Goal: Complete application form: Complete application form

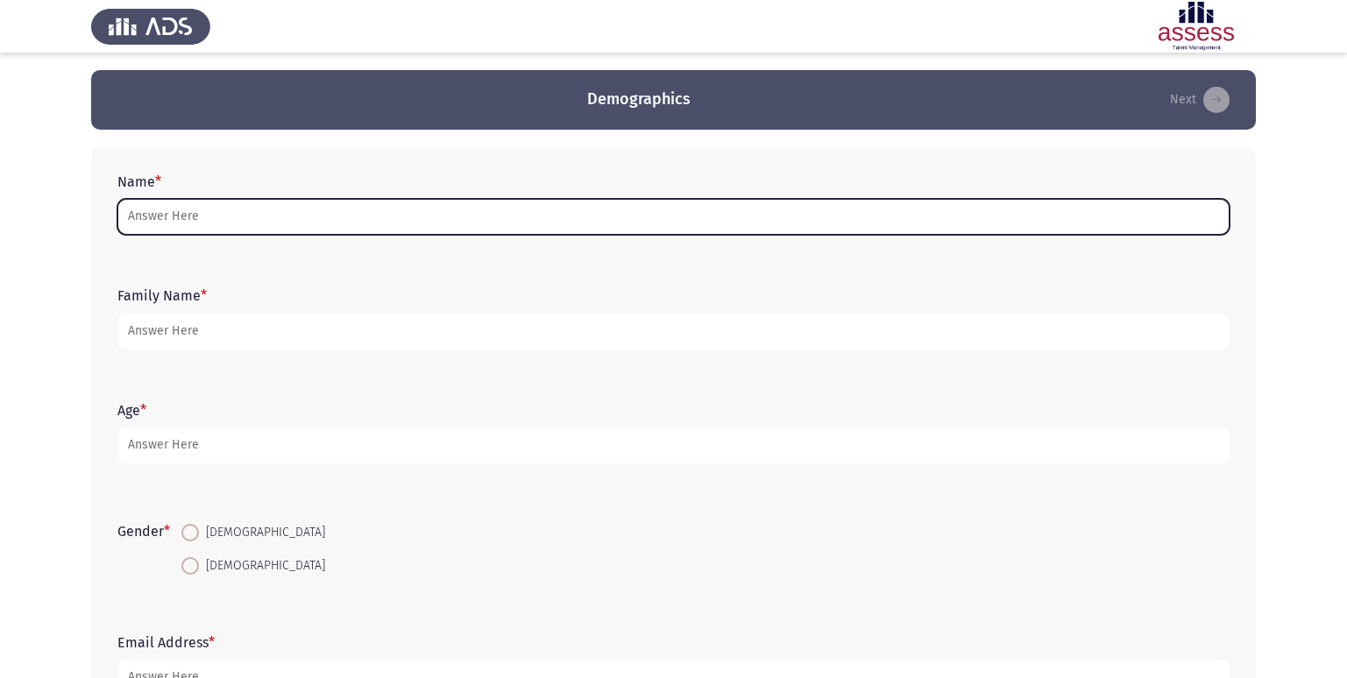
click at [209, 221] on input "Name *" at bounding box center [673, 217] width 1112 height 36
click at [179, 217] on input "Name *" at bounding box center [673, 217] width 1112 height 36
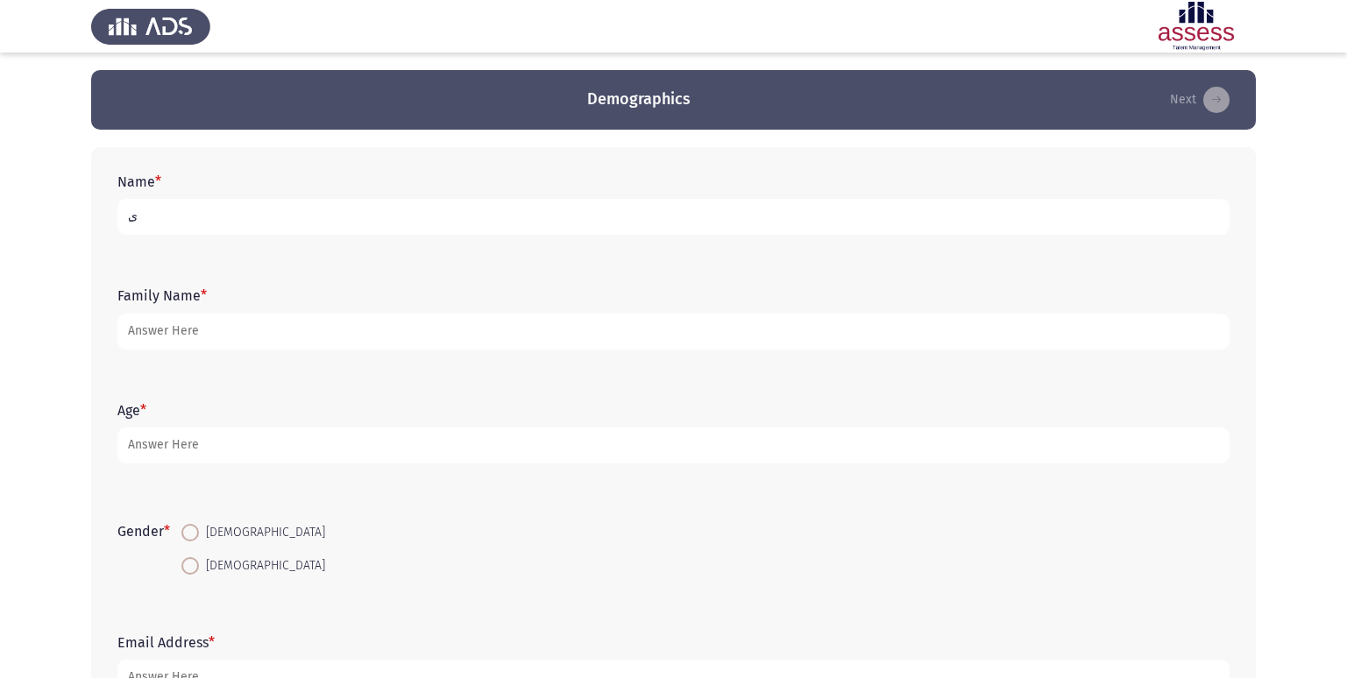
type input "ِ"
type input "[PERSON_NAME] [PERSON_NAME]"
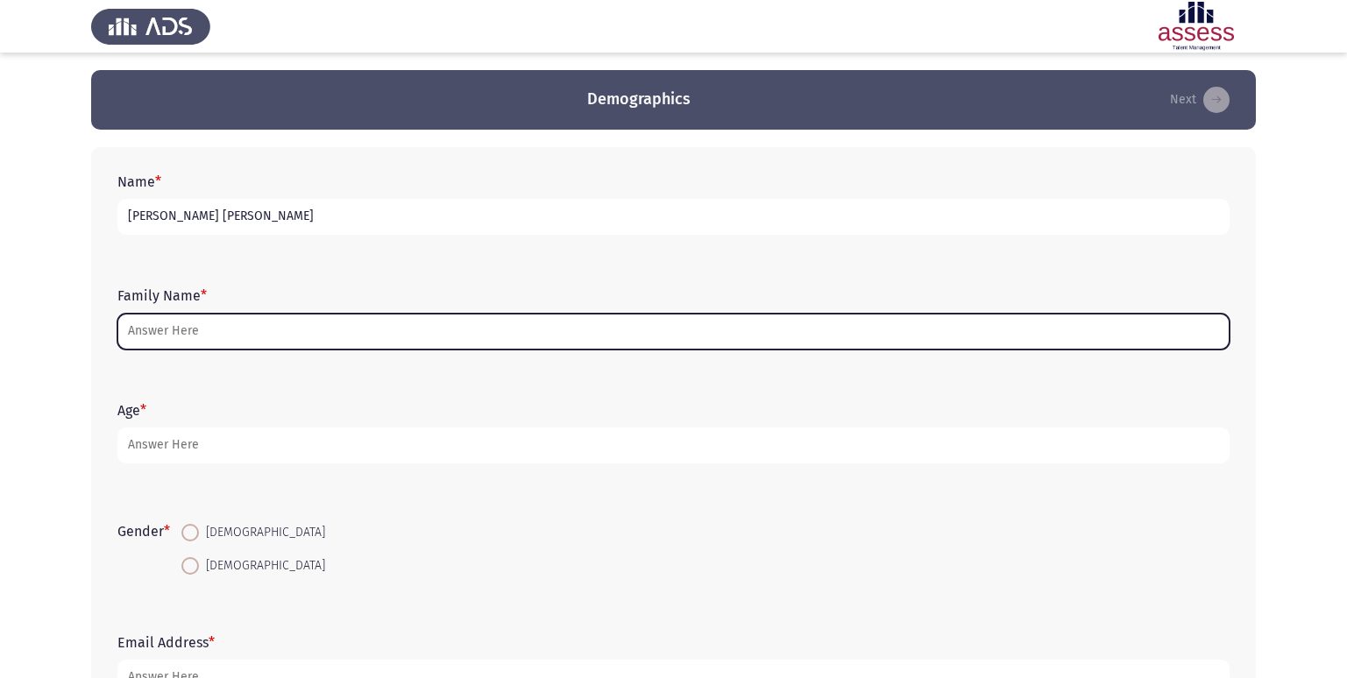
click at [167, 332] on input "Family Name *" at bounding box center [673, 332] width 1112 height 36
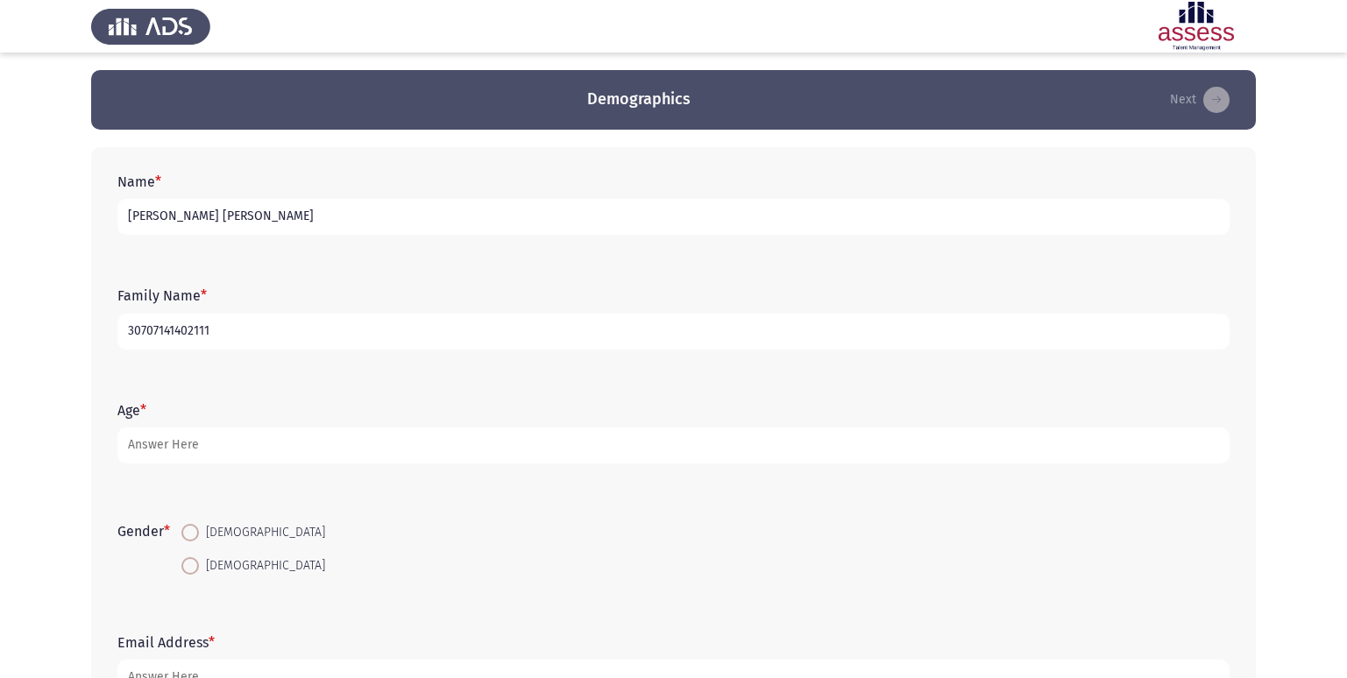
type input "30707141402111"
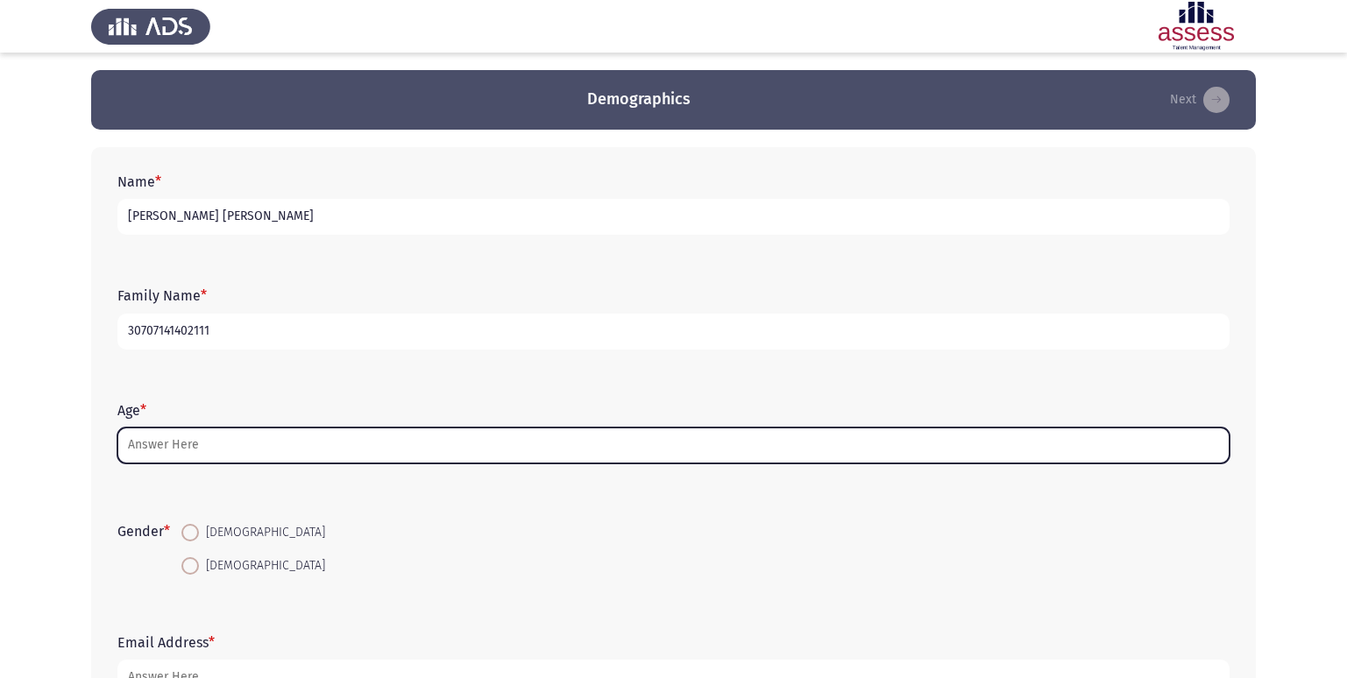
click at [190, 457] on input "Age *" at bounding box center [673, 446] width 1112 height 36
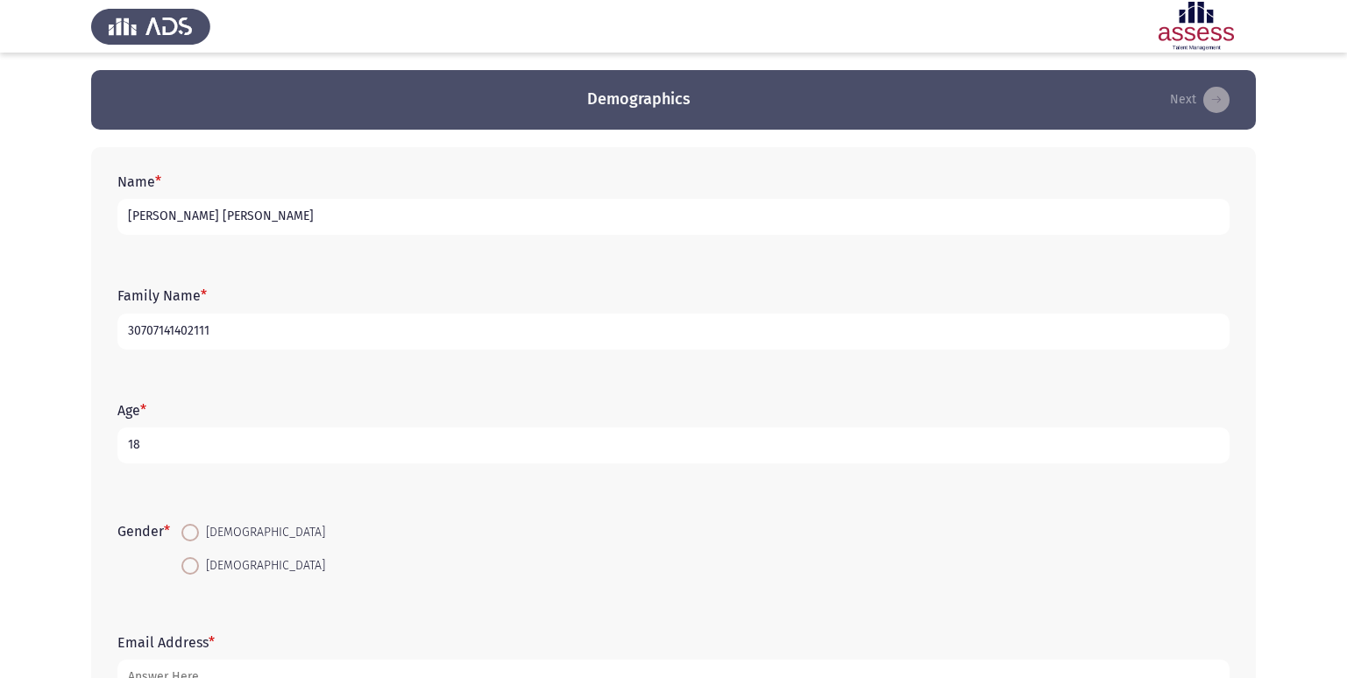
type input "18"
click at [196, 532] on span at bounding box center [190, 533] width 18 height 18
click at [196, 532] on input "[DEMOGRAPHIC_DATA]" at bounding box center [190, 533] width 18 height 18
radio input "true"
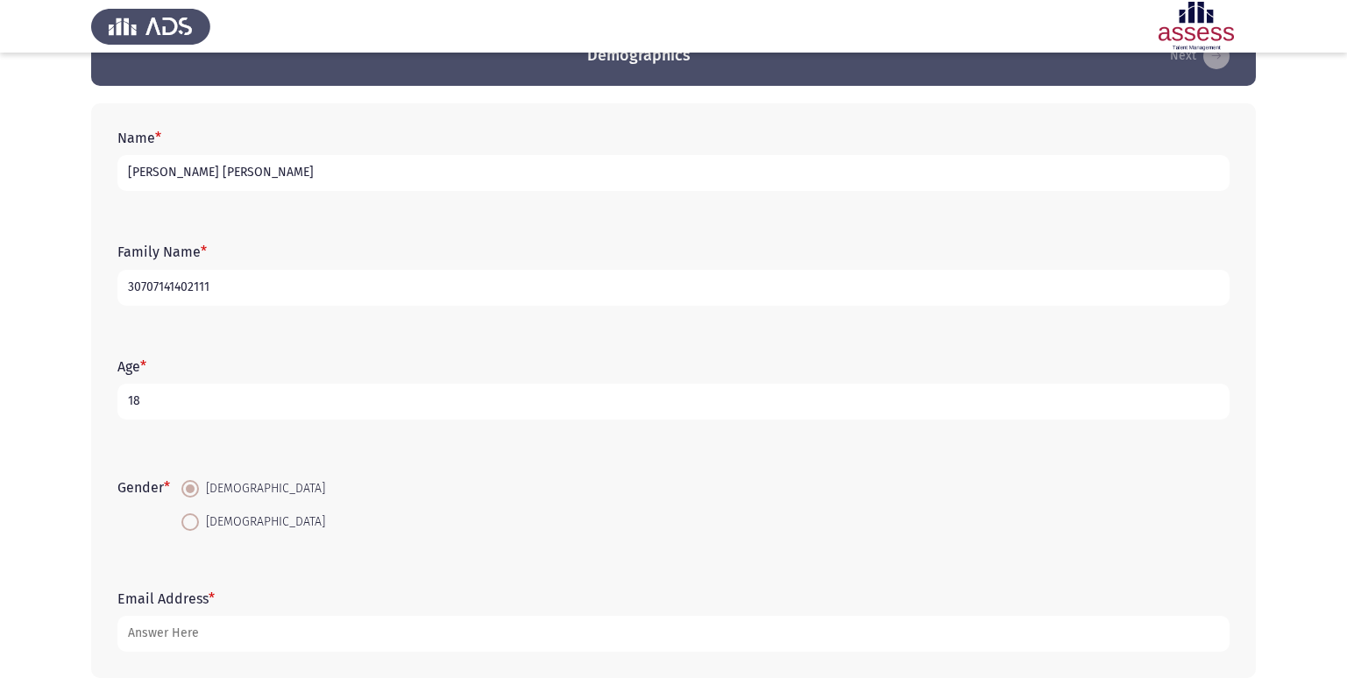
scroll to position [131, 0]
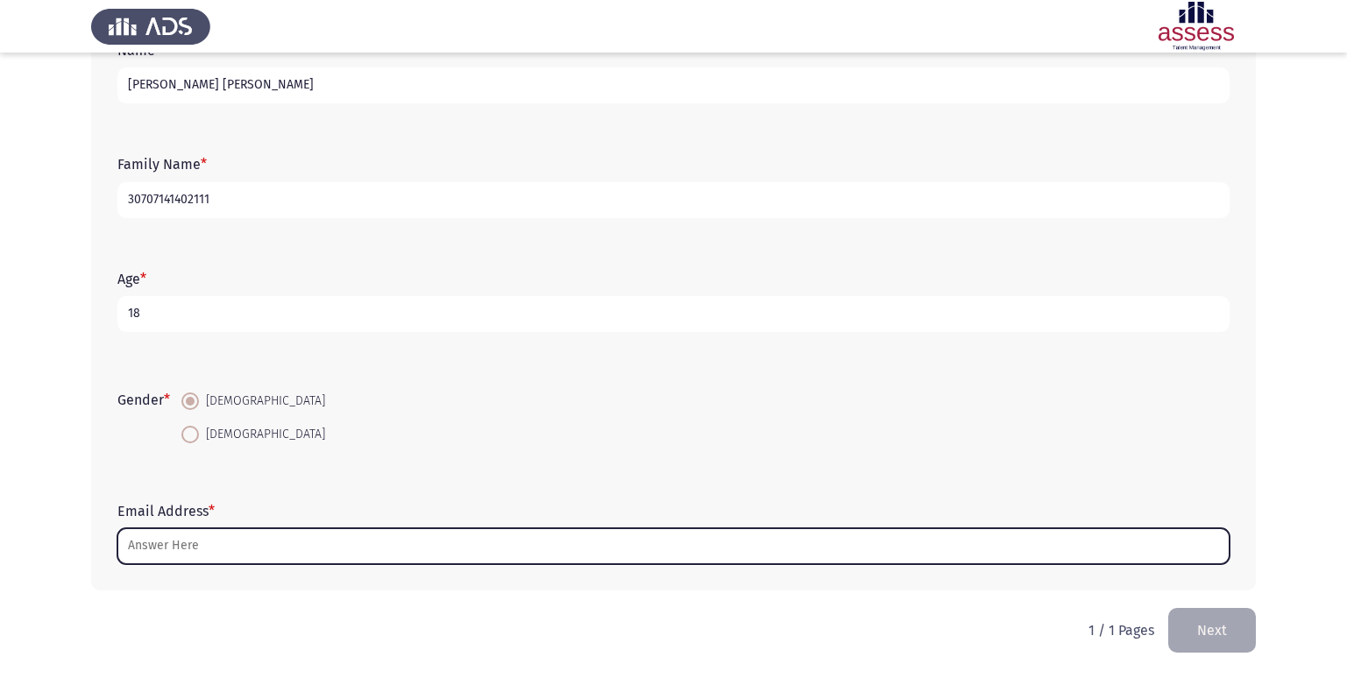
click at [175, 556] on input "Email Address *" at bounding box center [673, 546] width 1112 height 36
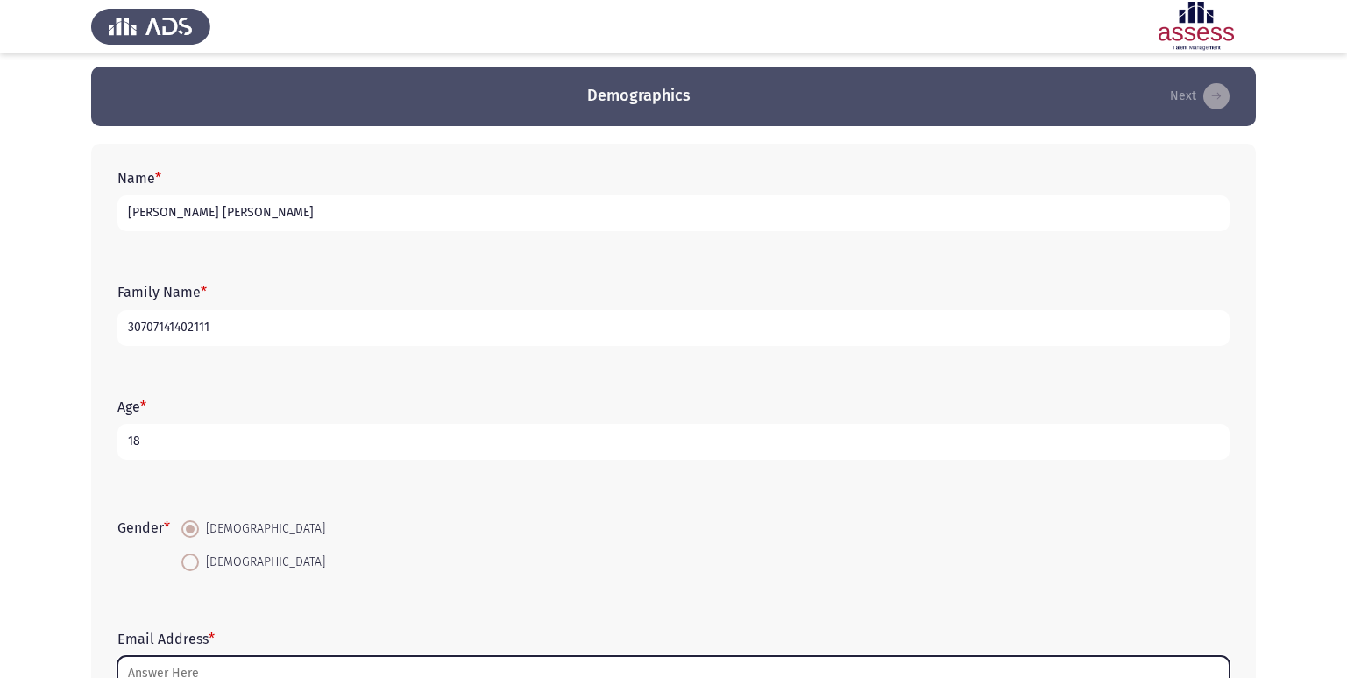
scroll to position [0, 0]
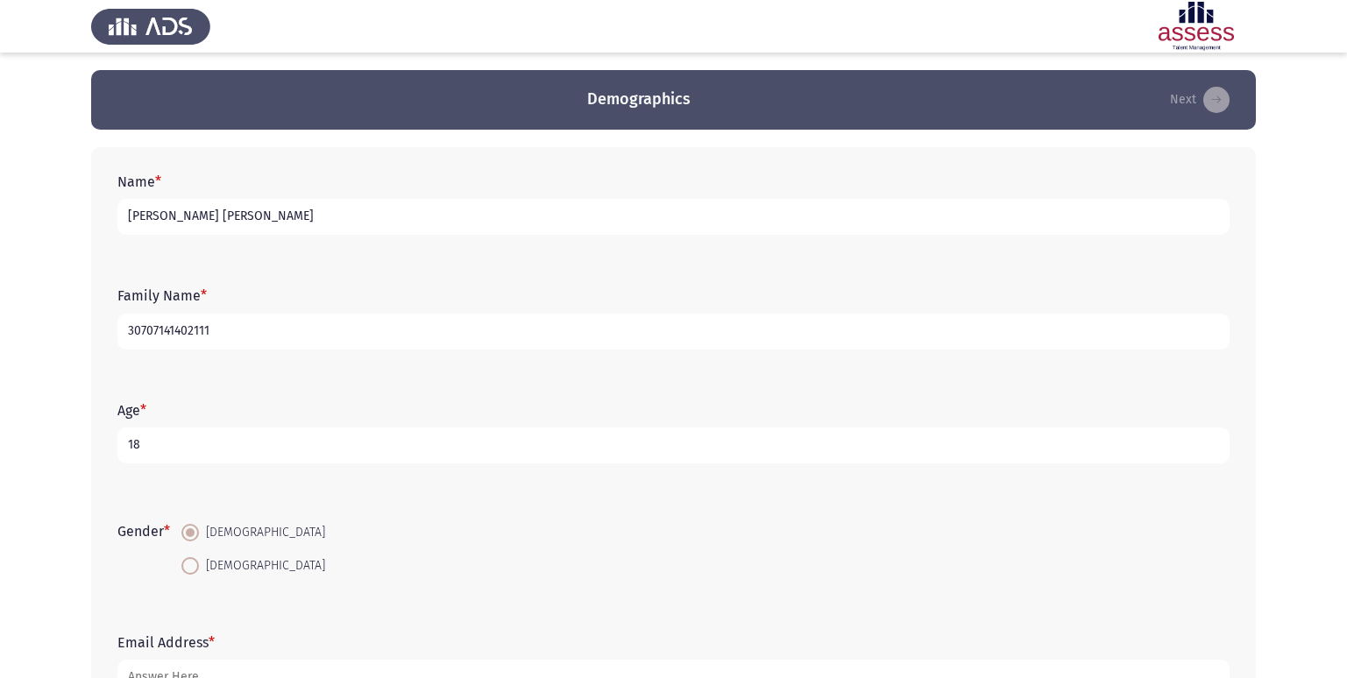
drag, startPoint x: 401, startPoint y: 208, endPoint x: 120, endPoint y: 174, distance: 283.3
click at [120, 174] on form "Name * [PERSON_NAME] [PERSON_NAME]" at bounding box center [673, 204] width 1112 height 61
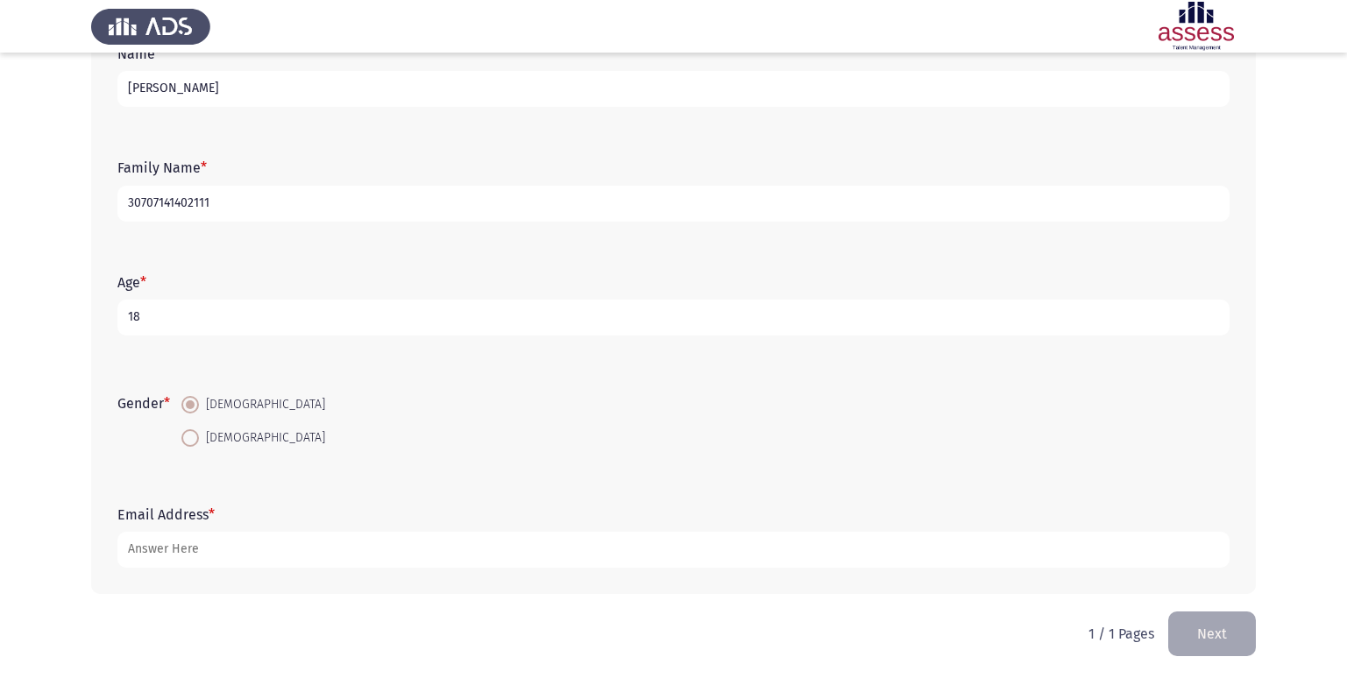
scroll to position [131, 0]
type input "[PERSON_NAME]"
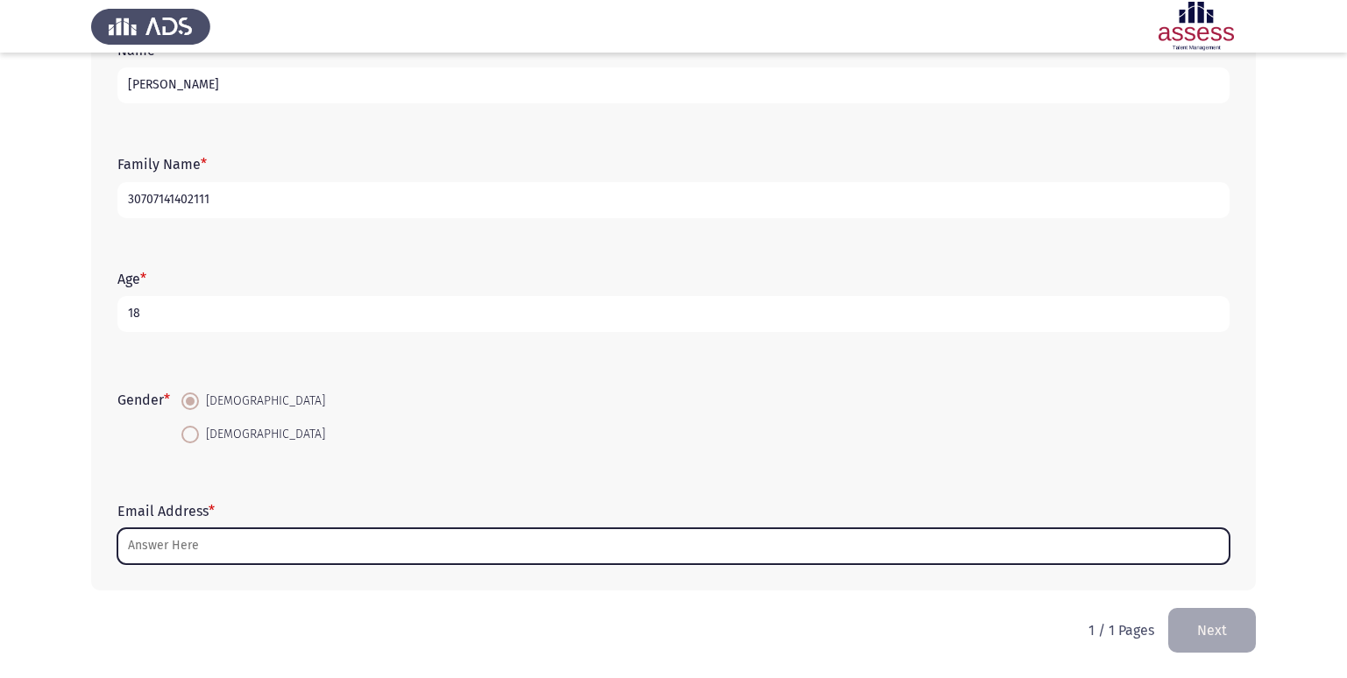
click at [188, 540] on input "Email Address *" at bounding box center [673, 546] width 1112 height 36
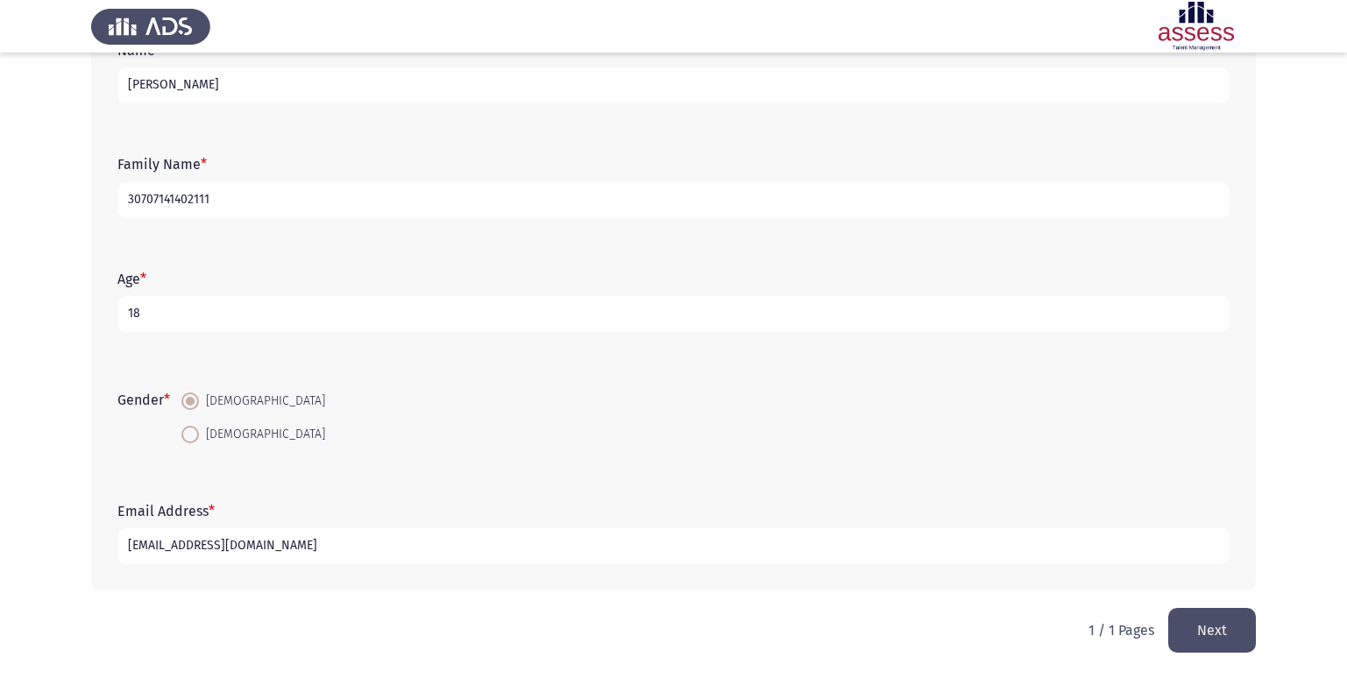
type input "[EMAIL_ADDRESS][DOMAIN_NAME]"
click at [1187, 622] on button "Next" at bounding box center [1212, 630] width 88 height 45
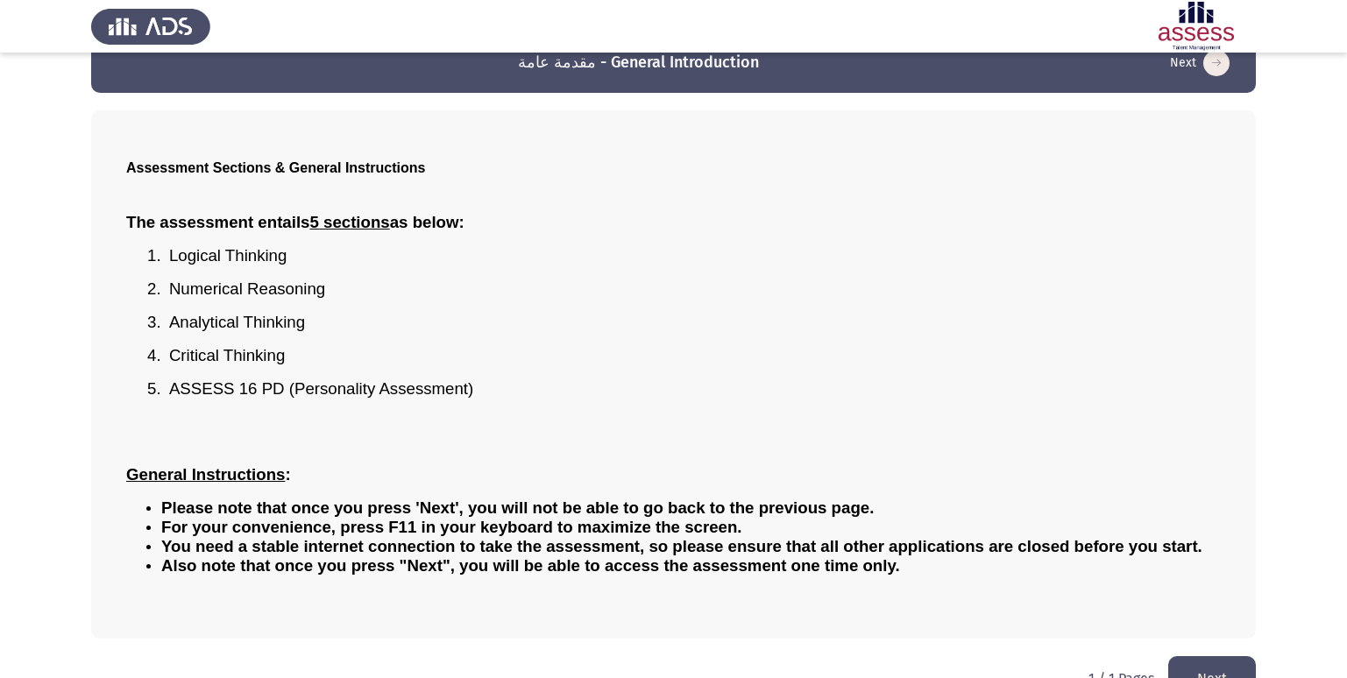
scroll to position [0, 0]
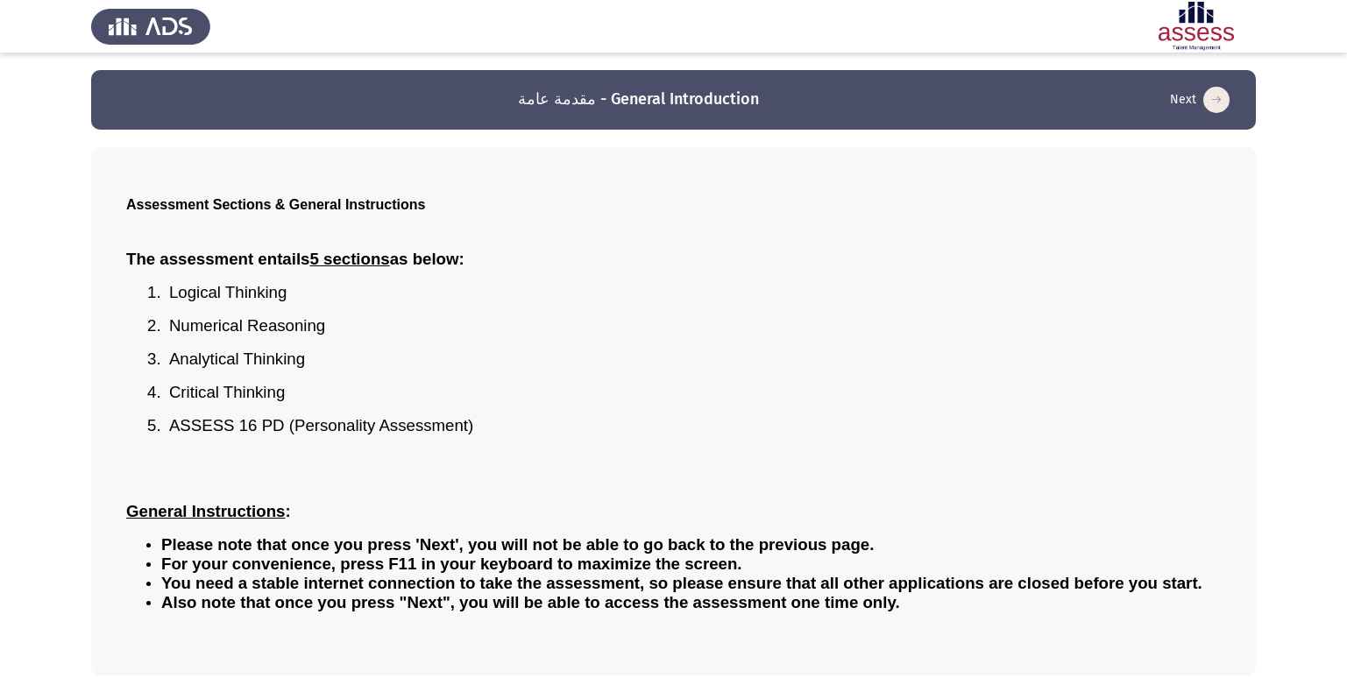
drag, startPoint x: 117, startPoint y: 210, endPoint x: 248, endPoint y: 205, distance: 130.7
click at [248, 205] on div "Assessment Sections & General Instructions The assessment entails 5 sections as…" at bounding box center [673, 411] width 1165 height 528
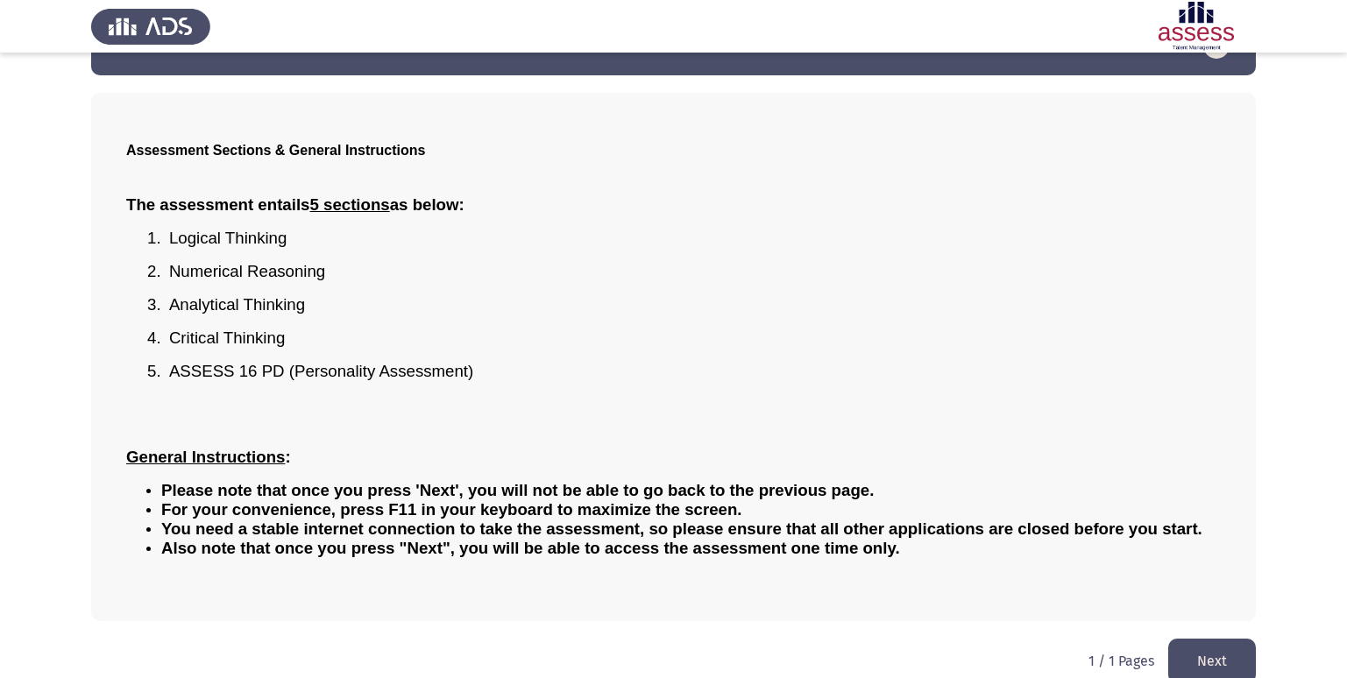
scroll to position [77, 0]
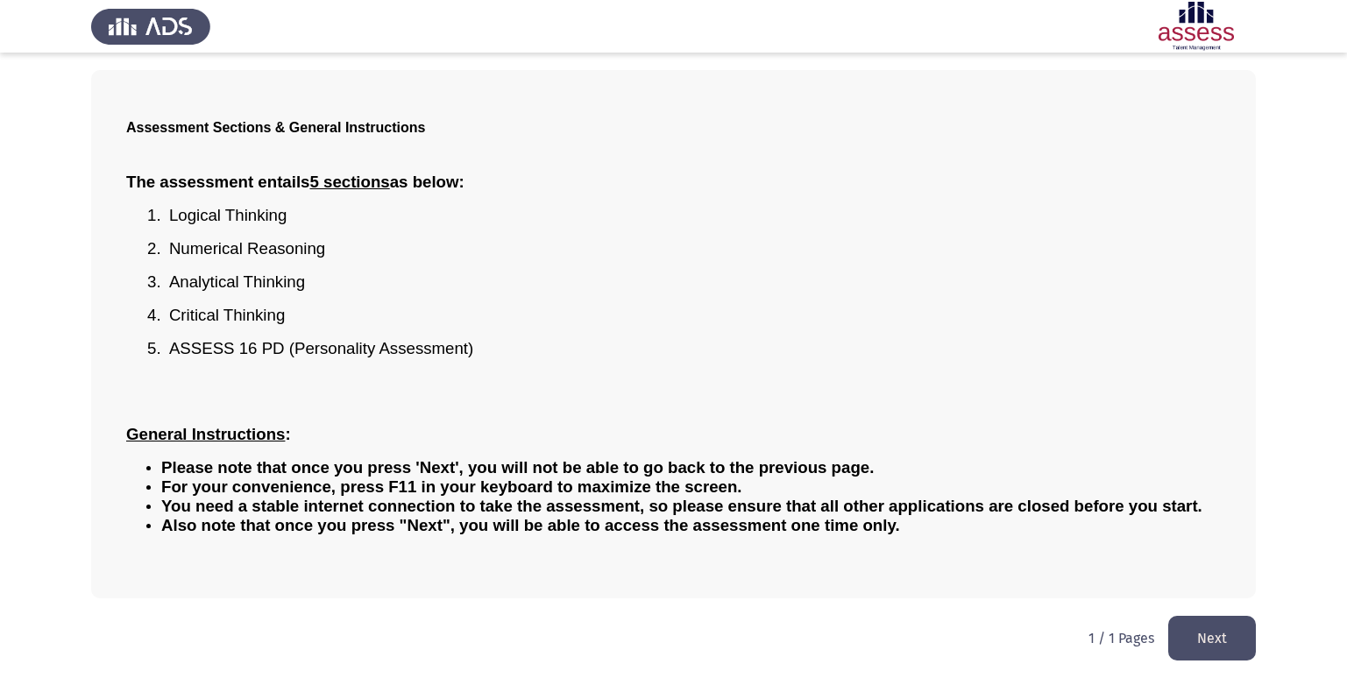
drag, startPoint x: 447, startPoint y: 466, endPoint x: 676, endPoint y: 458, distance: 228.9
click at [676, 458] on span "Please note that once you press 'Next', you will not be able to go back to the …" at bounding box center [517, 467] width 712 height 18
drag, startPoint x: 694, startPoint y: 467, endPoint x: 705, endPoint y: 468, distance: 10.6
click at [705, 468] on span "Please note that once you press 'Next', you will not be able to go back to the …" at bounding box center [517, 467] width 712 height 18
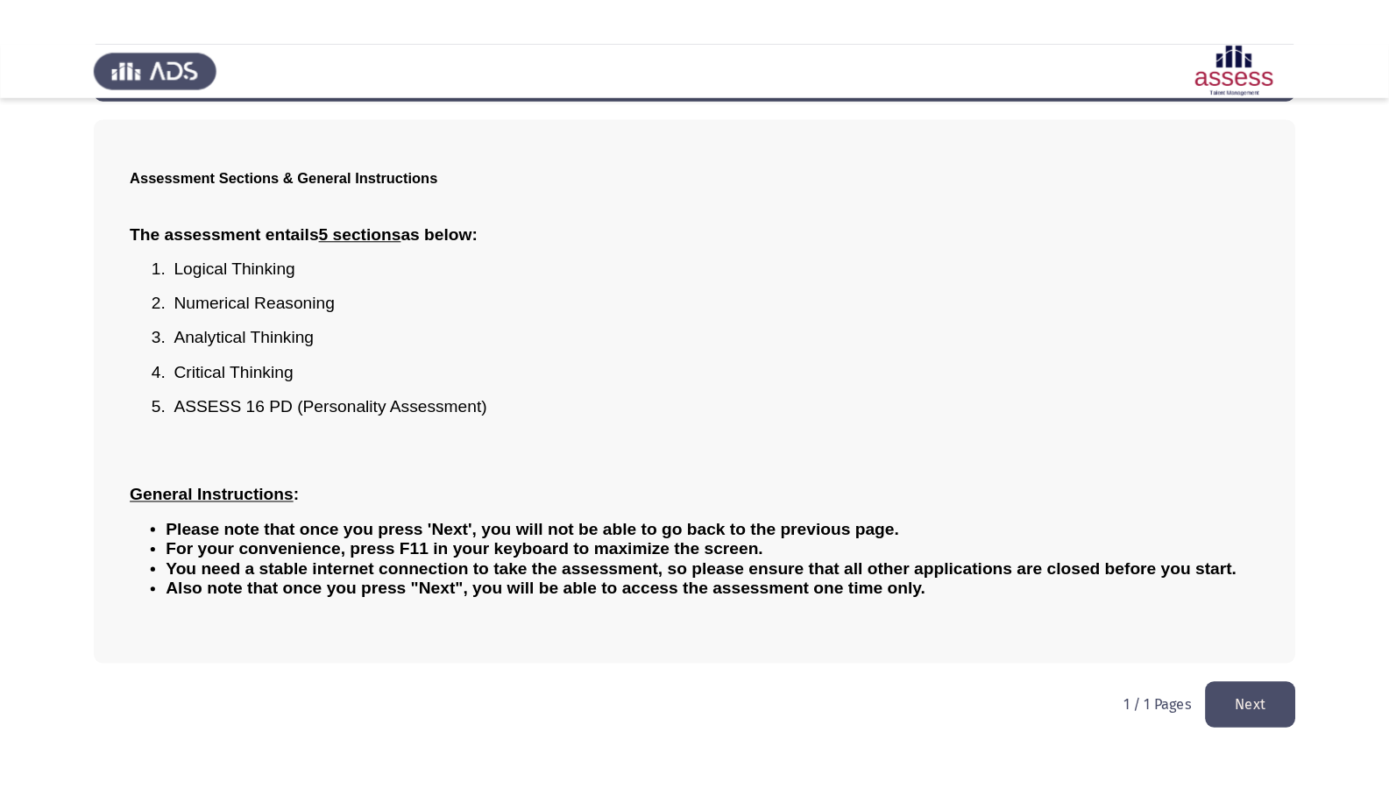
scroll to position [0, 0]
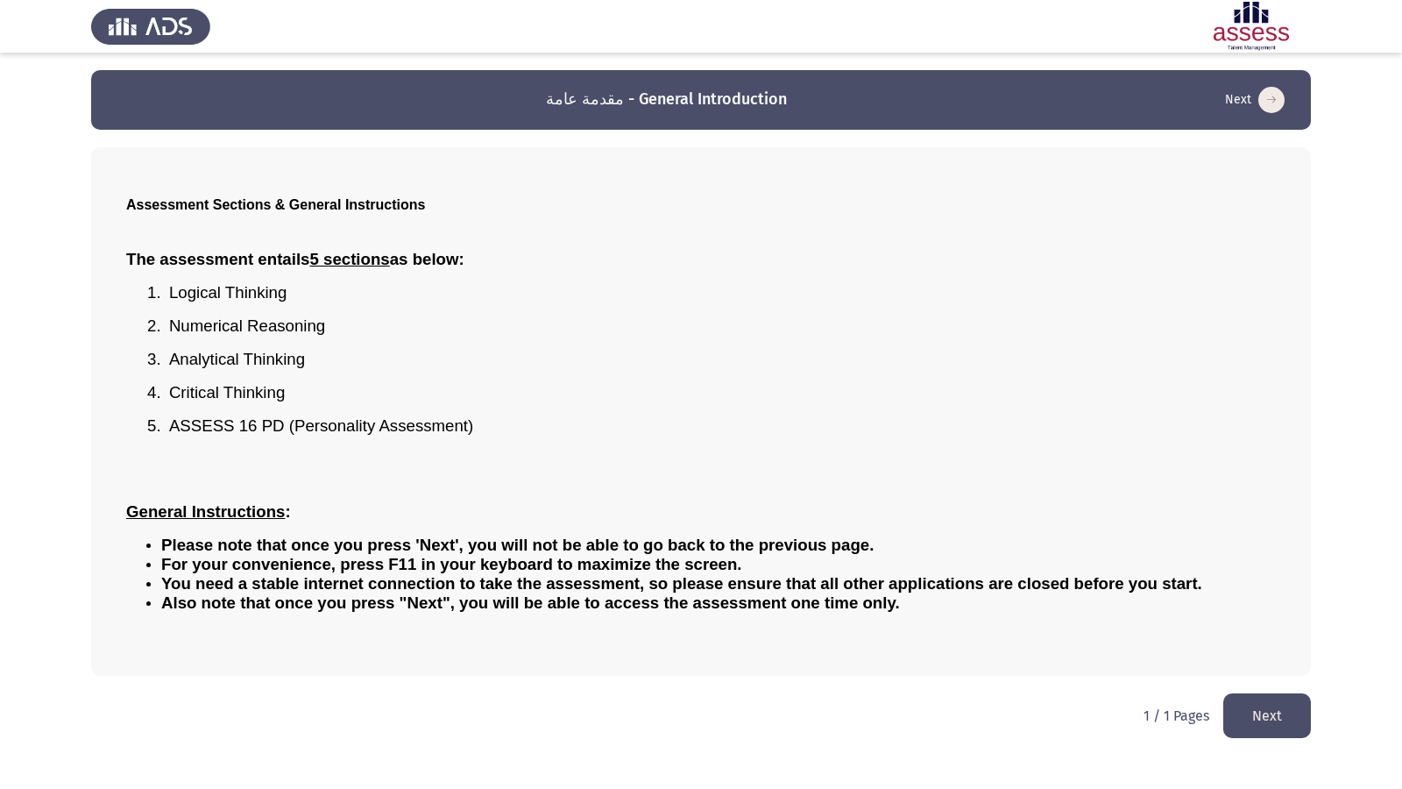
click at [609, 646] on div "The assessment entails 5 sections as below: 1. Logical Thinking 2. Numerical Re…" at bounding box center [701, 447] width 1150 height 422
click at [1281, 677] on button "Next" at bounding box center [1267, 715] width 88 height 45
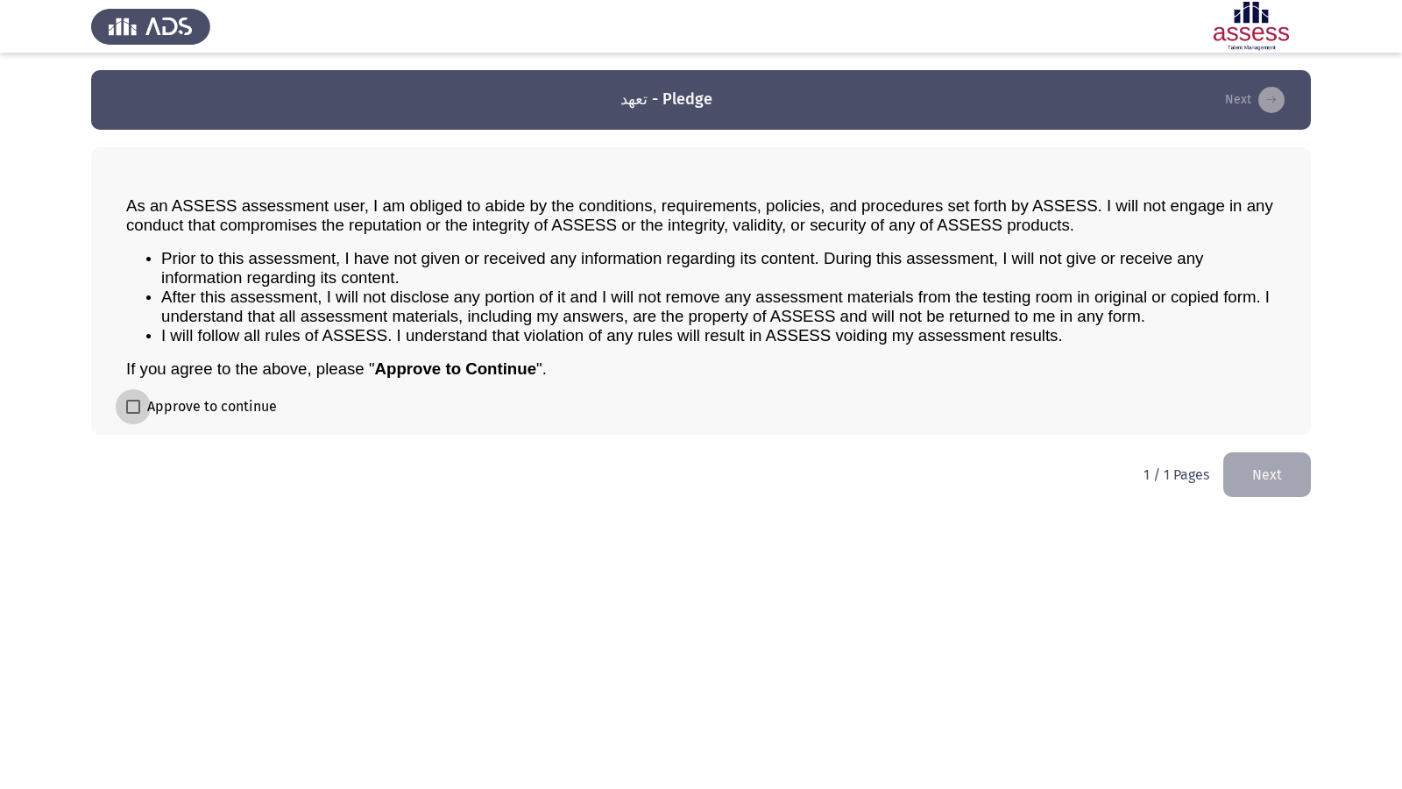
click at [135, 407] on span at bounding box center [133, 407] width 14 height 14
click at [133, 414] on input "Approve to continue" at bounding box center [132, 414] width 1 height 1
checkbox input "true"
click at [1288, 470] on button "Next" at bounding box center [1267, 474] width 88 height 45
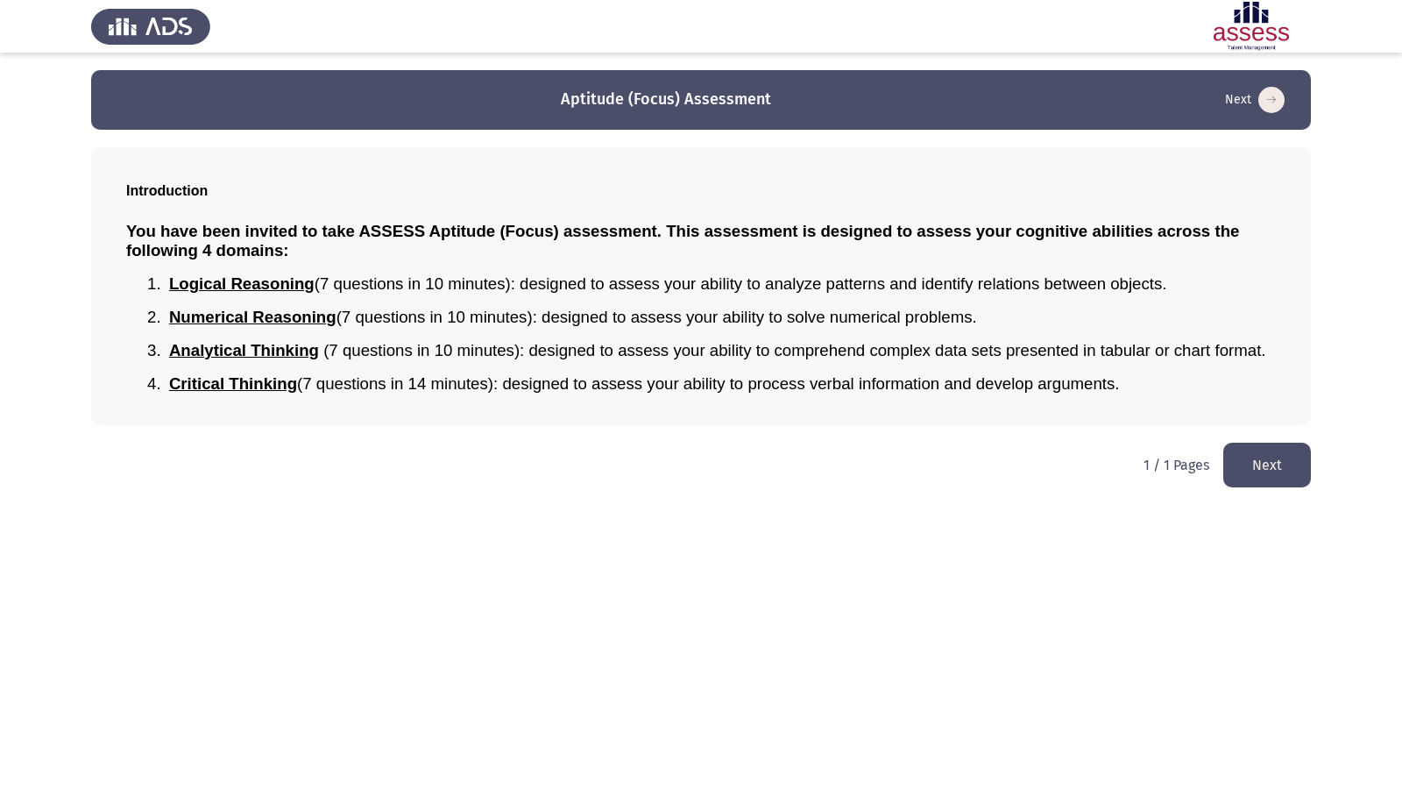
click at [1279, 476] on button "Next" at bounding box center [1267, 465] width 88 height 45
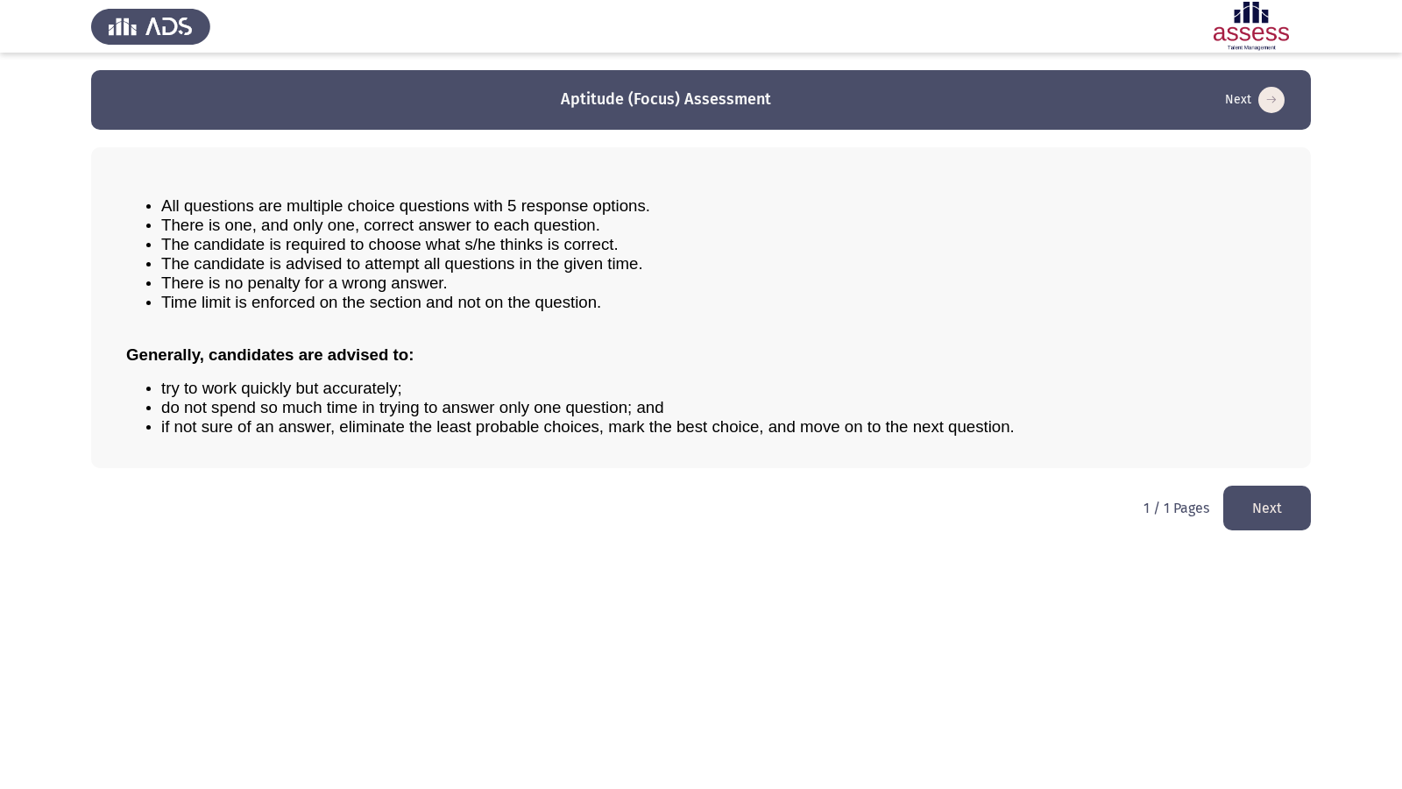
click at [129, 267] on ul "All questions are multiple choice questions with 5 response options. There is o…" at bounding box center [701, 254] width 1150 height 116
click at [1249, 503] on button "Next" at bounding box center [1267, 507] width 88 height 45
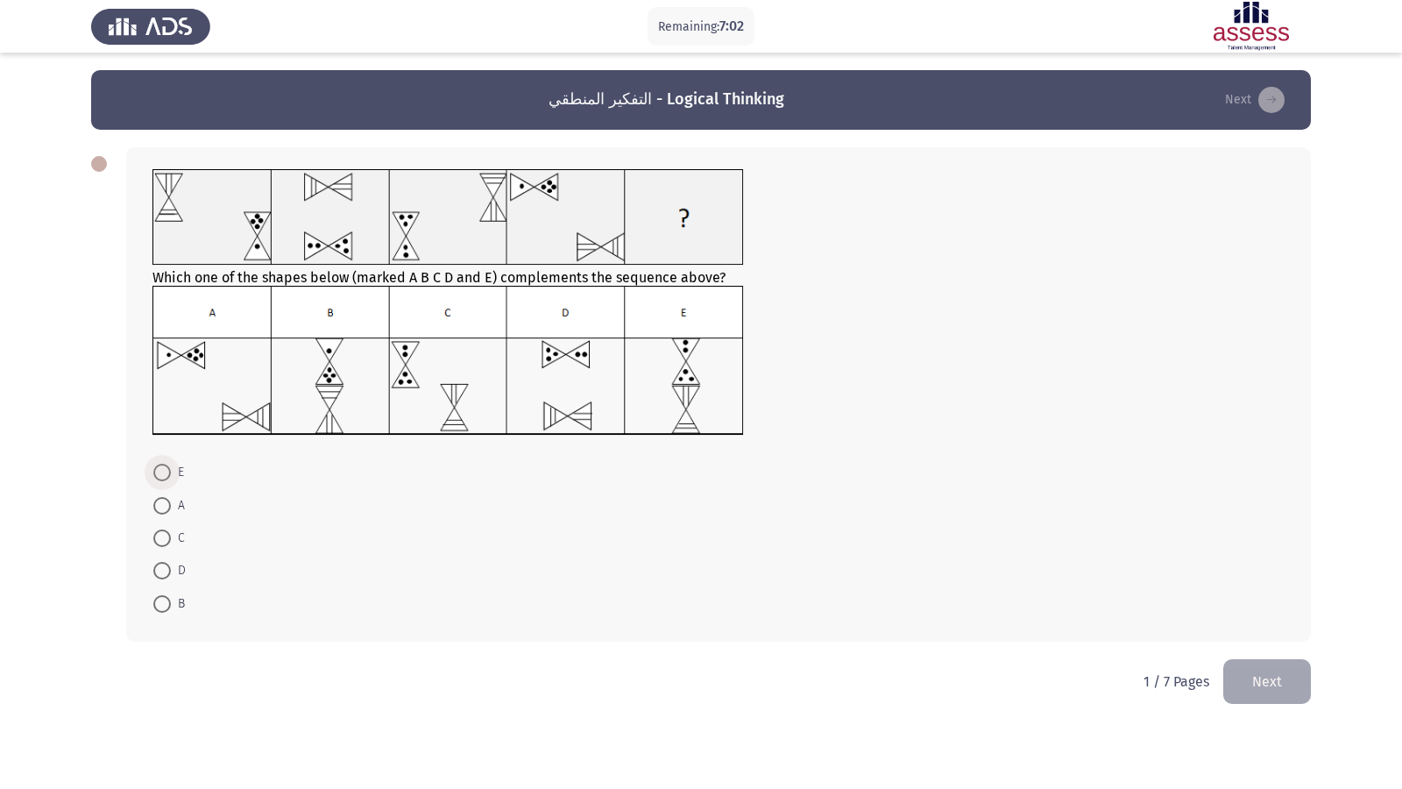
click at [163, 475] on span at bounding box center [162, 473] width 18 height 18
click at [163, 475] on input "E" at bounding box center [162, 473] width 18 height 18
radio input "true"
click at [1249, 677] on button "Next" at bounding box center [1267, 679] width 88 height 45
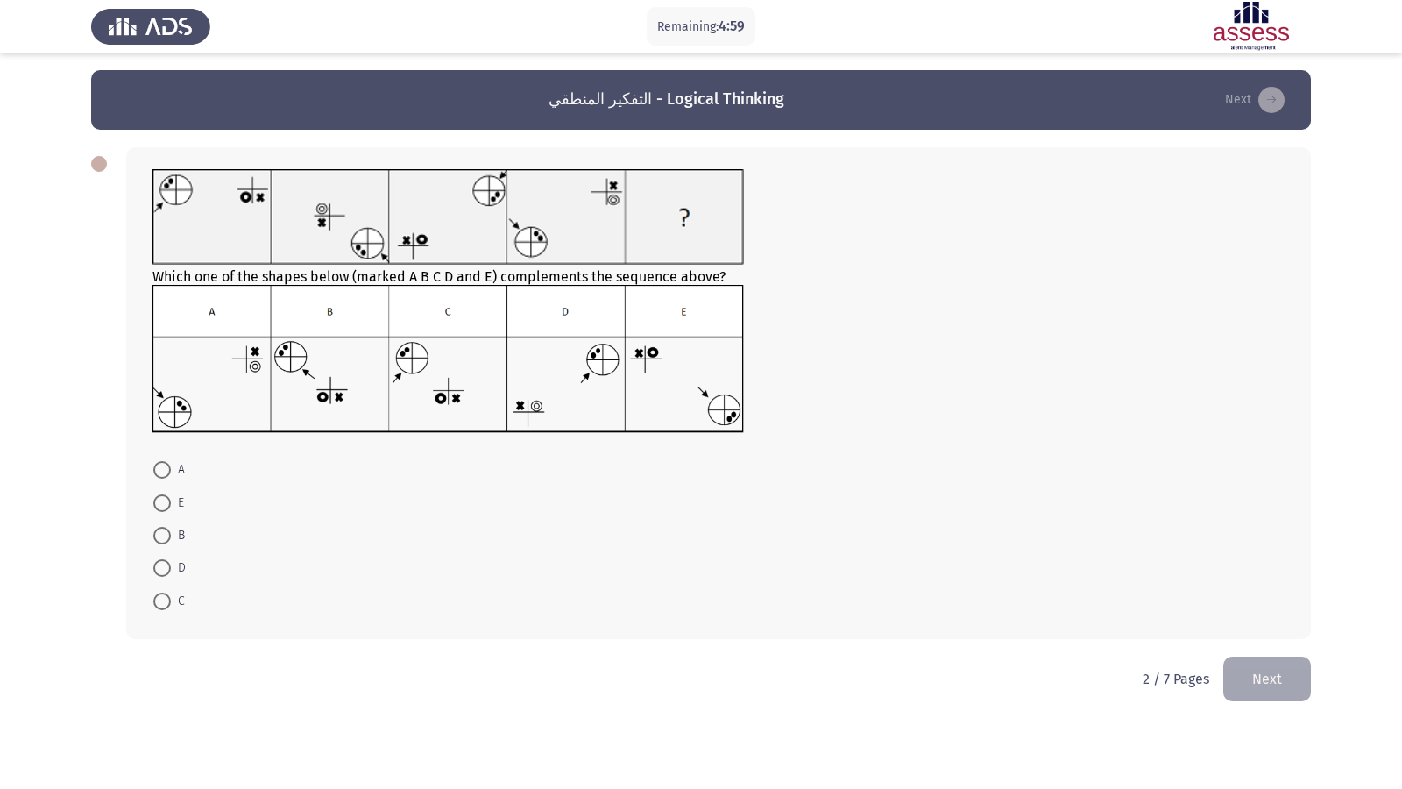
click at [158, 599] on span at bounding box center [162, 601] width 18 height 18
click at [158, 599] on input "C" at bounding box center [162, 601] width 18 height 18
radio input "true"
click at [1251, 670] on button "Next" at bounding box center [1267, 677] width 88 height 45
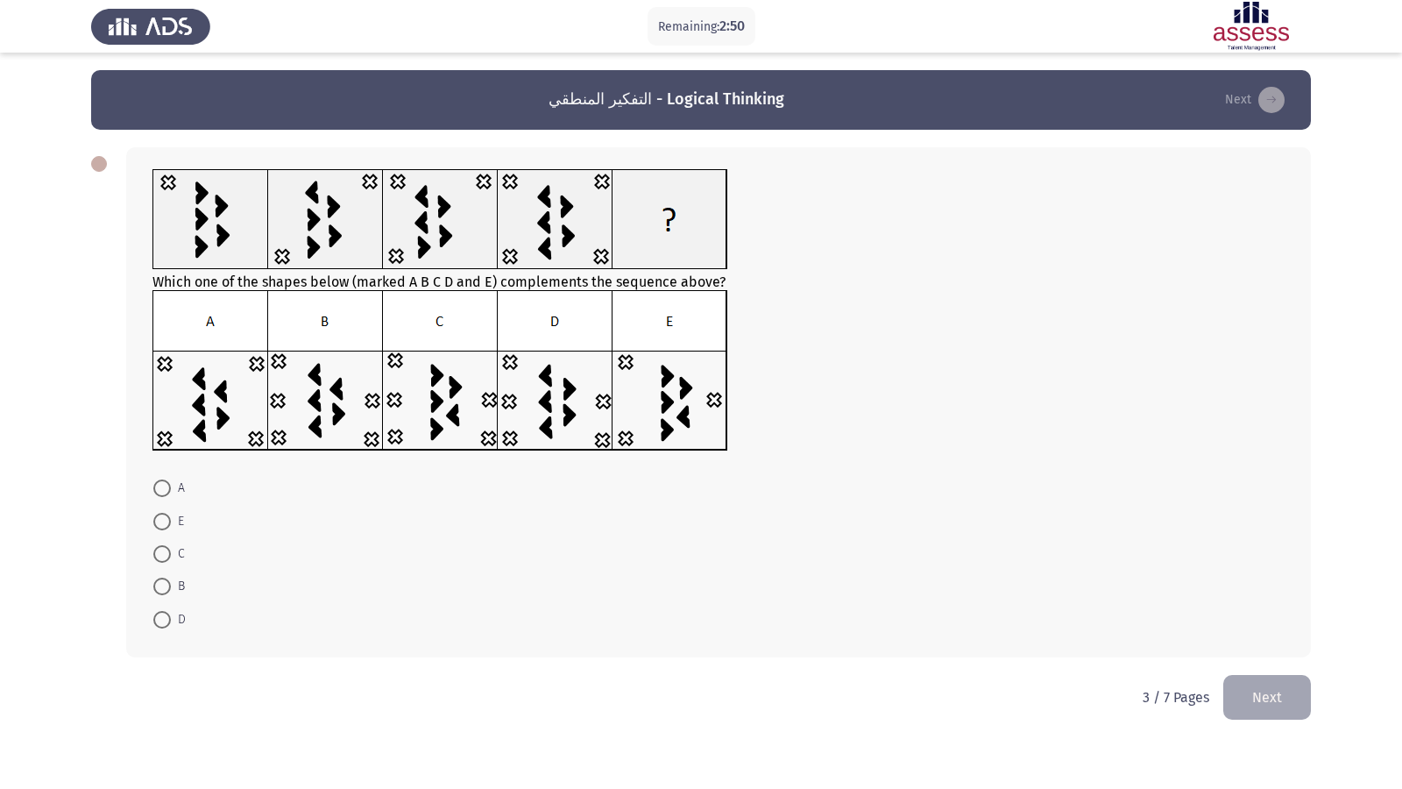
click at [157, 580] on span at bounding box center [162, 586] width 18 height 18
click at [157, 580] on input "B" at bounding box center [162, 586] width 18 height 18
radio input "true"
click at [1247, 677] on button "Next" at bounding box center [1267, 695] width 88 height 45
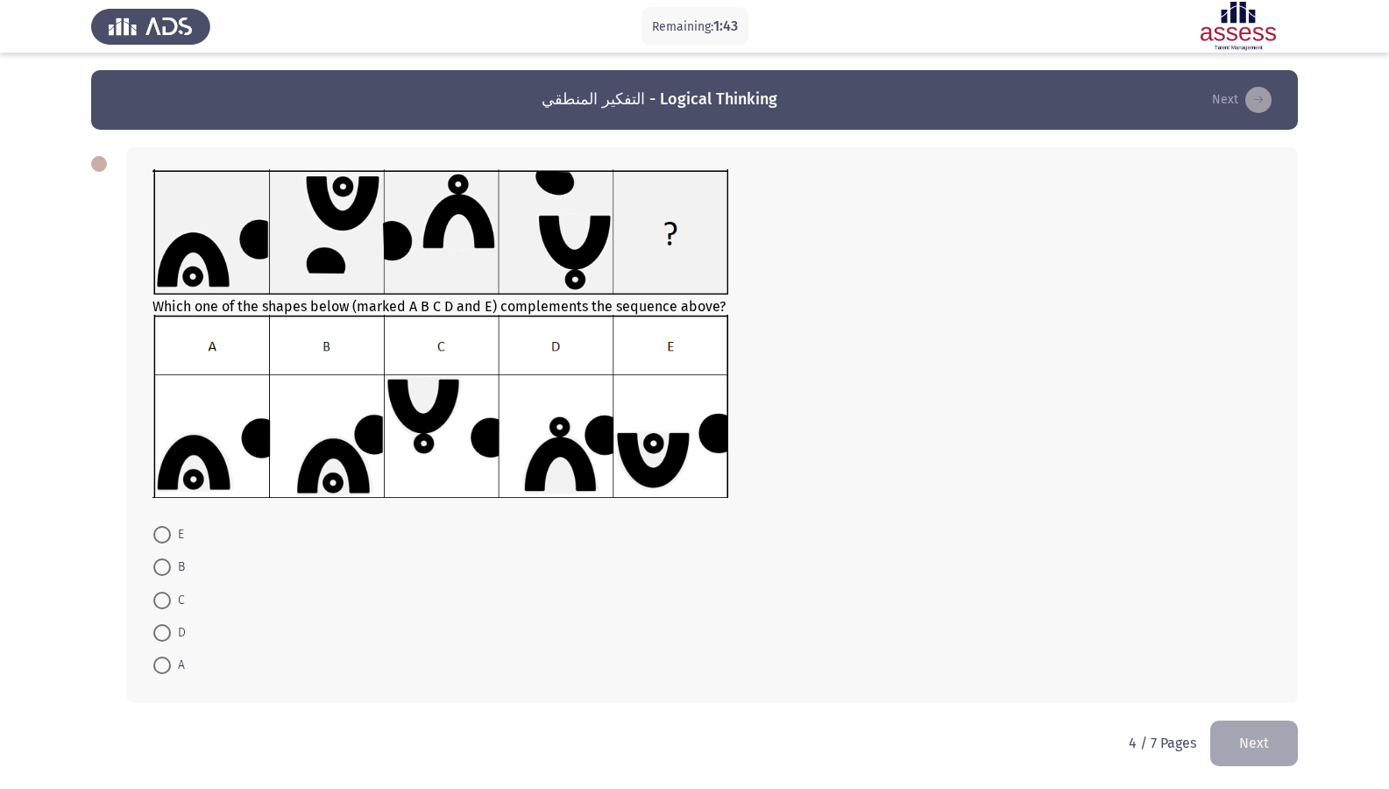
click at [167, 669] on span at bounding box center [162, 665] width 18 height 18
click at [167, 669] on input "A" at bounding box center [162, 665] width 18 height 18
radio input "true"
click at [1254, 677] on button "Next" at bounding box center [1254, 741] width 88 height 45
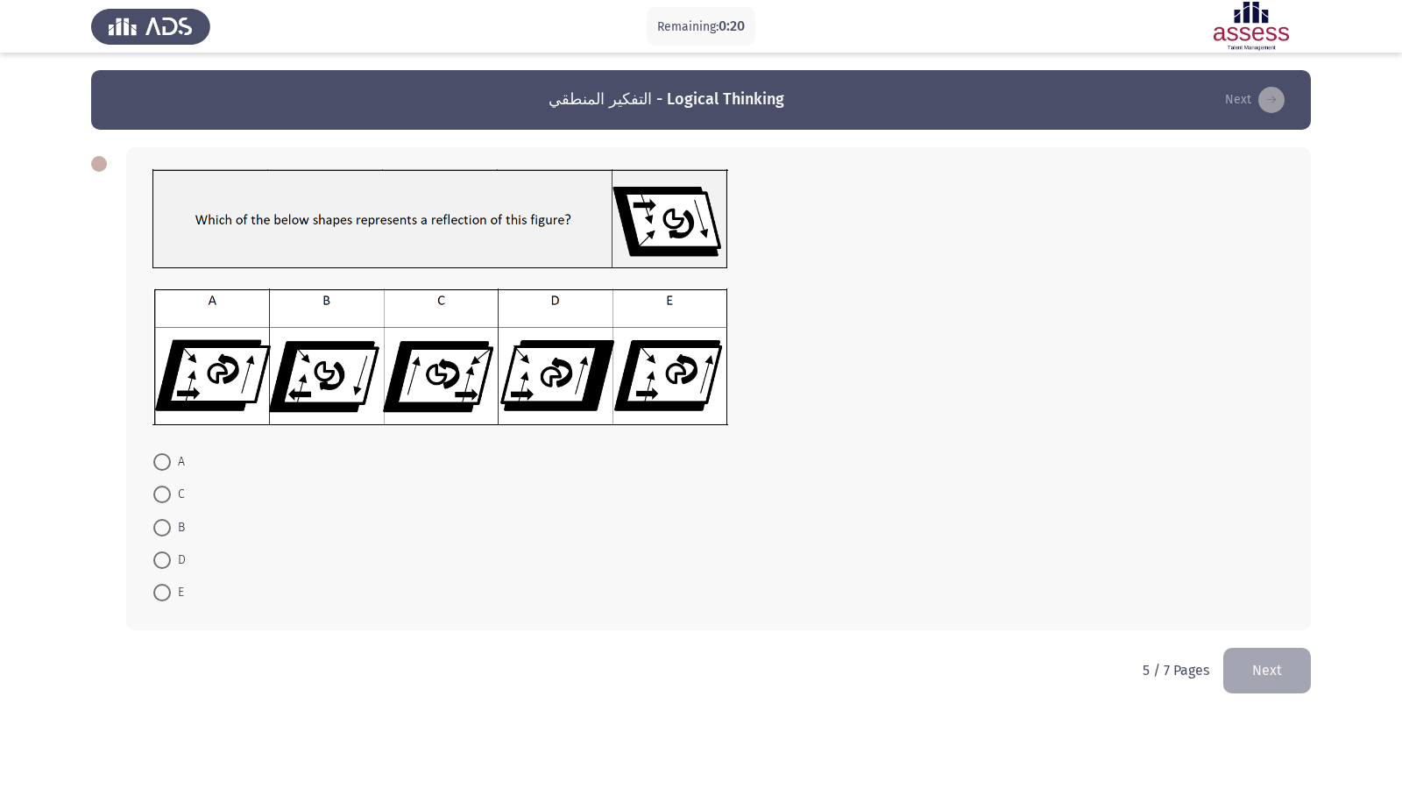
click at [174, 597] on span "E" at bounding box center [177, 592] width 13 height 21
click at [171, 597] on input "E" at bounding box center [162, 593] width 18 height 18
radio input "true"
click at [1288, 674] on button "Next" at bounding box center [1267, 669] width 88 height 45
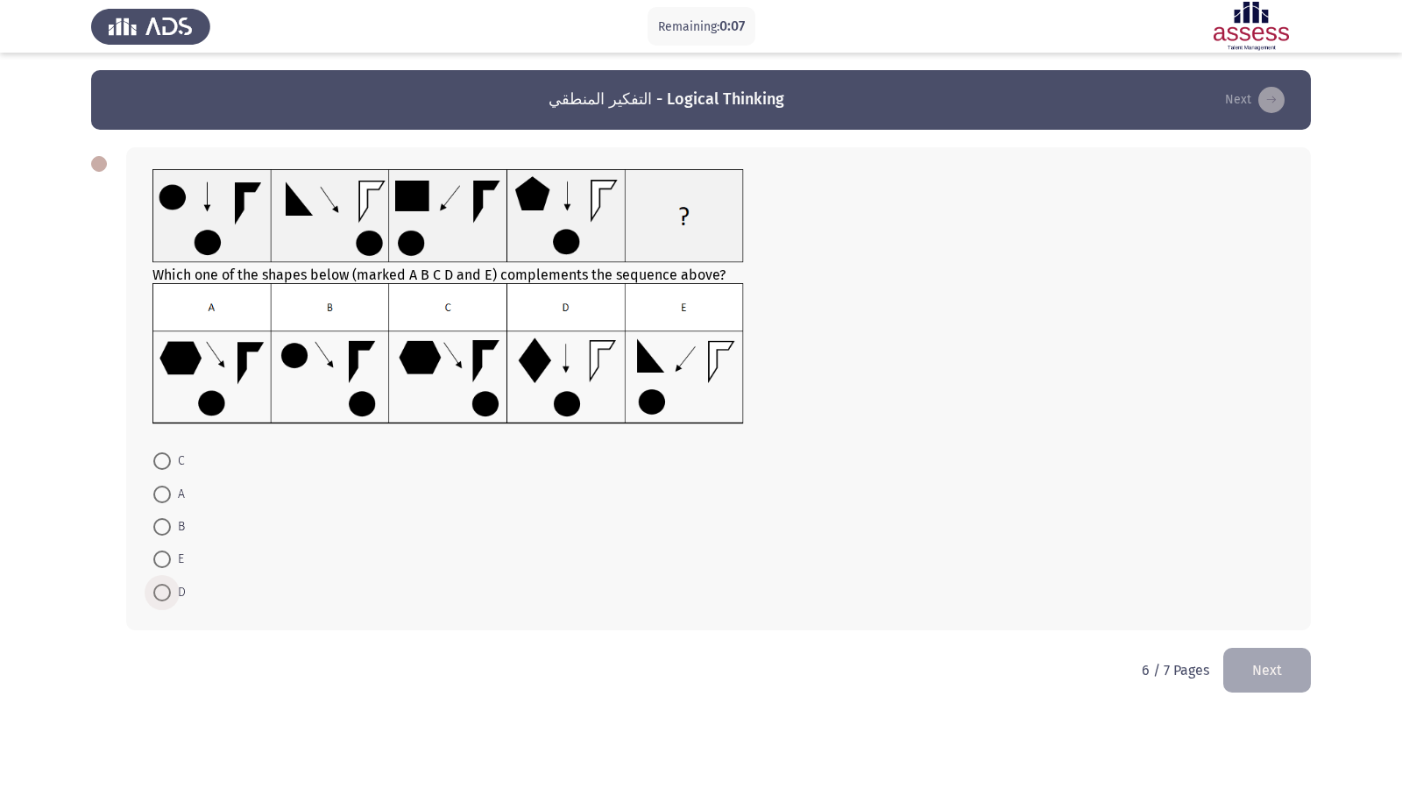
click at [159, 595] on span at bounding box center [162, 593] width 18 height 18
click at [159, 595] on input "D" at bounding box center [162, 593] width 18 height 18
radio input "true"
click at [1258, 663] on button "Next" at bounding box center [1267, 668] width 88 height 45
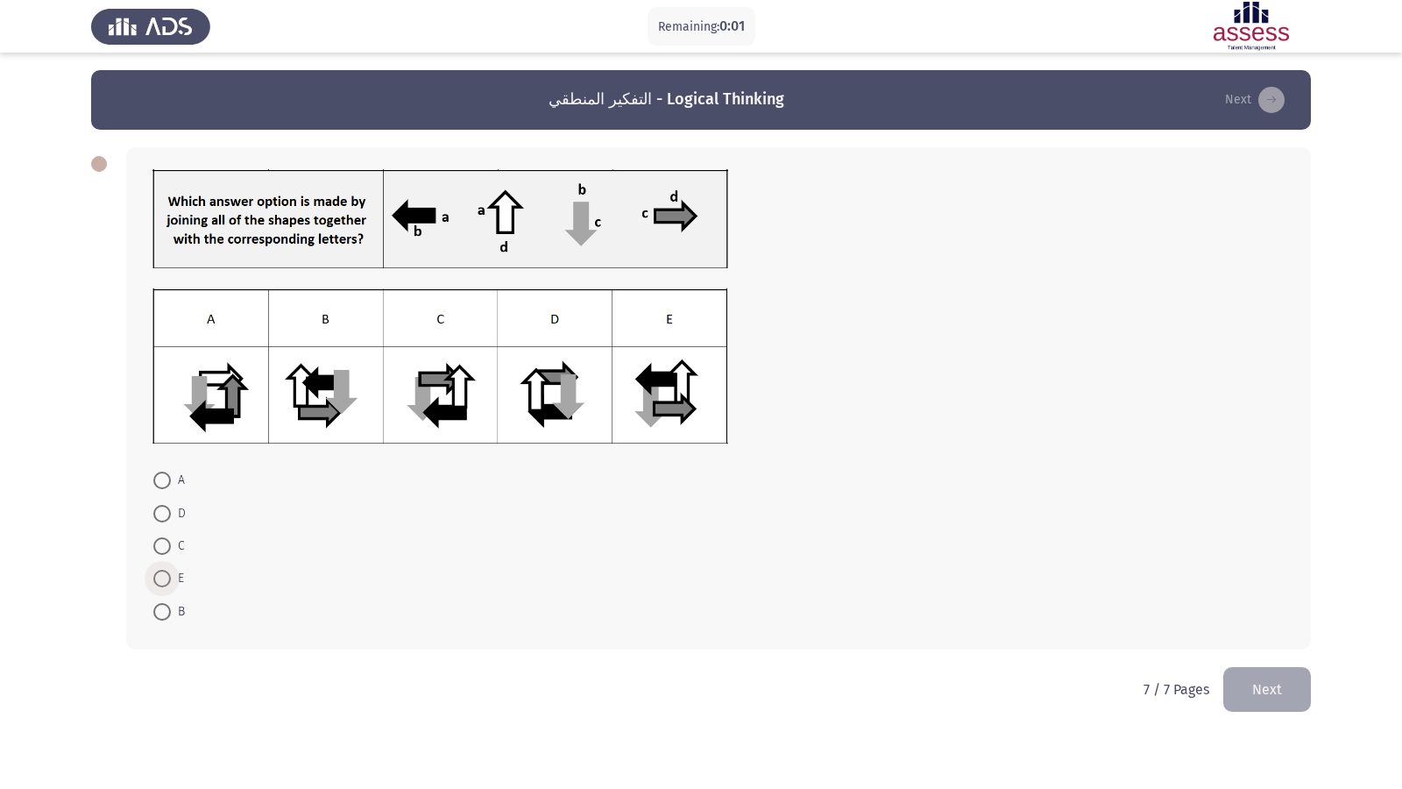
click at [160, 574] on span at bounding box center [162, 579] width 18 height 18
click at [160, 574] on input "E" at bounding box center [162, 579] width 18 height 18
radio input "true"
click at [1294, 677] on button "Next" at bounding box center [1267, 687] width 88 height 45
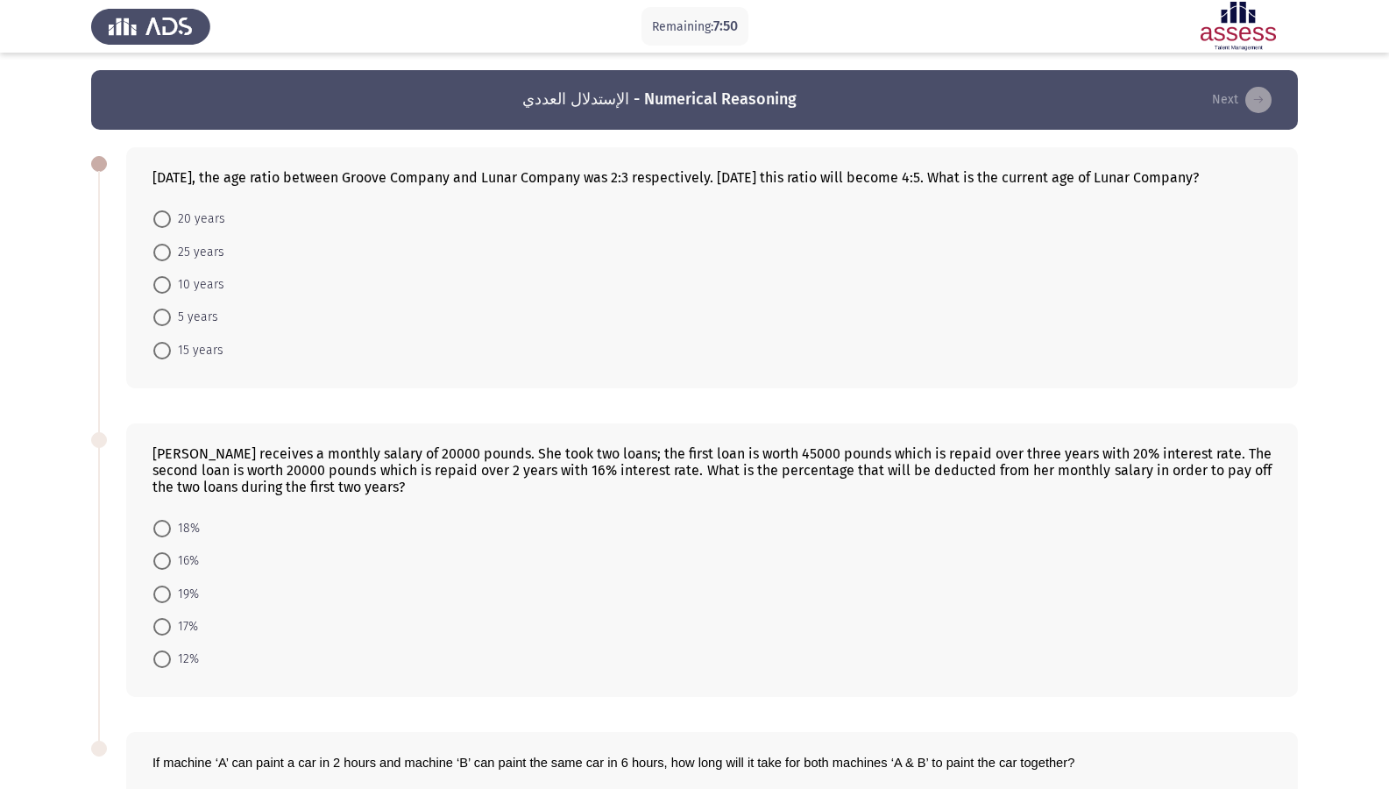
click at [157, 291] on label "10 years" at bounding box center [188, 284] width 71 height 21
click at [157, 291] on input "10 years" at bounding box center [162, 285] width 18 height 18
radio input "true"
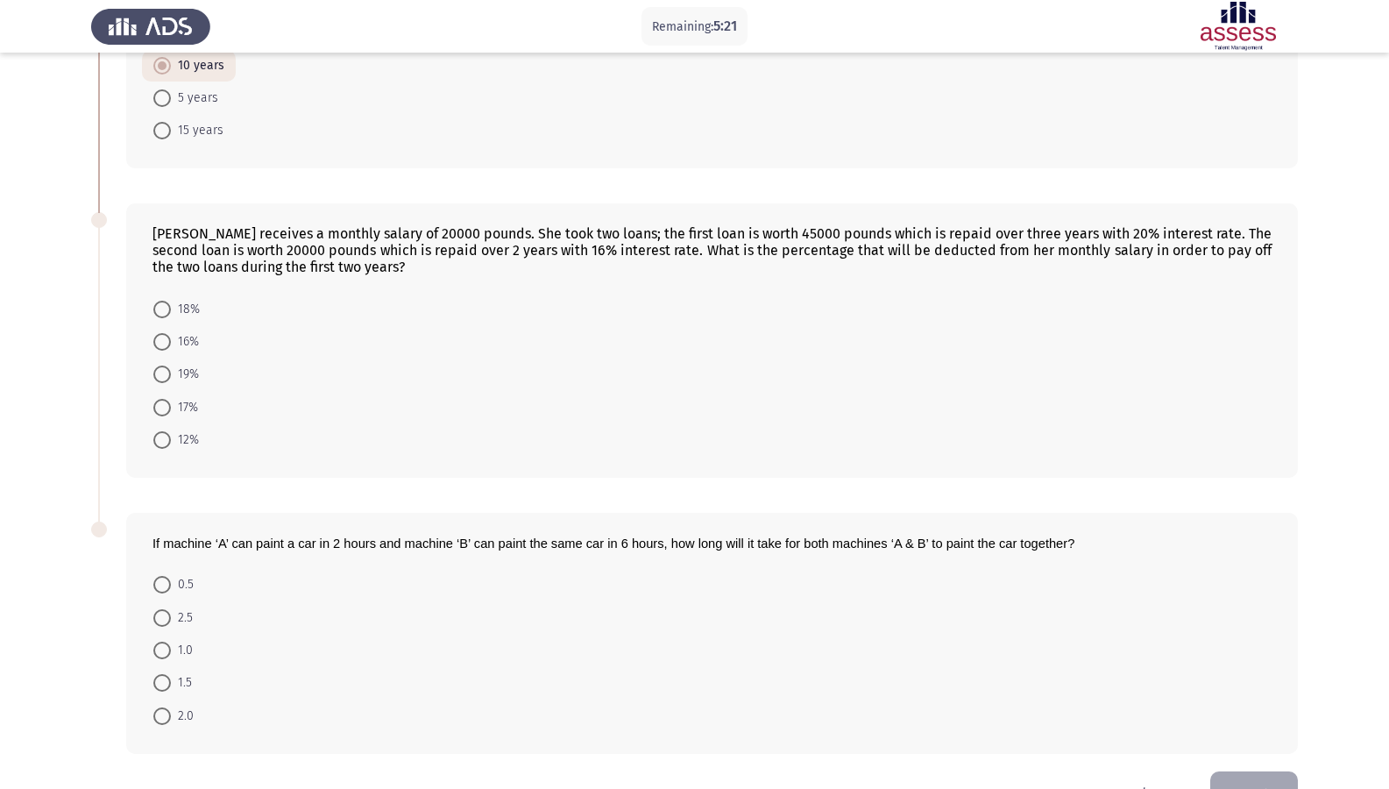
scroll to position [175, 0]
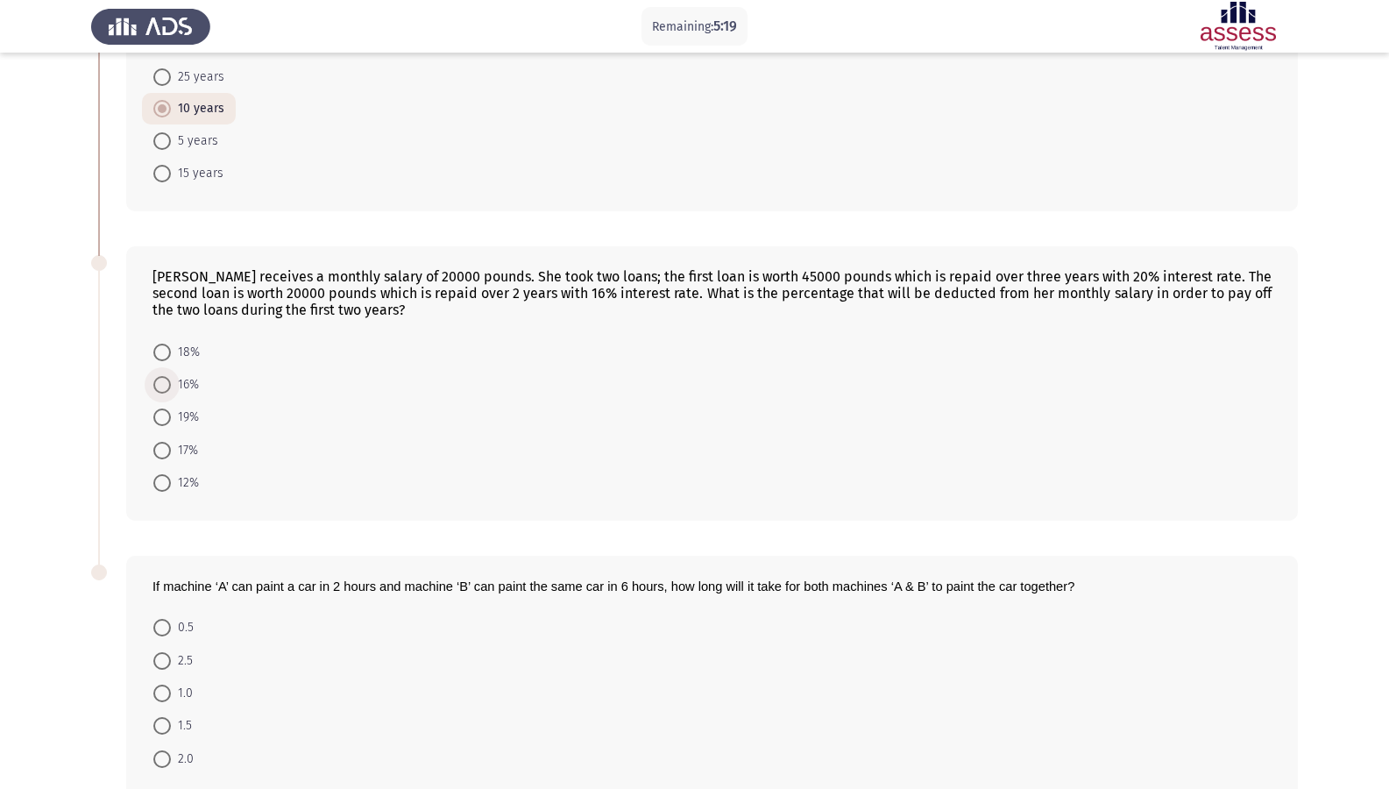
click at [162, 392] on label "16%" at bounding box center [176, 384] width 46 height 21
click at [162, 392] on input "16%" at bounding box center [162, 385] width 18 height 18
radio input "true"
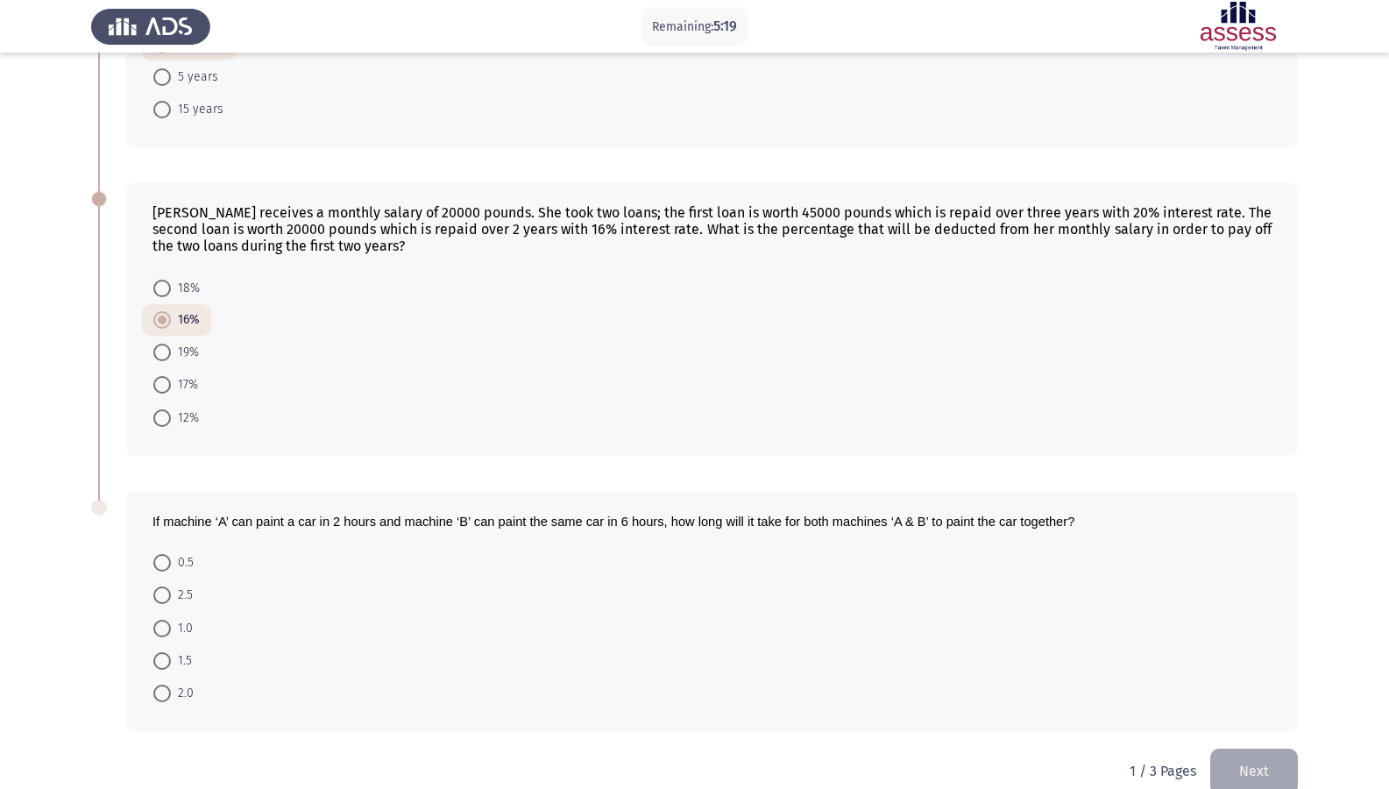
scroll to position [286, 0]
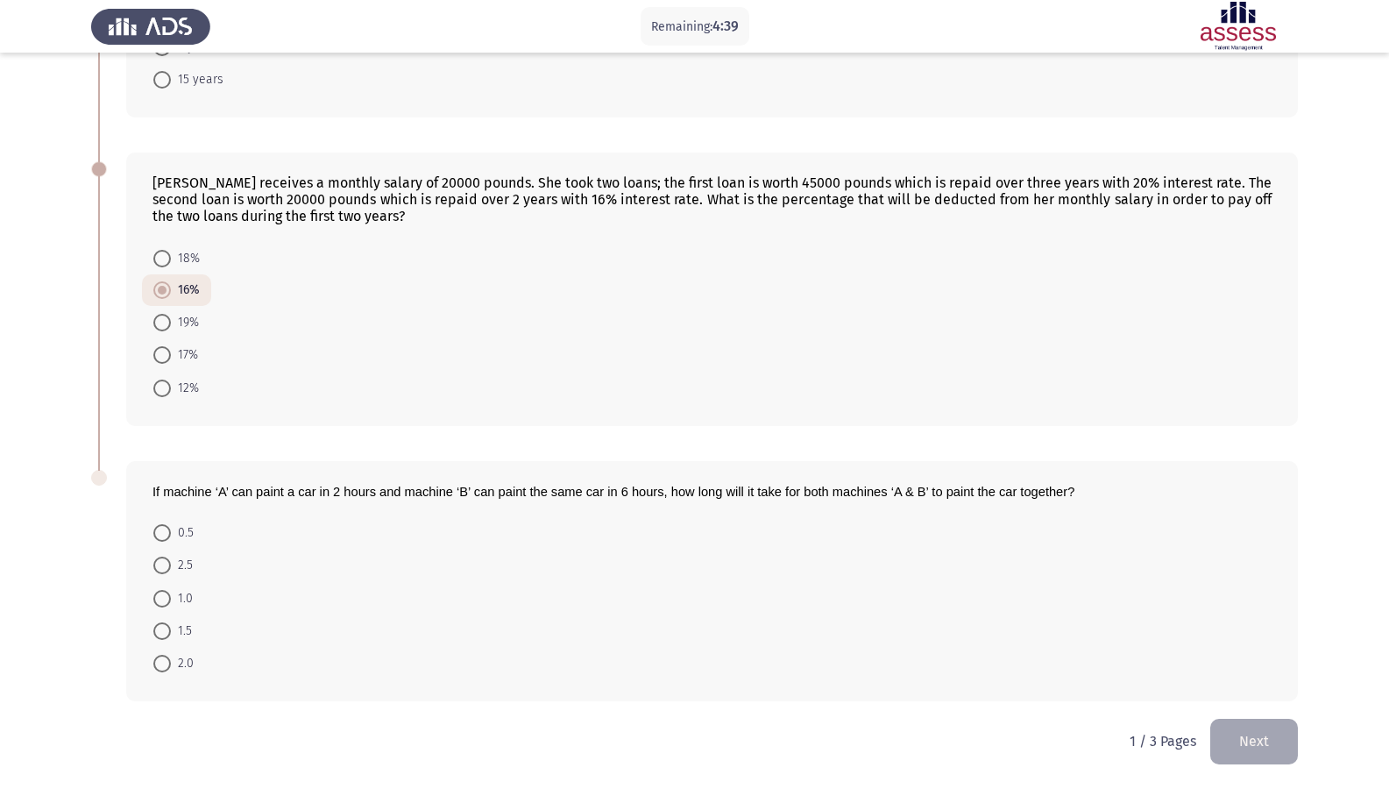
click at [181, 623] on span "1.5" at bounding box center [181, 630] width 21 height 21
click at [171, 623] on input "1.5" at bounding box center [162, 631] width 18 height 18
radio input "true"
click at [1272, 677] on button "Next" at bounding box center [1254, 741] width 88 height 45
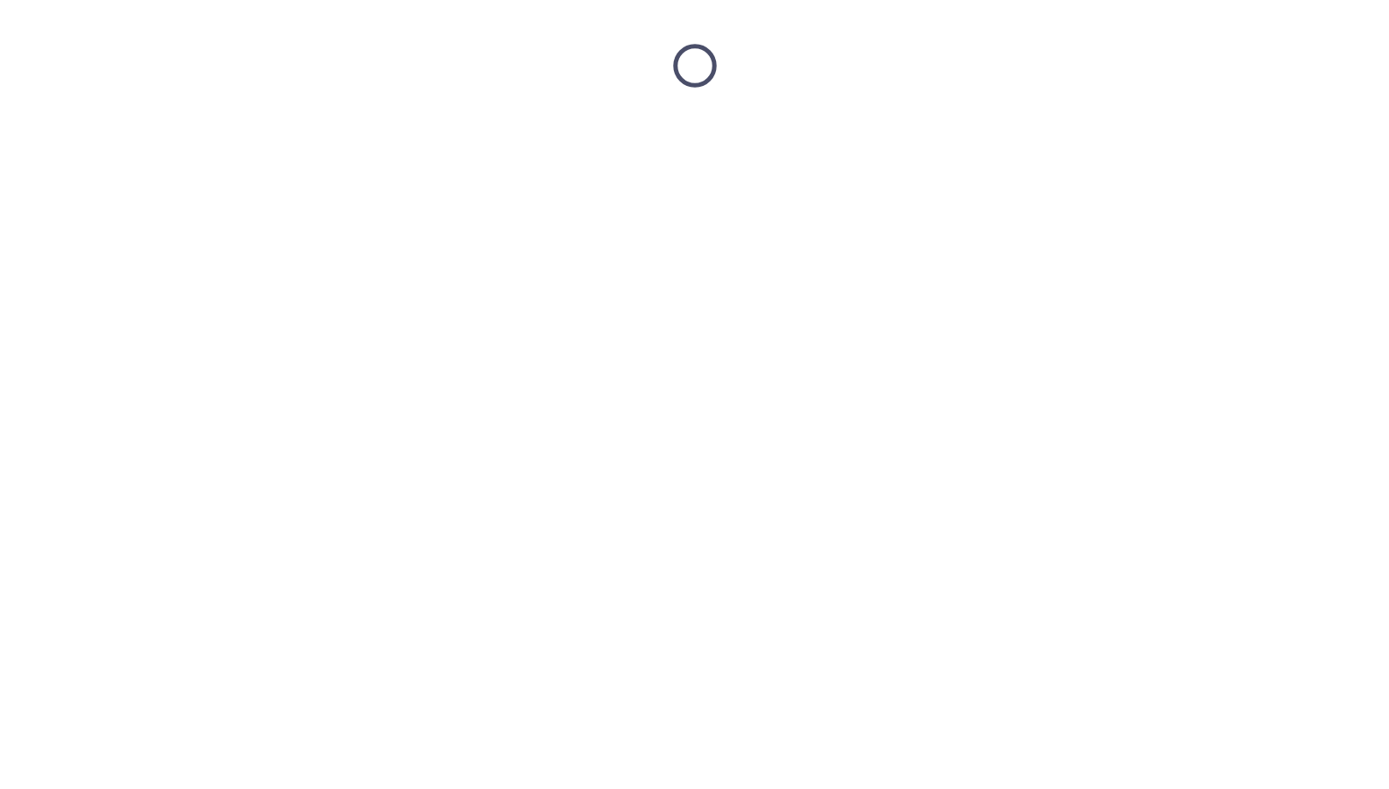
scroll to position [0, 0]
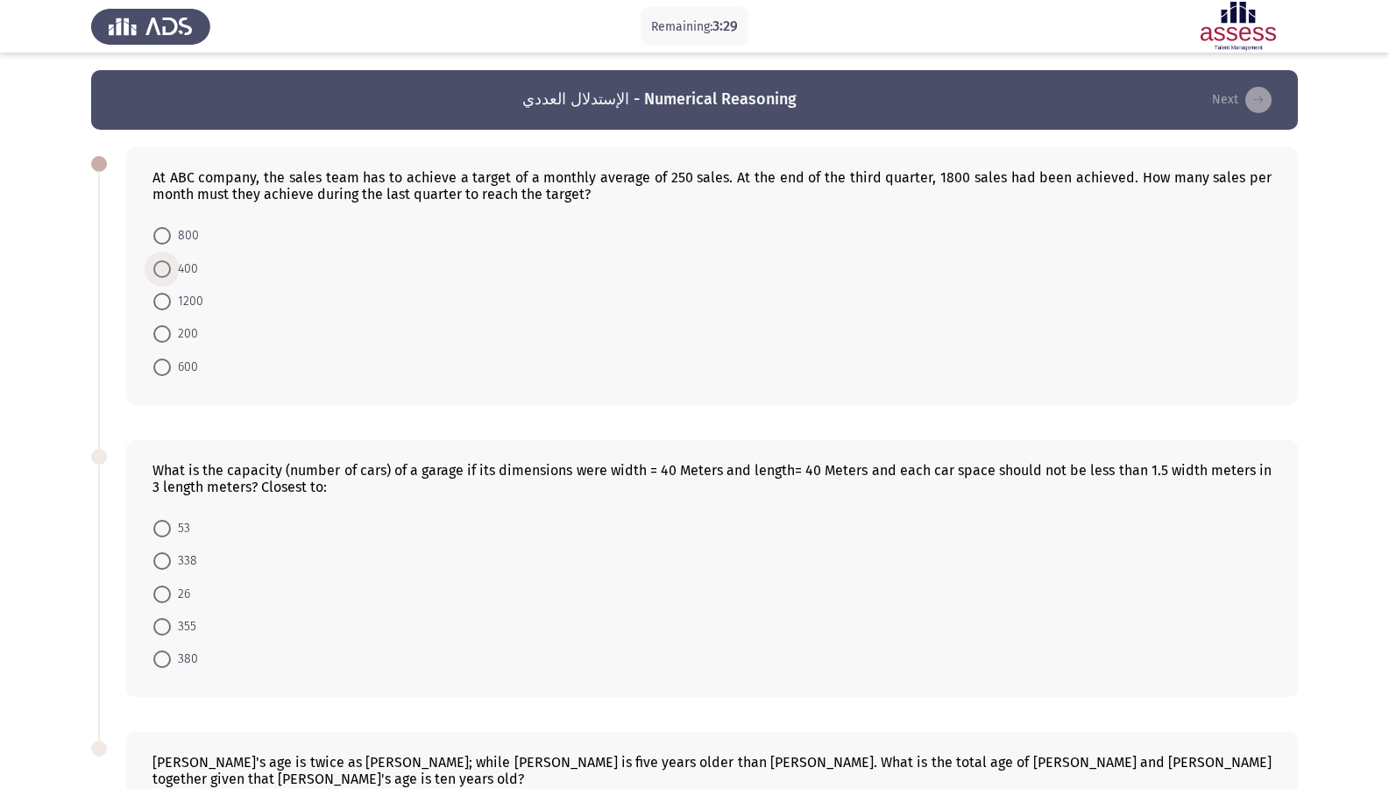
click at [174, 270] on span "400" at bounding box center [184, 269] width 27 height 21
click at [171, 270] on input "400" at bounding box center [162, 269] width 18 height 18
radio input "true"
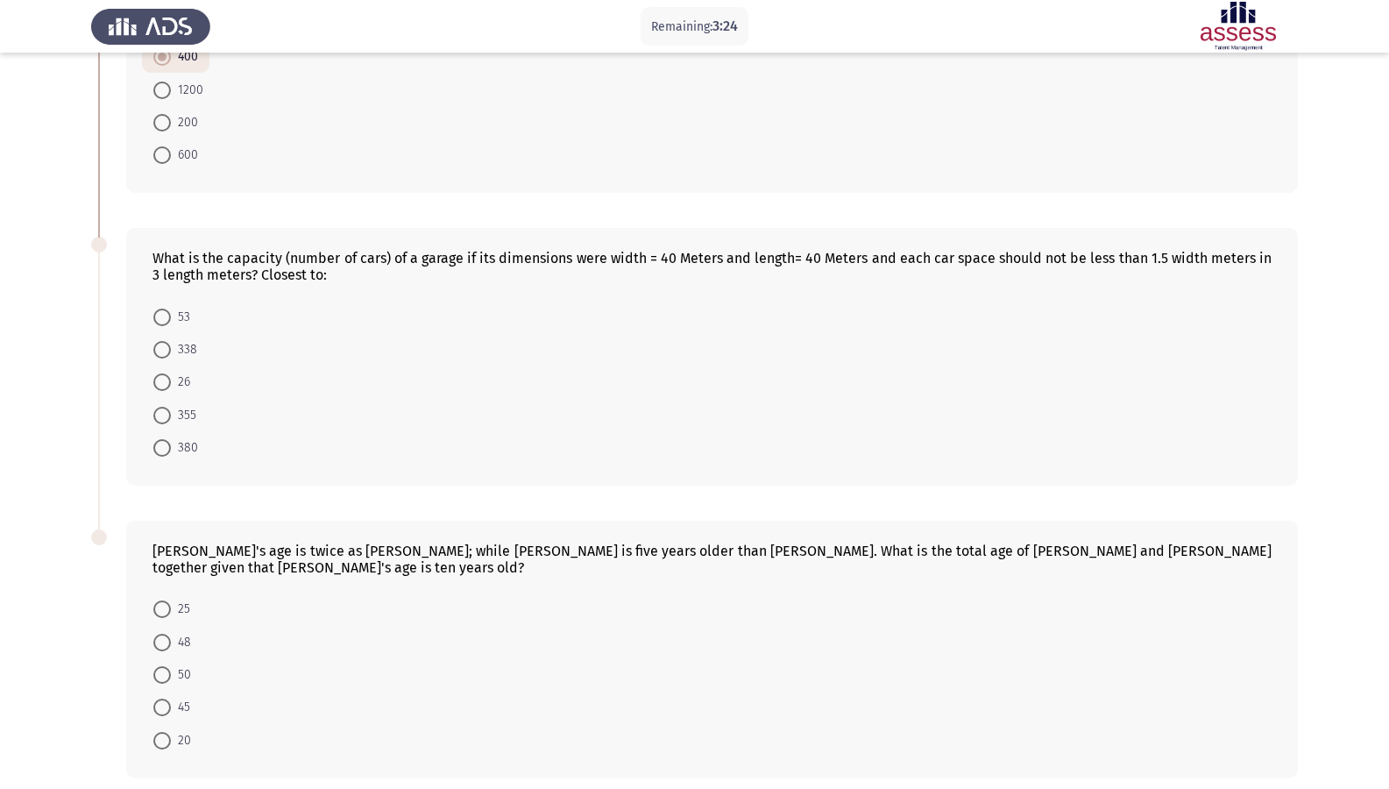
scroll to position [183, 0]
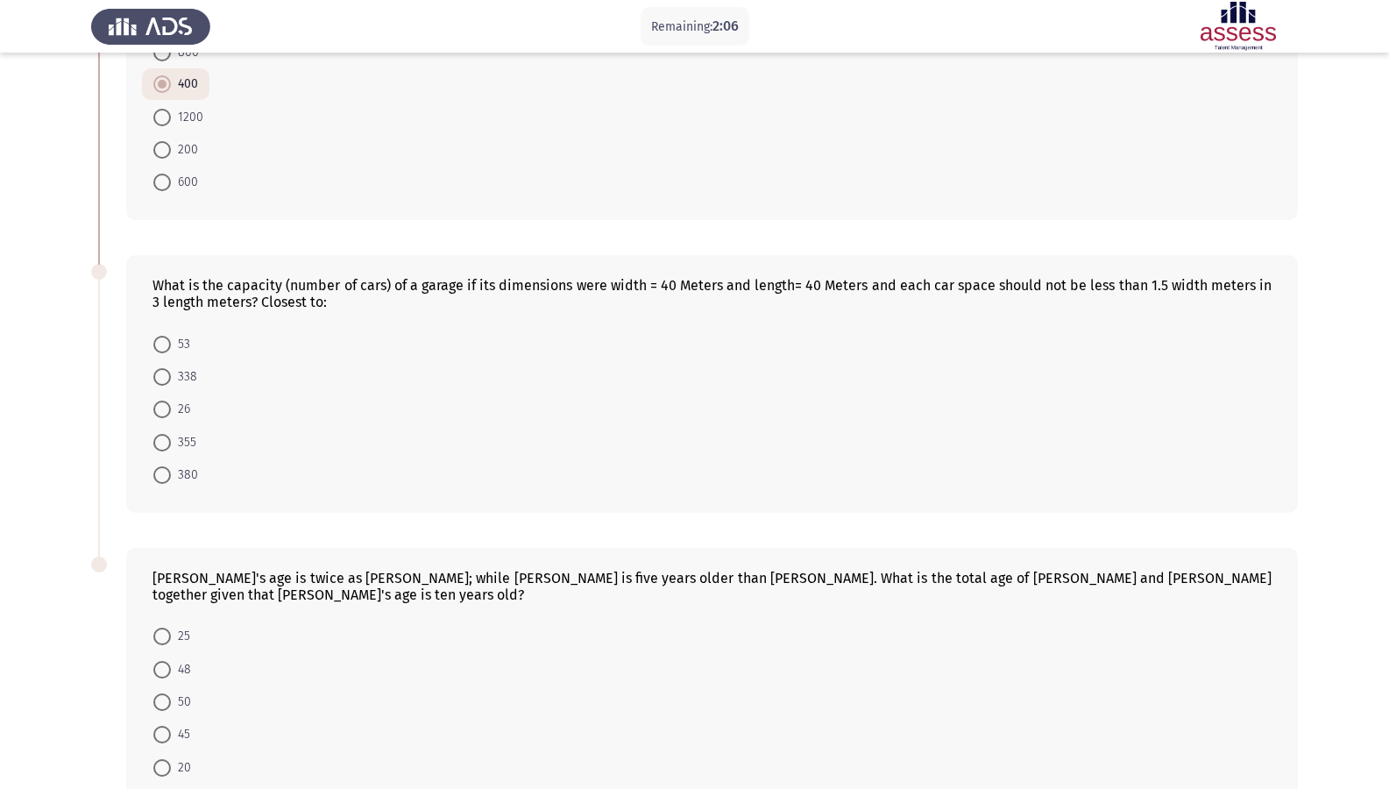
click at [167, 369] on span at bounding box center [162, 377] width 18 height 18
click at [167, 369] on input "338" at bounding box center [162, 377] width 18 height 18
radio input "true"
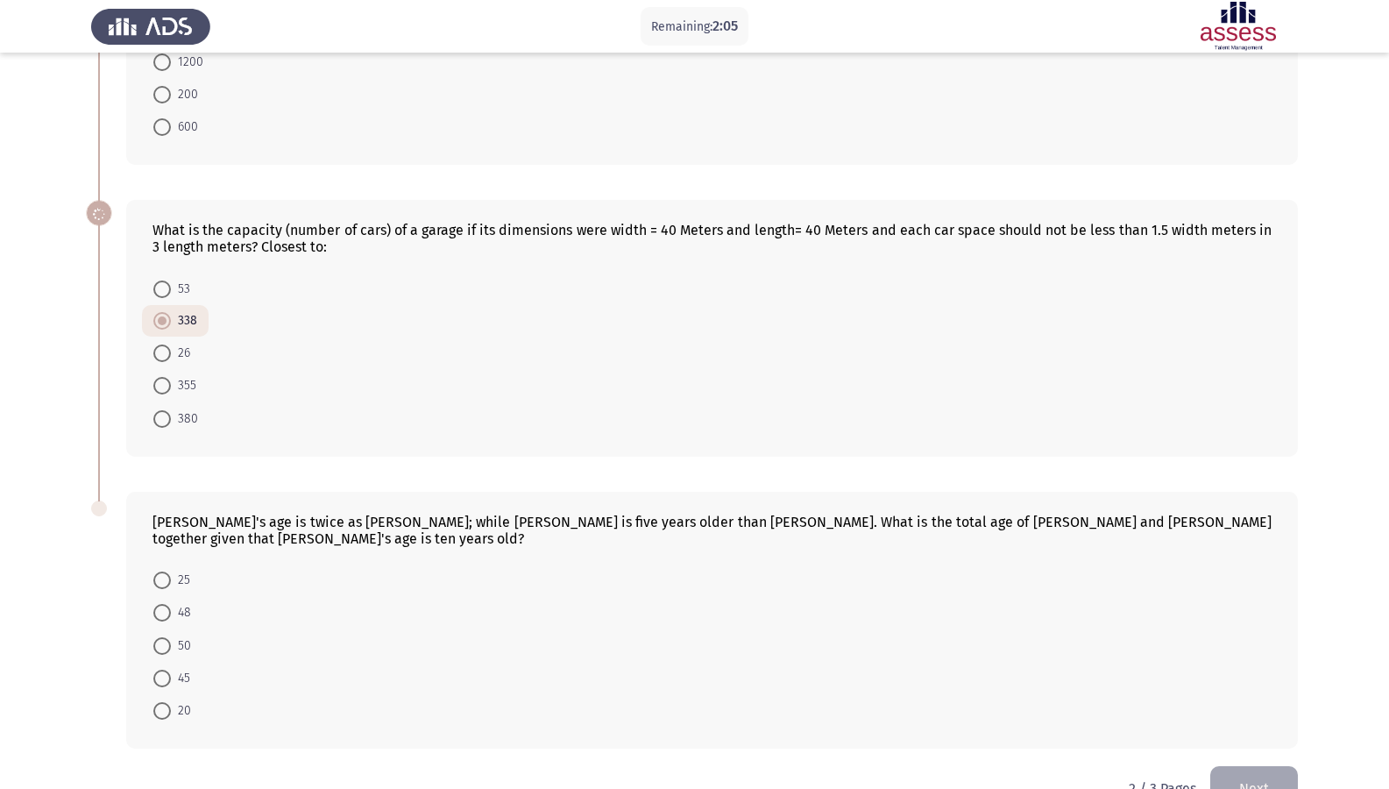
scroll to position [269, 0]
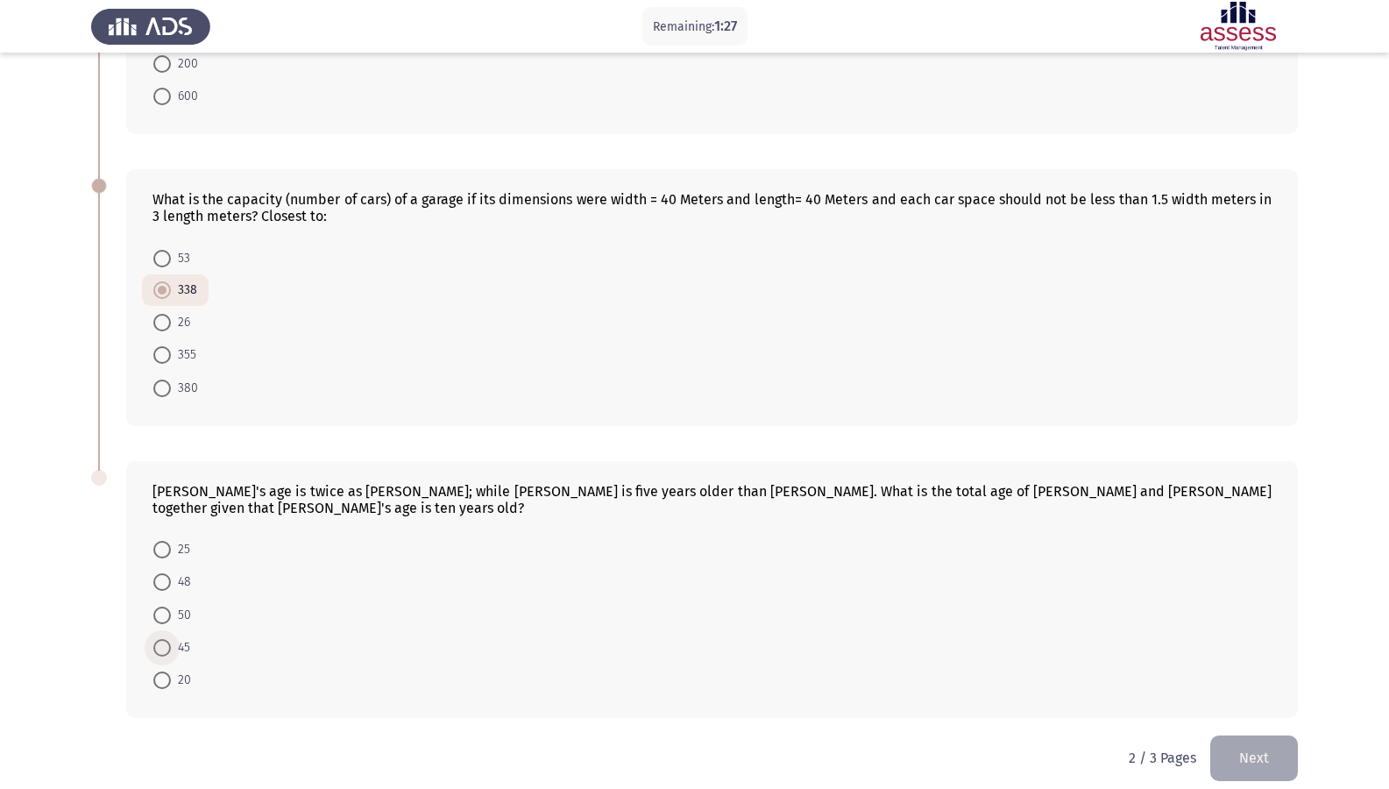
click at [162, 639] on span at bounding box center [162, 648] width 18 height 18
click at [162, 639] on input "45" at bounding box center [162, 648] width 18 height 18
radio input "true"
click at [1265, 677] on button "Next" at bounding box center [1254, 757] width 88 height 45
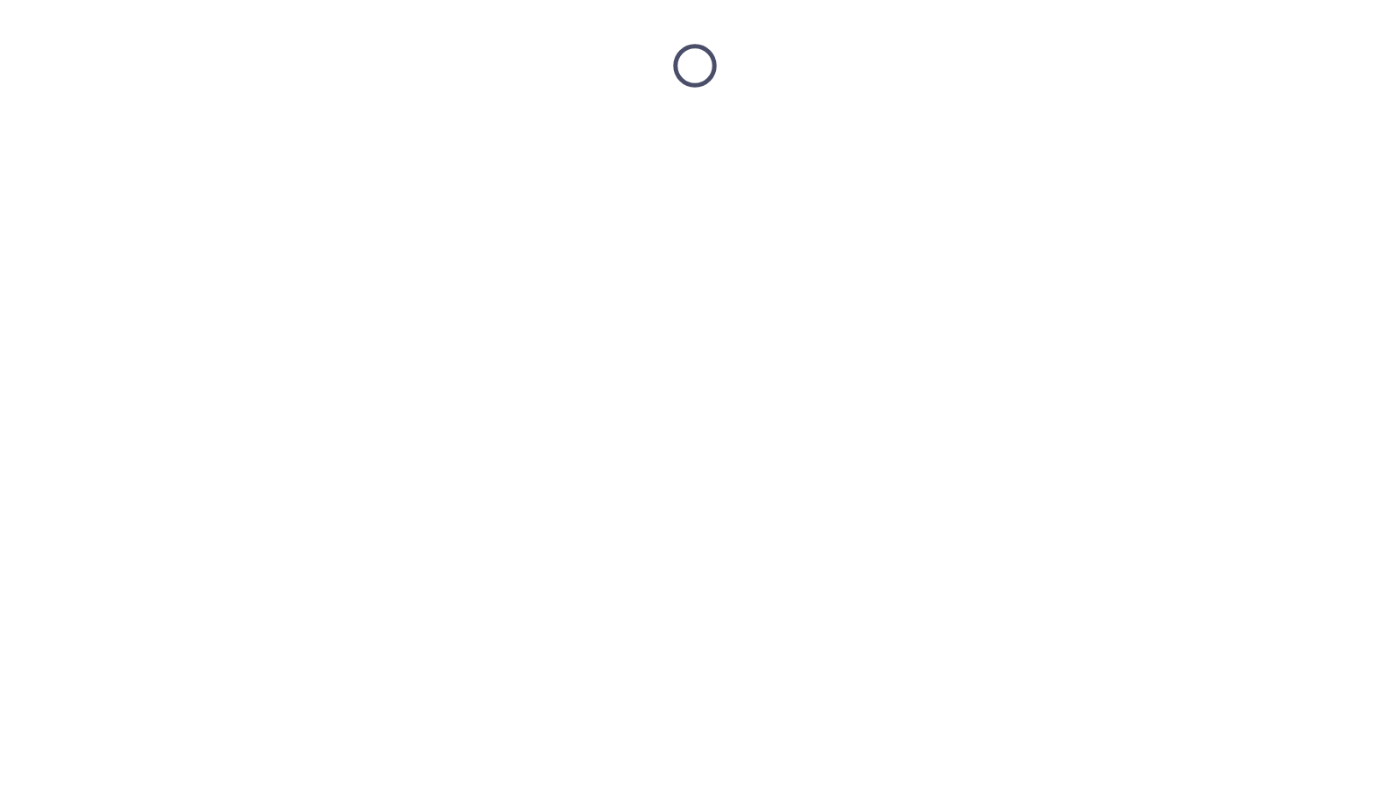
scroll to position [0, 0]
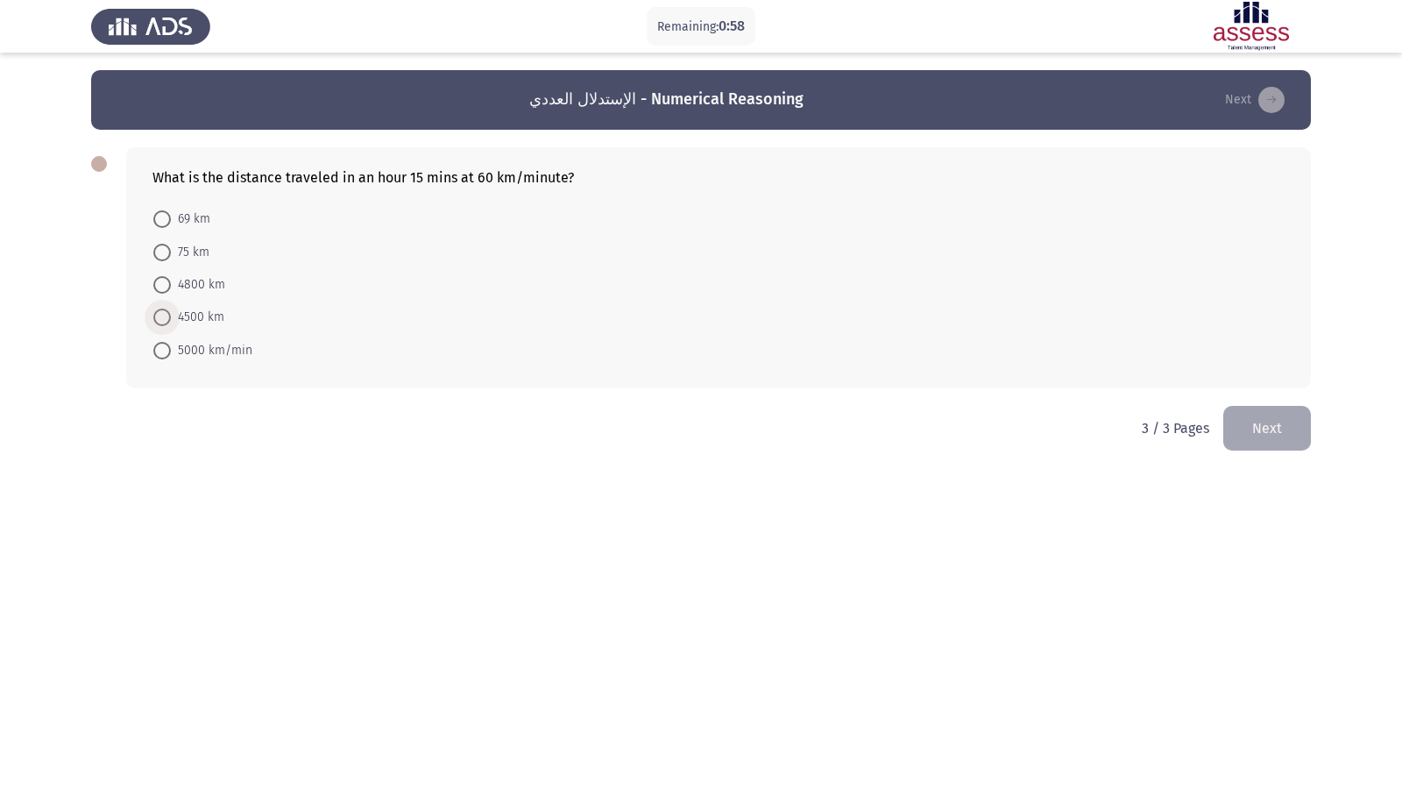
click at [174, 313] on span "4500 km" at bounding box center [197, 317] width 53 height 21
click at [171, 313] on input "4500 km" at bounding box center [162, 317] width 18 height 18
radio input "true"
click at [1253, 429] on button "Next" at bounding box center [1267, 426] width 88 height 45
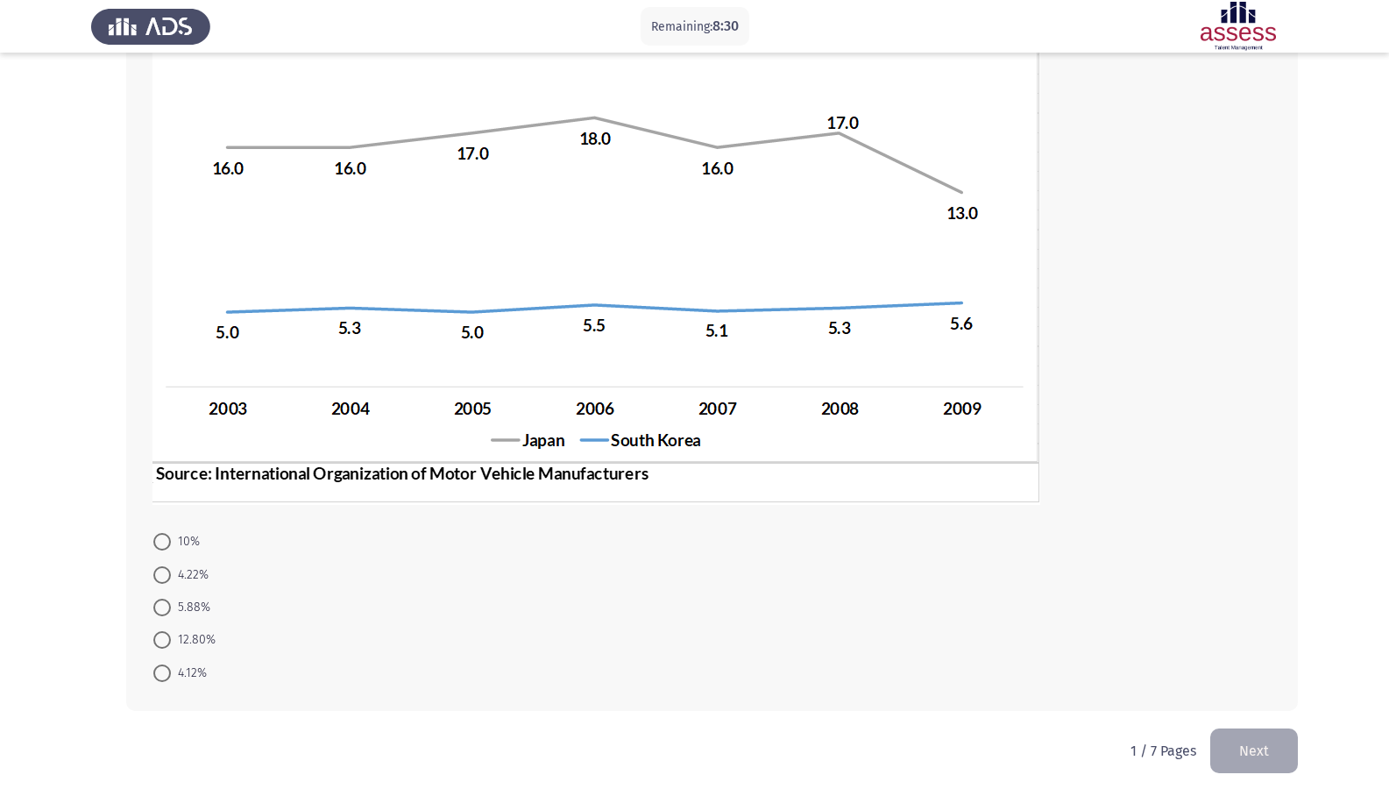
scroll to position [254, 0]
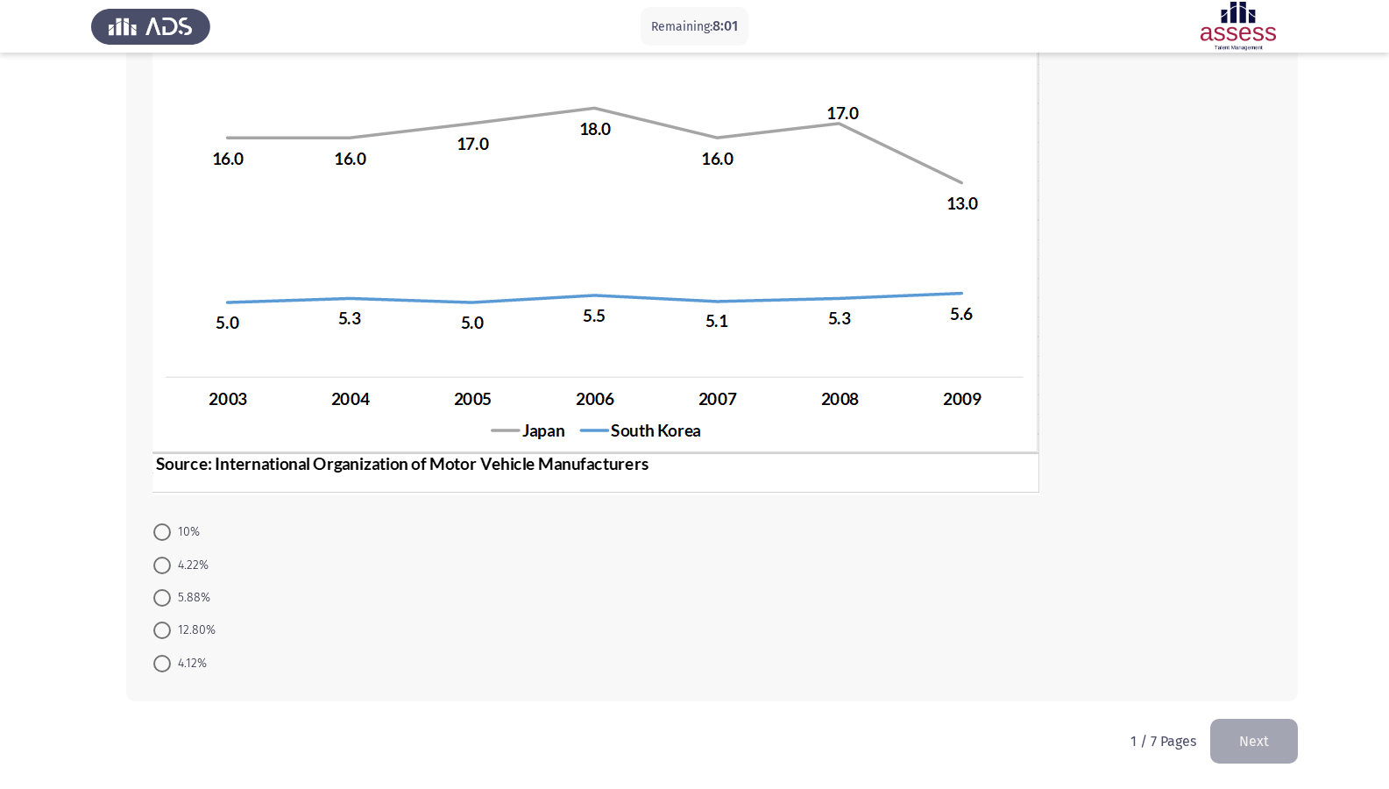
click at [200, 671] on span "4.12%" at bounding box center [189, 663] width 36 height 21
click at [171, 671] on input "4.12%" at bounding box center [162, 664] width 18 height 18
radio input "true"
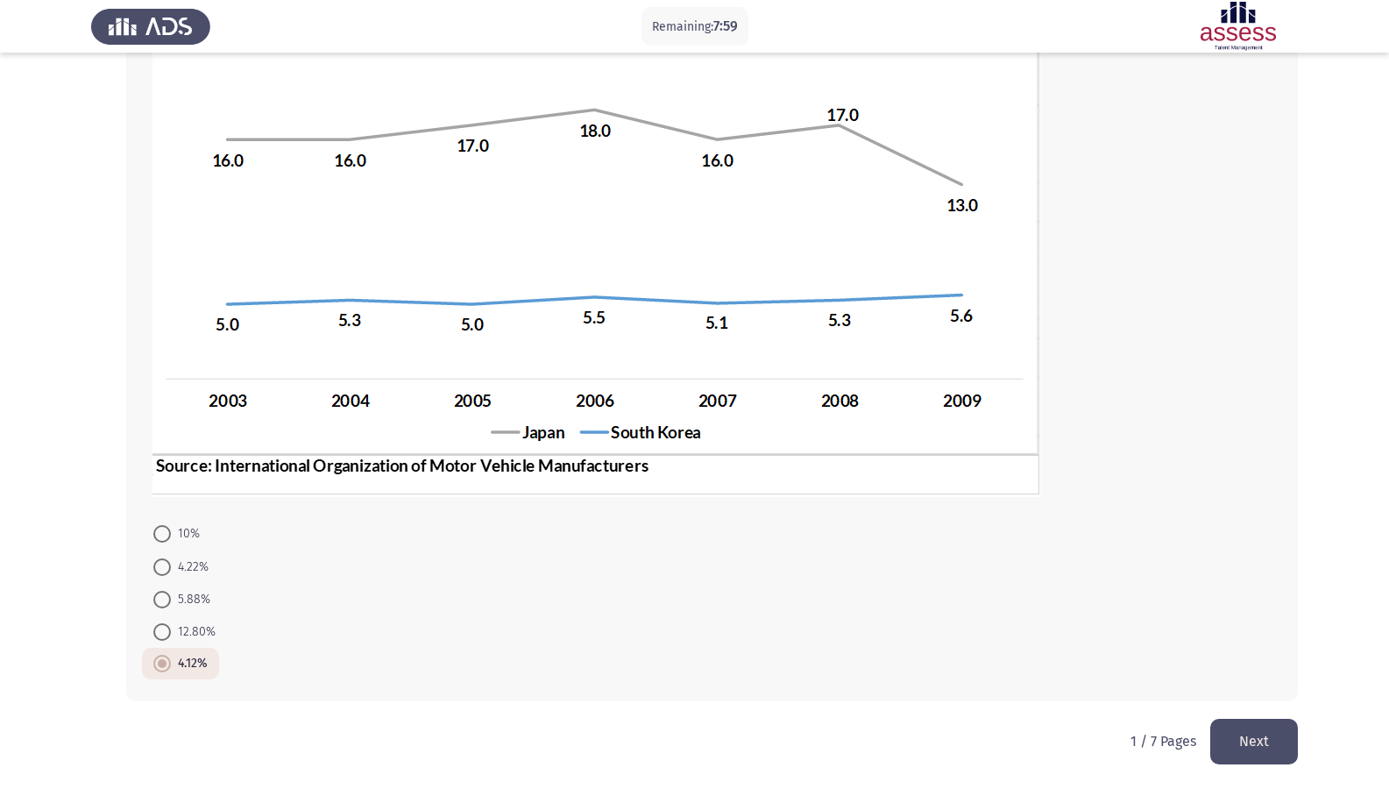
click at [1253, 677] on button "Next" at bounding box center [1254, 741] width 88 height 45
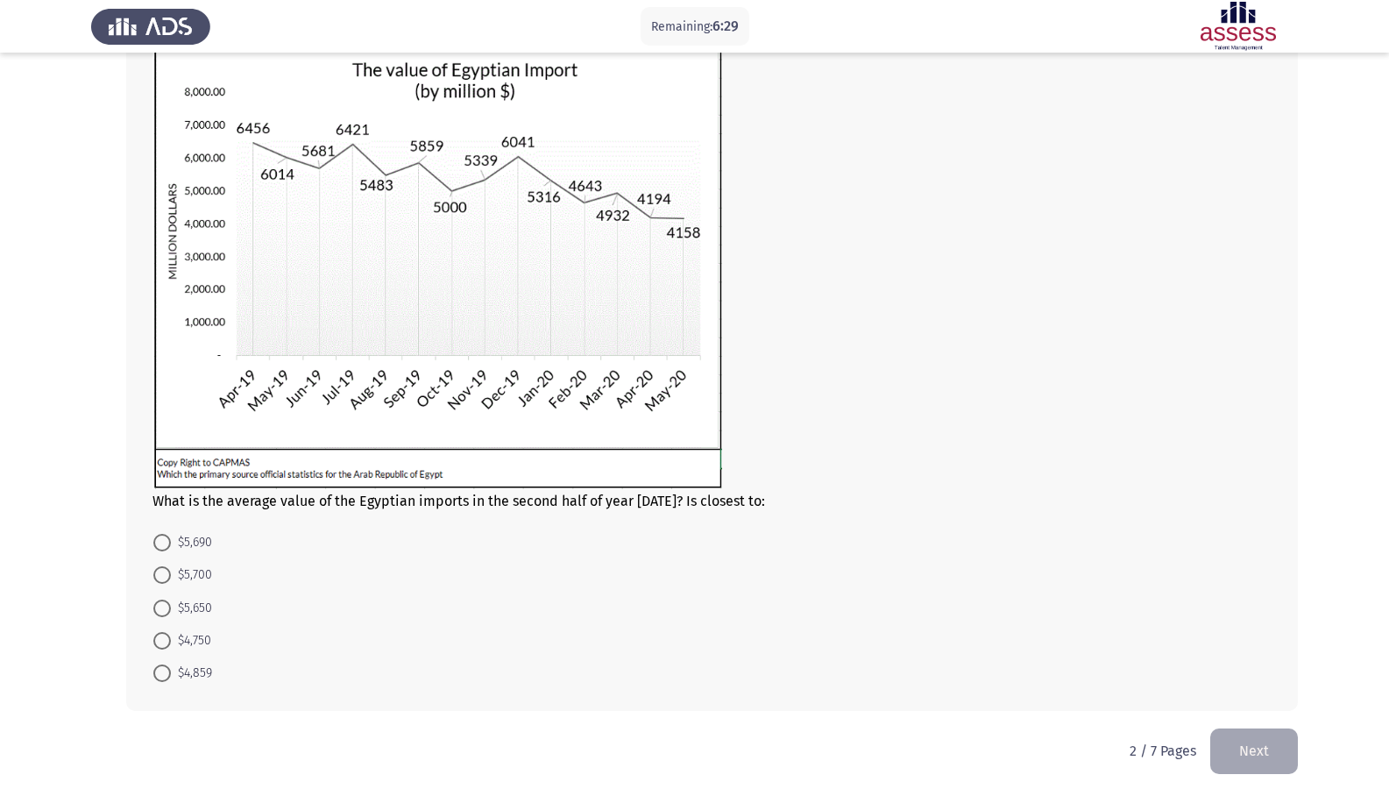
scroll to position [140, 0]
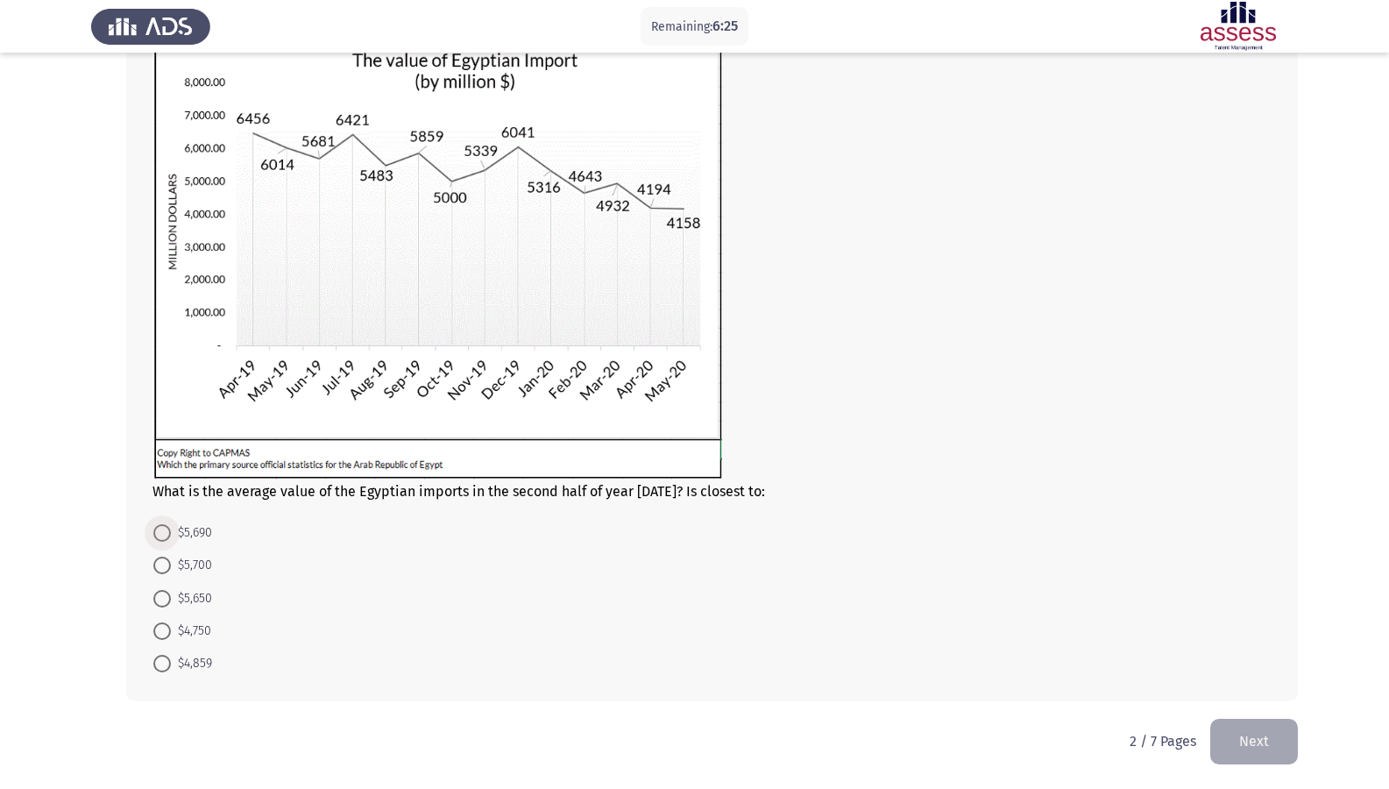
click at [184, 528] on span "$5,690" at bounding box center [191, 532] width 41 height 21
click at [171, 528] on input "$5,690" at bounding box center [162, 533] width 18 height 18
radio input "true"
click at [1255, 677] on button "Next" at bounding box center [1254, 741] width 88 height 45
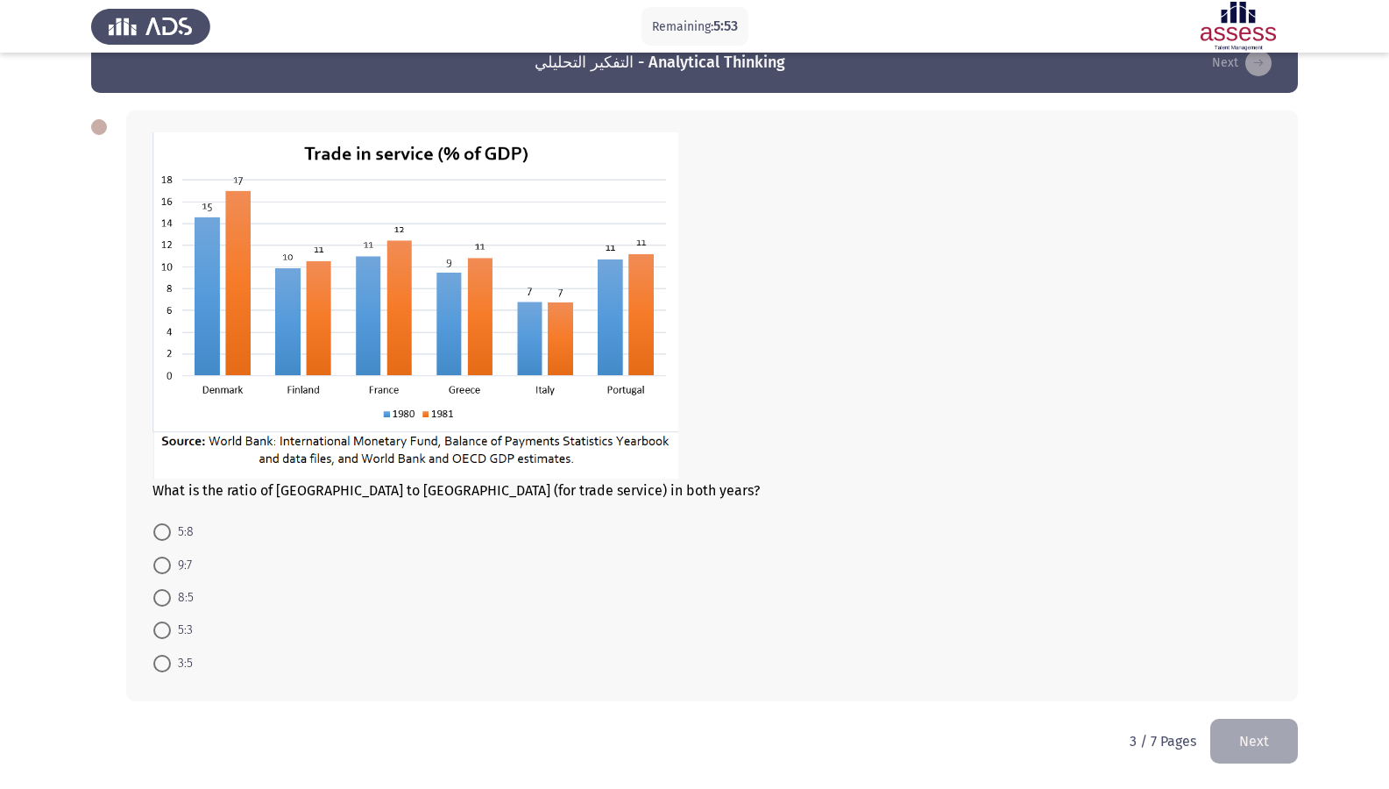
scroll to position [0, 0]
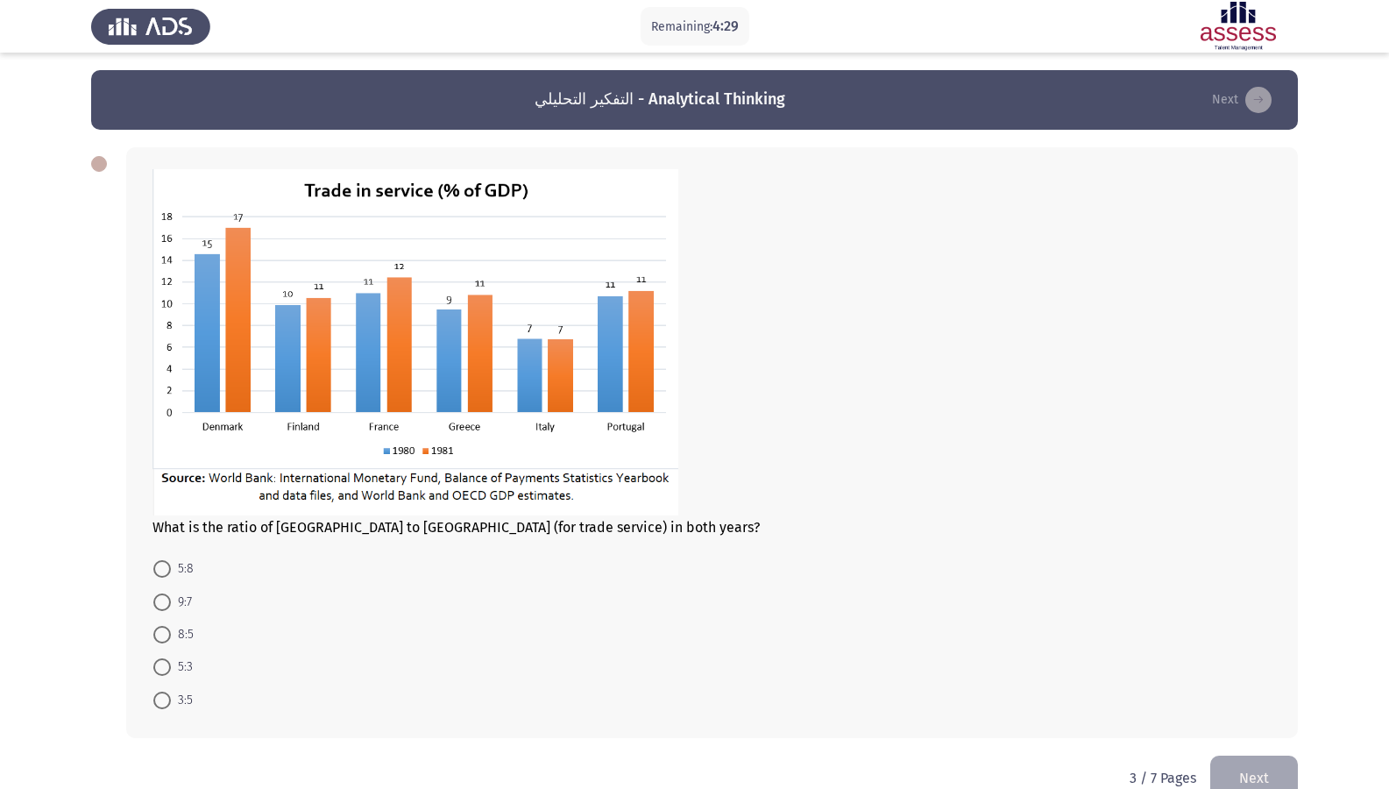
click at [155, 634] on span at bounding box center [162, 635] width 18 height 18
click at [155, 634] on input "8:5" at bounding box center [162, 635] width 18 height 18
radio input "true"
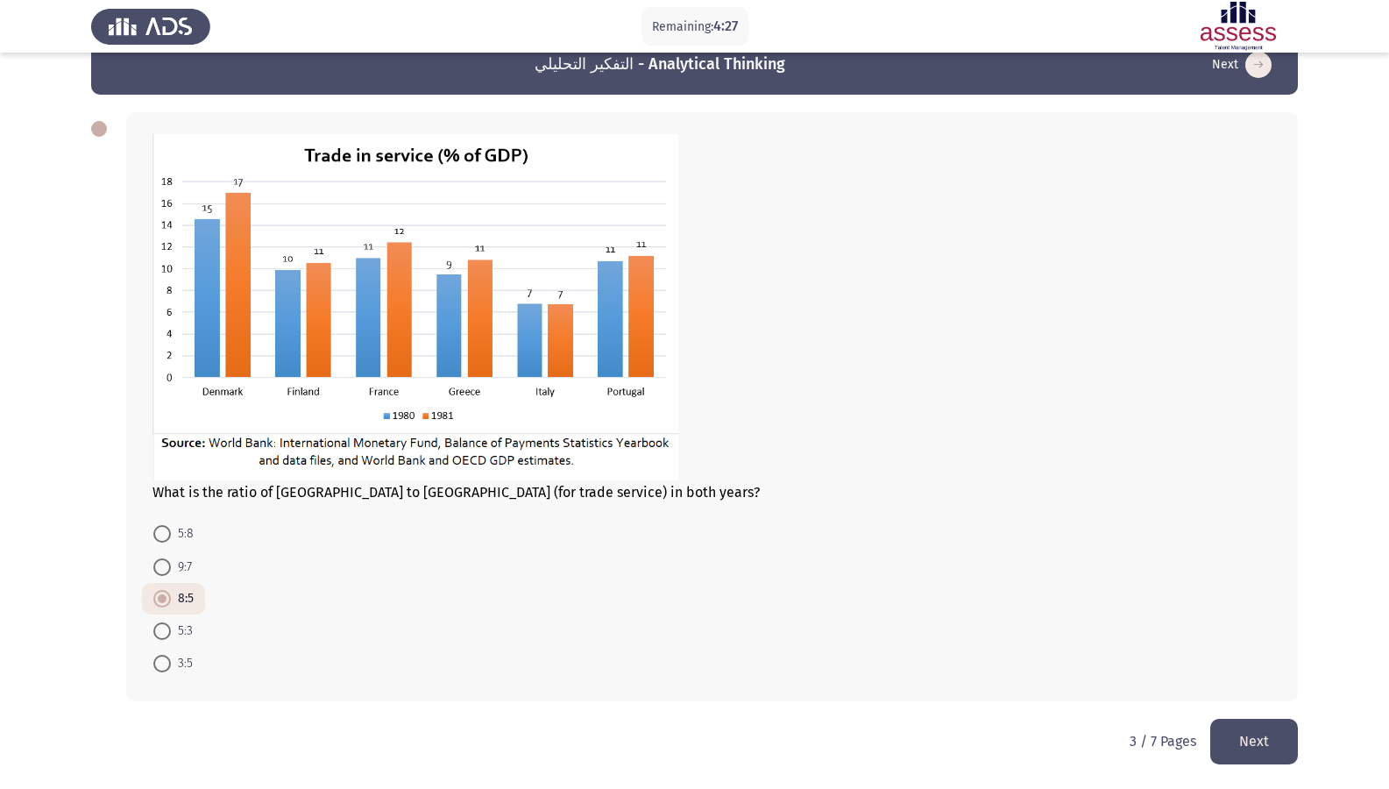
click at [1237, 677] on button "Next" at bounding box center [1254, 741] width 88 height 45
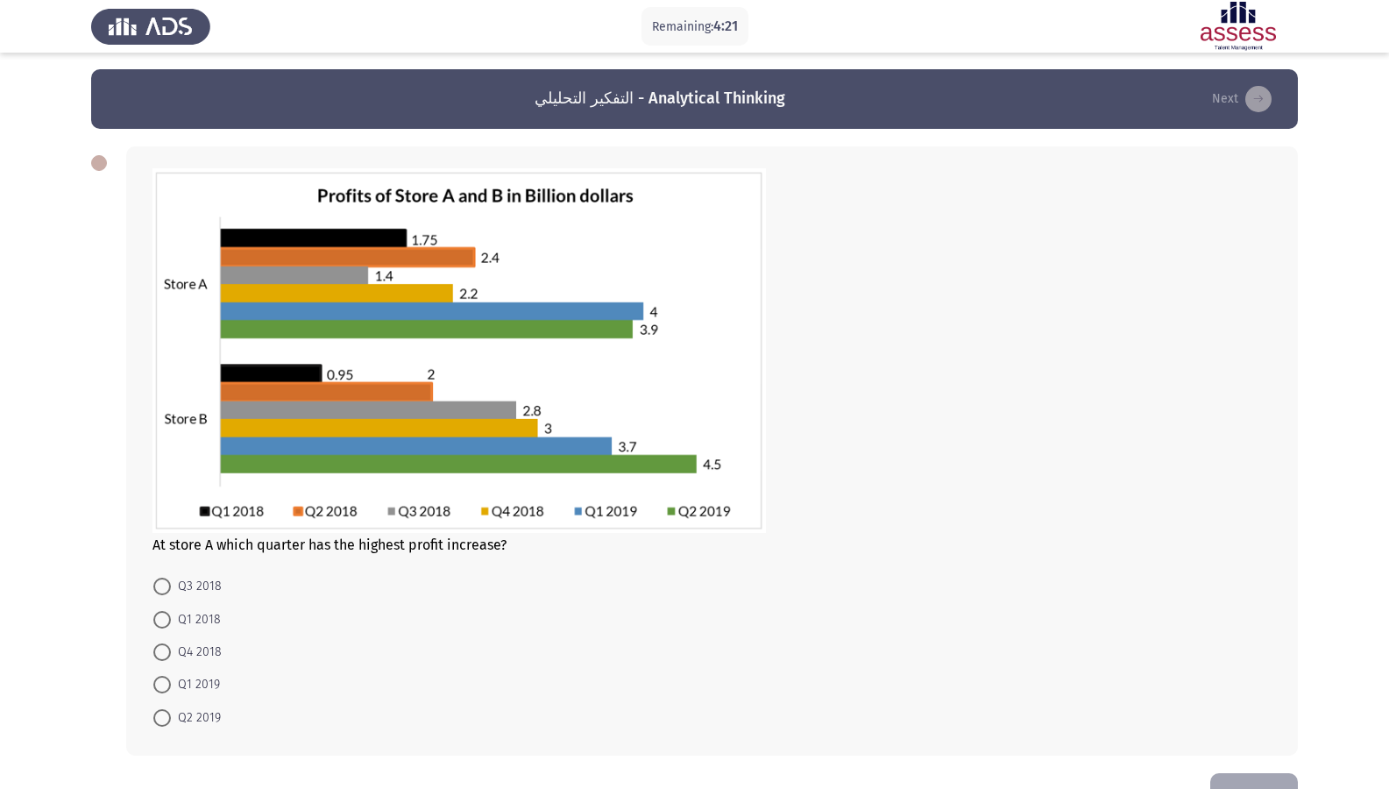
scroll to position [55, 0]
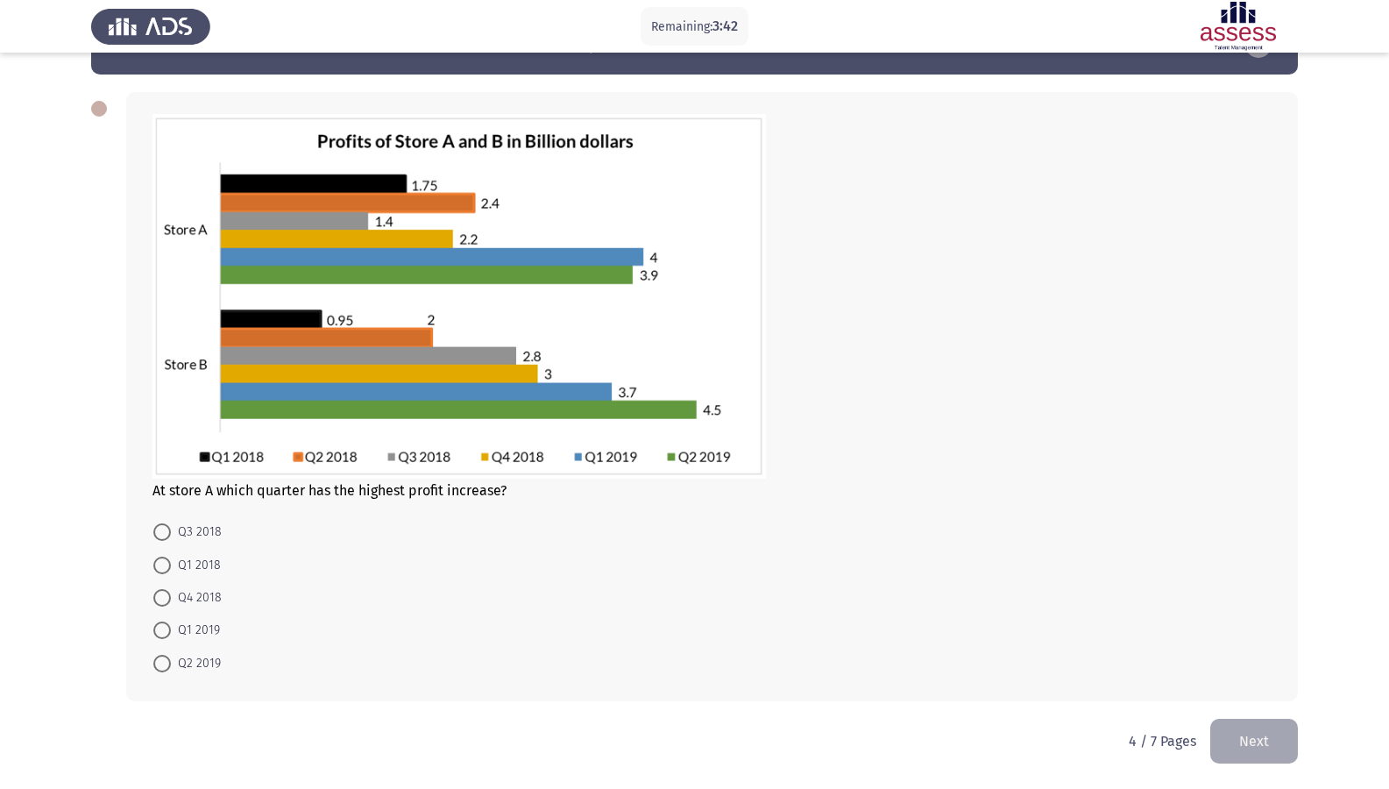
click at [164, 637] on span at bounding box center [162, 630] width 18 height 18
click at [164, 637] on input "Q1 2019" at bounding box center [162, 630] width 18 height 18
radio input "true"
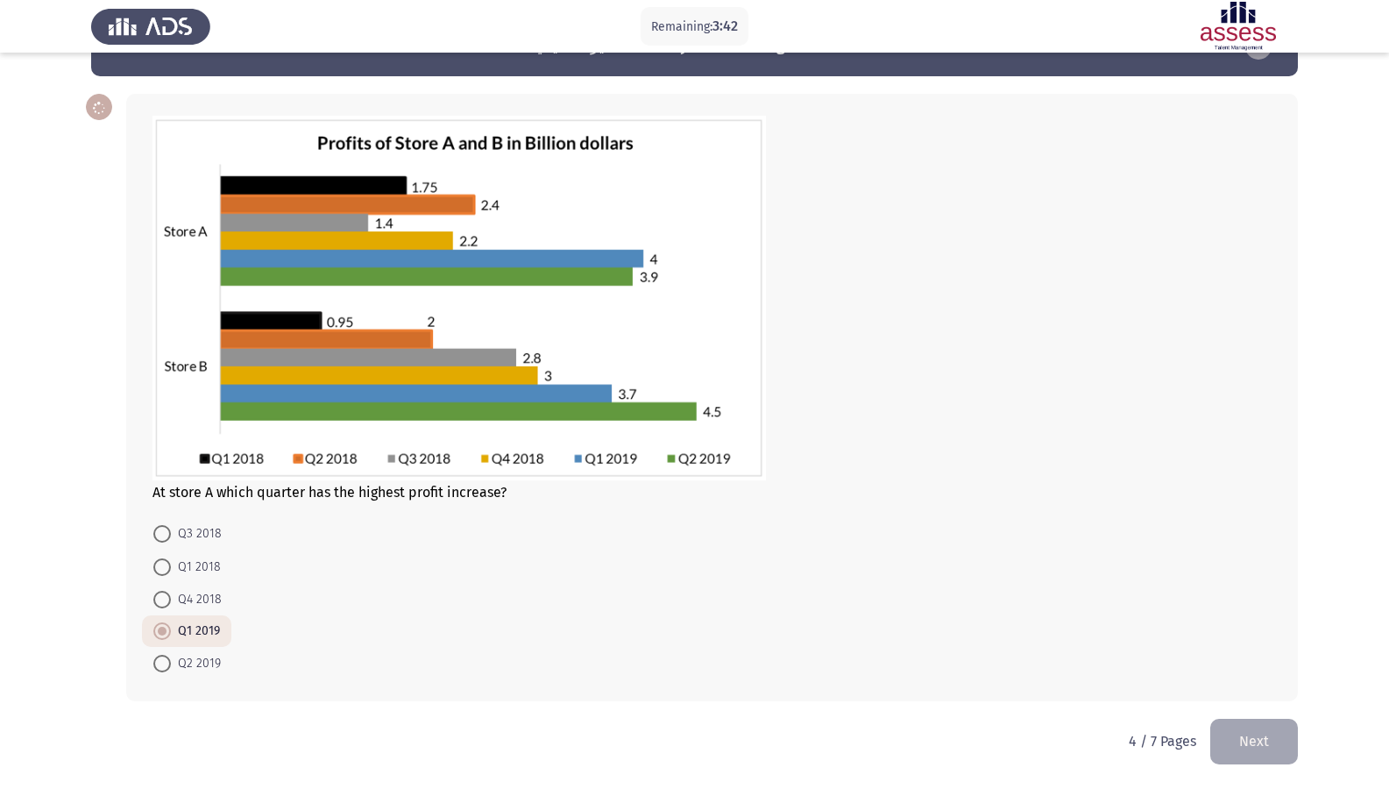
scroll to position [53, 0]
click at [1235, 677] on button "Next" at bounding box center [1254, 741] width 88 height 45
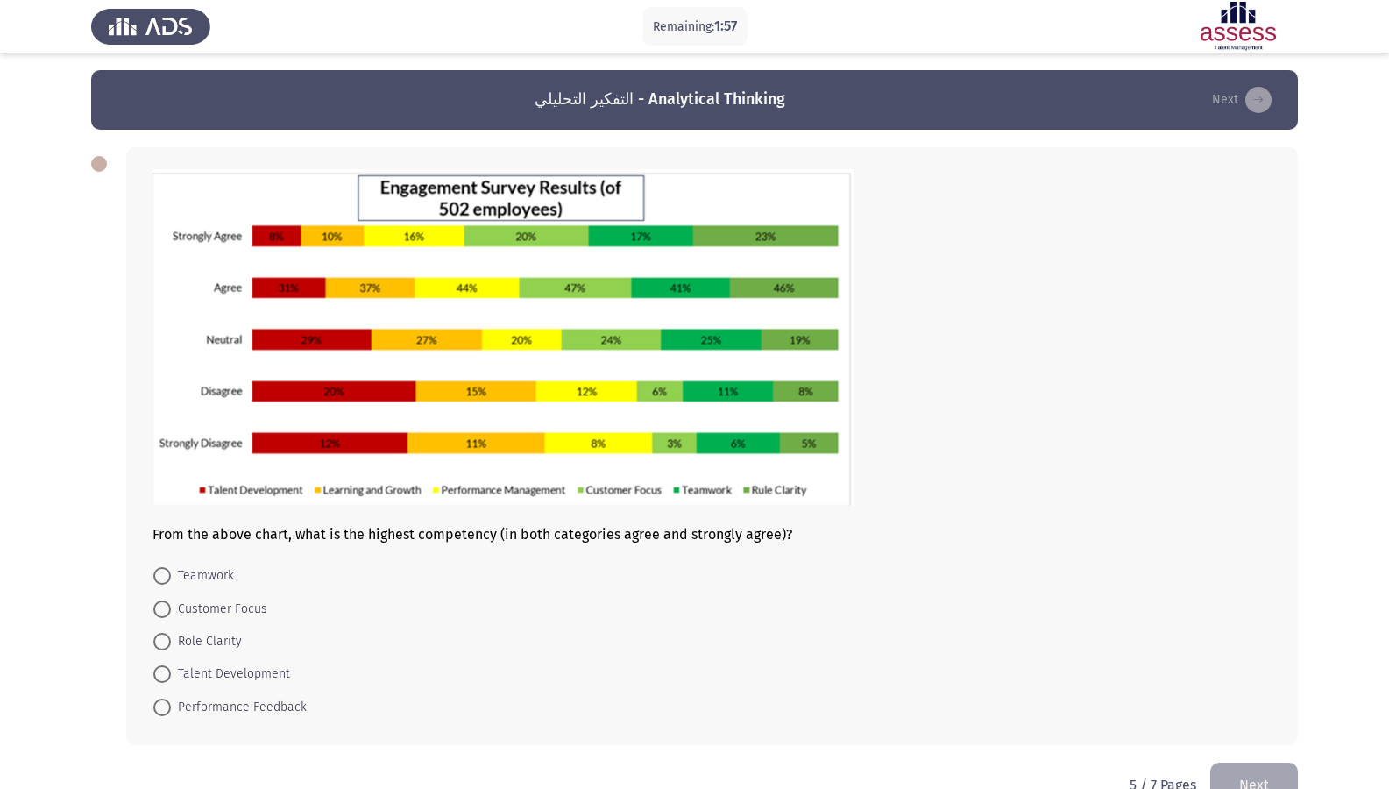
scroll to position [44, 0]
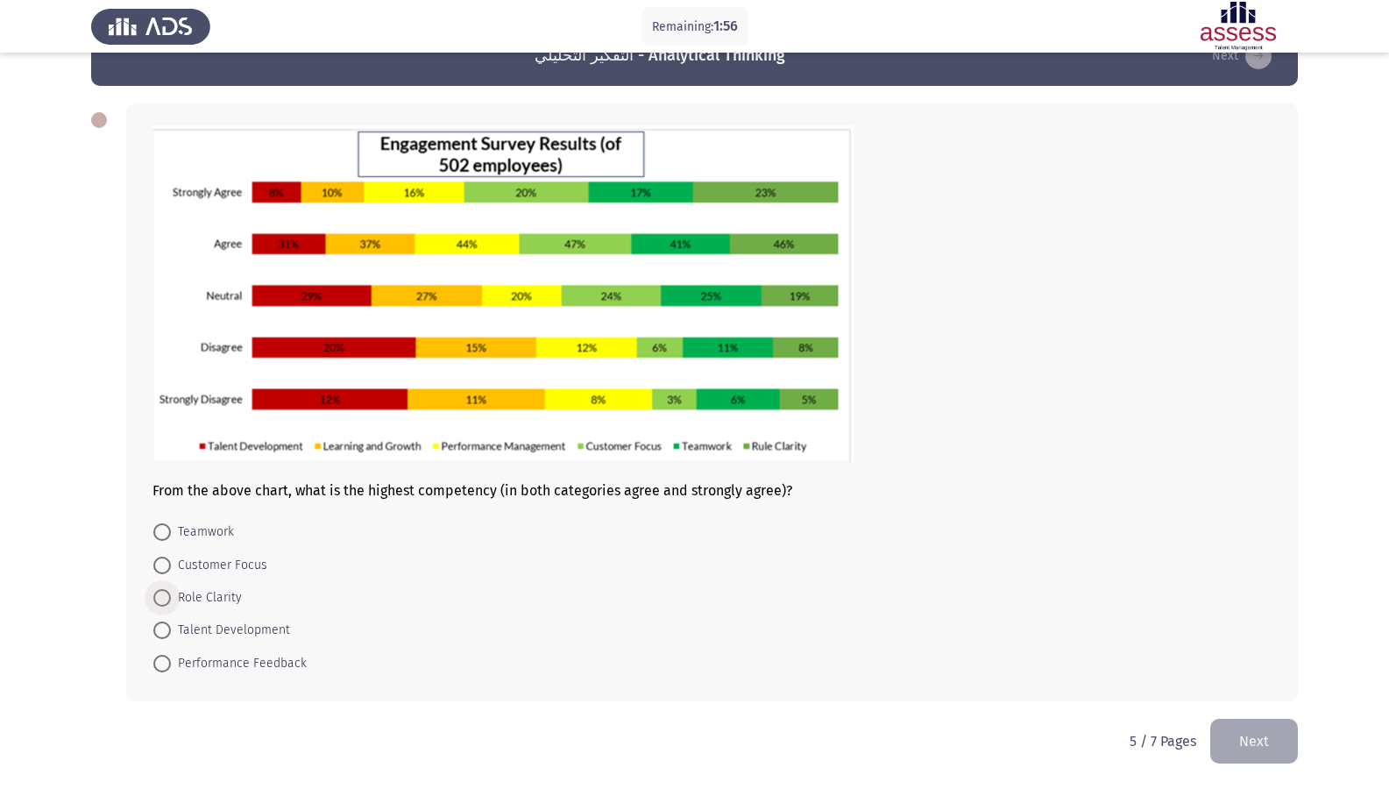
click at [221, 596] on span "Role Clarity" at bounding box center [206, 597] width 71 height 21
click at [171, 596] on input "Role Clarity" at bounding box center [162, 598] width 18 height 18
radio input "true"
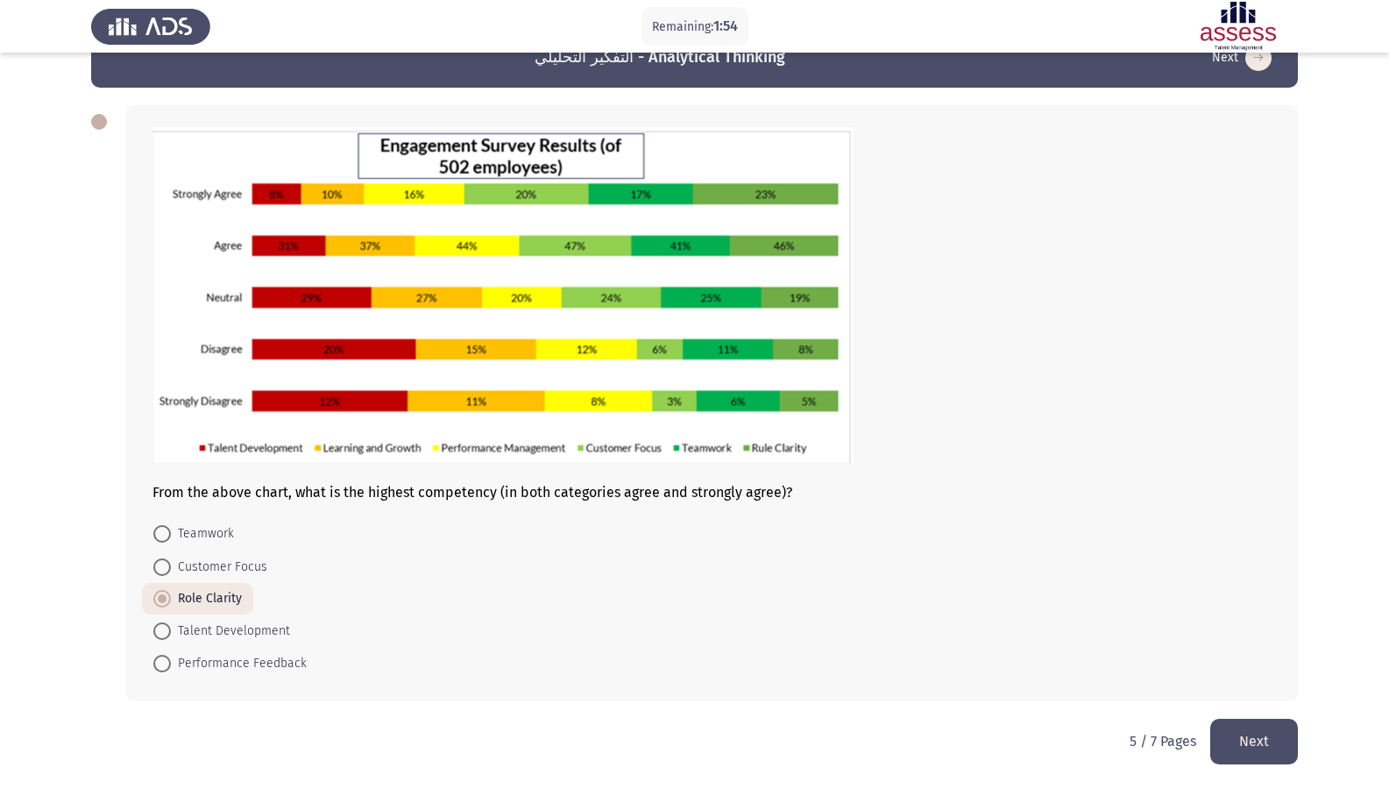
click at [1246, 677] on button "Next" at bounding box center [1254, 741] width 88 height 45
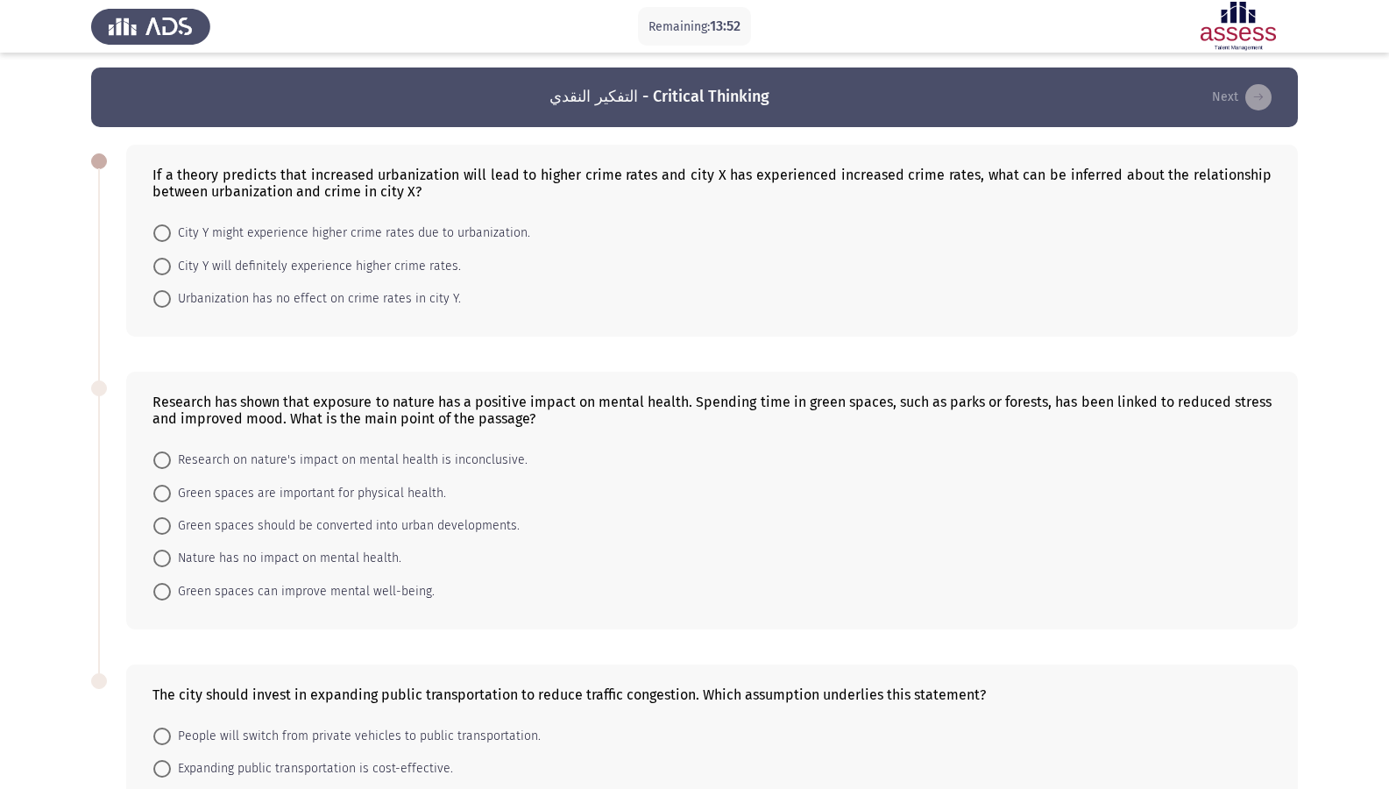
scroll to position [0, 0]
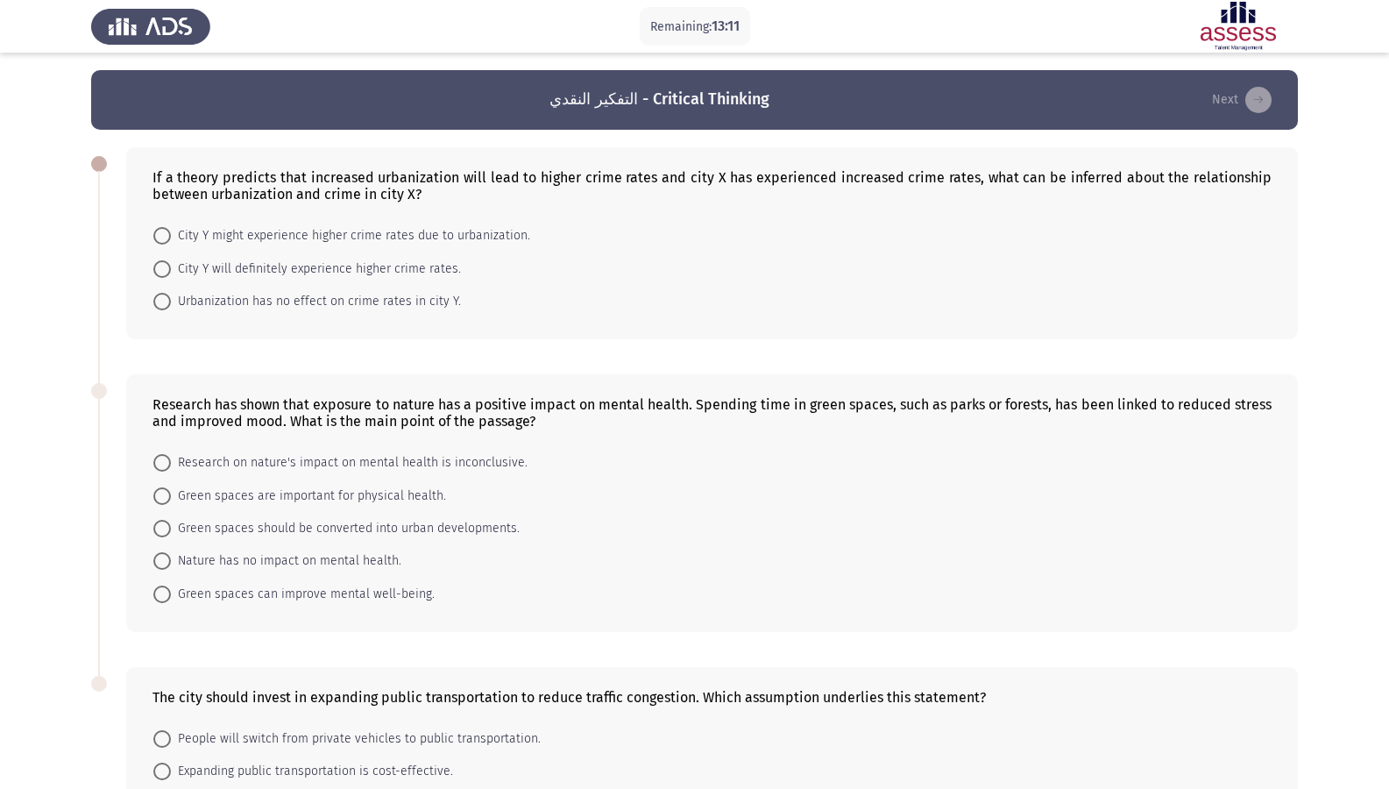
drag, startPoint x: 162, startPoint y: 178, endPoint x: 762, endPoint y: 196, distance: 600.6
click at [745, 202] on div "If a theory predicts that increased urbanization will lead to higher crime rate…" at bounding box center [711, 185] width 1119 height 33
click at [236, 237] on span "City Y might experience higher crime rates due to urbanization." at bounding box center [350, 235] width 359 height 21
click at [171, 237] on input "City Y might experience higher crime rates due to urbanization." at bounding box center [162, 236] width 18 height 18
radio input "true"
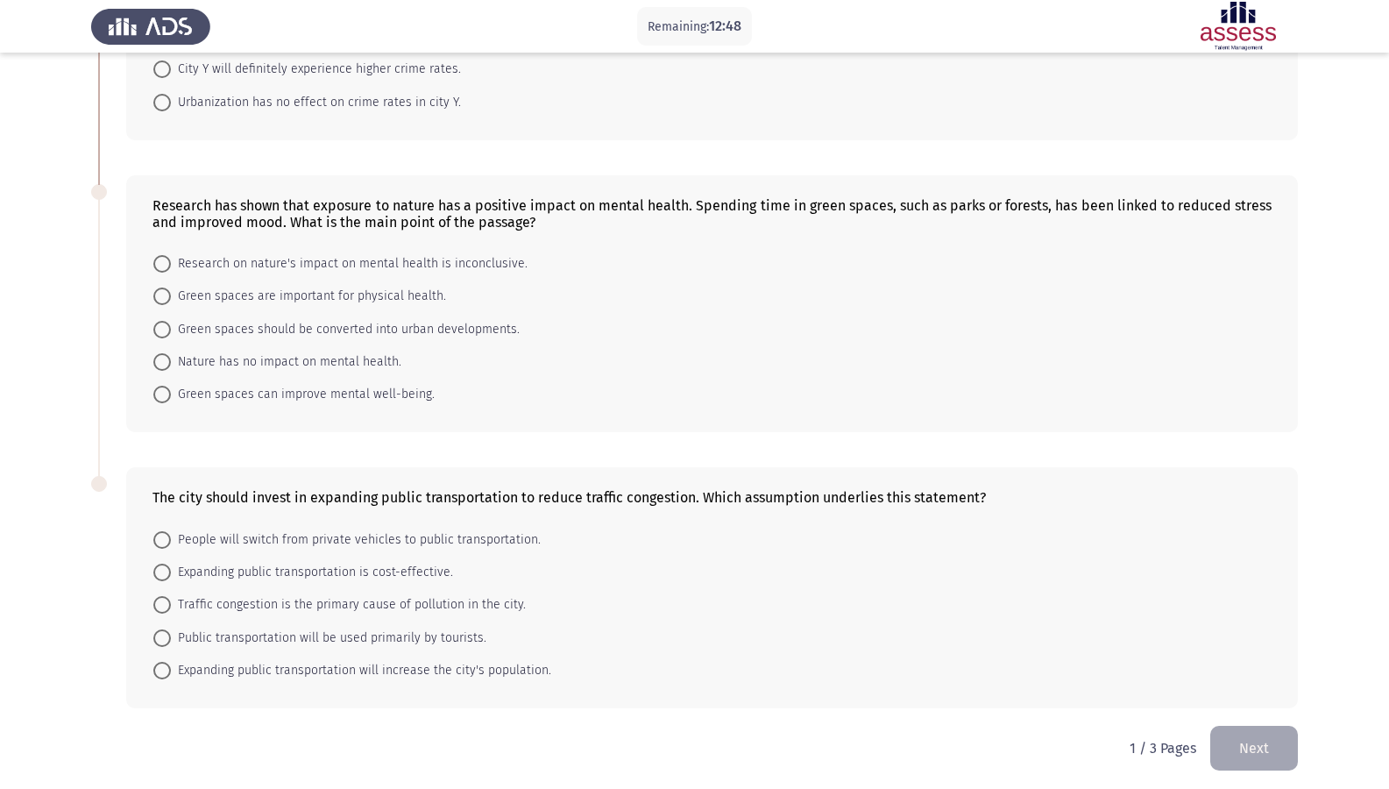
scroll to position [205, 0]
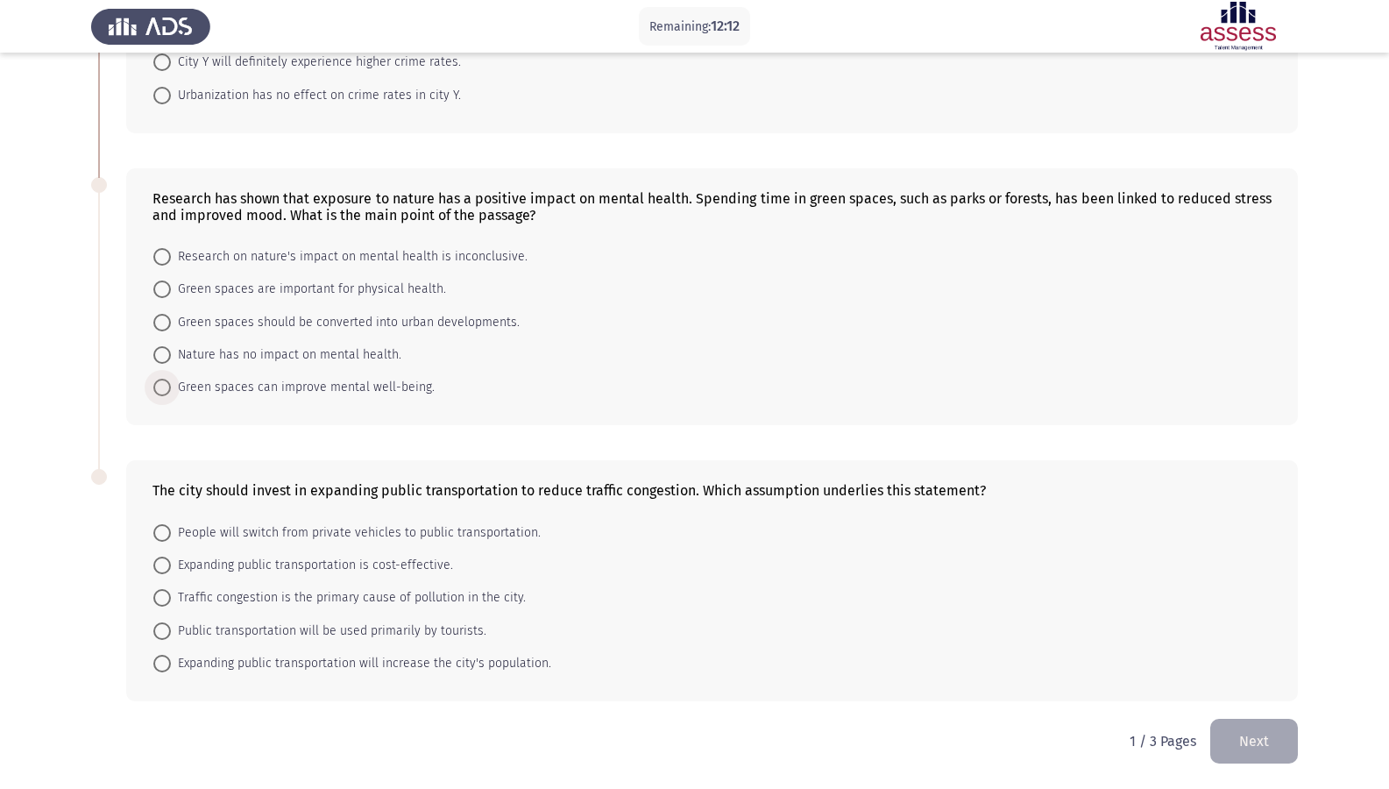
click at [209, 389] on span "Green spaces can improve mental well-being." at bounding box center [303, 387] width 264 height 21
click at [171, 389] on input "Green spaces can improve mental well-being." at bounding box center [162, 388] width 18 height 18
radio input "true"
click at [250, 633] on span "Public transportation will be used primarily by tourists." at bounding box center [328, 630] width 315 height 21
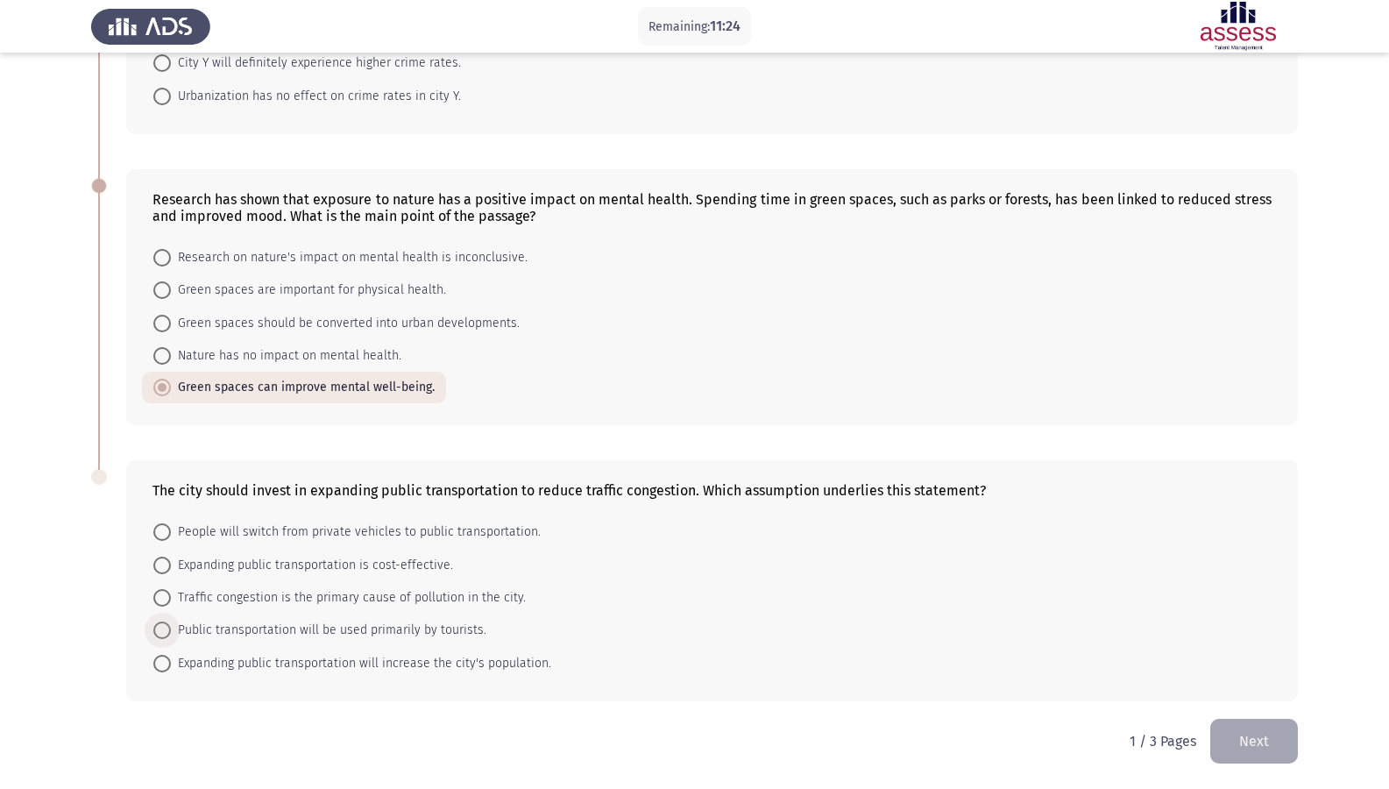
click at [171, 633] on input "Public transportation will be used primarily by tourists." at bounding box center [162, 630] width 18 height 18
radio input "true"
click at [215, 539] on span "People will switch from private vehicles to public transportation." at bounding box center [356, 533] width 370 height 21
click at [171, 539] on input "People will switch from private vehicles to public transportation." at bounding box center [162, 534] width 18 height 18
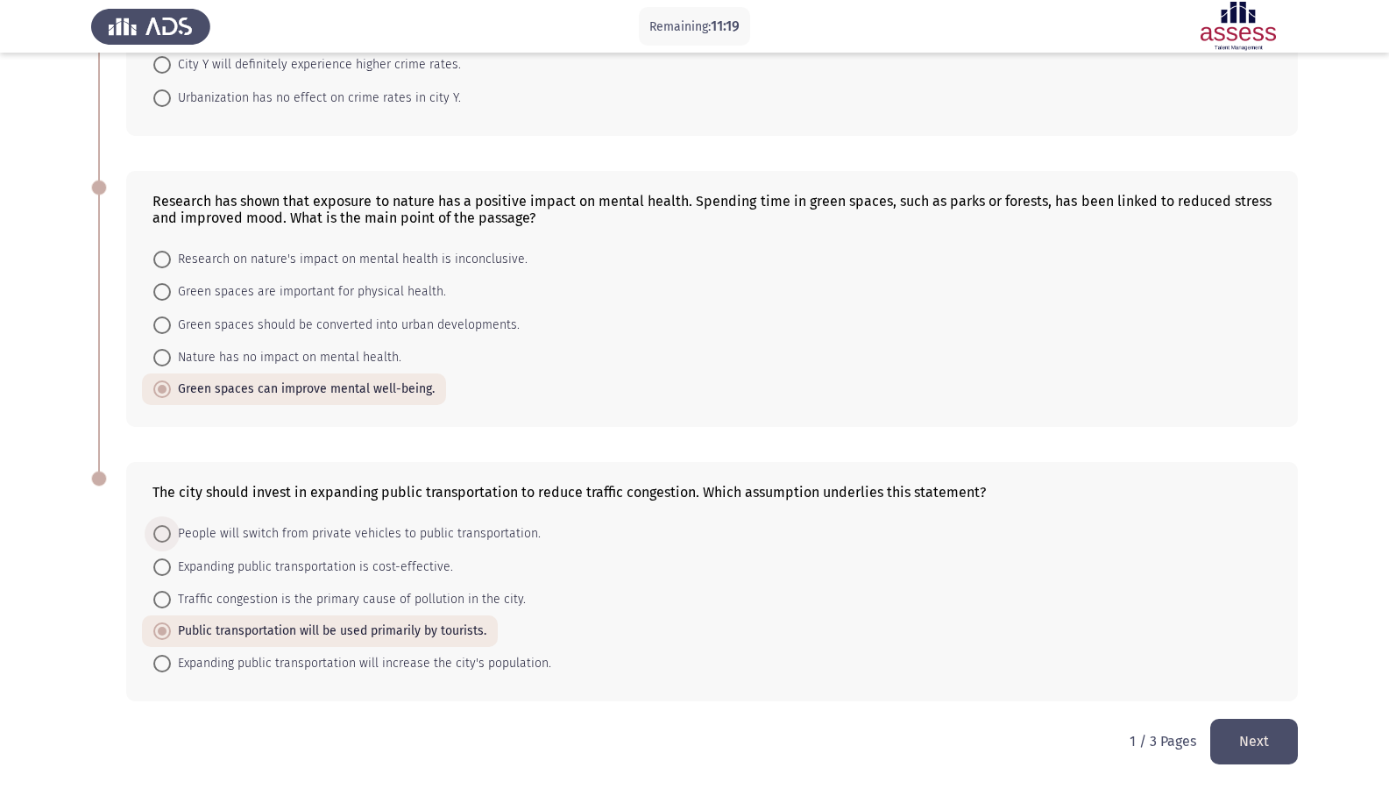
radio input "true"
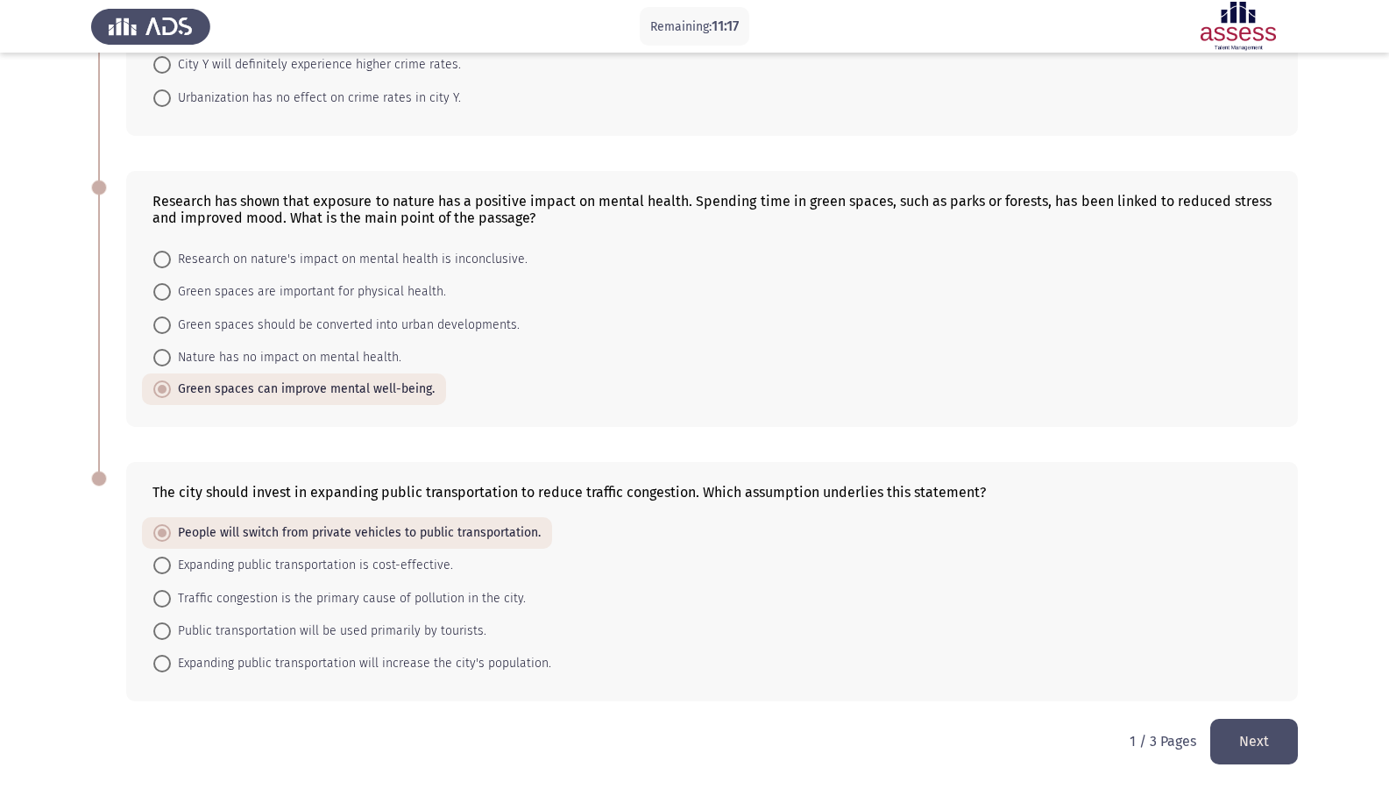
drag, startPoint x: 1315, startPoint y: 758, endPoint x: 1283, endPoint y: 753, distance: 32.8
click at [1314, 677] on html "Remaining: 11:17 [DEMOGRAPHIC_DATA] - Critical Thinking Next If a theory predic…" at bounding box center [694, 293] width 1389 height 991
click at [1272, 677] on button "Next" at bounding box center [1254, 741] width 88 height 45
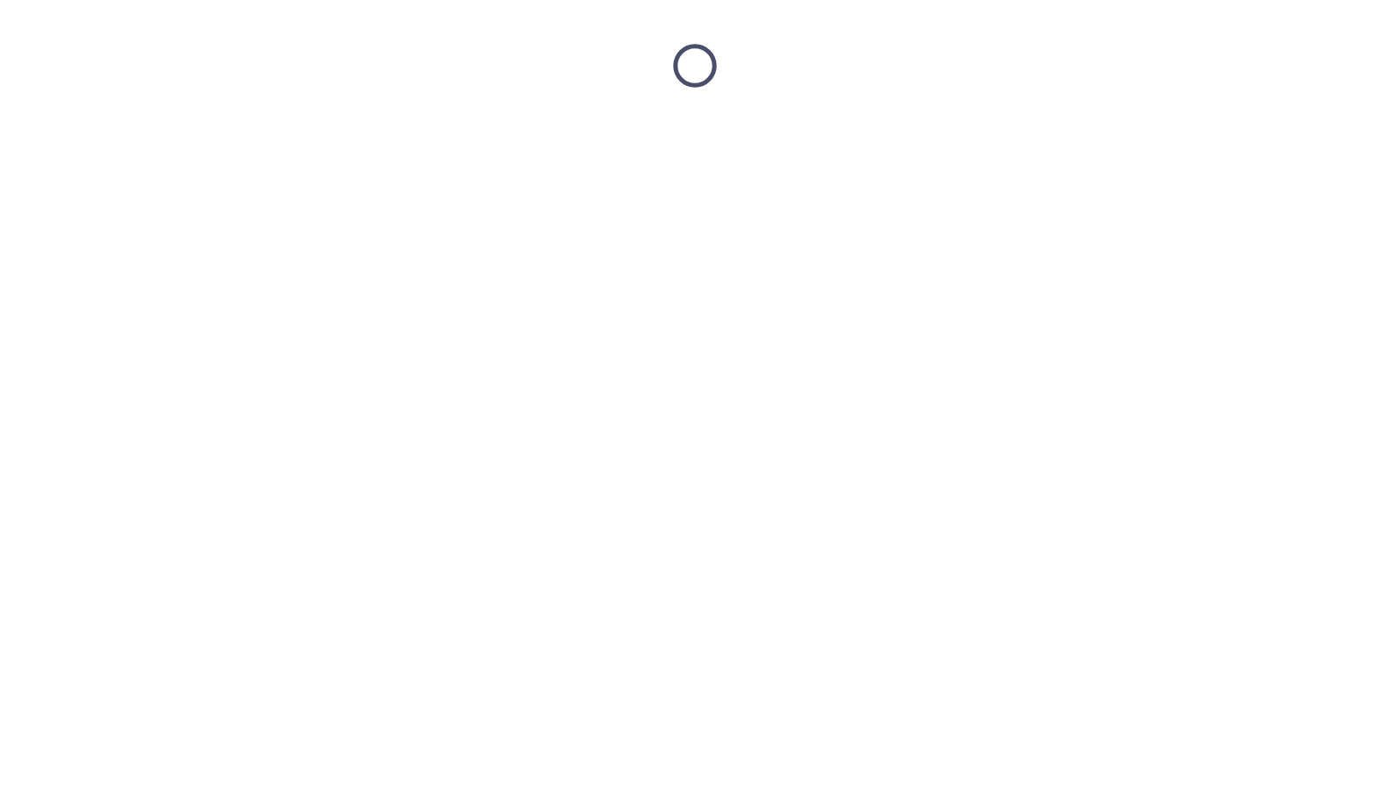
scroll to position [0, 0]
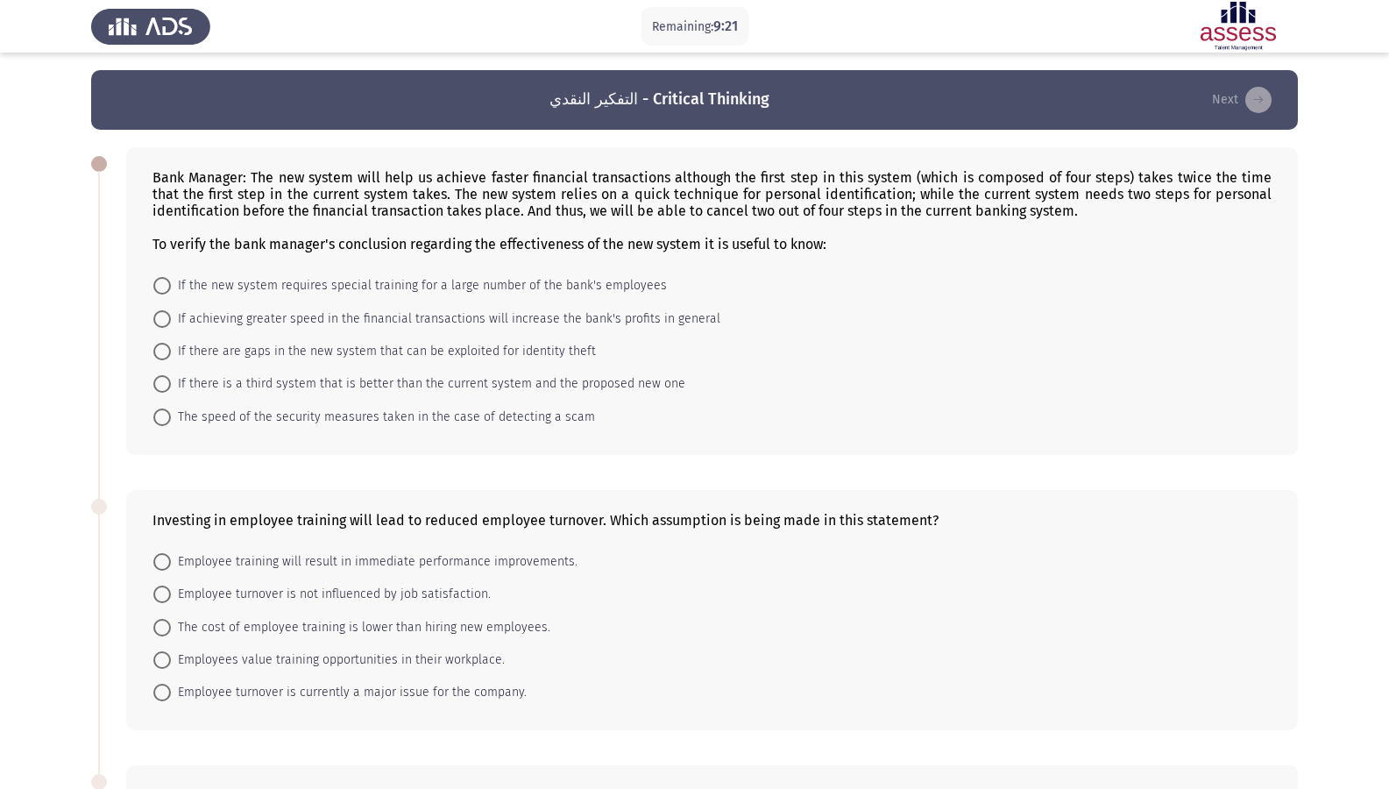
click at [379, 322] on span "If achieving greater speed in the financial transactions will increase the bank…" at bounding box center [445, 318] width 549 height 21
click at [171, 322] on input "If achieving greater speed in the financial transactions will increase the bank…" at bounding box center [162, 319] width 18 height 18
radio input "true"
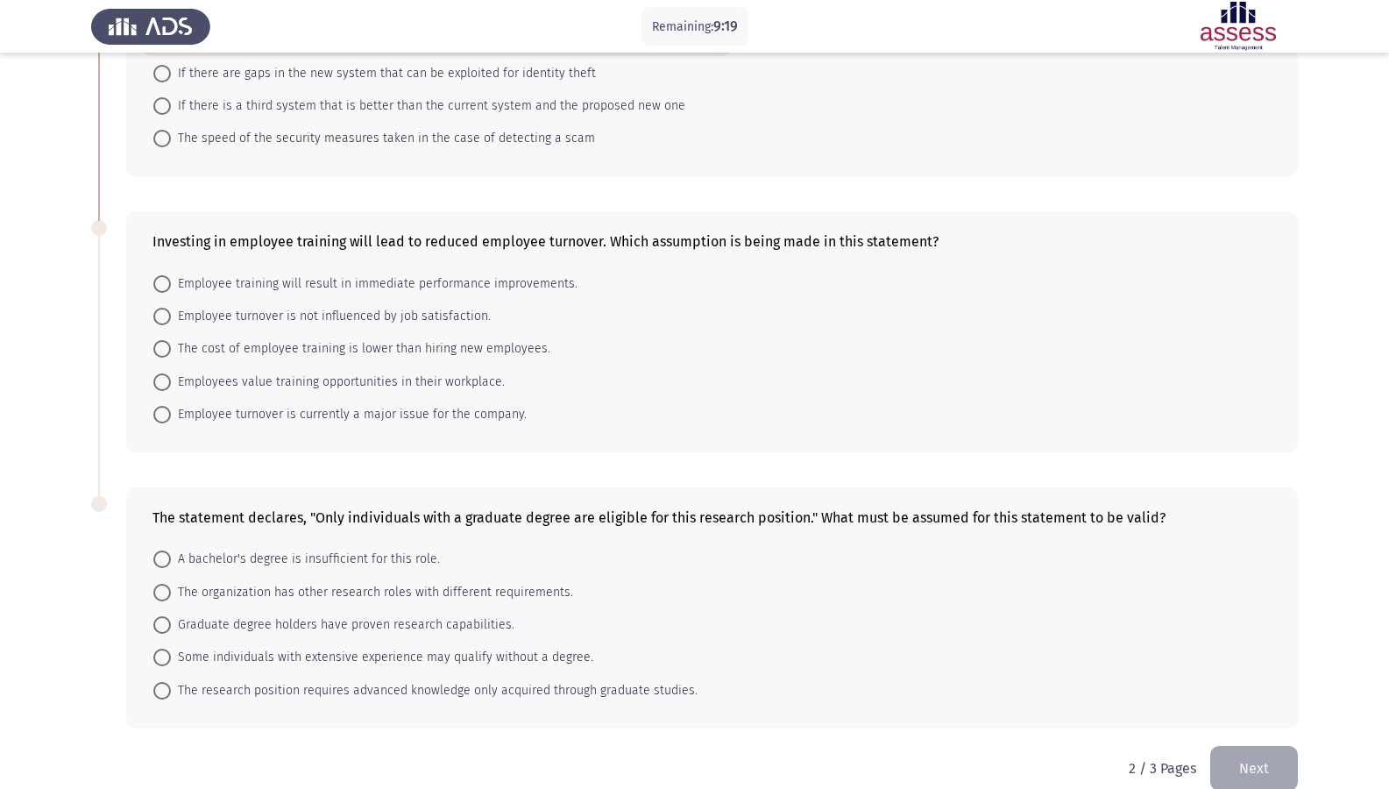
scroll to position [304, 0]
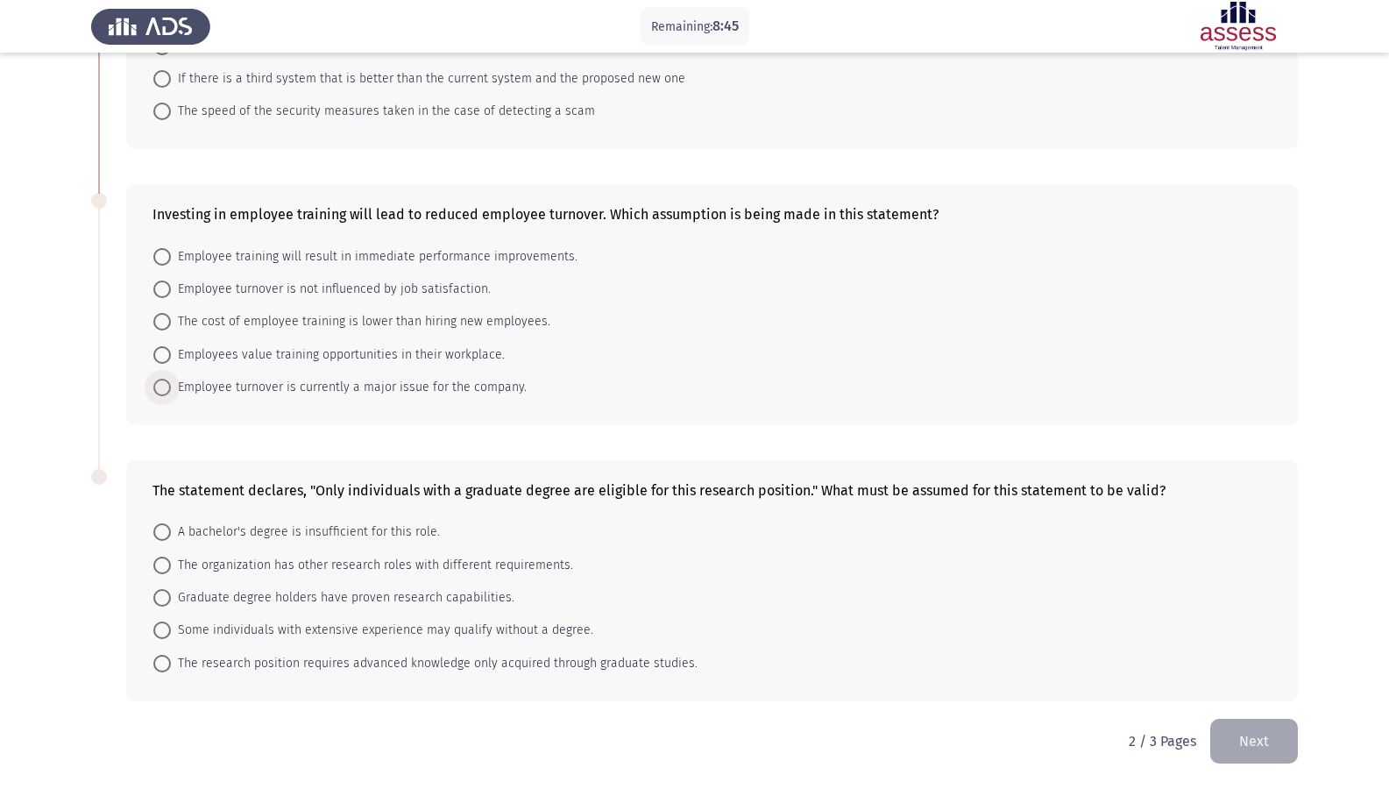
click at [199, 390] on span "Employee turnover is currently a major issue for the company." at bounding box center [349, 387] width 356 height 21
click at [171, 390] on input "Employee turnover is currently a major issue for the company." at bounding box center [162, 388] width 18 height 18
radio input "true"
click at [218, 570] on span "The organization has other research roles with different requirements." at bounding box center [372, 565] width 402 height 21
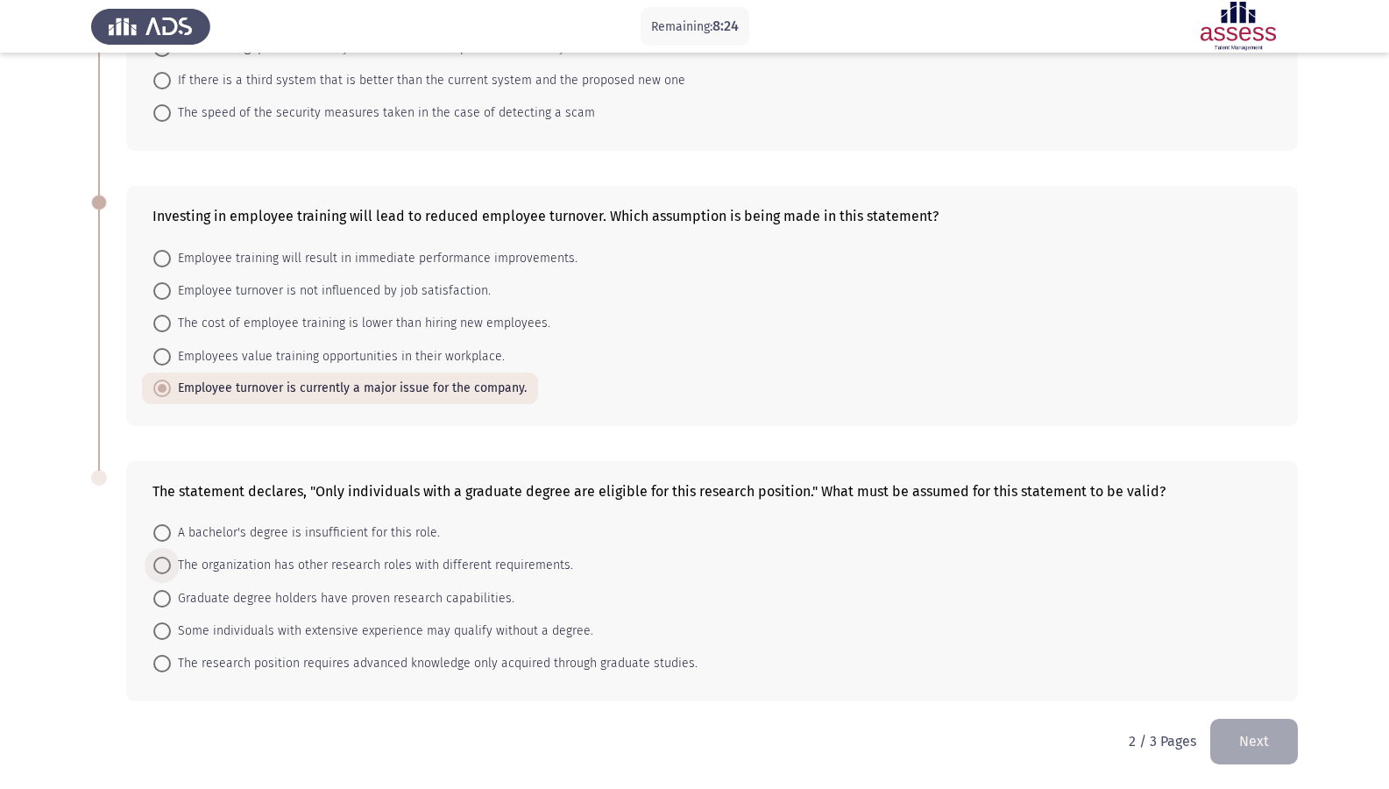
click at [171, 570] on input "The organization has other research roles with different requirements." at bounding box center [162, 565] width 18 height 18
radio input "true"
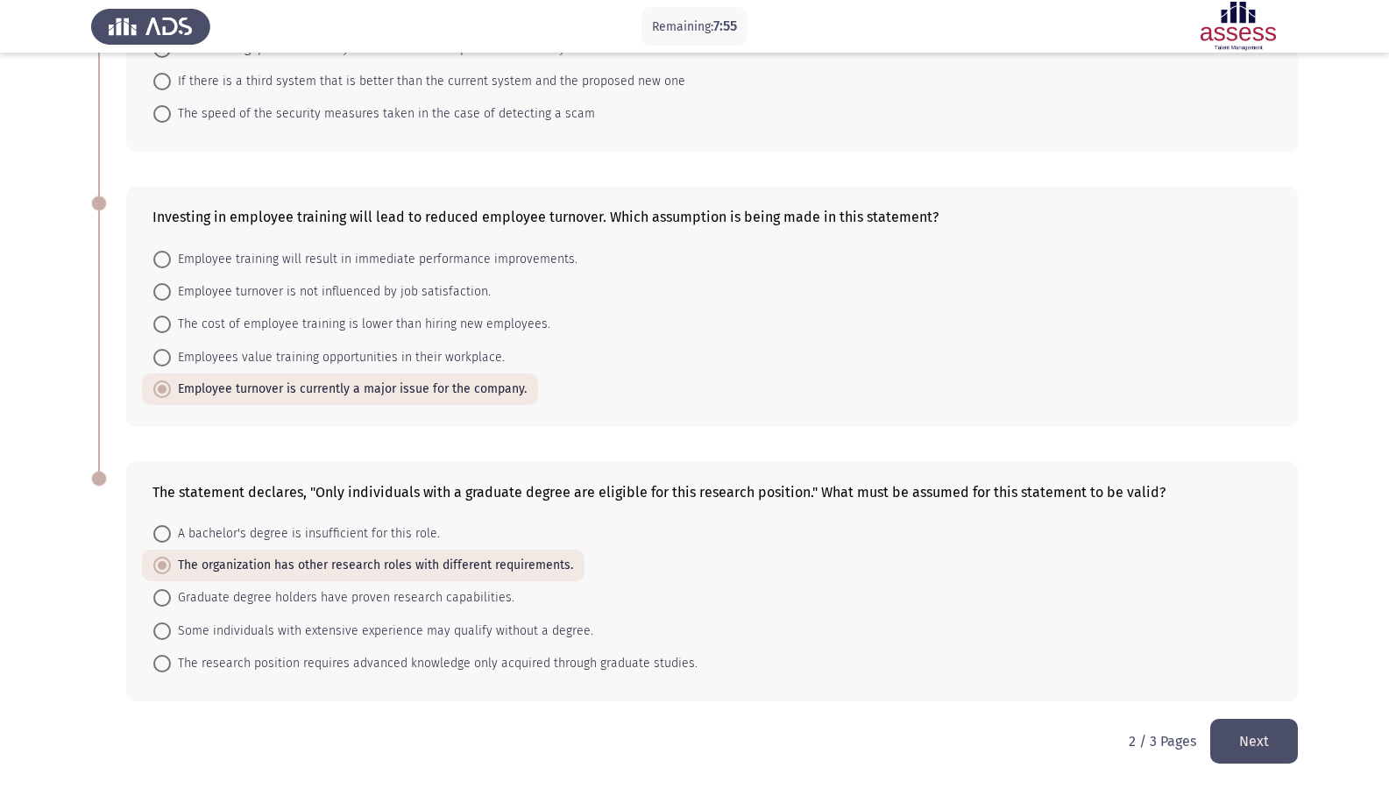
click at [351, 666] on span "The research position requires advanced knowledge only acquired through graduat…" at bounding box center [434, 663] width 527 height 21
click at [171, 666] on input "The research position requires advanced knowledge only acquired through graduat…" at bounding box center [162, 664] width 18 height 18
radio input "true"
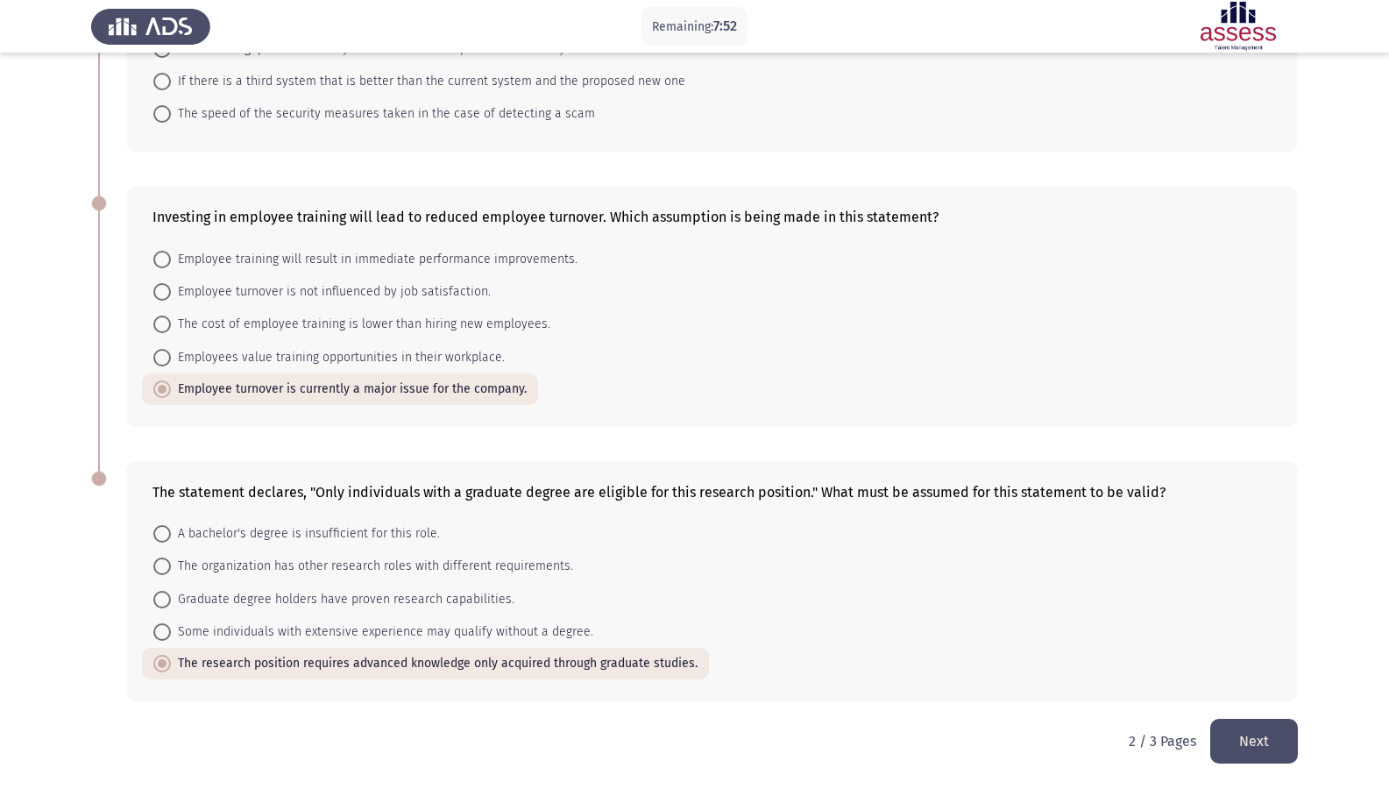
click at [1279, 677] on button "Next" at bounding box center [1254, 741] width 88 height 45
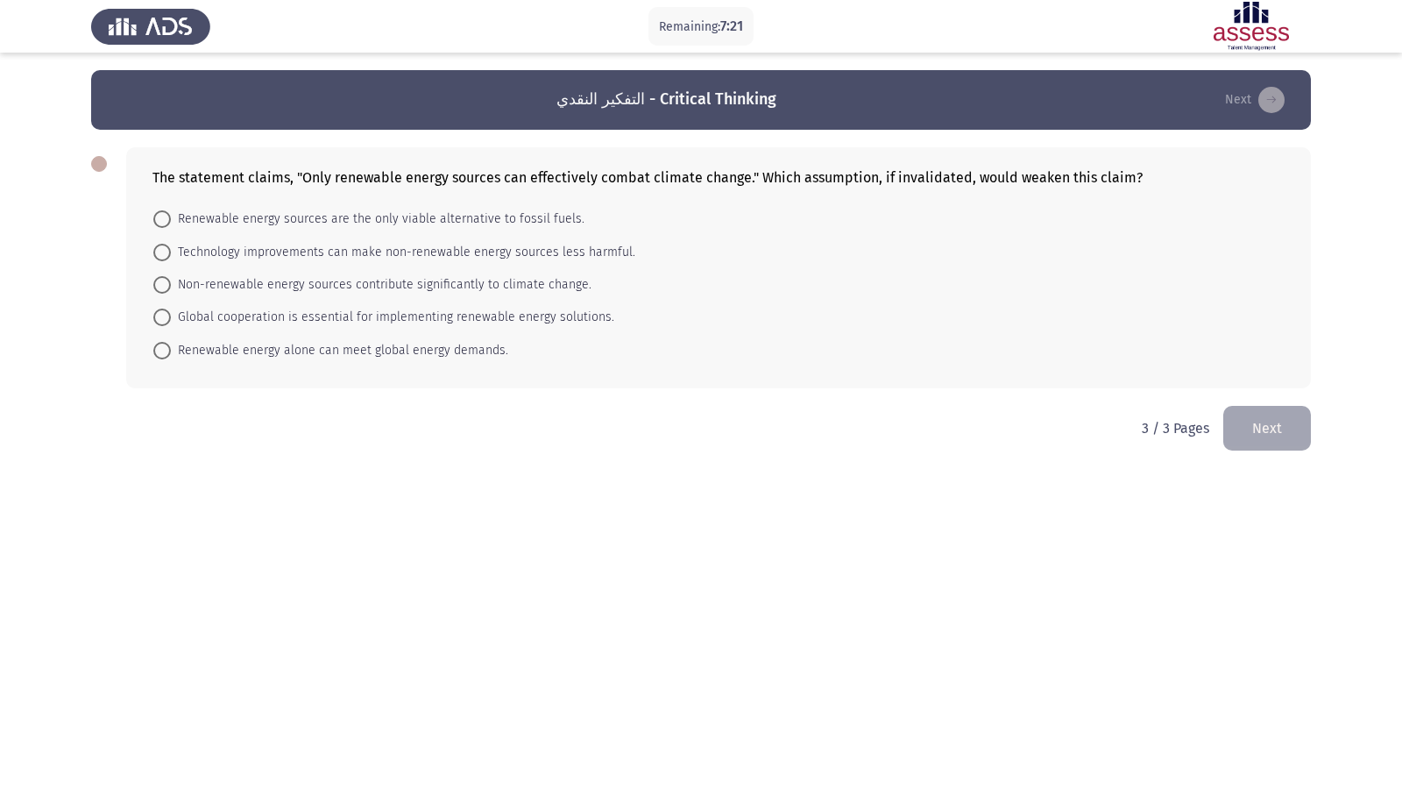
click at [241, 287] on span "Non-renewable energy sources contribute significantly to climate change." at bounding box center [381, 284] width 421 height 21
click at [171, 287] on input "Non-renewable energy sources contribute significantly to climate change." at bounding box center [162, 285] width 18 height 18
radio input "true"
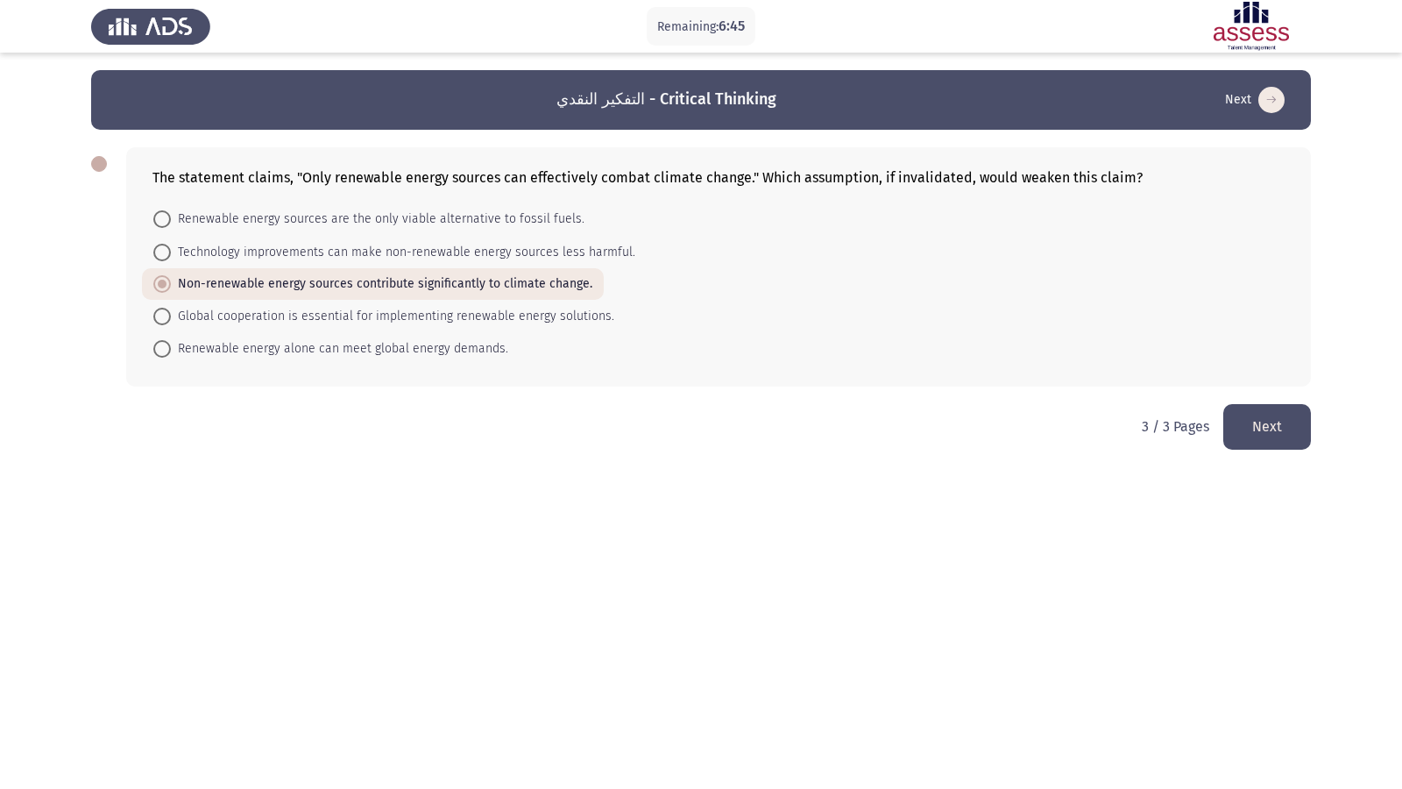
click at [96, 159] on div at bounding box center [99, 164] width 16 height 16
click at [595, 188] on div "The statement claims, "Only renewable energy sources can effectively combat cli…" at bounding box center [718, 266] width 1185 height 239
click at [1274, 414] on button "Next" at bounding box center [1267, 426] width 88 height 45
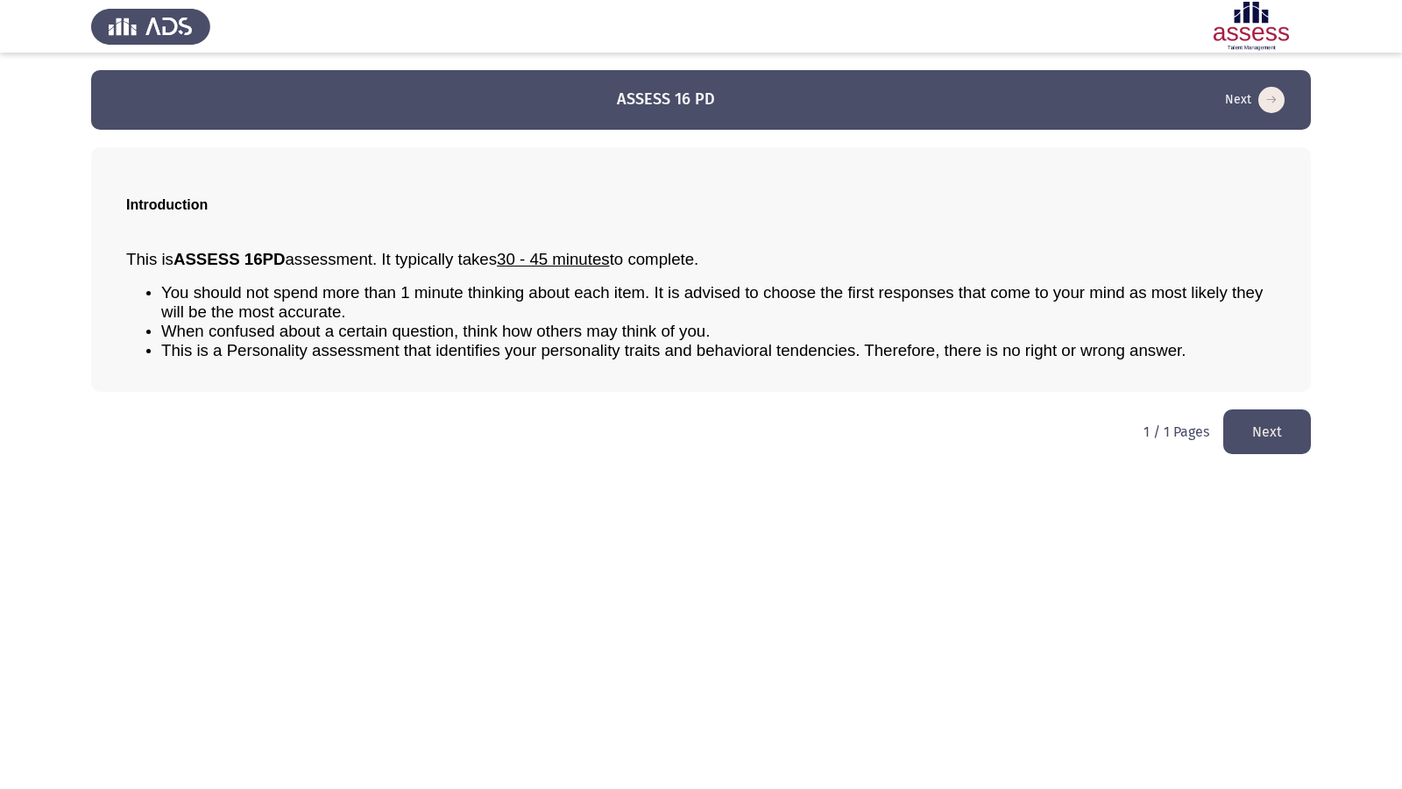
click at [309, 280] on div "This is ASSESS 16PD assessment. It typically takes 30 - 45 minutes to complete.…" at bounding box center [701, 305] width 1150 height 138
click at [1247, 429] on button "Next" at bounding box center [1267, 431] width 88 height 45
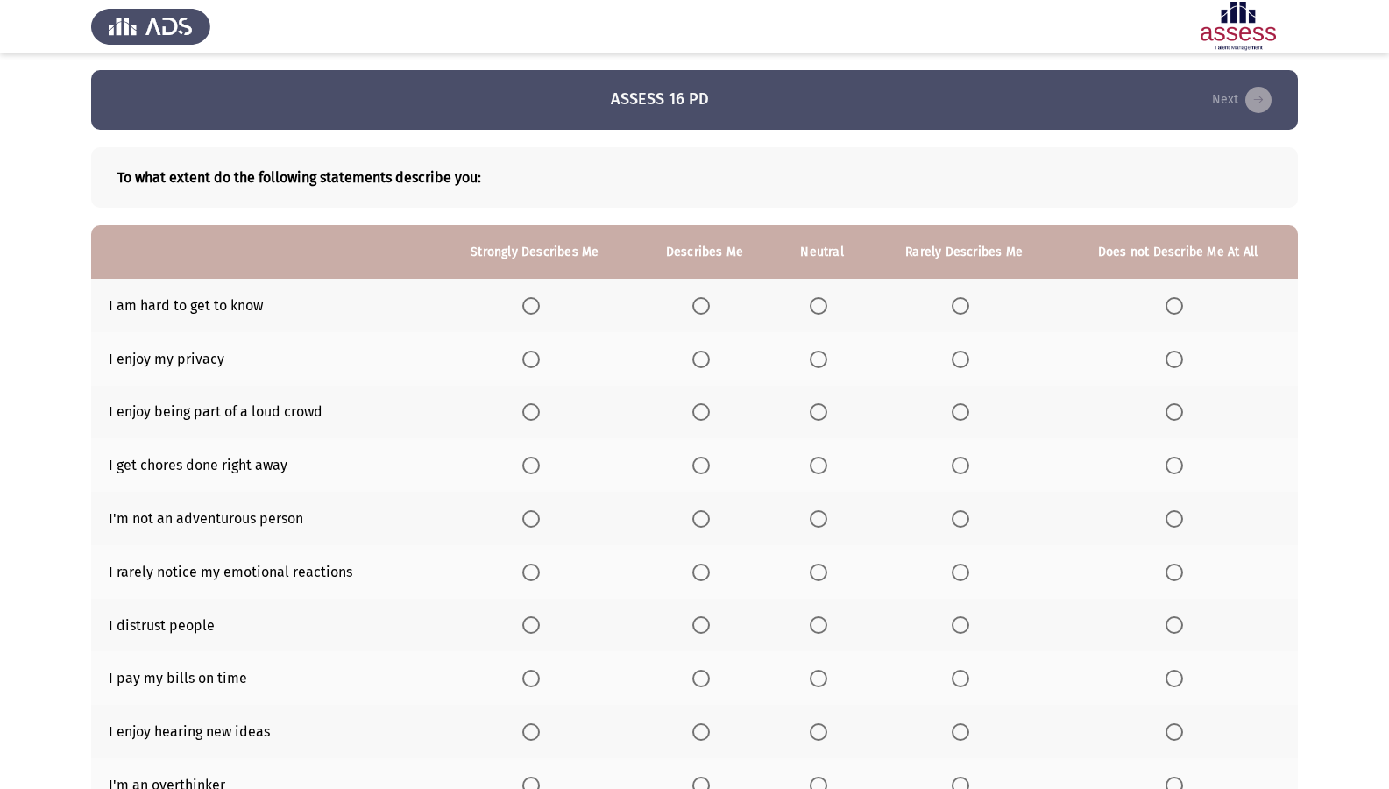
scroll to position [88, 0]
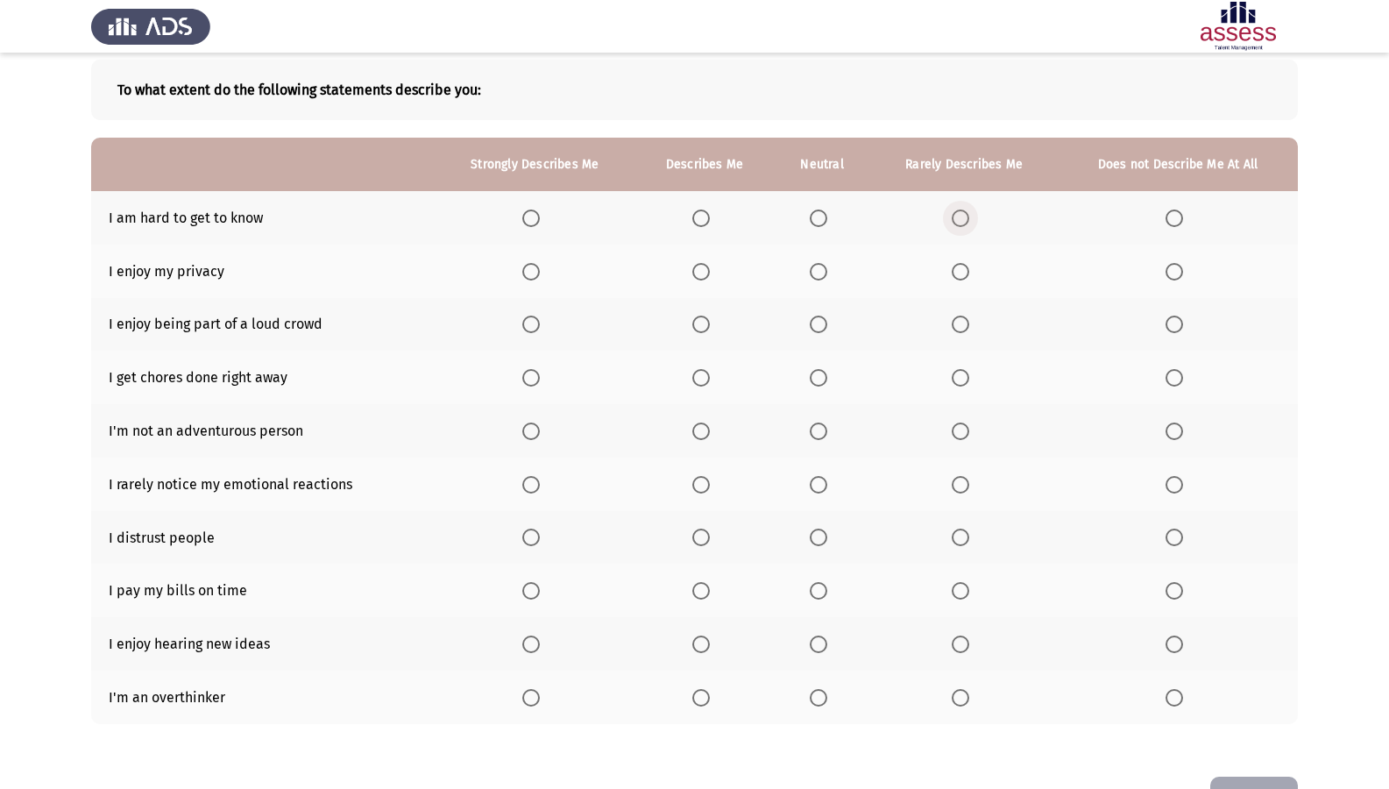
click at [962, 224] on span "Select an option" at bounding box center [961, 218] width 18 height 18
click at [962, 224] on input "Select an option" at bounding box center [961, 218] width 18 height 18
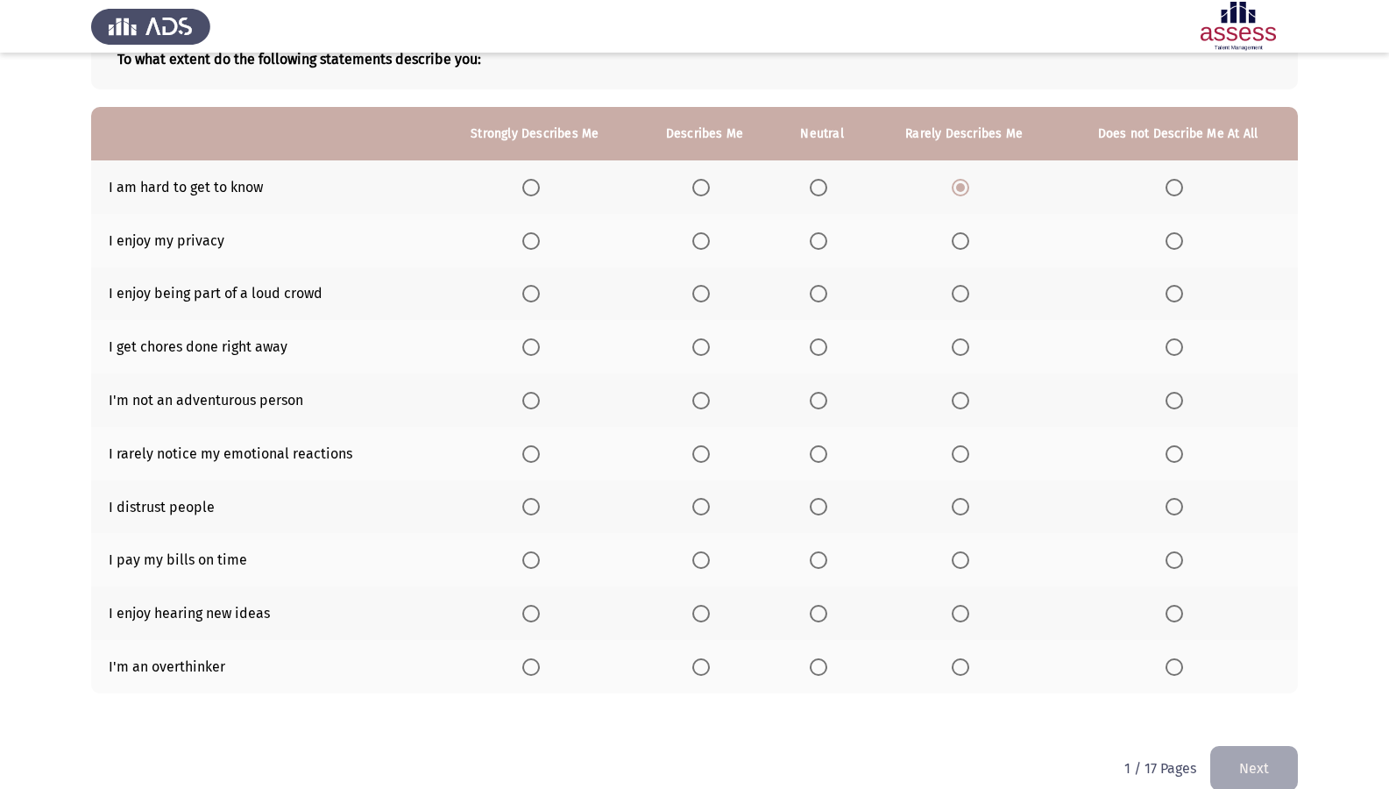
scroll to position [145, 0]
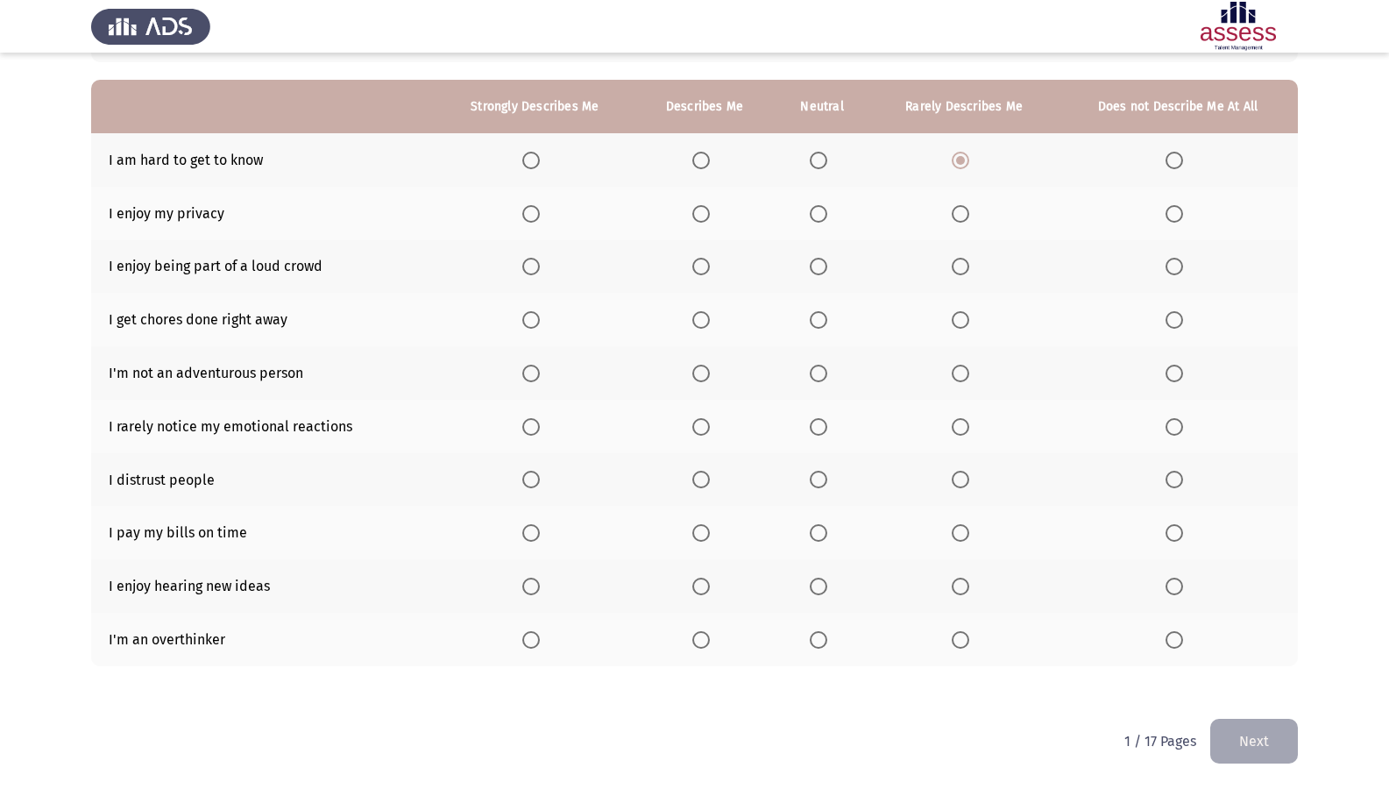
click at [702, 221] on span "Select an option" at bounding box center [701, 214] width 18 height 18
click at [702, 221] on input "Select an option" at bounding box center [701, 214] width 18 height 18
click at [814, 273] on span "Select an option" at bounding box center [819, 267] width 18 height 18
click at [814, 273] on input "Select an option" at bounding box center [819, 267] width 18 height 18
click at [710, 318] on span "Select an option" at bounding box center [701, 320] width 18 height 18
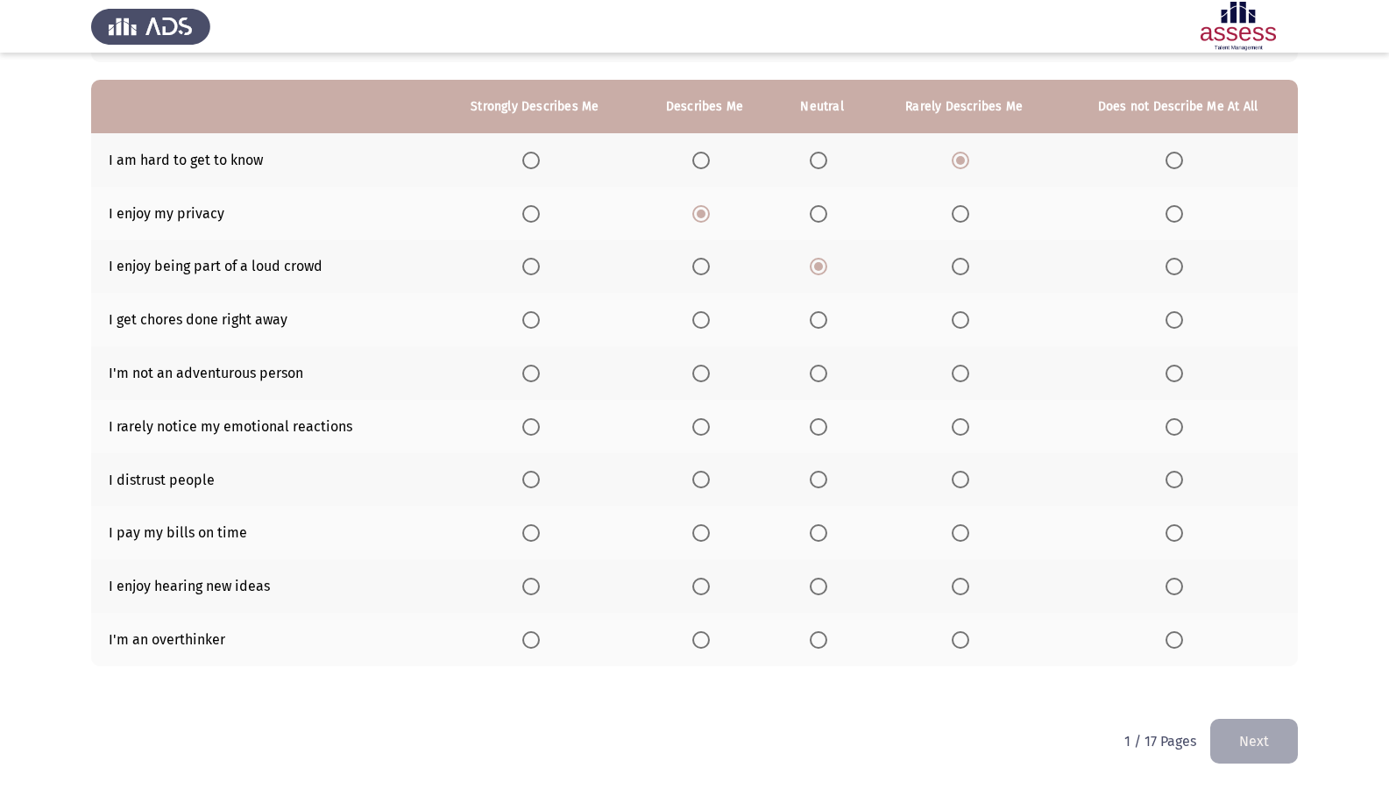
click at [710, 318] on input "Select an option" at bounding box center [701, 320] width 18 height 18
click at [816, 318] on span "Select an option" at bounding box center [819, 320] width 18 height 18
click at [816, 318] on input "Select an option" at bounding box center [819, 320] width 18 height 18
click at [1176, 365] on span "Select an option" at bounding box center [1175, 374] width 18 height 18
click at [1176, 365] on input "Select an option" at bounding box center [1175, 374] width 18 height 18
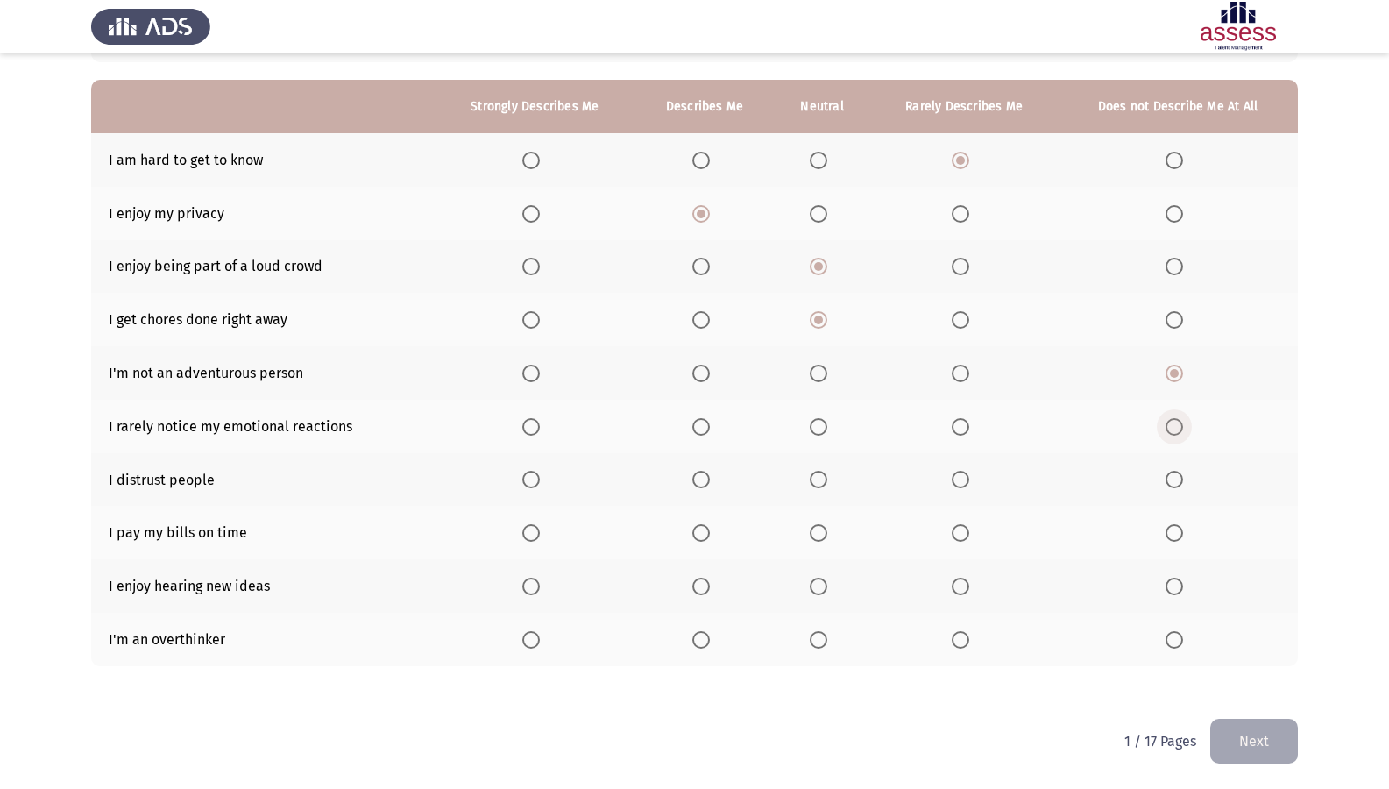
click at [1176, 422] on span "Select an option" at bounding box center [1175, 427] width 18 height 18
click at [1176, 422] on input "Select an option" at bounding box center [1175, 427] width 18 height 18
click at [1173, 481] on span "Select an option" at bounding box center [1175, 480] width 18 height 18
click at [1173, 481] on input "Select an option" at bounding box center [1175, 480] width 18 height 18
click at [687, 536] on th at bounding box center [704, 532] width 138 height 53
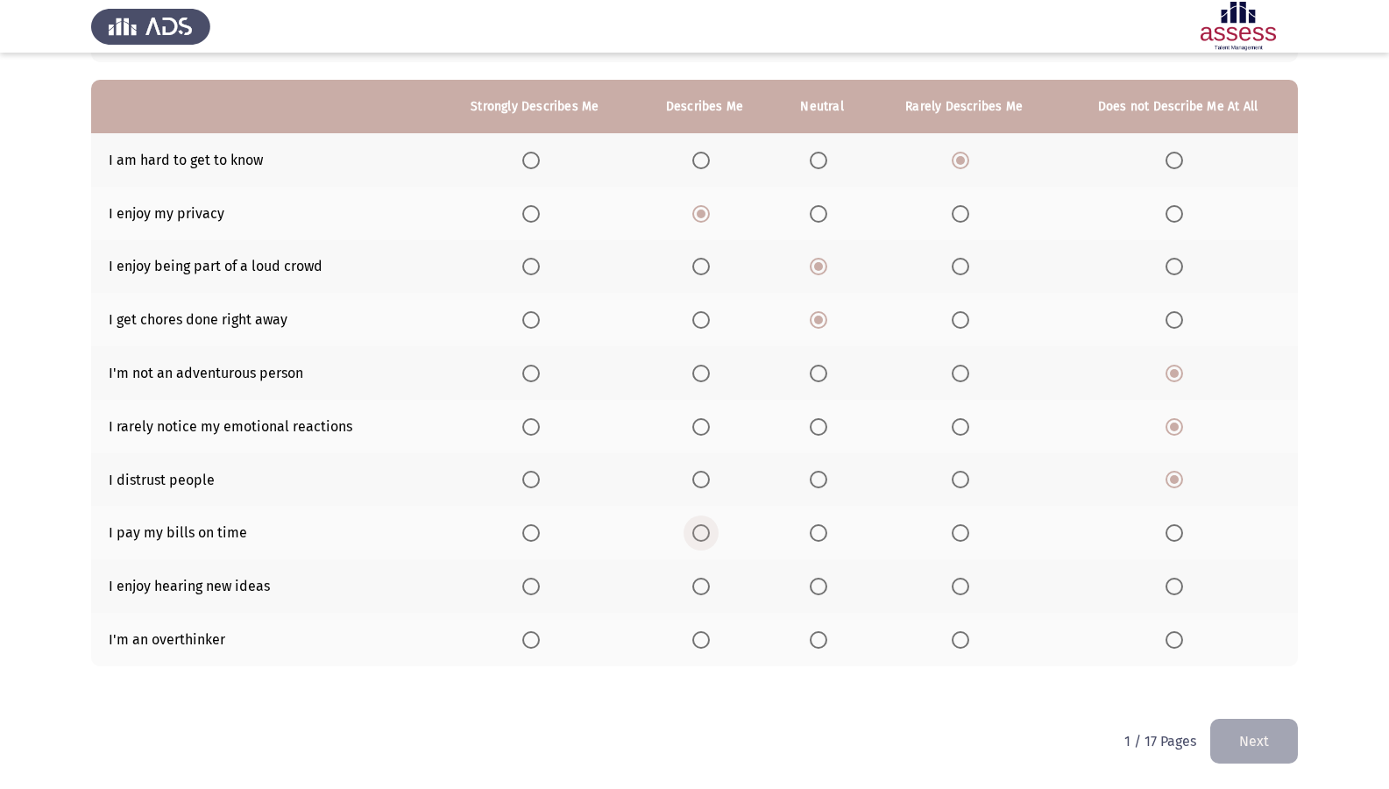
click at [693, 533] on span "Select an option" at bounding box center [701, 533] width 18 height 18
click at [693, 533] on input "Select an option" at bounding box center [701, 533] width 18 height 18
click at [537, 585] on span "Select an option" at bounding box center [531, 586] width 18 height 18
click at [537, 585] on input "Select an option" at bounding box center [531, 586] width 18 height 18
click at [811, 635] on span "Select an option" at bounding box center [819, 640] width 18 height 18
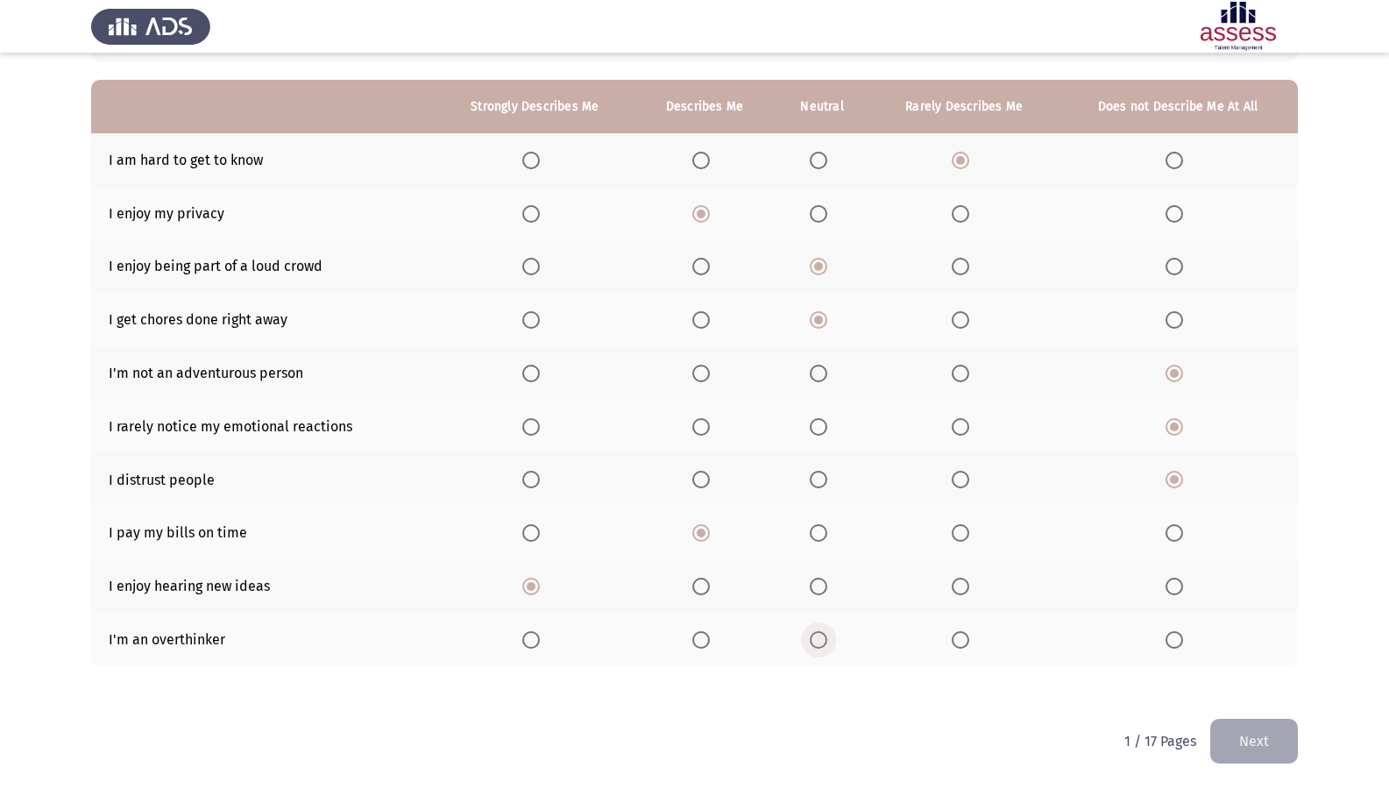
click at [811, 635] on input "Select an option" at bounding box center [819, 640] width 18 height 18
click at [1256, 677] on button "Next" at bounding box center [1254, 741] width 88 height 45
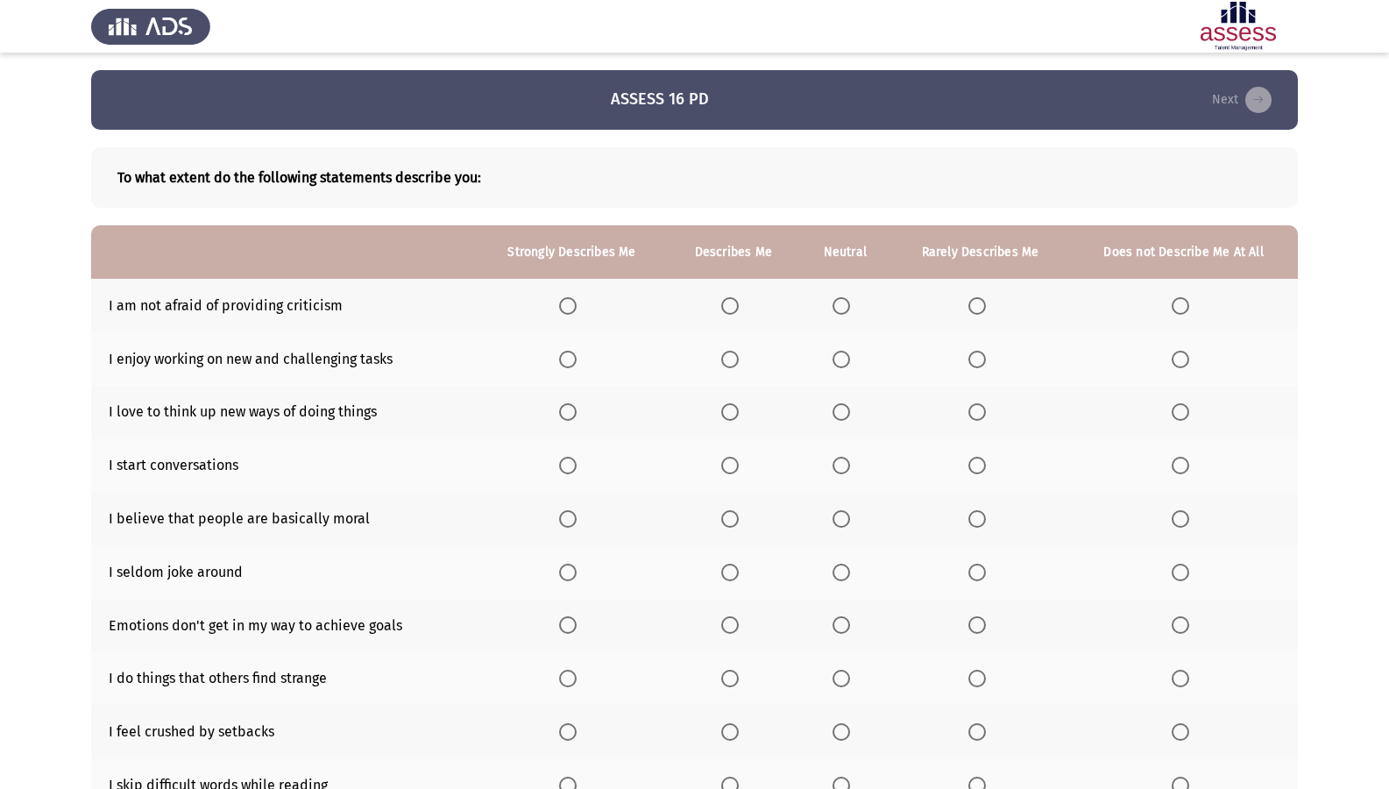
click at [850, 309] on span "Select an option" at bounding box center [842, 306] width 18 height 18
click at [850, 309] on input "Select an option" at bounding box center [842, 306] width 18 height 18
click at [568, 359] on span "Select an option" at bounding box center [568, 360] width 18 height 18
click at [568, 359] on input "Select an option" at bounding box center [568, 360] width 18 height 18
click at [577, 407] on span "Select an option" at bounding box center [568, 412] width 18 height 18
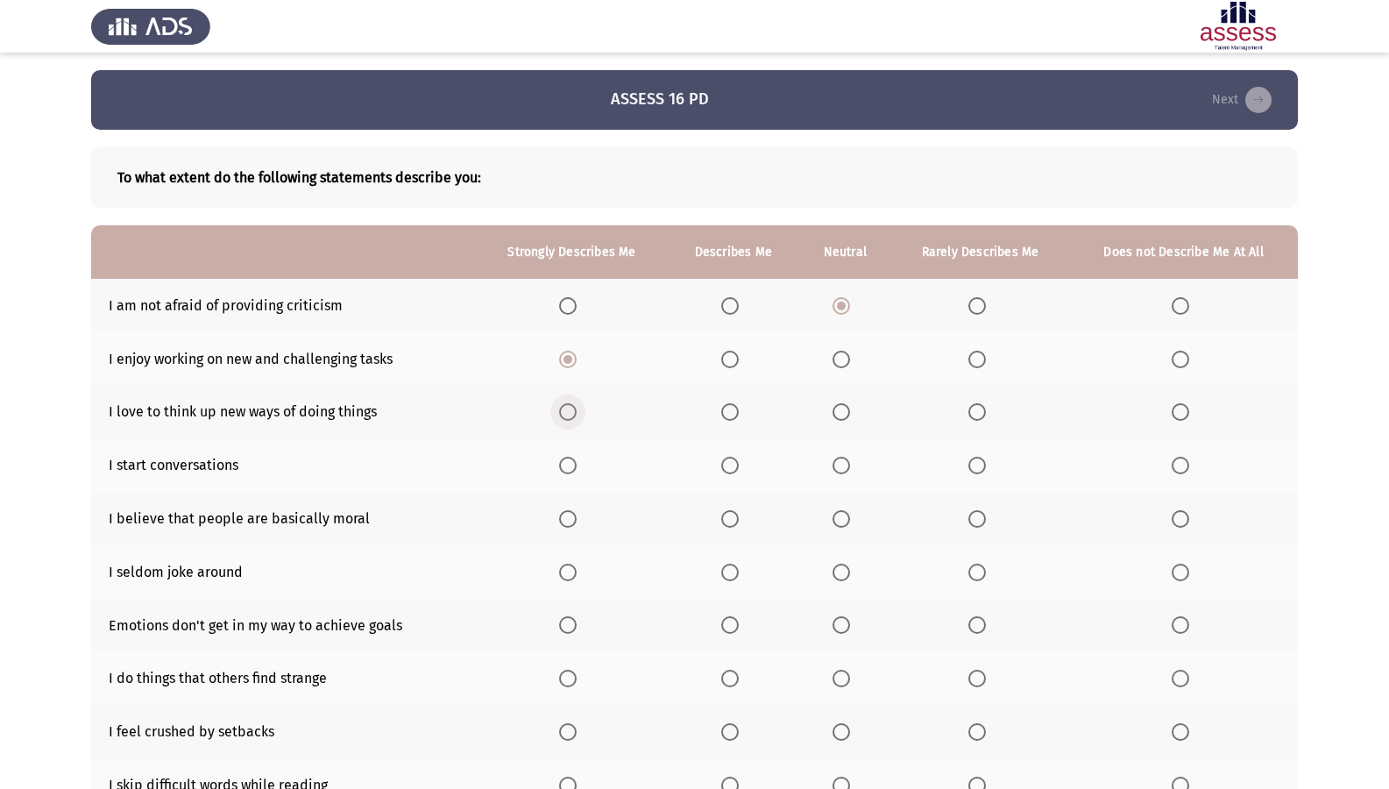
click at [577, 407] on input "Select an option" at bounding box center [568, 412] width 18 height 18
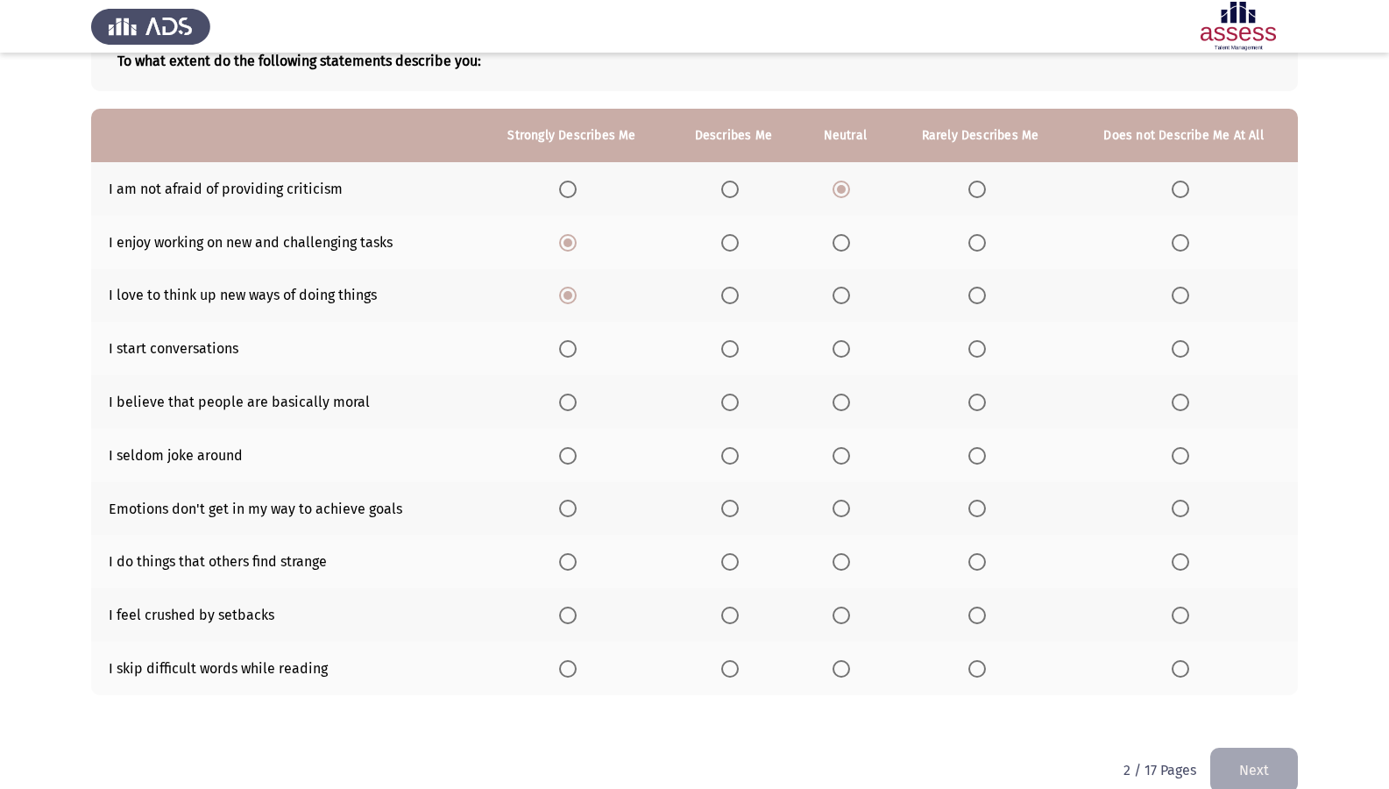
scroll to position [145, 0]
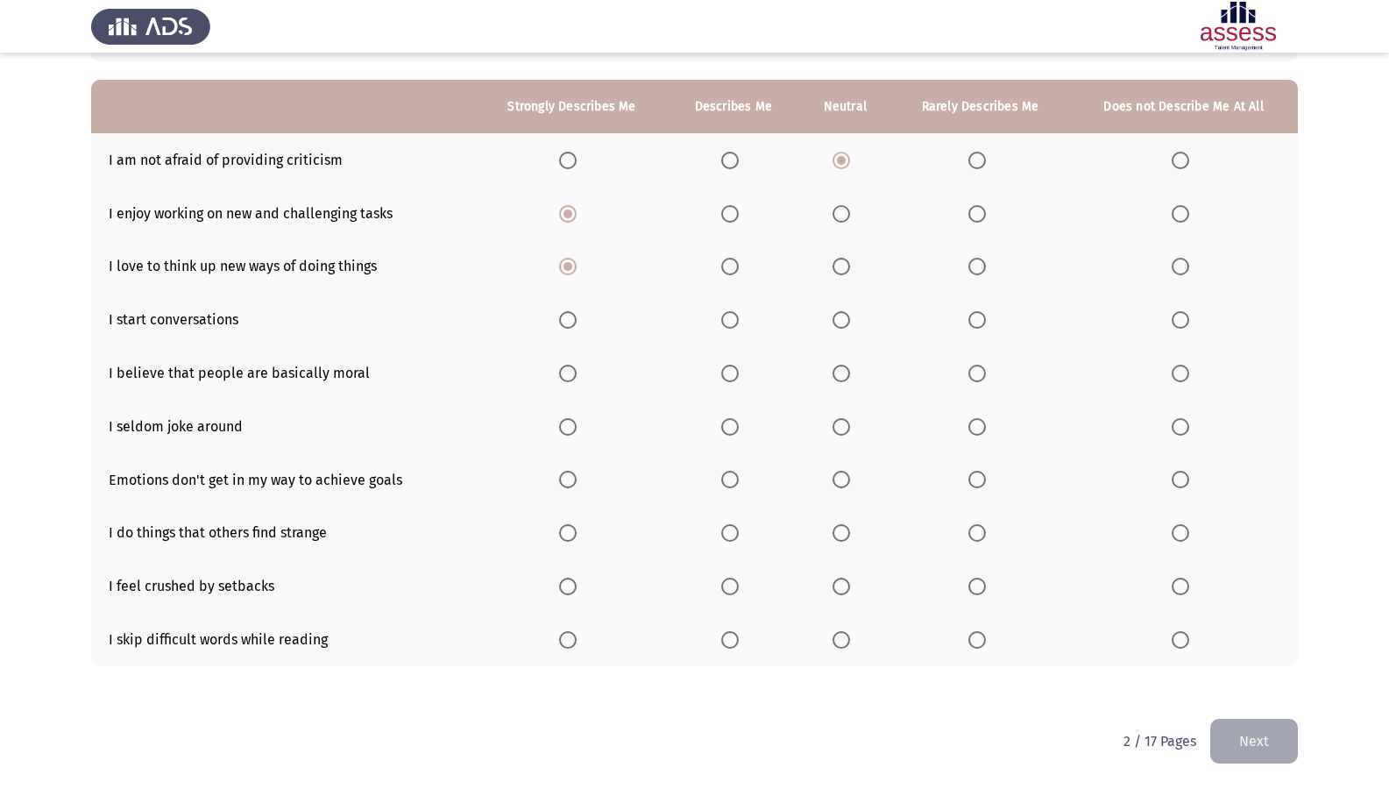
click at [738, 322] on span "Select an option" at bounding box center [730, 320] width 18 height 18
click at [738, 322] on input "Select an option" at bounding box center [730, 320] width 18 height 18
click at [562, 373] on span "Select an option" at bounding box center [568, 374] width 18 height 18
click at [562, 373] on input "Select an option" at bounding box center [568, 374] width 18 height 18
click at [982, 432] on span "Select an option" at bounding box center [977, 427] width 18 height 18
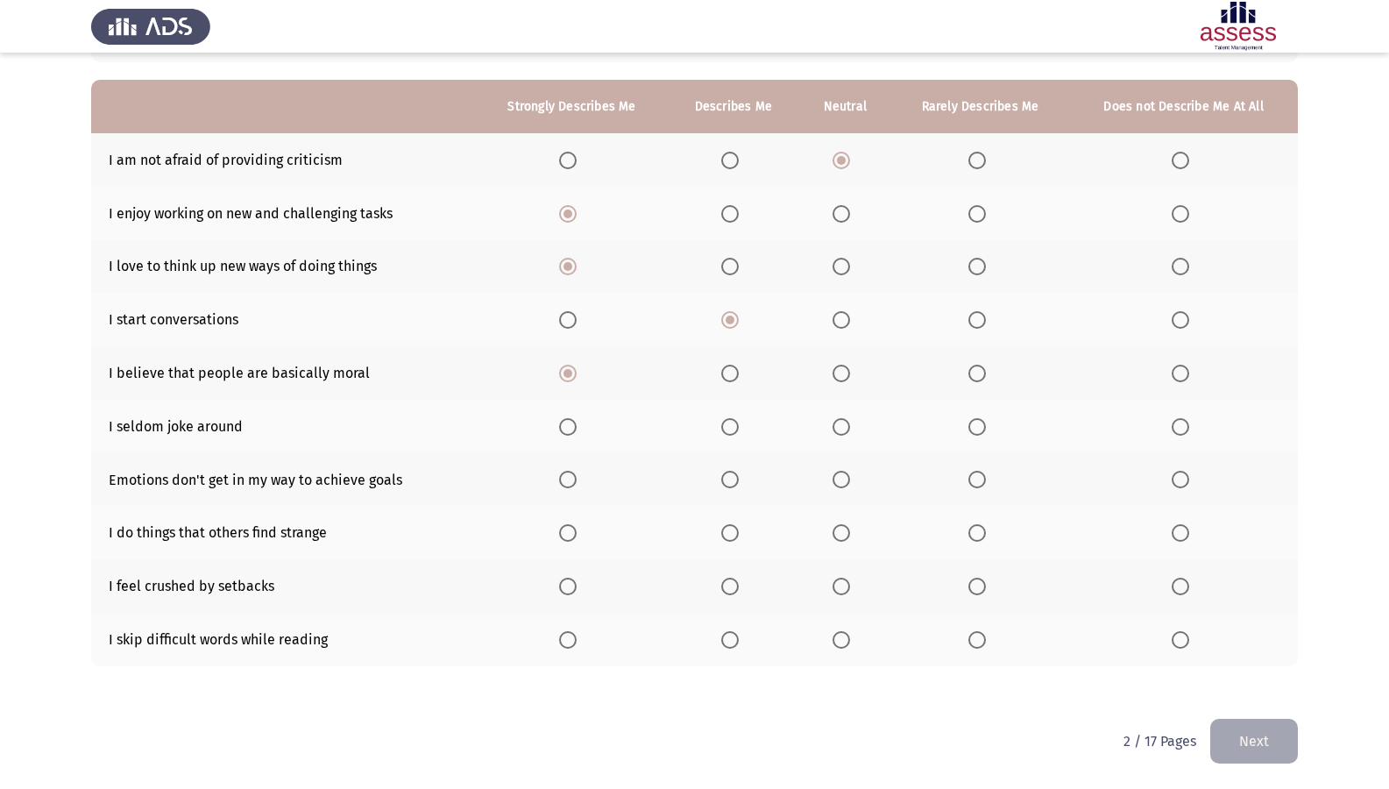
click at [982, 432] on input "Select an option" at bounding box center [977, 427] width 18 height 18
click at [581, 480] on label "Select an option" at bounding box center [571, 480] width 25 height 18
click at [577, 480] on input "Select an option" at bounding box center [568, 480] width 18 height 18
click at [575, 529] on span "Select an option" at bounding box center [568, 533] width 18 height 18
click at [575, 529] on input "Select an option" at bounding box center [568, 533] width 18 height 18
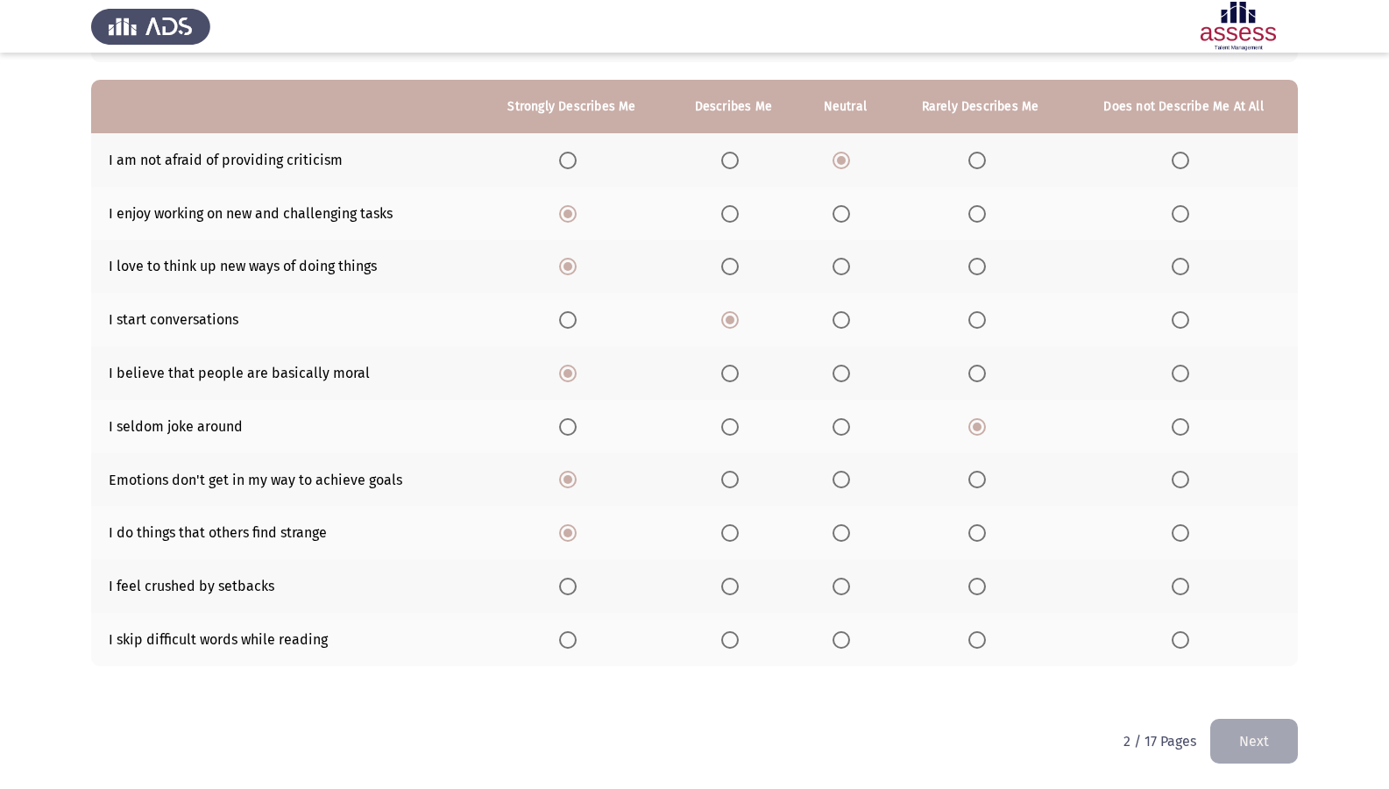
click at [986, 582] on span "Select an option" at bounding box center [977, 586] width 18 height 18
click at [986, 582] on input "Select an option" at bounding box center [977, 586] width 18 height 18
click at [1191, 641] on label "Select an option" at bounding box center [1184, 640] width 25 height 18
click at [1189, 641] on input "Select an option" at bounding box center [1181, 640] width 18 height 18
click at [1264, 677] on button "Next" at bounding box center [1254, 741] width 88 height 45
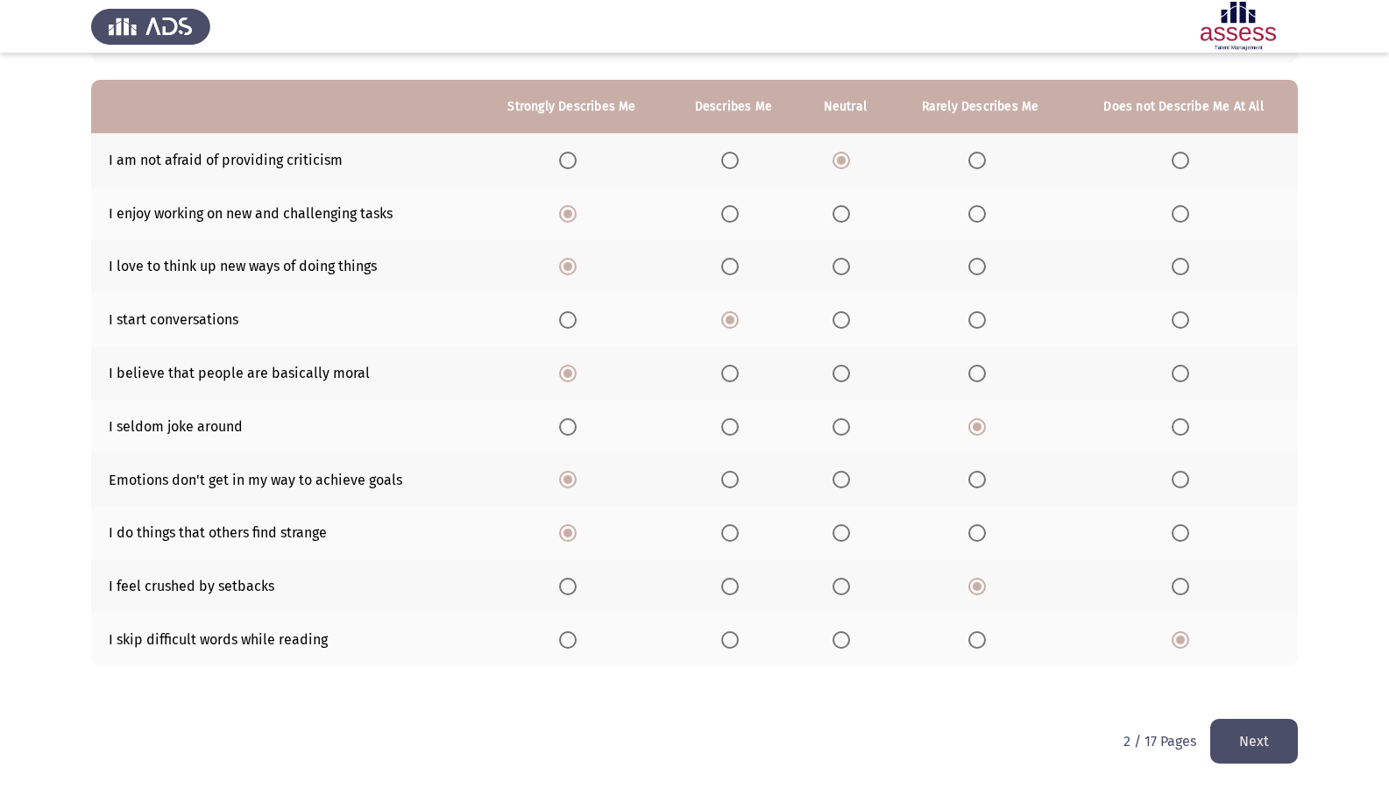
scroll to position [0, 0]
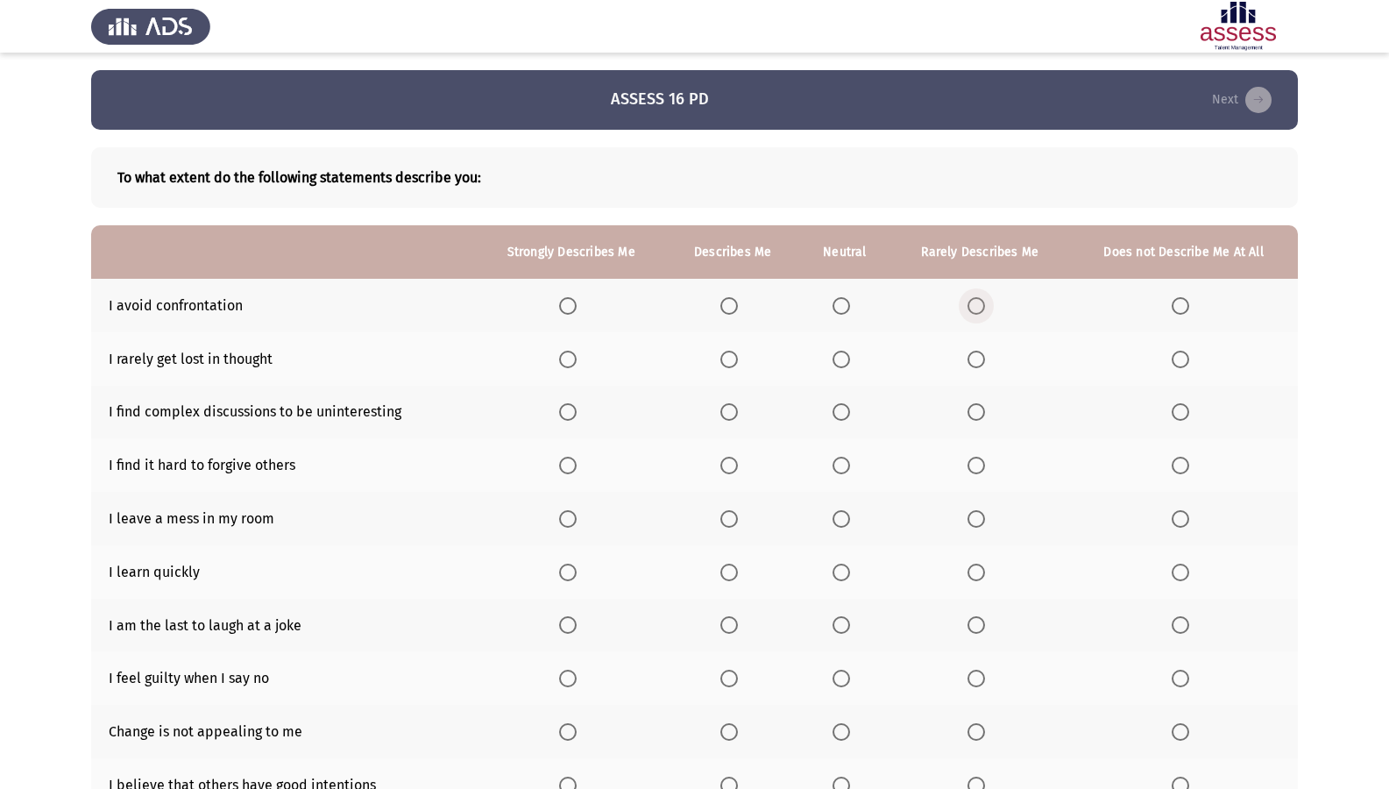
click at [982, 299] on span "Select an option" at bounding box center [976, 306] width 18 height 18
click at [982, 299] on input "Select an option" at bounding box center [976, 306] width 18 height 18
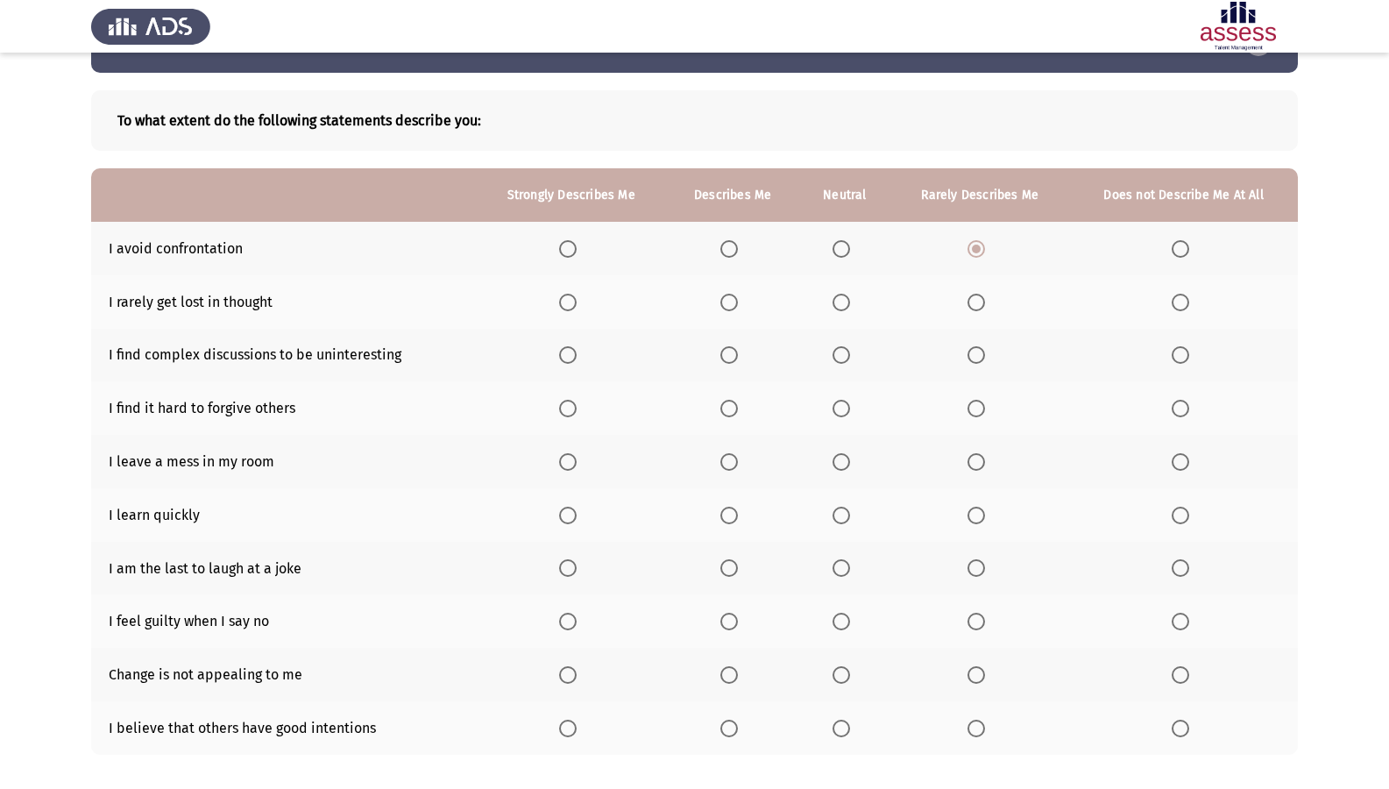
scroll to position [88, 0]
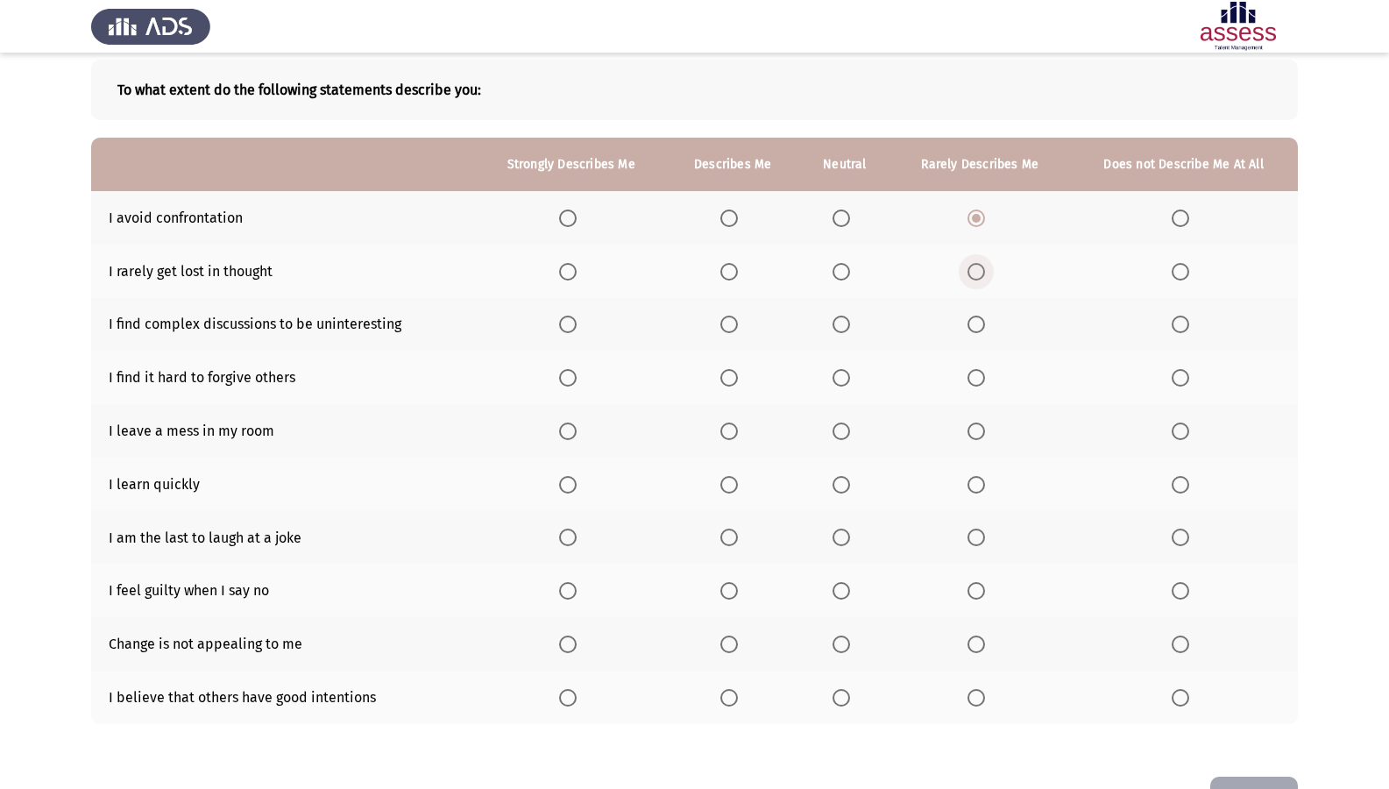
click at [985, 267] on span "Select an option" at bounding box center [976, 272] width 18 height 18
click at [985, 267] on input "Select an option" at bounding box center [976, 272] width 18 height 18
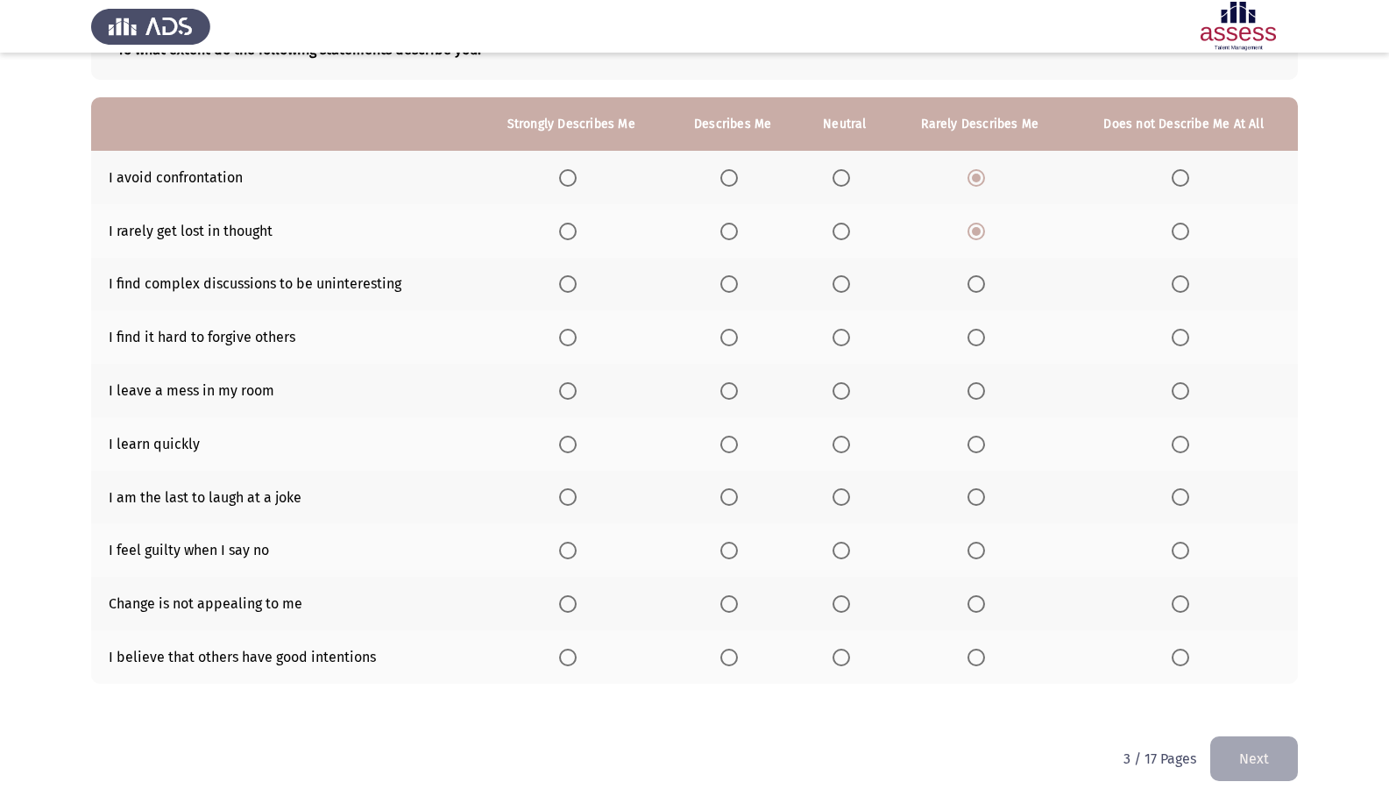
scroll to position [145, 0]
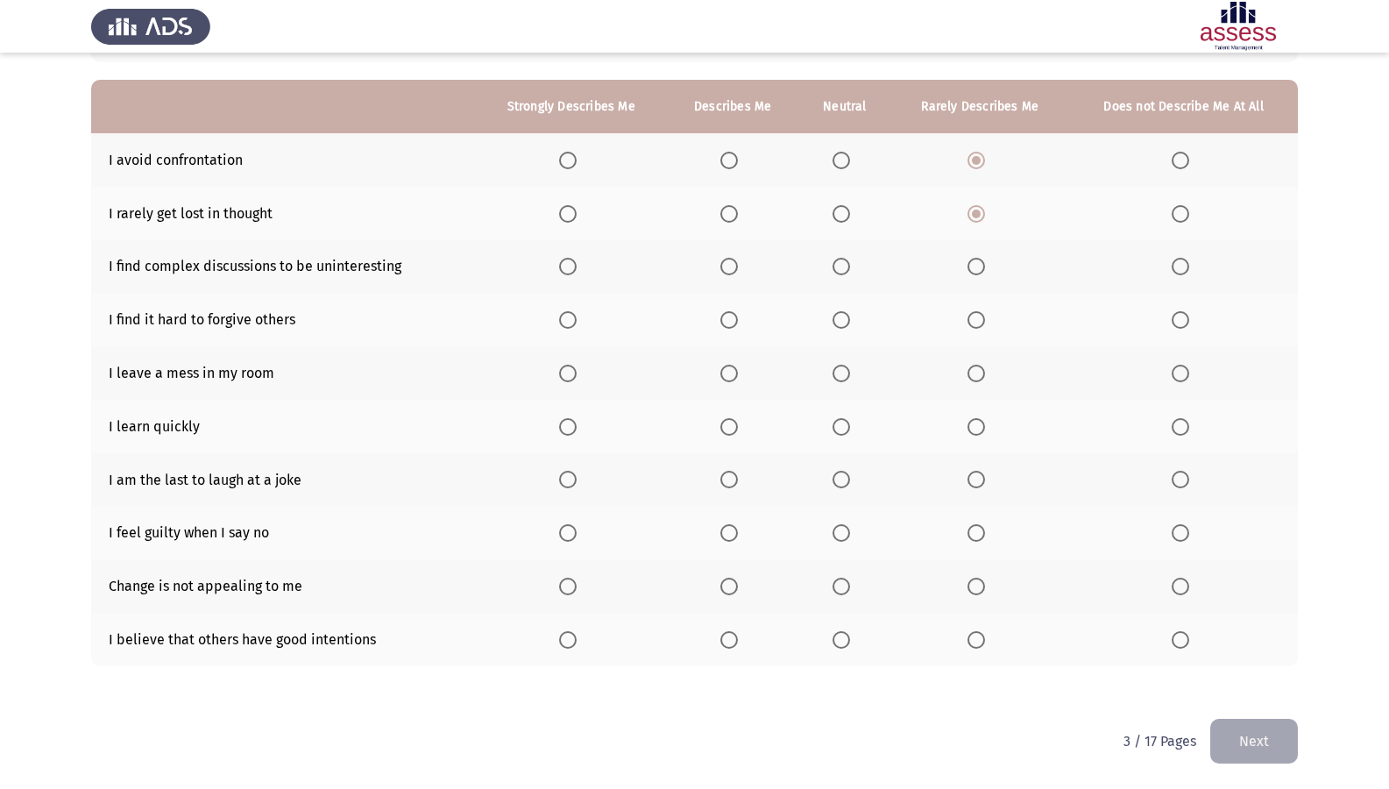
click at [1187, 272] on span "Select an option" at bounding box center [1181, 267] width 18 height 18
click at [1187, 272] on input "Select an option" at bounding box center [1181, 267] width 18 height 18
click at [1181, 317] on span "Select an option" at bounding box center [1181, 320] width 18 height 18
click at [1181, 317] on input "Select an option" at bounding box center [1181, 320] width 18 height 18
click at [983, 373] on span "Select an option" at bounding box center [976, 374] width 18 height 18
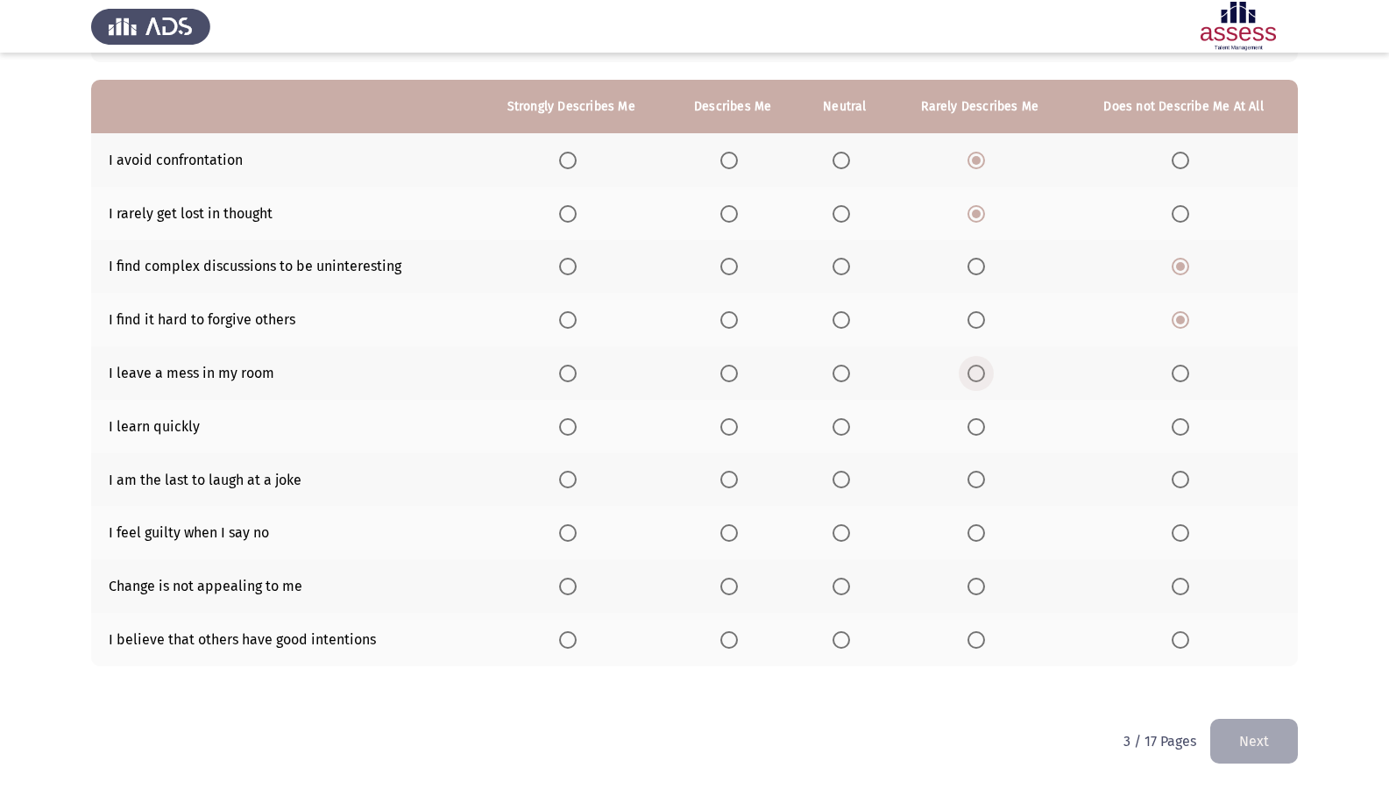
click at [983, 373] on input "Select an option" at bounding box center [976, 374] width 18 height 18
click at [581, 424] on label "Select an option" at bounding box center [571, 427] width 25 height 18
click at [577, 424] on input "Select an option" at bounding box center [568, 427] width 18 height 18
click at [1188, 479] on span "Select an option" at bounding box center [1181, 480] width 18 height 18
click at [1188, 479] on input "Select an option" at bounding box center [1181, 480] width 18 height 18
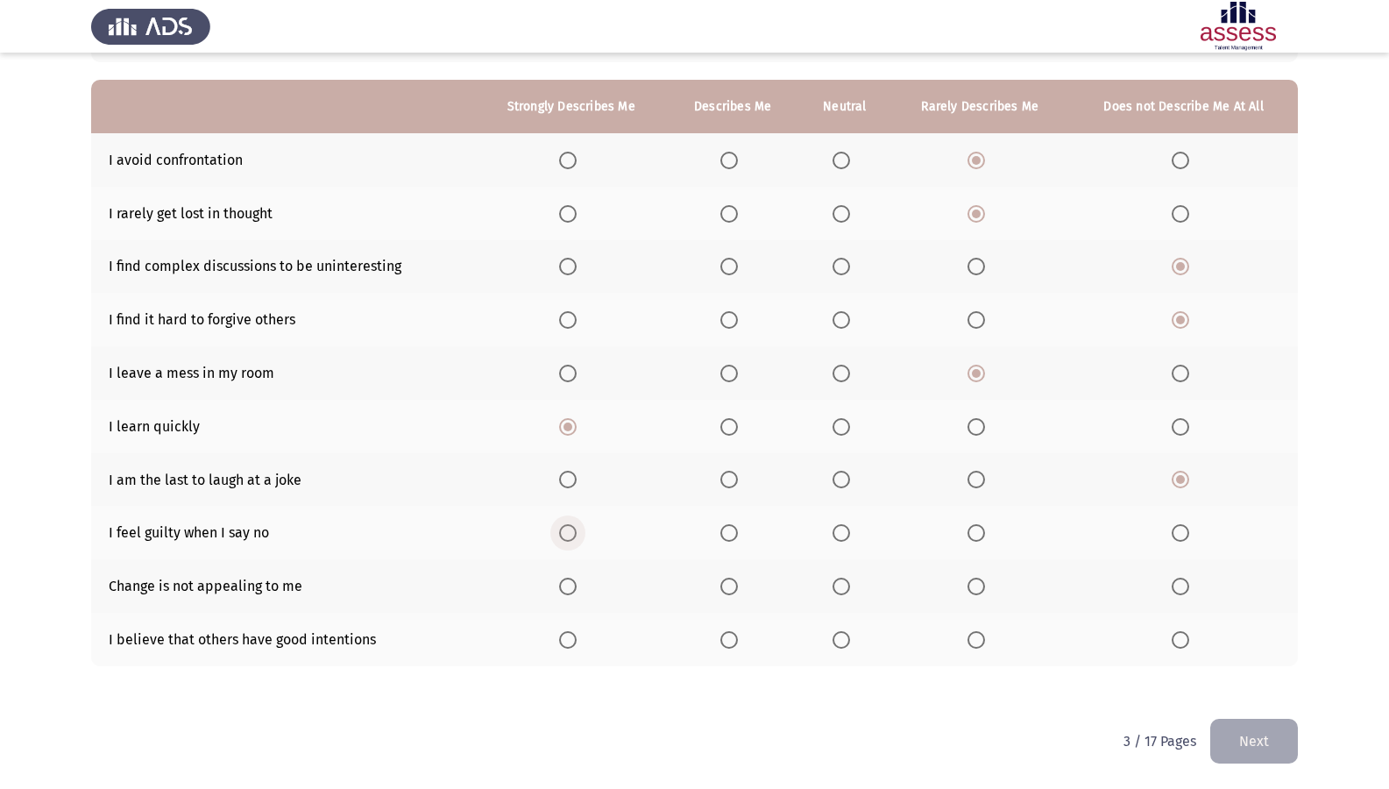
click at [580, 533] on label "Select an option" at bounding box center [571, 533] width 25 height 18
click at [577, 533] on input "Select an option" at bounding box center [568, 533] width 18 height 18
click at [1185, 593] on span "Select an option" at bounding box center [1181, 586] width 18 height 18
click at [1185, 593] on input "Select an option" at bounding box center [1181, 586] width 18 height 18
click at [574, 648] on th at bounding box center [571, 639] width 191 height 53
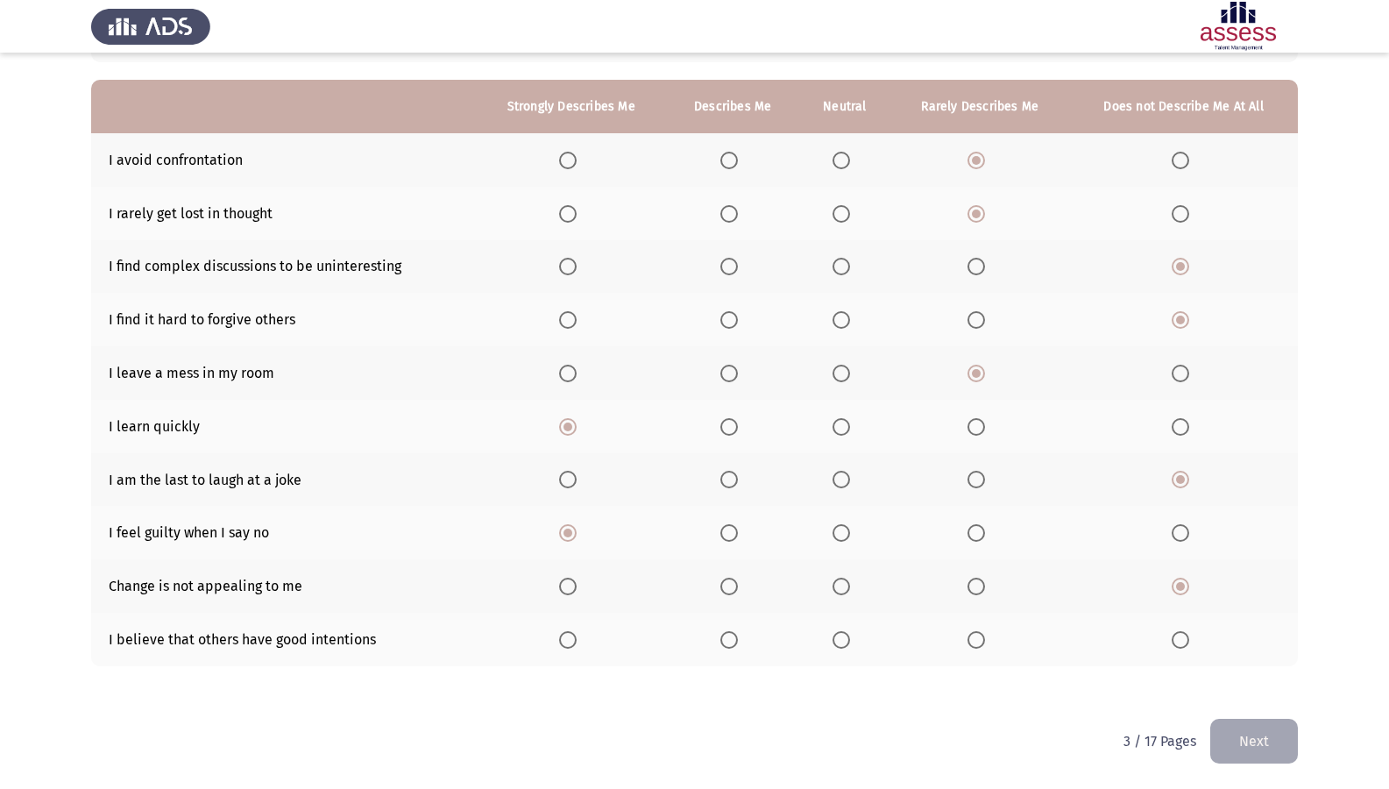
click at [576, 636] on span "Select an option" at bounding box center [568, 640] width 18 height 18
click at [576, 636] on input "Select an option" at bounding box center [568, 640] width 18 height 18
click at [1275, 677] on button "Next" at bounding box center [1254, 741] width 88 height 45
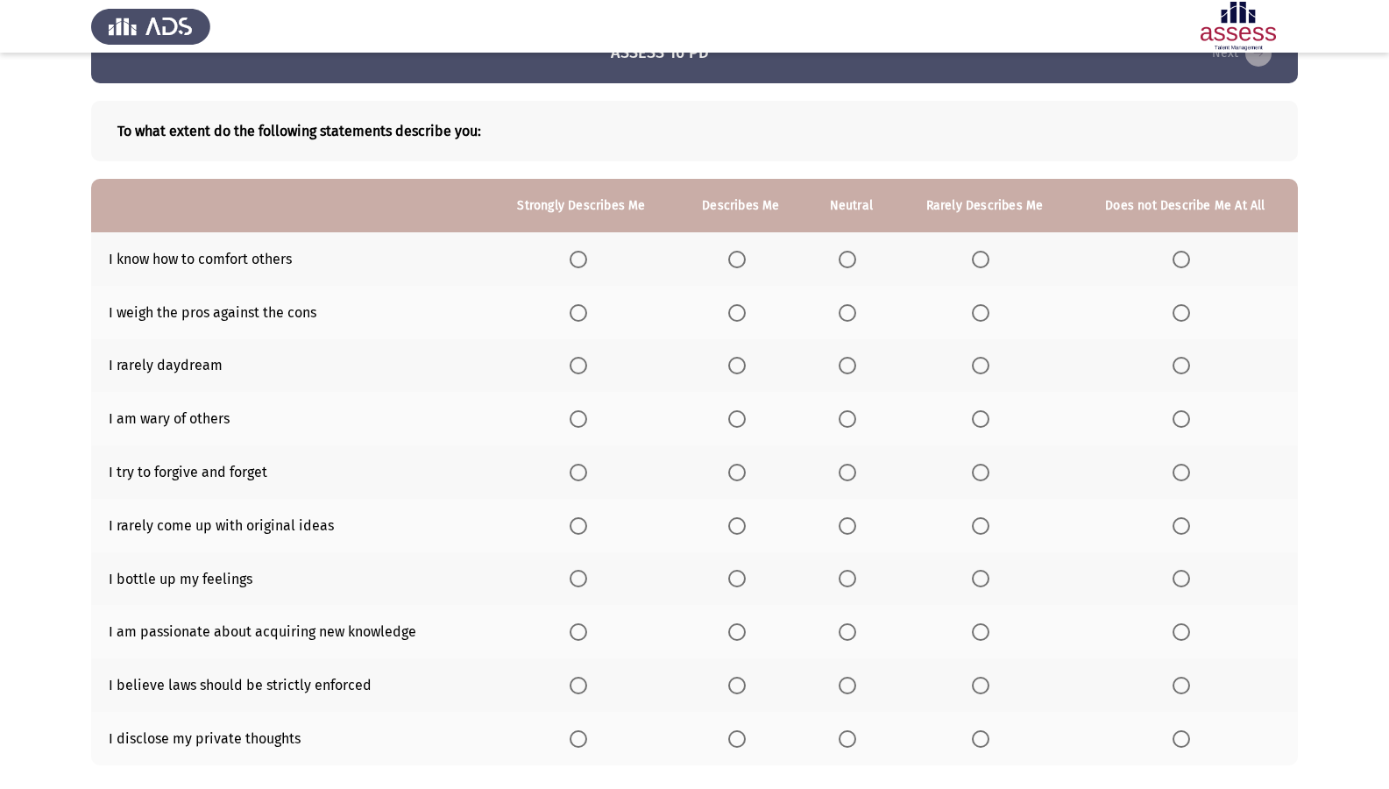
scroll to position [88, 0]
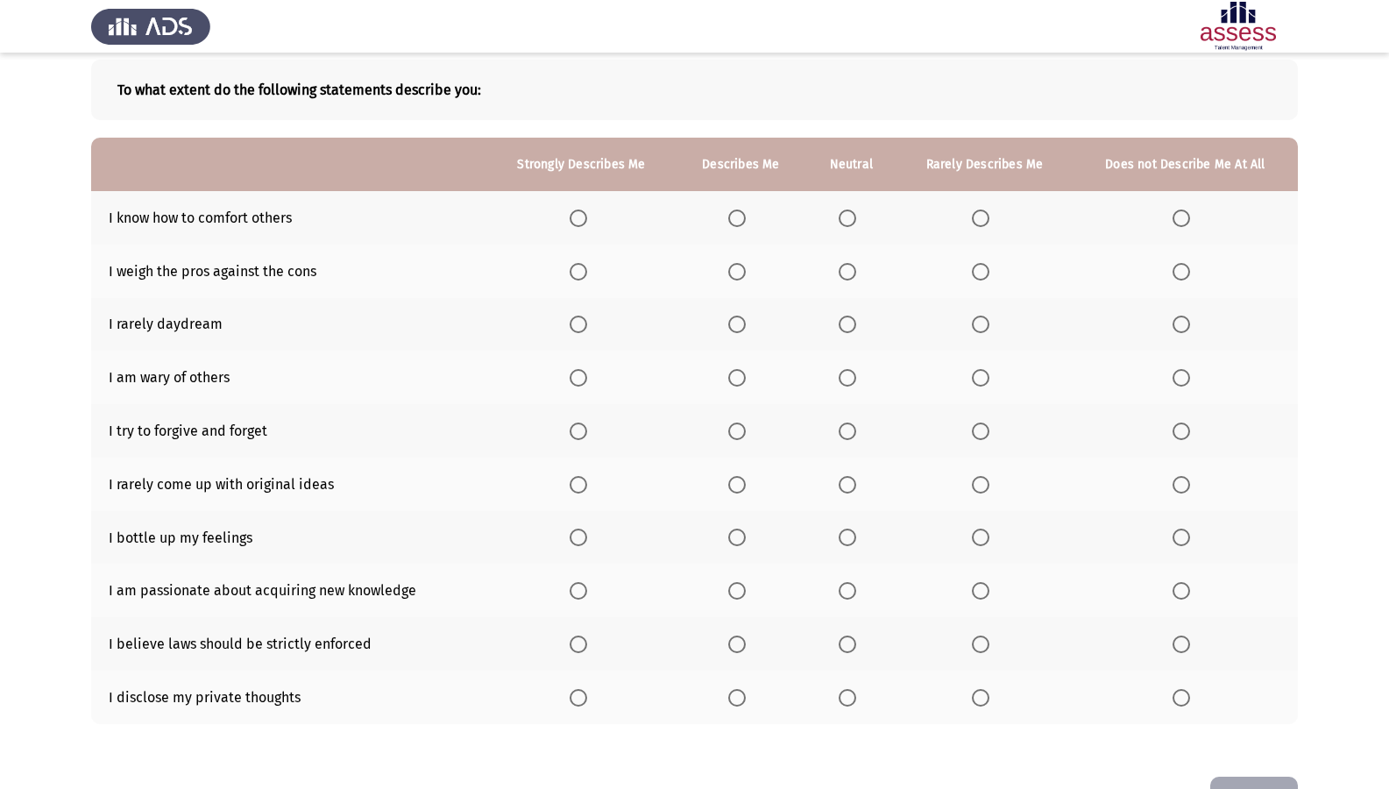
click at [567, 229] on th at bounding box center [581, 217] width 188 height 53
click at [586, 220] on span "Select an option" at bounding box center [579, 218] width 18 height 18
click at [586, 220] on input "Select an option" at bounding box center [579, 218] width 18 height 18
click at [1187, 322] on span "Select an option" at bounding box center [1182, 324] width 18 height 18
click at [1187, 322] on input "Select an option" at bounding box center [1182, 324] width 18 height 18
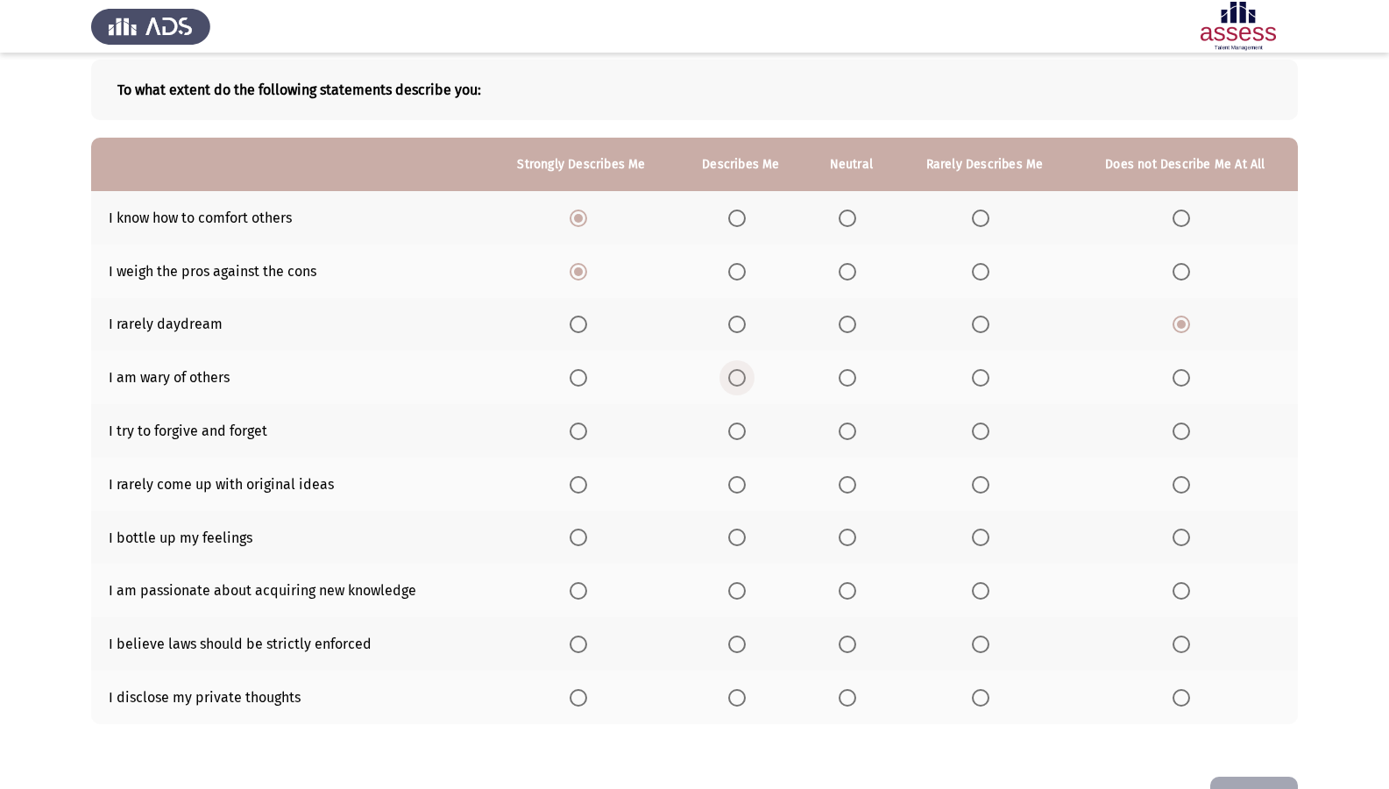
click at [741, 377] on span "Select an option" at bounding box center [737, 378] width 18 height 18
click at [741, 377] on input "Select an option" at bounding box center [737, 378] width 18 height 18
click at [582, 423] on span "Select an option" at bounding box center [579, 431] width 18 height 18
click at [582, 423] on input "Select an option" at bounding box center [579, 431] width 18 height 18
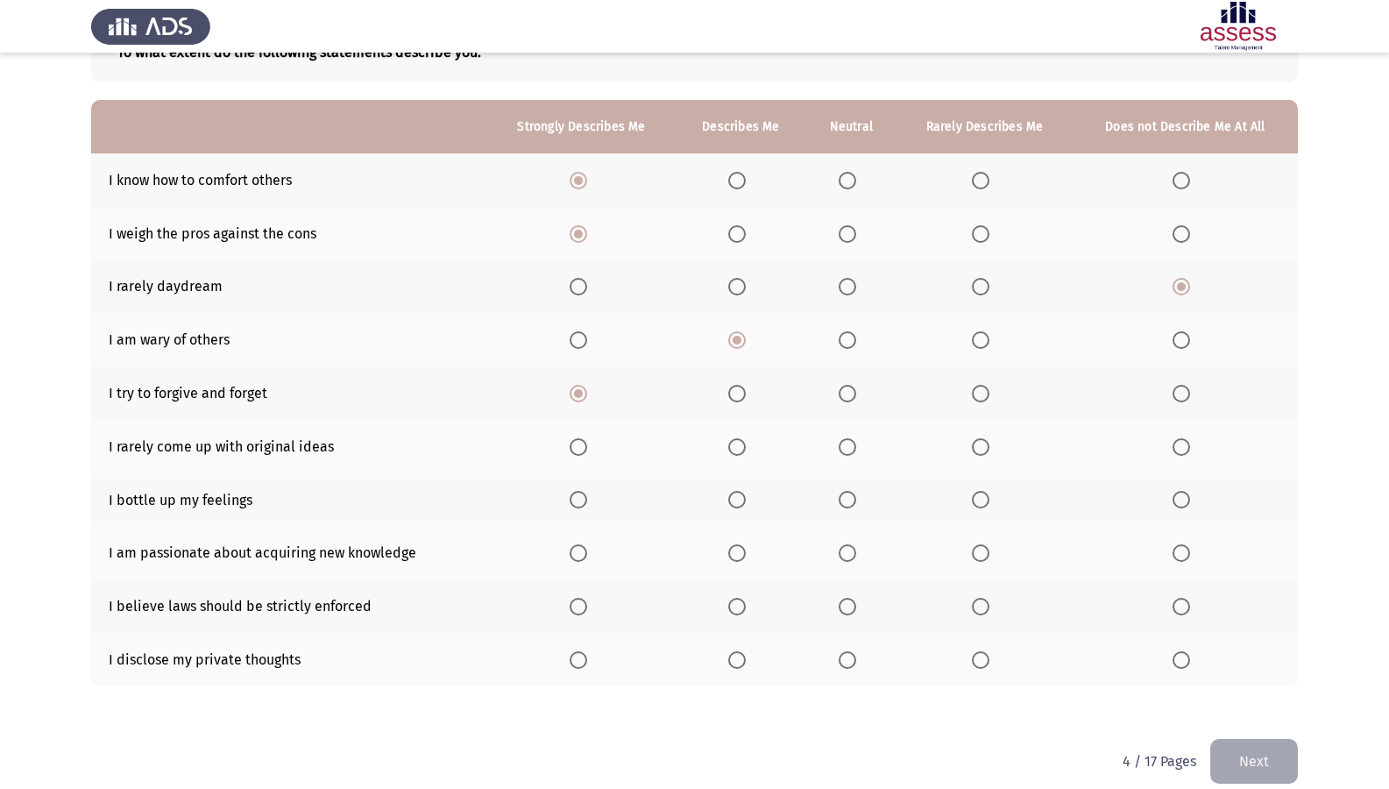
scroll to position [145, 0]
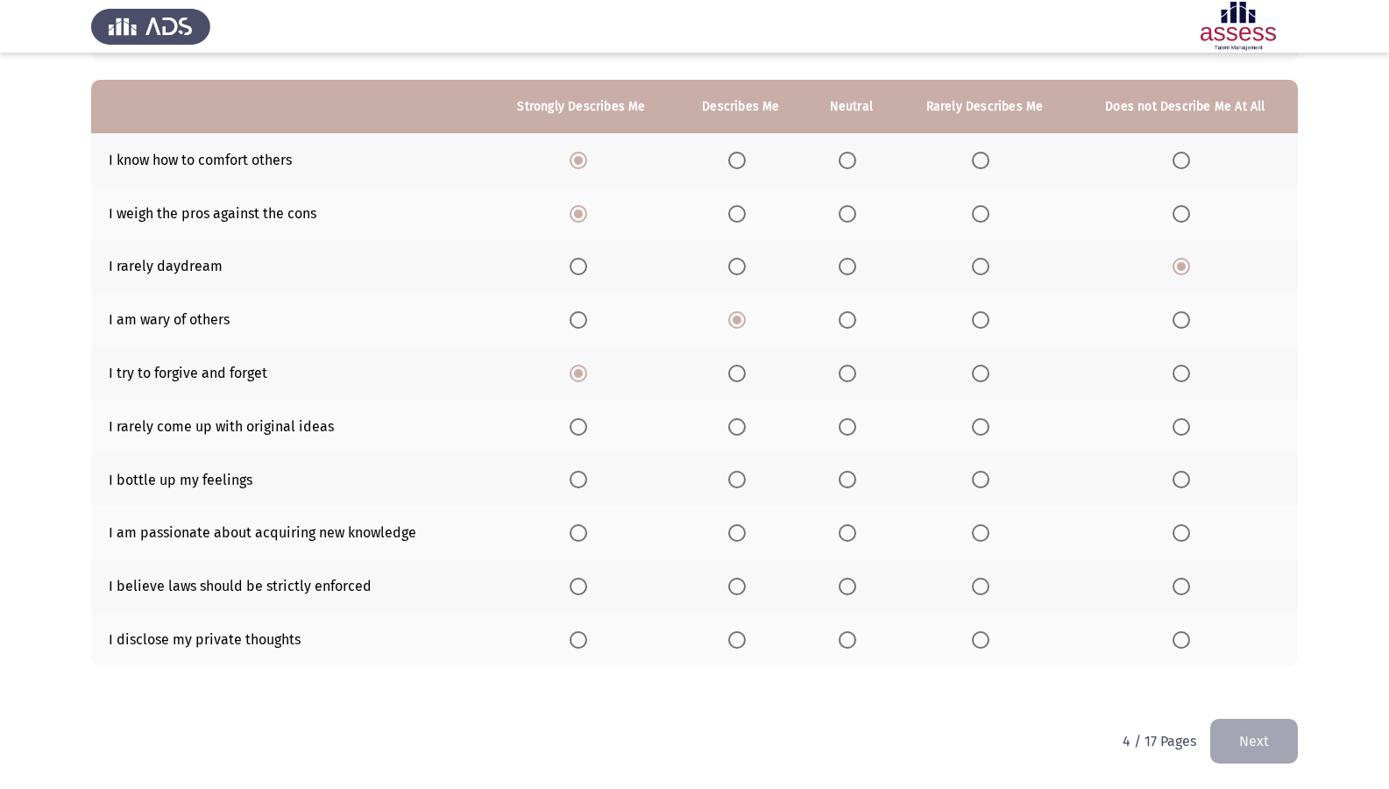
click at [1188, 426] on span "Select an option" at bounding box center [1182, 427] width 18 height 18
click at [1188, 426] on input "Select an option" at bounding box center [1182, 427] width 18 height 18
click at [980, 478] on span "Select an option" at bounding box center [981, 480] width 18 height 18
click at [980, 478] on input "Select an option" at bounding box center [981, 480] width 18 height 18
click at [580, 542] on span "Select an option" at bounding box center [579, 533] width 18 height 18
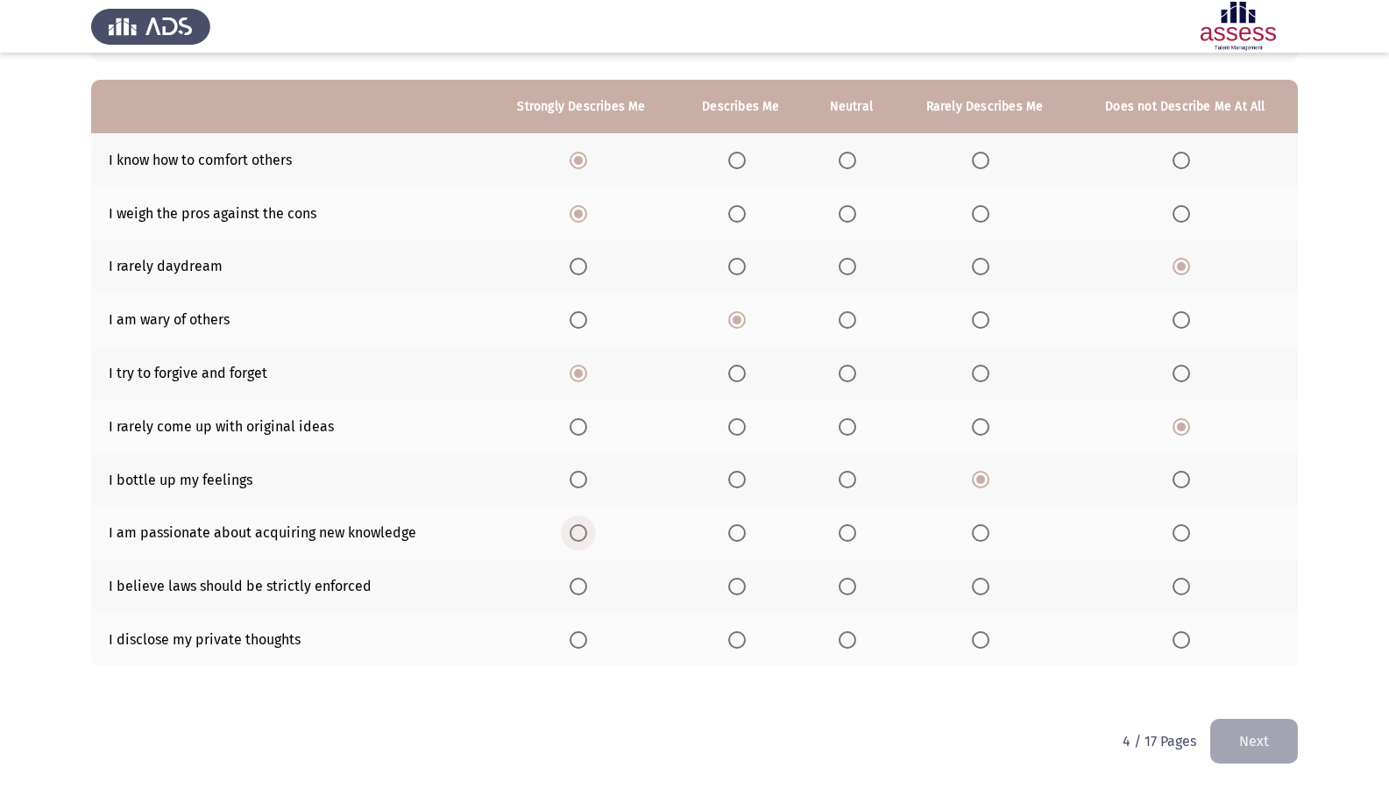
click at [580, 542] on input "Select an option" at bounding box center [579, 533] width 18 height 18
click at [585, 587] on span "Select an option" at bounding box center [579, 586] width 18 height 18
click at [585, 587] on input "Select an option" at bounding box center [579, 586] width 18 height 18
click at [841, 638] on span "Select an option" at bounding box center [848, 640] width 18 height 18
click at [841, 638] on input "Select an option" at bounding box center [848, 640] width 18 height 18
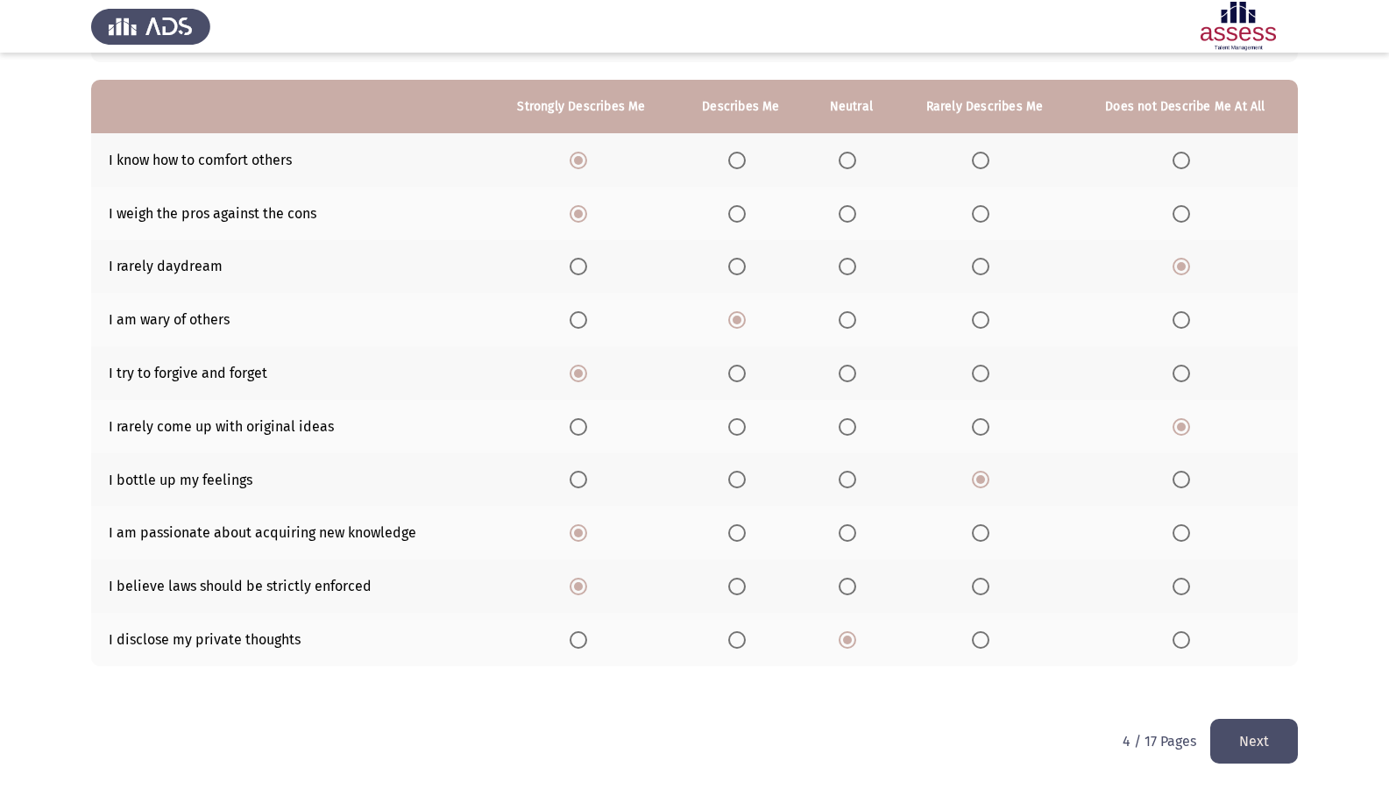
click at [1269, 677] on button "Next" at bounding box center [1254, 741] width 88 height 45
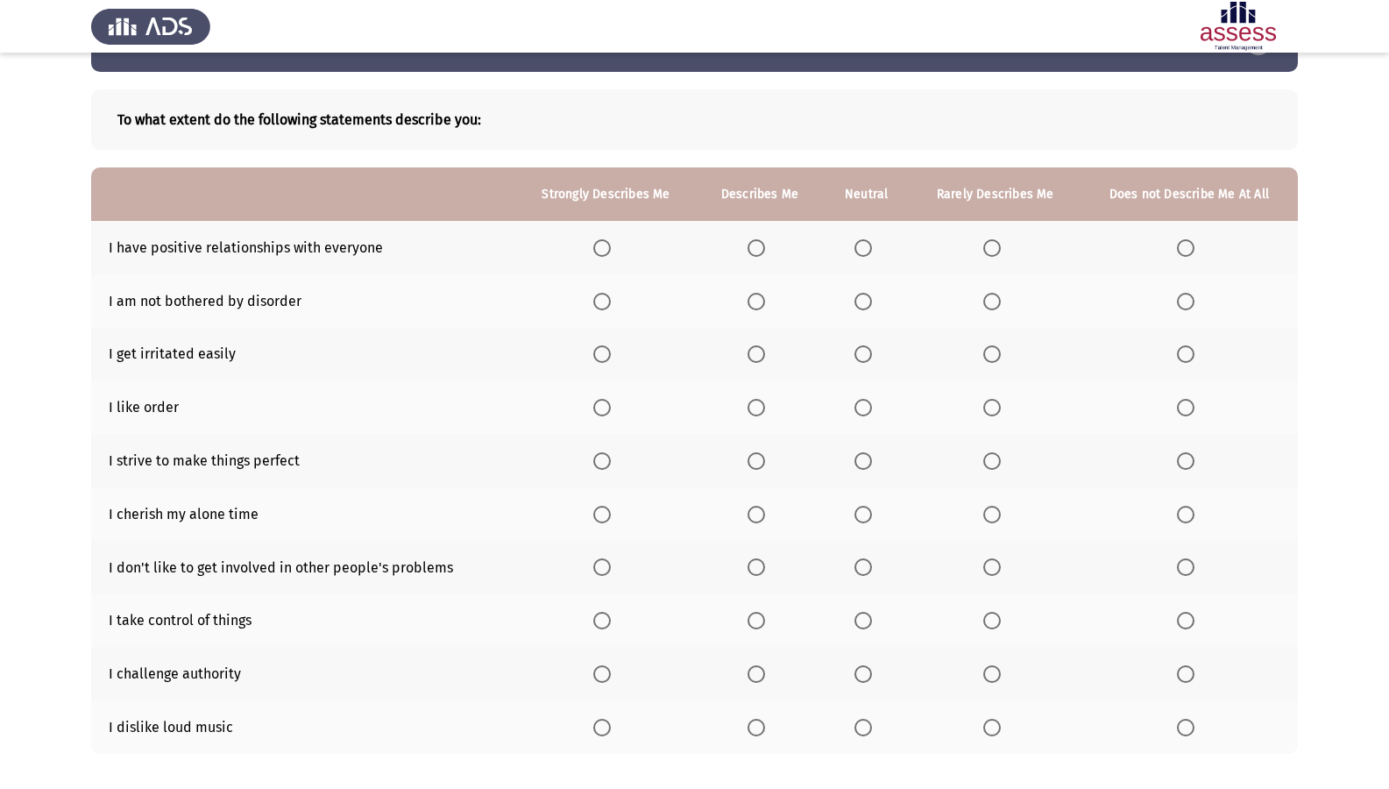
scroll to position [88, 0]
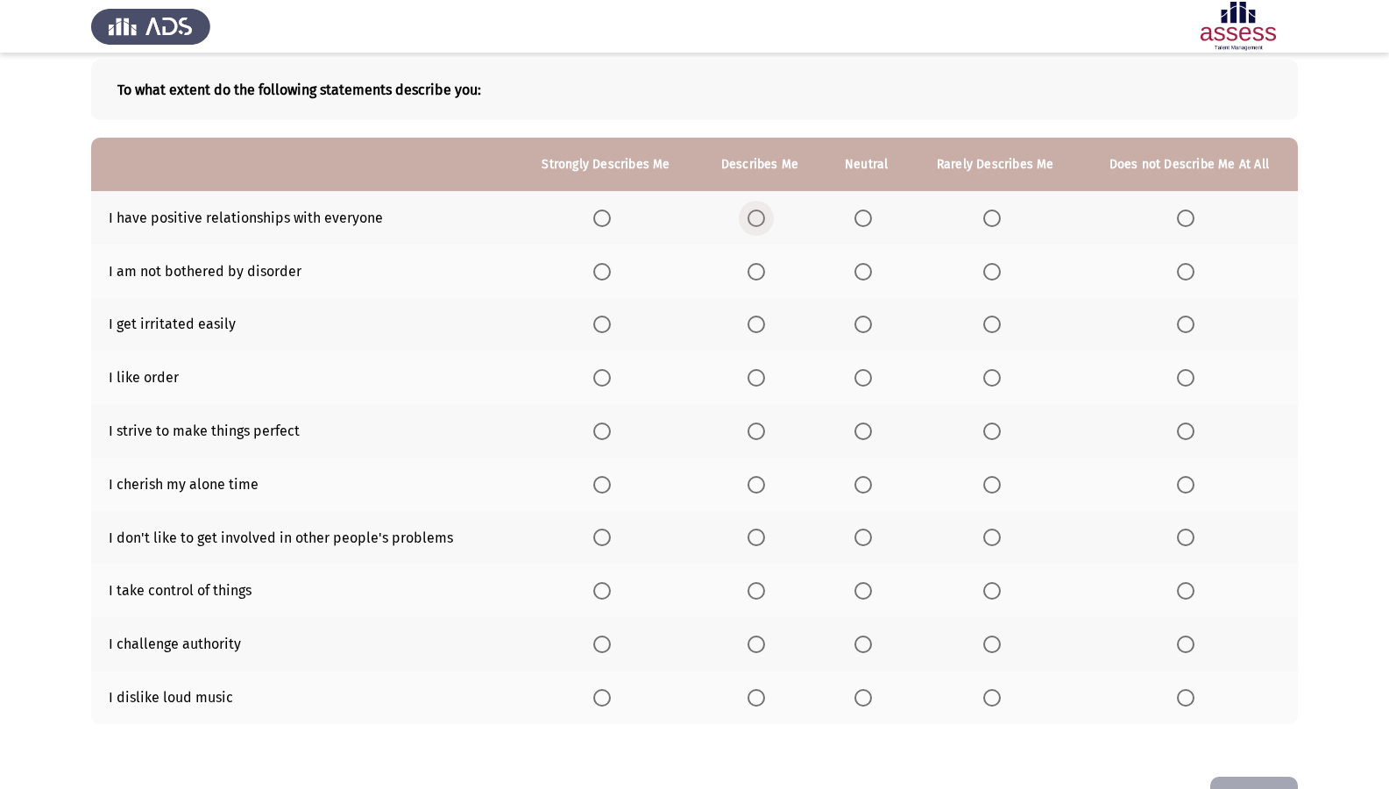
click at [762, 213] on span "Select an option" at bounding box center [757, 218] width 18 height 18
click at [762, 213] on input "Select an option" at bounding box center [757, 218] width 18 height 18
click at [1193, 267] on span "Select an option" at bounding box center [1186, 272] width 18 height 18
click at [1193, 267] on input "Select an option" at bounding box center [1186, 272] width 18 height 18
click at [869, 328] on span "Select an option" at bounding box center [863, 324] width 18 height 18
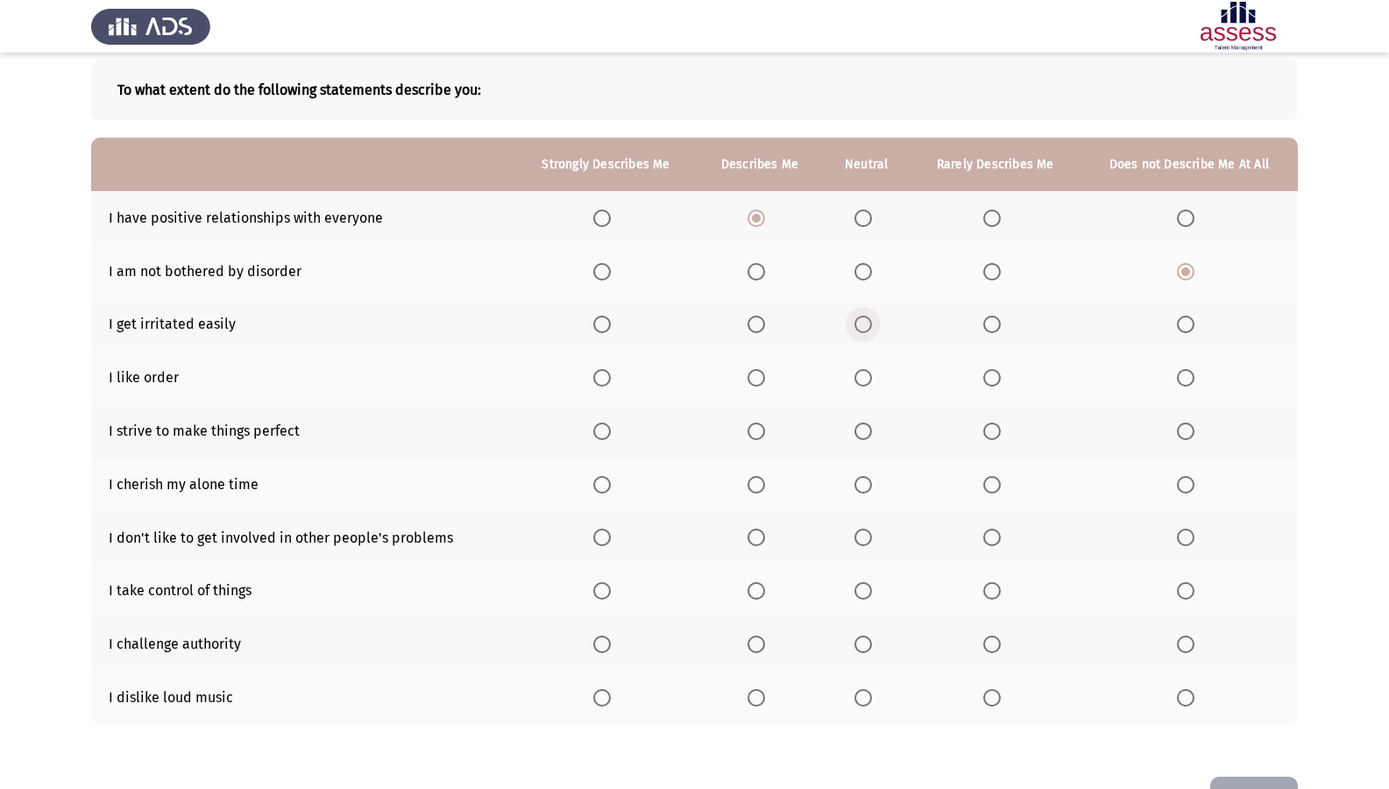
click at [869, 328] on input "Select an option" at bounding box center [863, 324] width 18 height 18
click at [600, 372] on span "Select an option" at bounding box center [602, 378] width 18 height 18
click at [600, 372] on input "Select an option" at bounding box center [602, 378] width 18 height 18
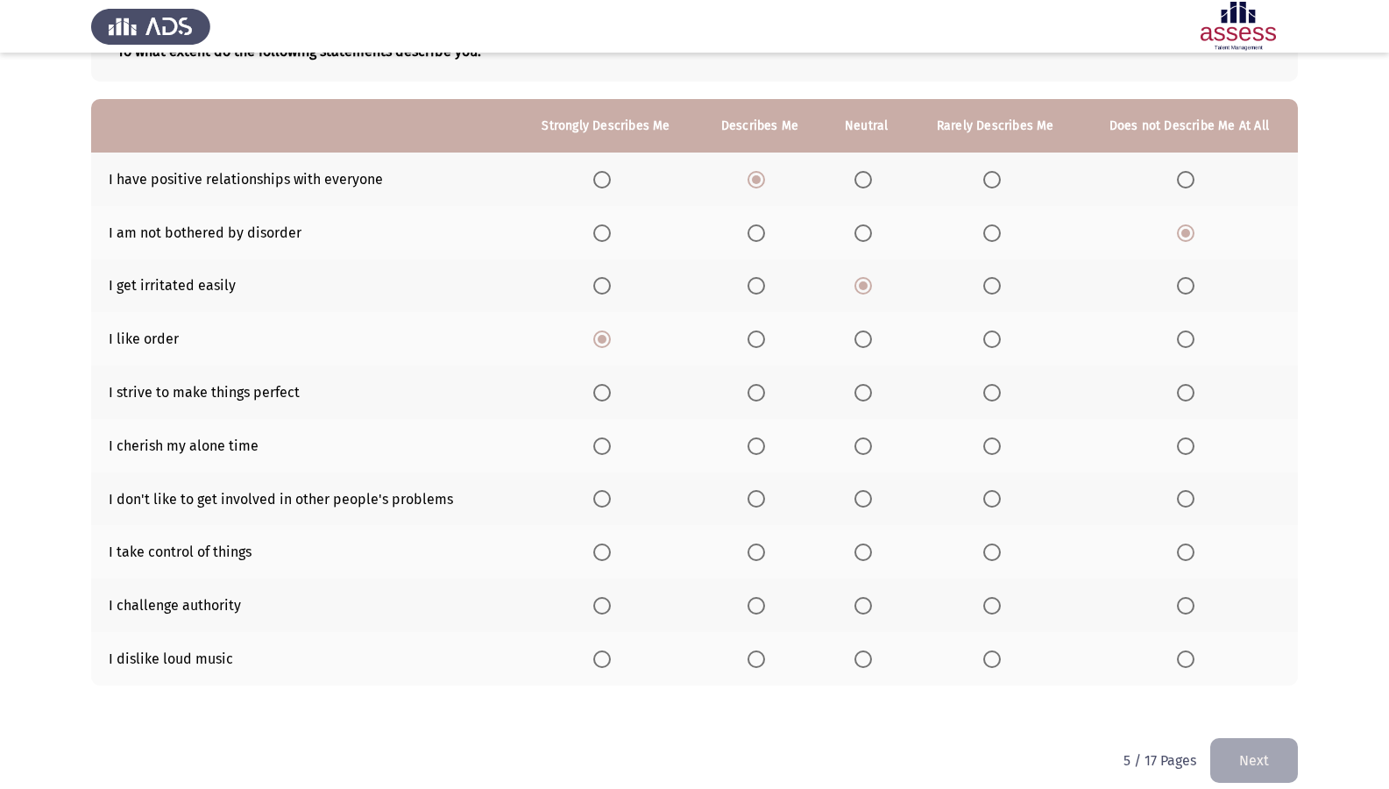
scroll to position [145, 0]
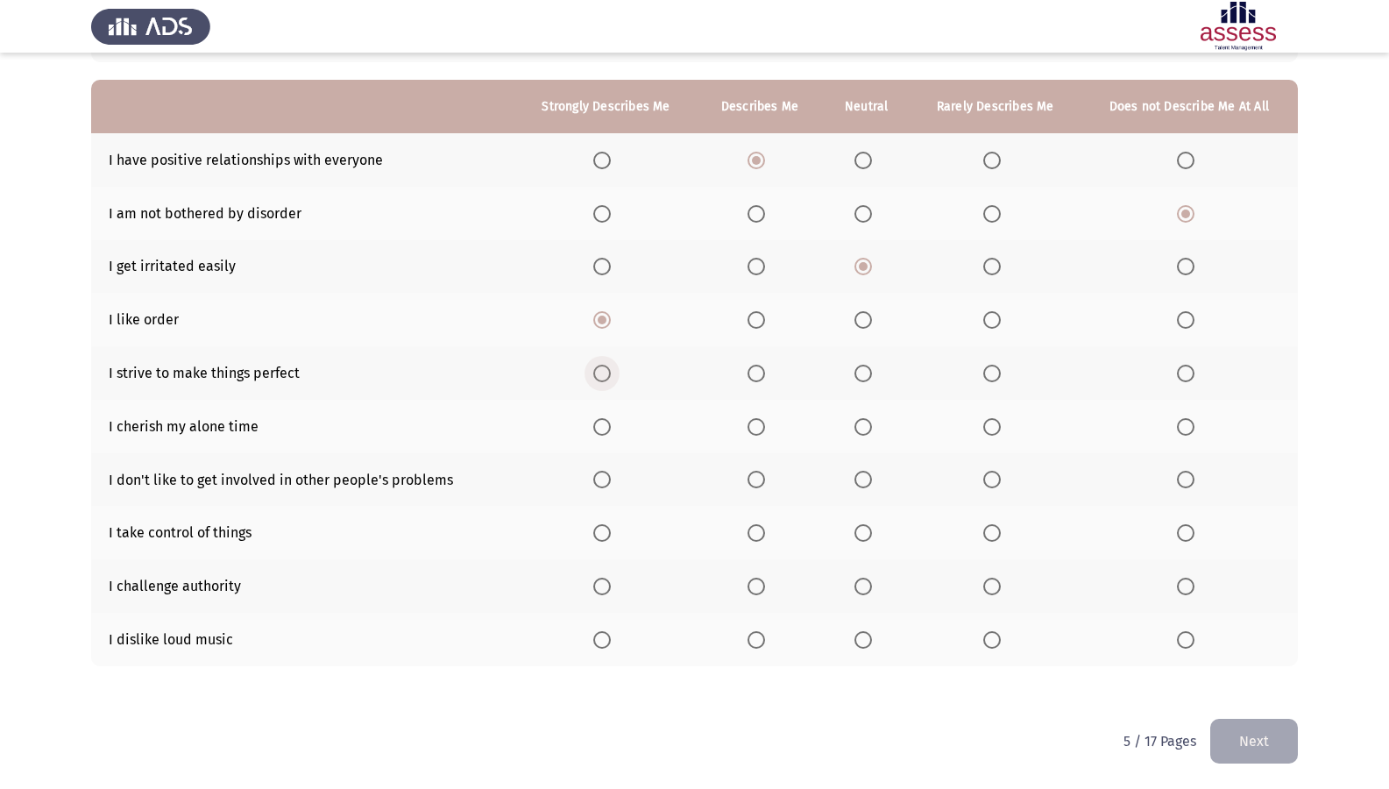
click at [600, 376] on span "Select an option" at bounding box center [602, 374] width 18 height 18
click at [600, 376] on input "Select an option" at bounding box center [602, 374] width 18 height 18
click at [764, 428] on span "Select an option" at bounding box center [757, 427] width 18 height 18
click at [764, 428] on input "Select an option" at bounding box center [757, 427] width 18 height 18
click at [861, 420] on span "Select an option" at bounding box center [863, 427] width 18 height 18
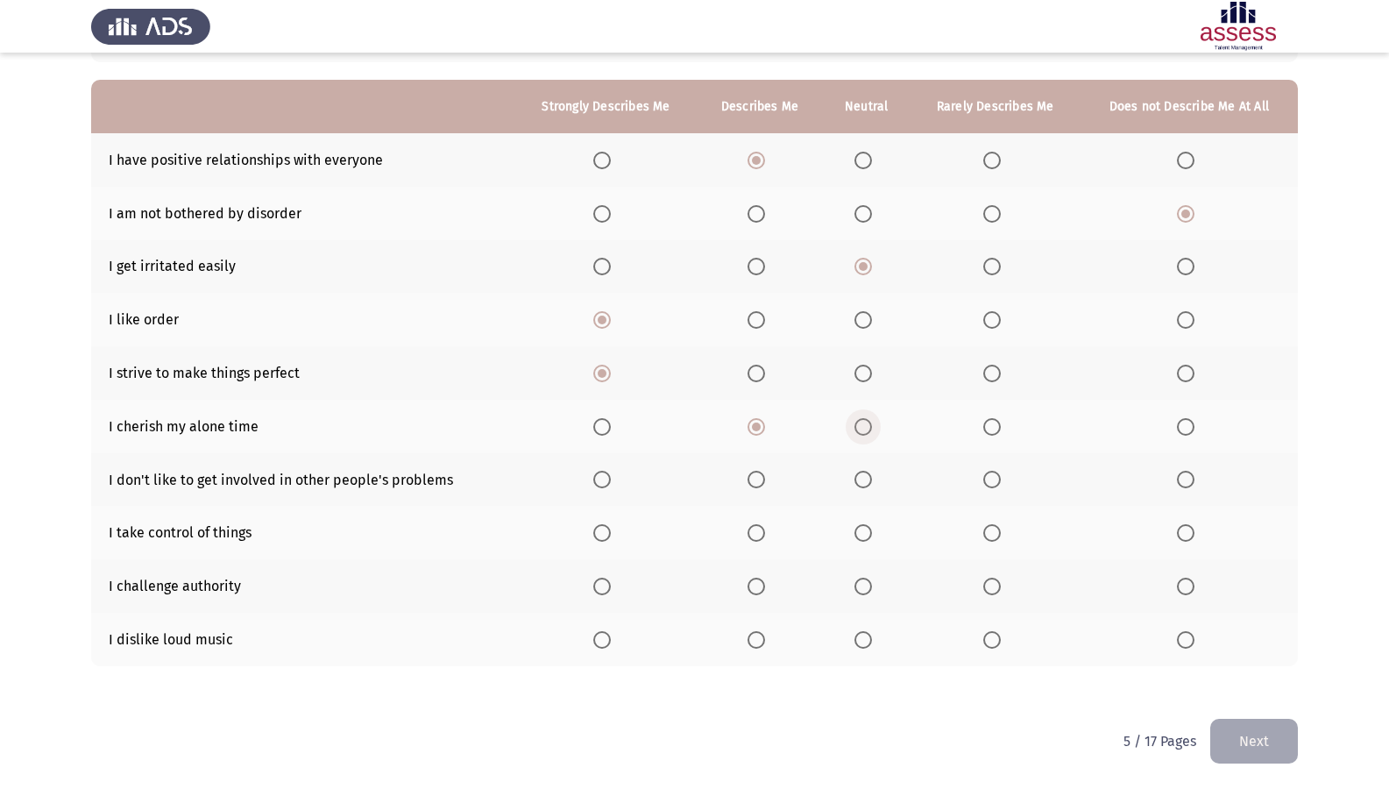
click at [861, 420] on input "Select an option" at bounding box center [863, 427] width 18 height 18
click at [1180, 477] on span "Select an option" at bounding box center [1186, 480] width 18 height 18
click at [1180, 477] on input "Select an option" at bounding box center [1186, 480] width 18 height 18
click at [605, 533] on span "Select an option" at bounding box center [602, 533] width 18 height 18
click at [605, 533] on input "Select an option" at bounding box center [602, 533] width 18 height 18
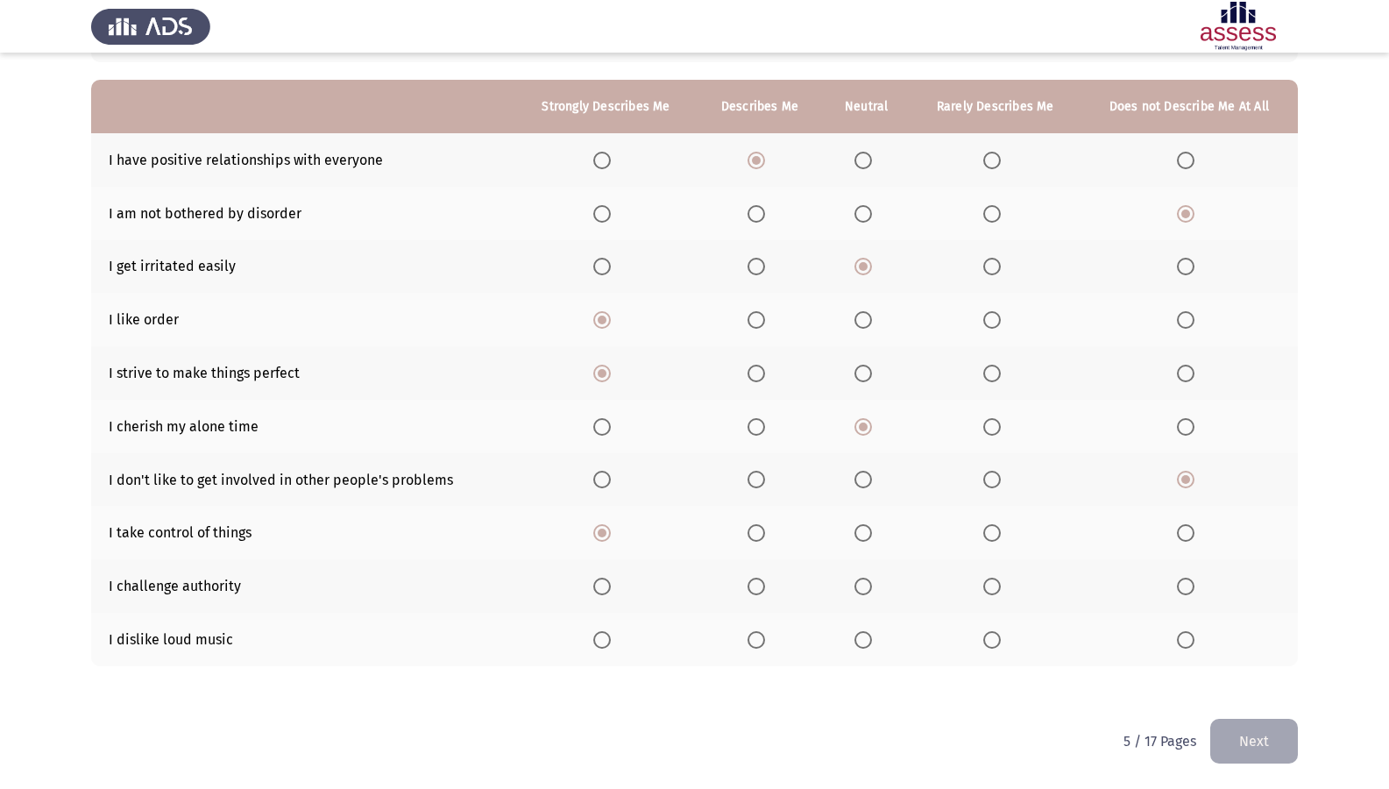
click at [861, 589] on span "Select an option" at bounding box center [863, 586] width 18 height 18
click at [861, 589] on input "Select an option" at bounding box center [863, 586] width 18 height 18
click at [990, 589] on span "Select an option" at bounding box center [992, 586] width 18 height 18
click at [990, 589] on input "Select an option" at bounding box center [992, 586] width 18 height 18
click at [618, 644] on label "Select an option" at bounding box center [605, 640] width 25 height 18
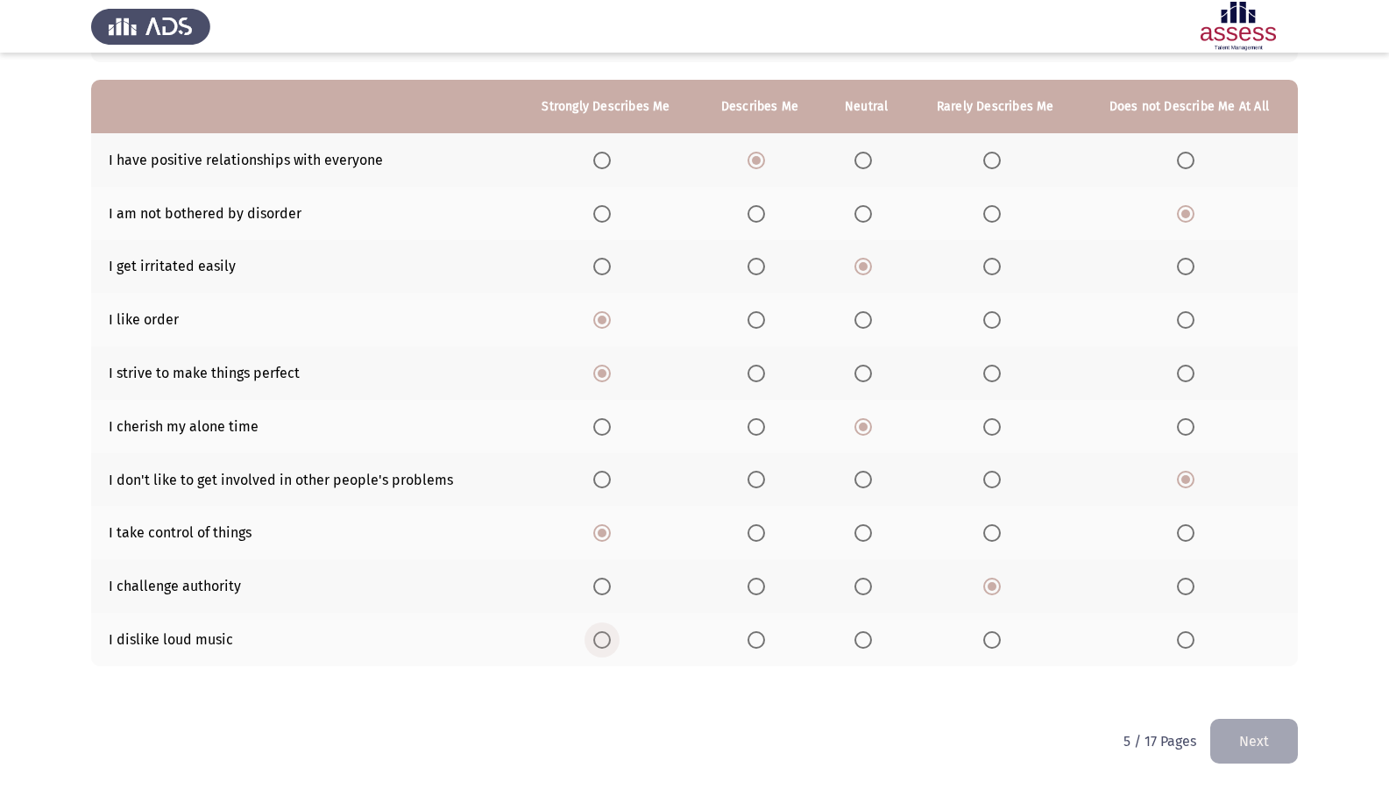
click at [611, 644] on input "Select an option" at bounding box center [602, 640] width 18 height 18
click at [1275, 677] on button "Next" at bounding box center [1254, 741] width 88 height 45
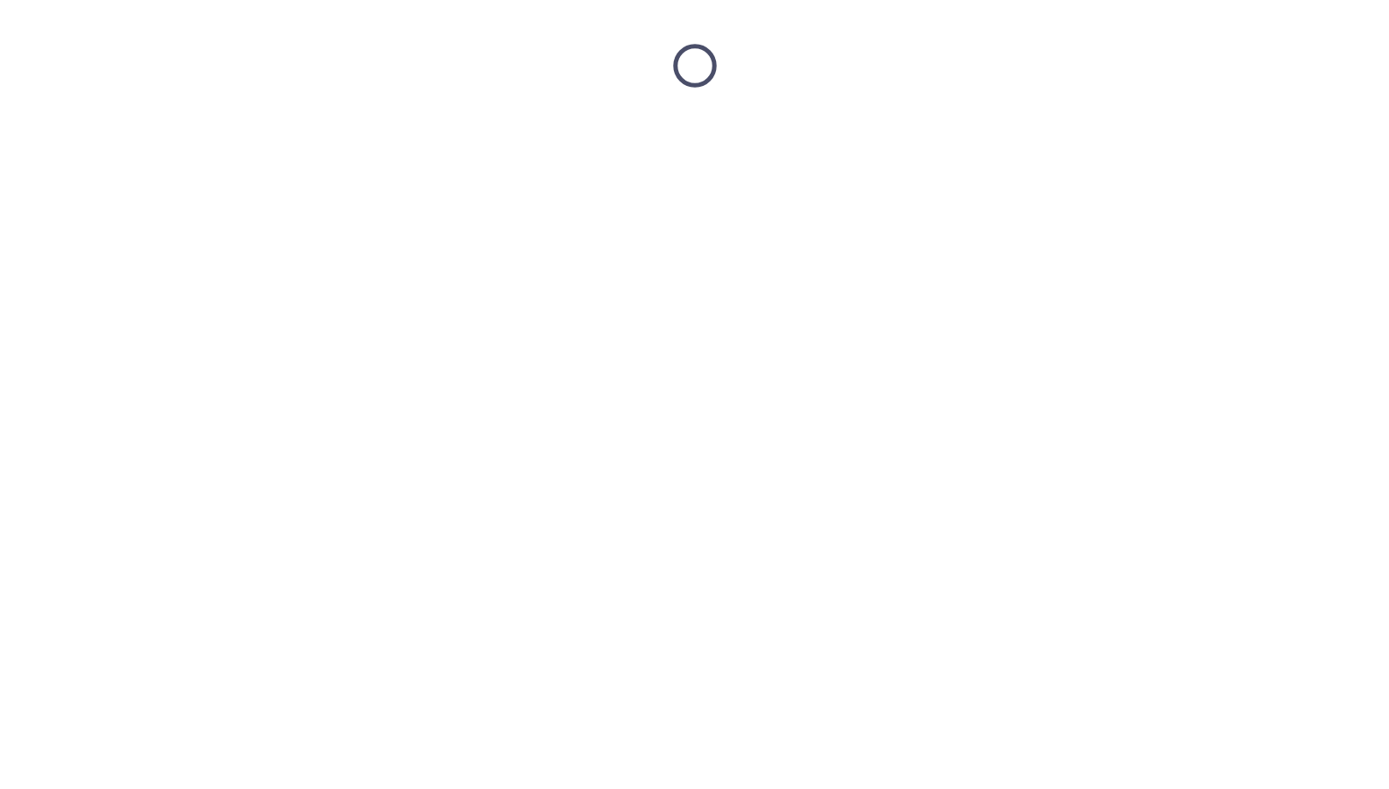
scroll to position [0, 0]
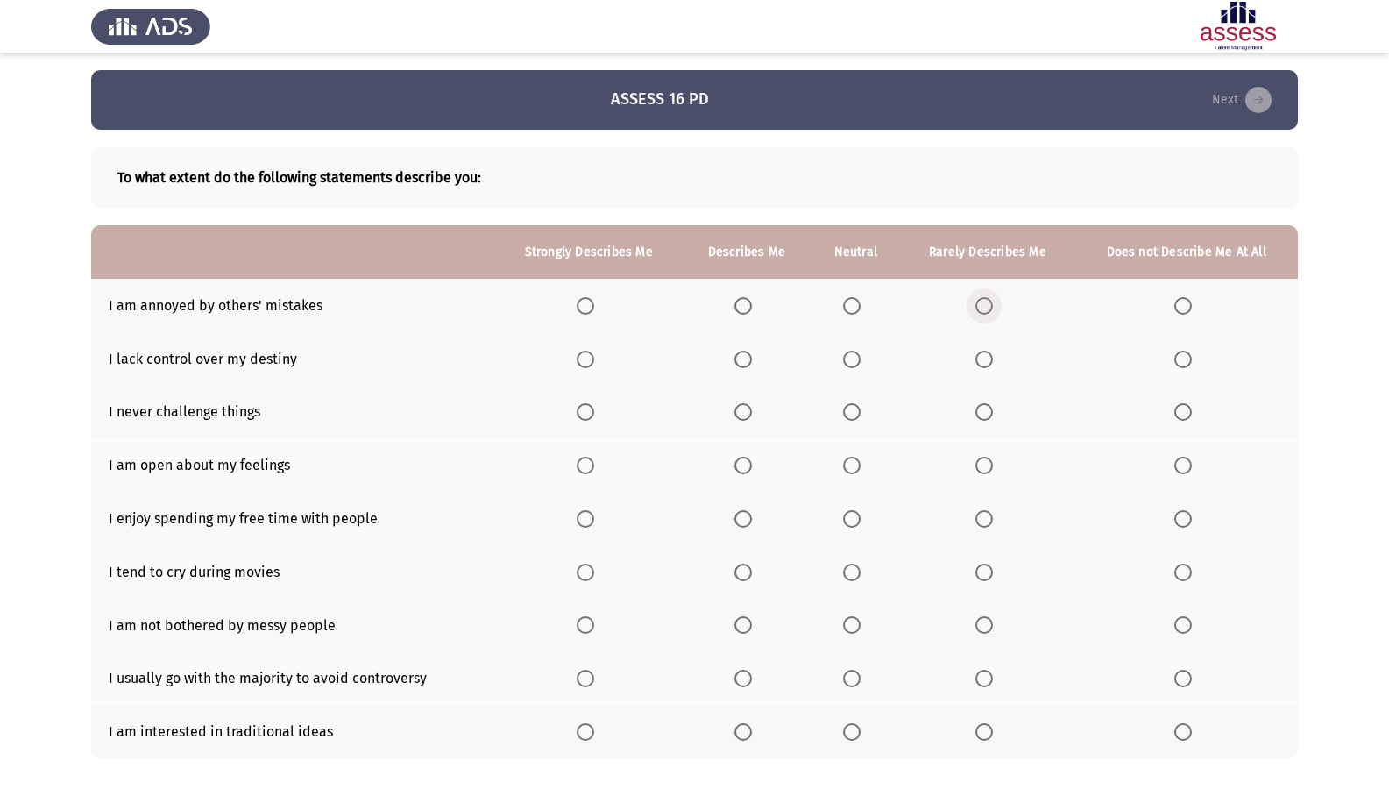
click at [992, 308] on span "Select an option" at bounding box center [984, 306] width 18 height 18
click at [992, 308] on input "Select an option" at bounding box center [984, 306] width 18 height 18
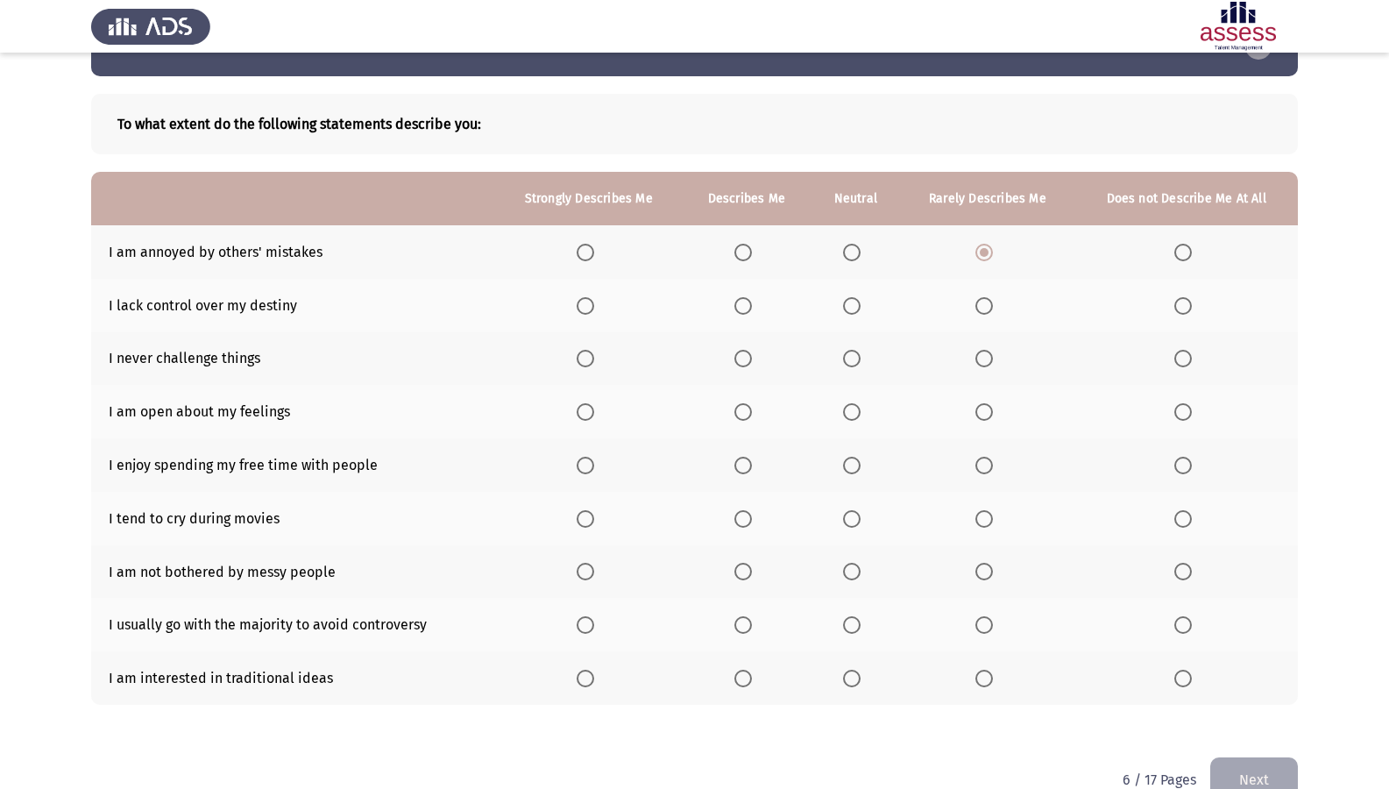
scroll to position [92, 0]
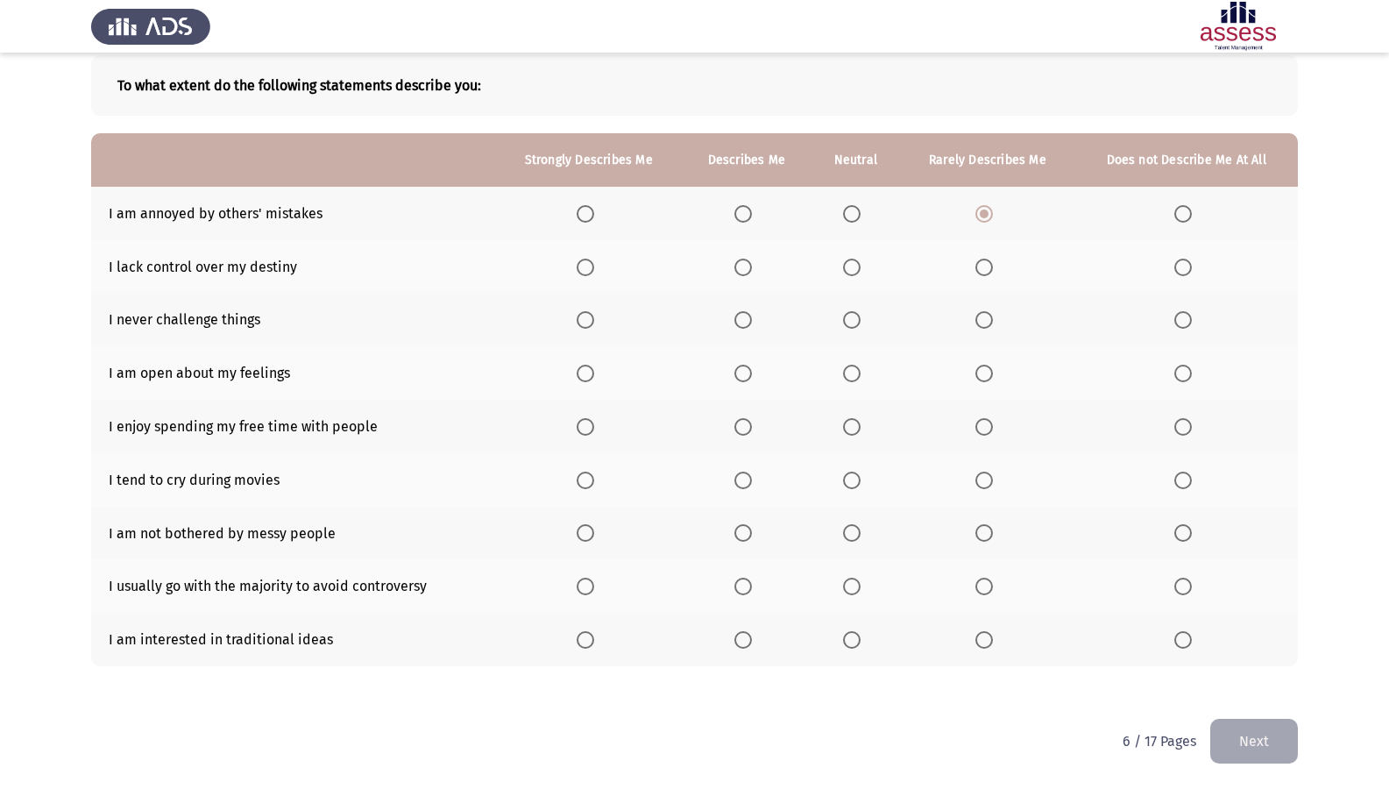
click at [744, 326] on span "Select an option" at bounding box center [743, 320] width 18 height 18
click at [744, 326] on input "Select an option" at bounding box center [743, 320] width 18 height 18
click at [751, 379] on span "Select an option" at bounding box center [743, 374] width 18 height 18
click at [751, 379] on input "Select an option" at bounding box center [743, 374] width 18 height 18
click at [599, 424] on label "Select an option" at bounding box center [589, 427] width 25 height 18
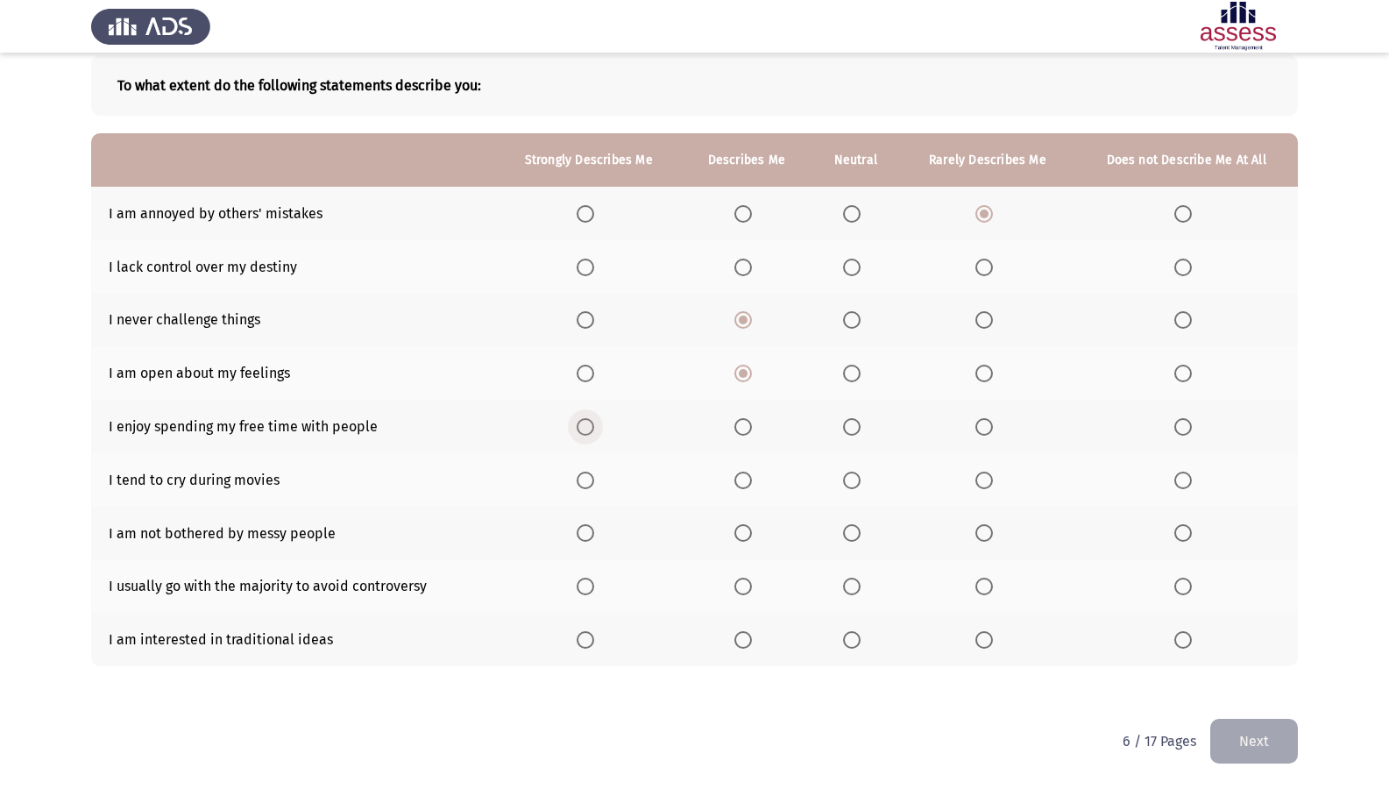
click at [594, 424] on input "Select an option" at bounding box center [586, 427] width 18 height 18
click at [986, 487] on span "Select an option" at bounding box center [984, 480] width 18 height 18
click at [986, 487] on input "Select an option" at bounding box center [984, 480] width 18 height 18
click at [1180, 529] on span "Select an option" at bounding box center [1183, 533] width 18 height 18
click at [1180, 529] on input "Select an option" at bounding box center [1183, 533] width 18 height 18
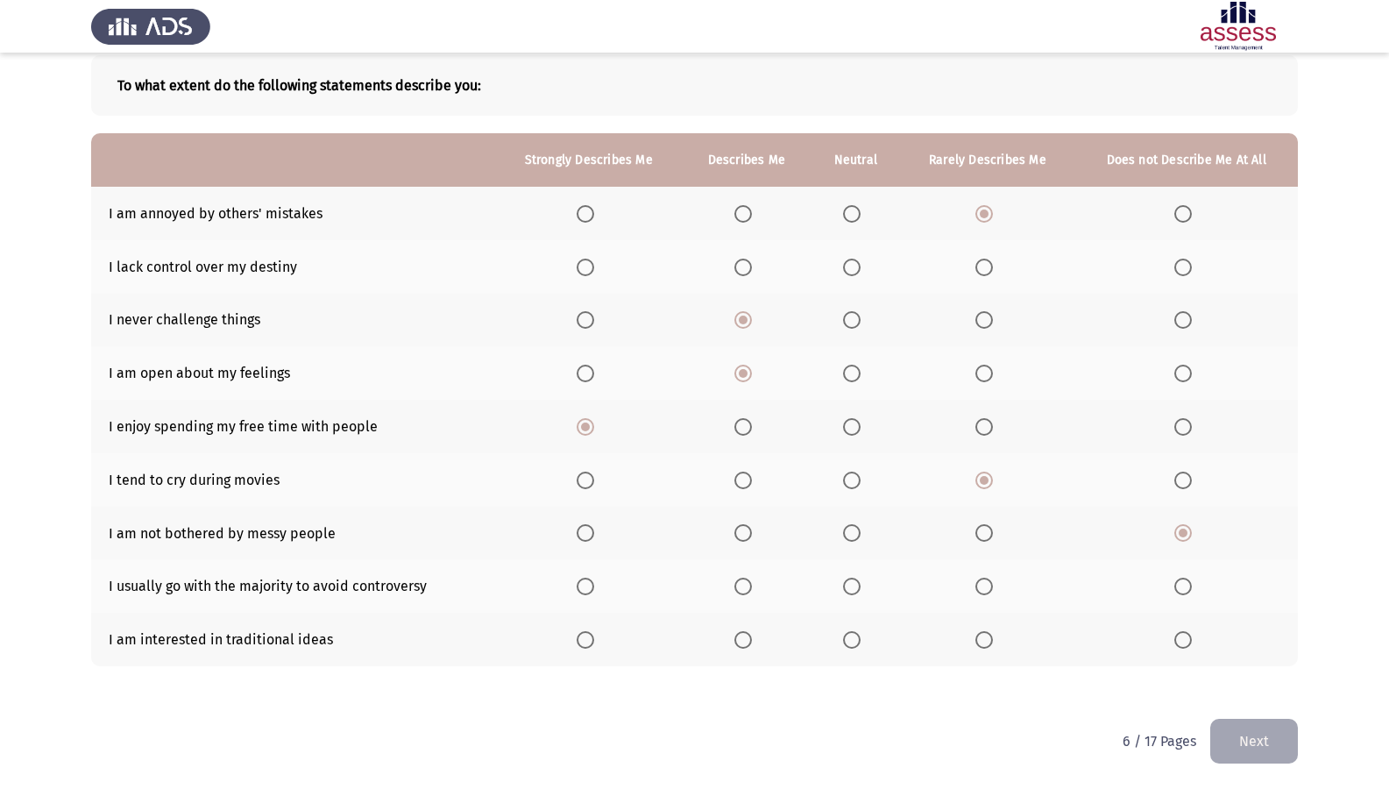
click at [986, 588] on span "Select an option" at bounding box center [984, 586] width 18 height 18
click at [986, 588] on input "Select an option" at bounding box center [984, 586] width 18 height 18
click at [857, 591] on span "Select an option" at bounding box center [852, 586] width 18 height 18
click at [857, 591] on input "Select an option" at bounding box center [852, 586] width 18 height 18
click at [993, 580] on span "Select an option" at bounding box center [984, 586] width 18 height 18
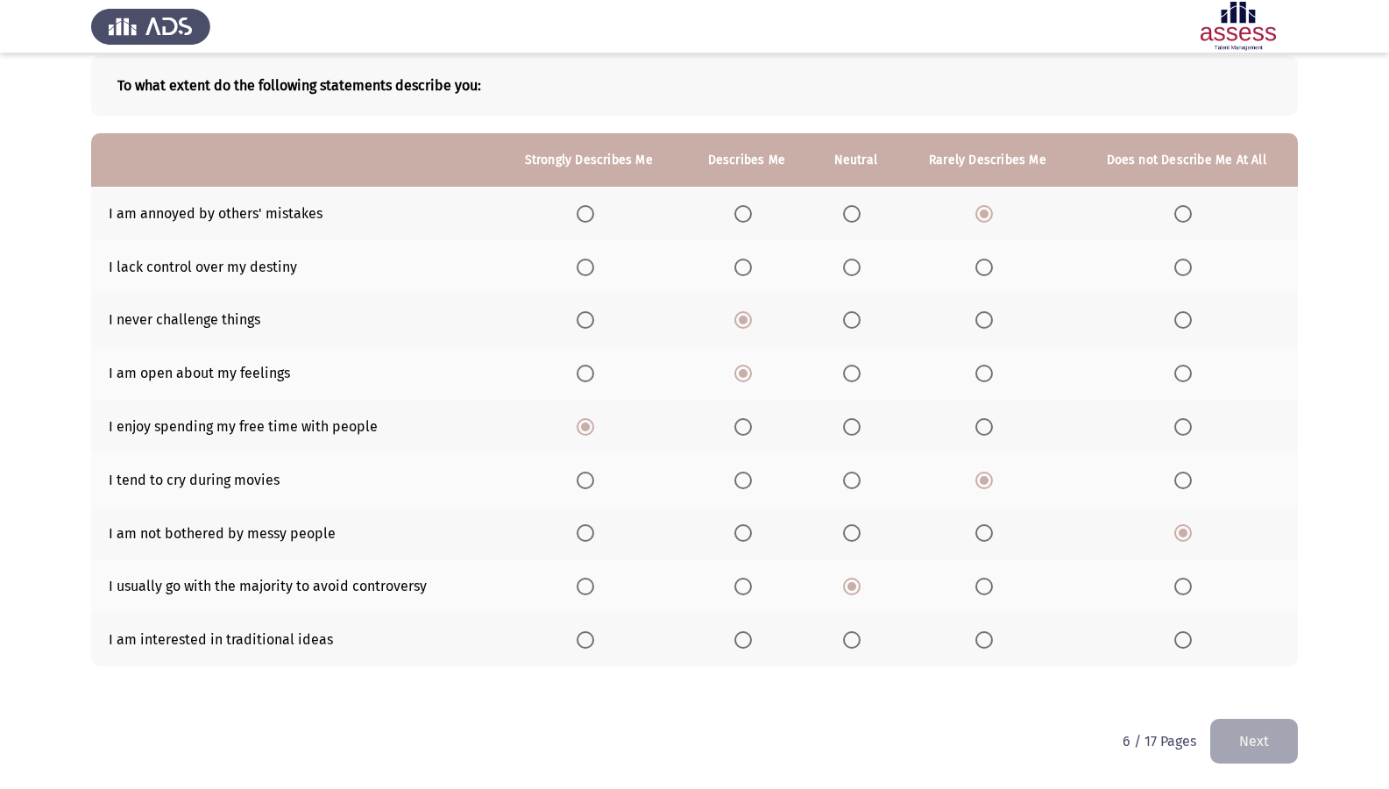
click at [993, 580] on input "Select an option" at bounding box center [984, 586] width 18 height 18
click at [851, 637] on span "Select an option" at bounding box center [852, 640] width 18 height 18
click at [851, 637] on input "Select an option" at bounding box center [852, 640] width 18 height 18
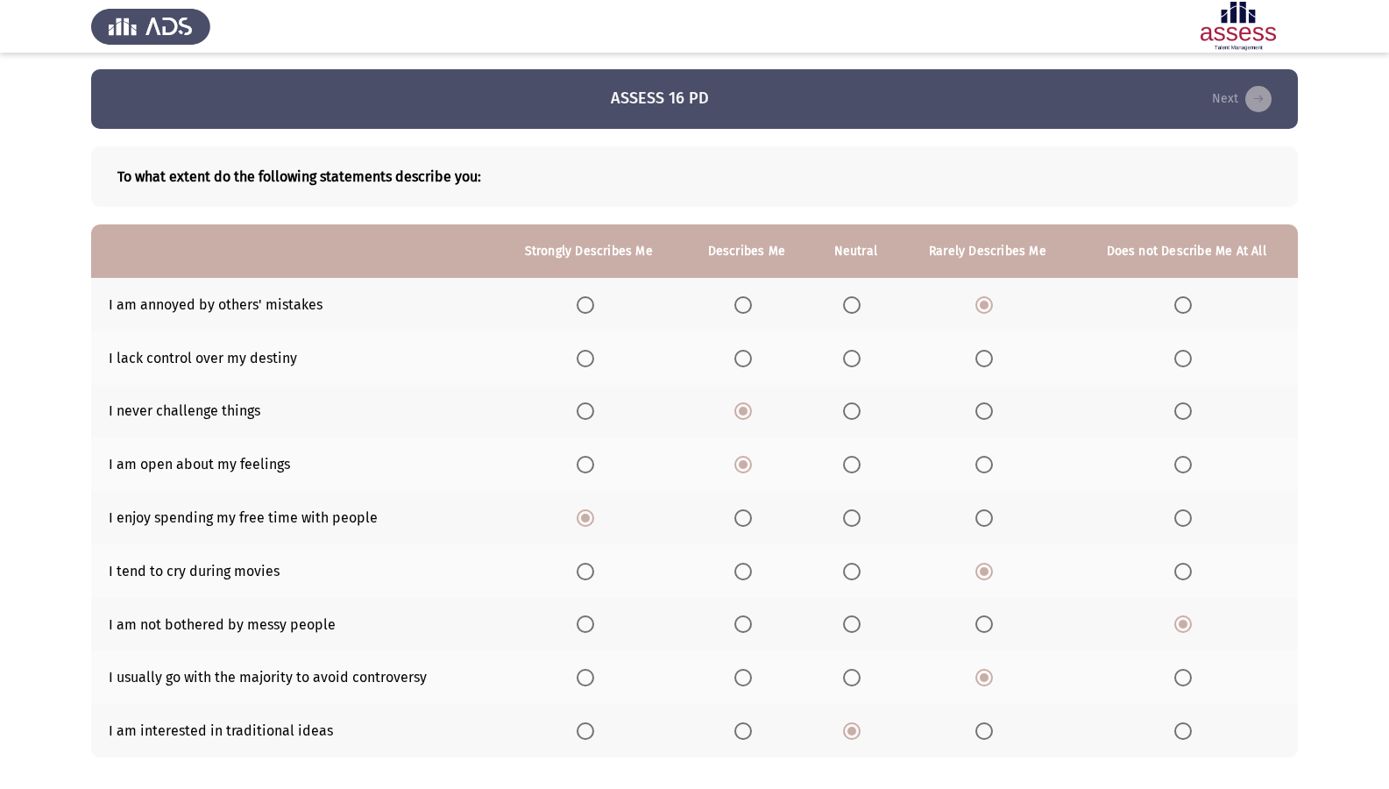
scroll to position [0, 0]
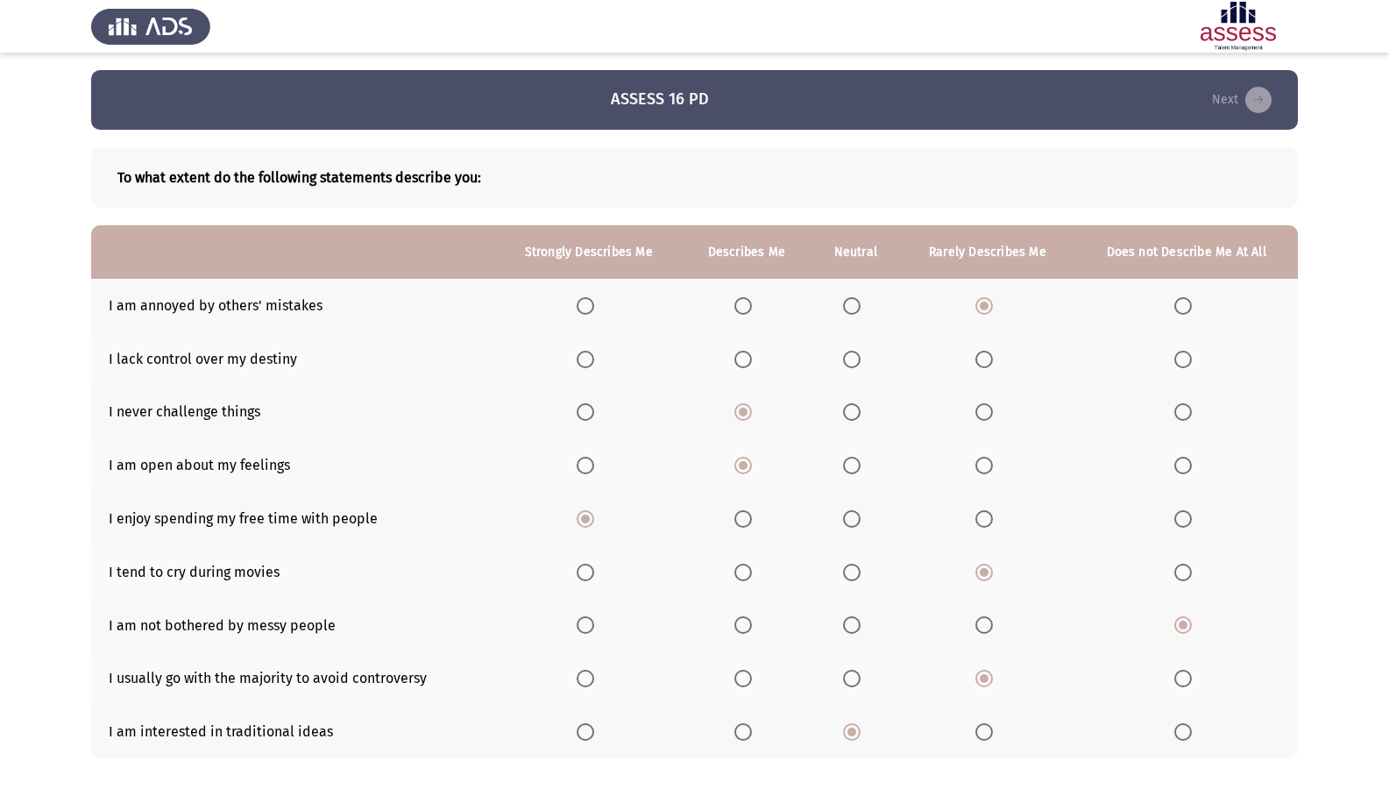
click at [1184, 408] on span "Select an option" at bounding box center [1183, 412] width 18 height 18
click at [1184, 408] on input "Select an option" at bounding box center [1183, 412] width 18 height 18
click at [852, 359] on span "Select an option" at bounding box center [852, 359] width 0 height 0
click at [854, 359] on input "Select an option" at bounding box center [852, 360] width 18 height 18
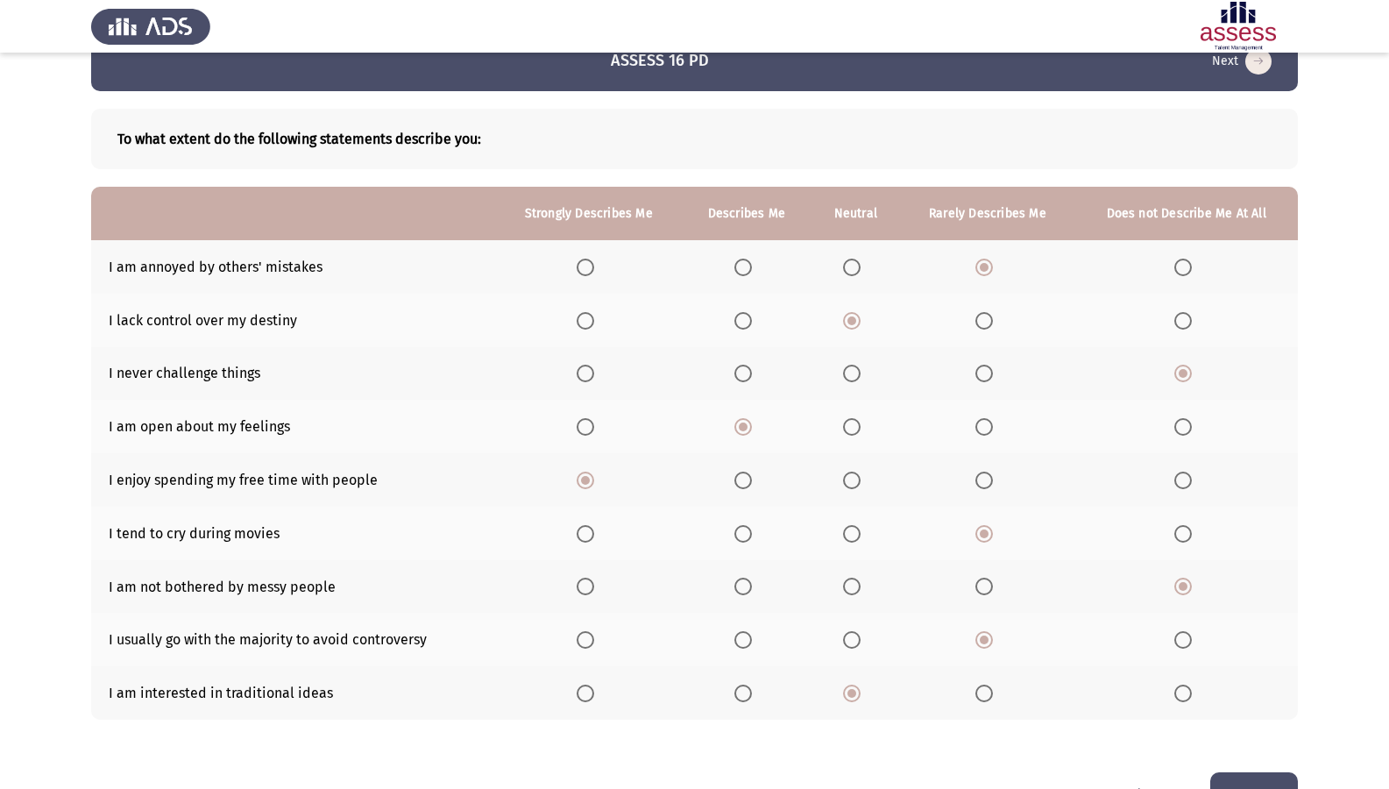
scroll to position [92, 0]
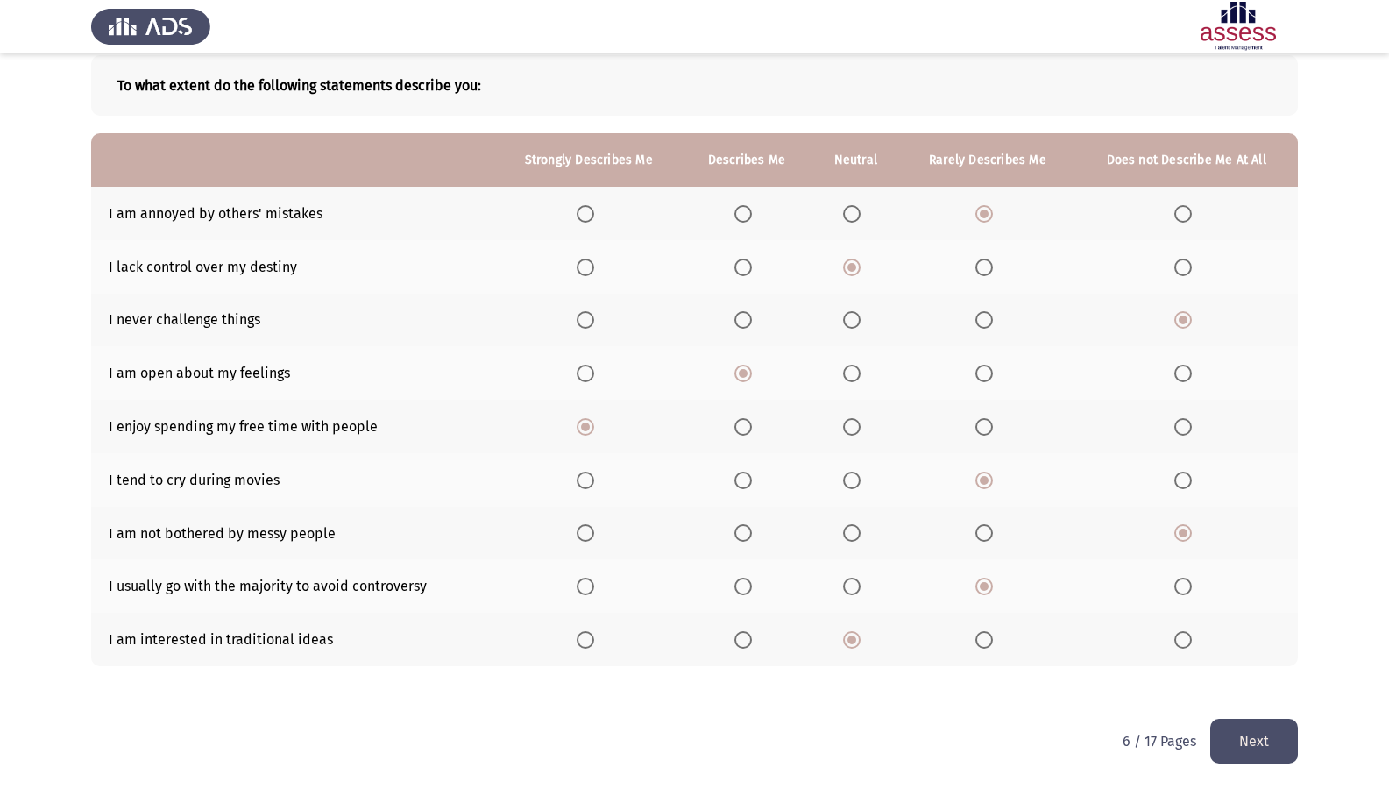
click at [1232, 677] on button "Next" at bounding box center [1254, 741] width 88 height 45
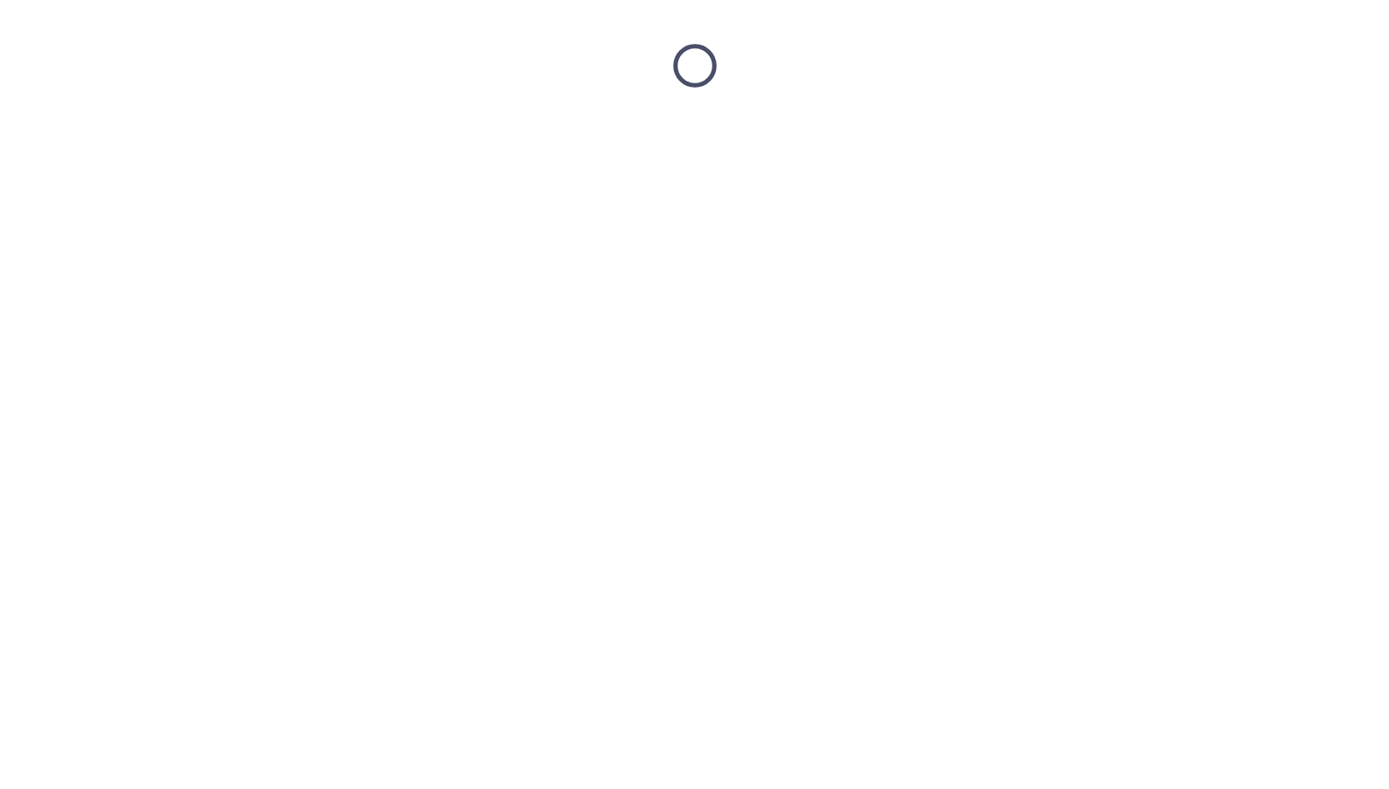
scroll to position [0, 0]
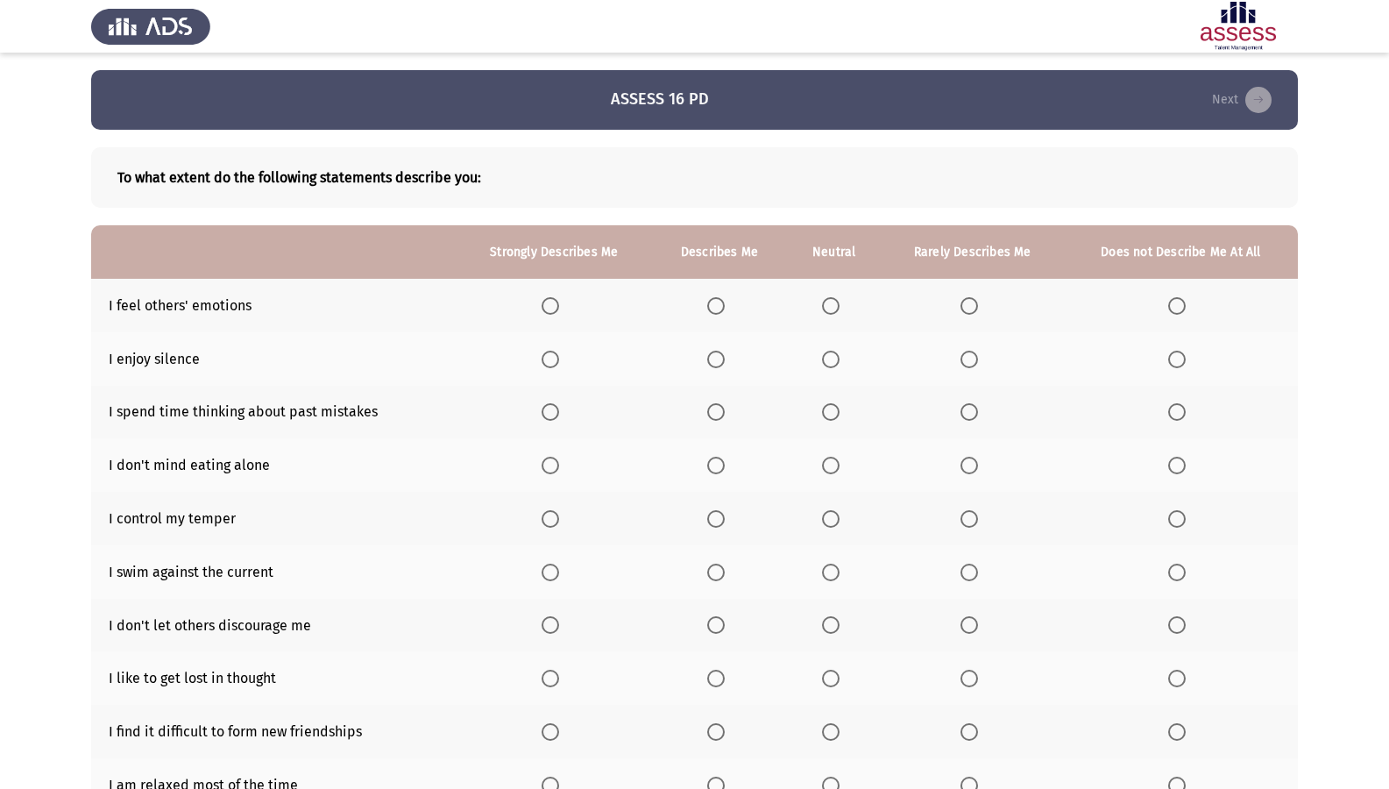
click at [840, 311] on span "Select an option" at bounding box center [831, 306] width 18 height 18
click at [840, 311] on input "Select an option" at bounding box center [831, 306] width 18 height 18
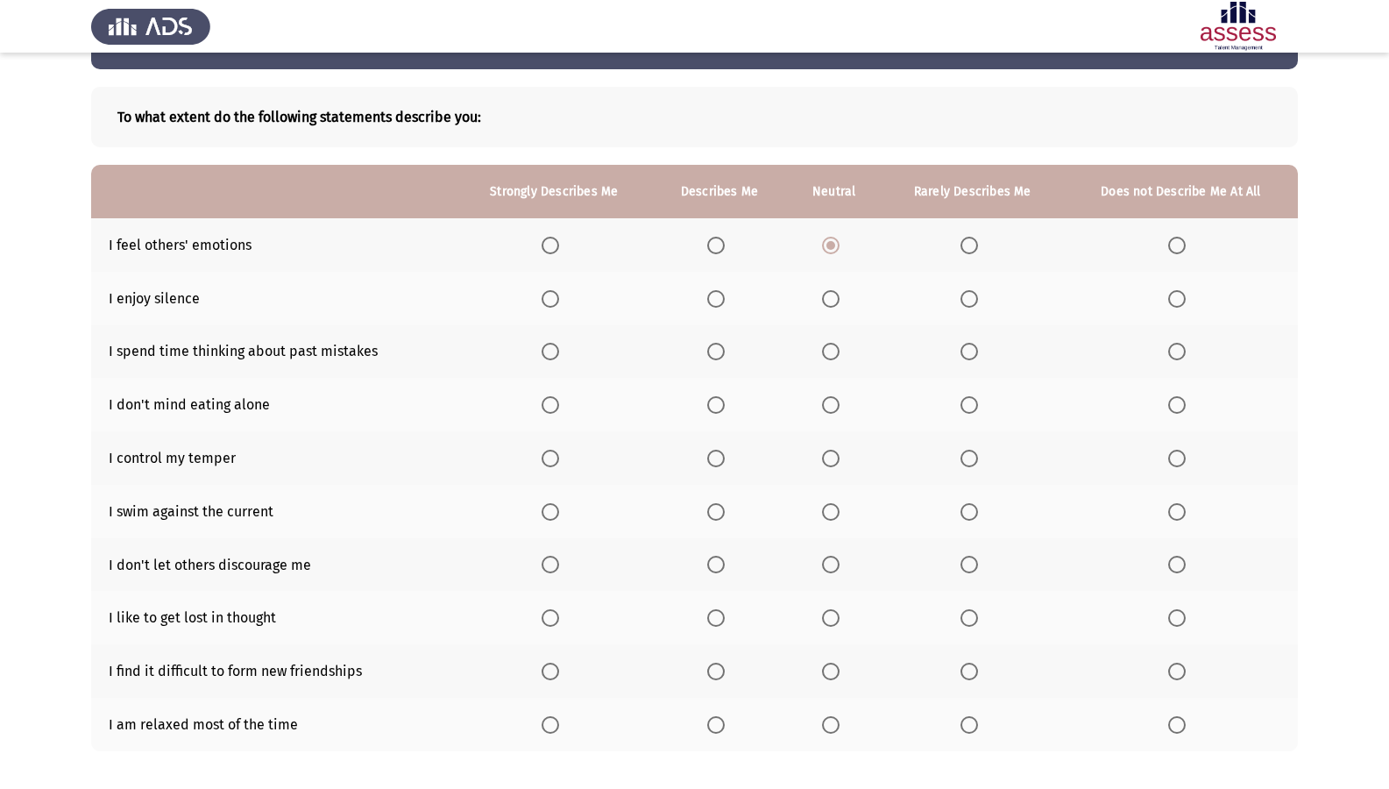
scroll to position [88, 0]
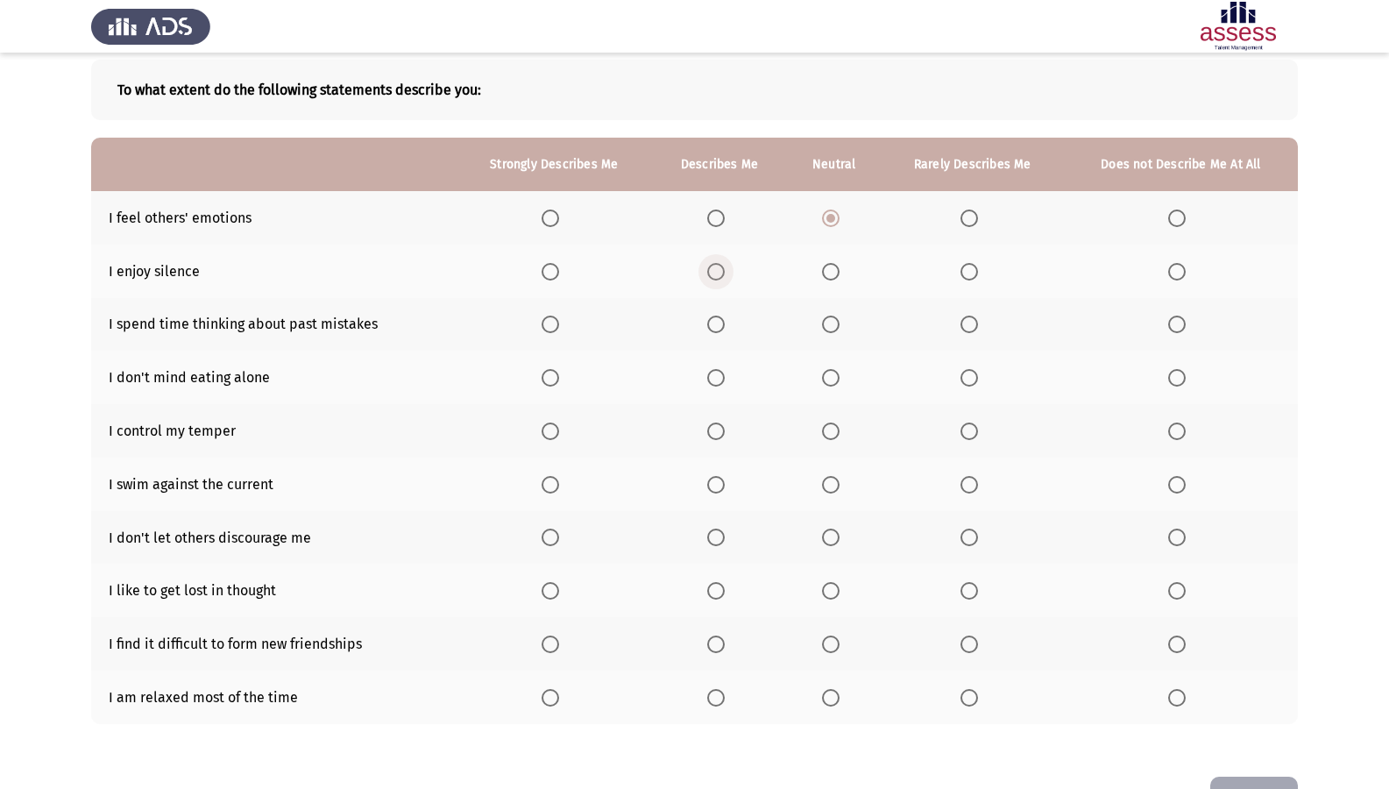
click at [725, 274] on span "Select an option" at bounding box center [716, 272] width 18 height 18
click at [725, 274] on input "Select an option" at bounding box center [716, 272] width 18 height 18
click at [550, 317] on span "Select an option" at bounding box center [551, 324] width 18 height 18
click at [550, 317] on input "Select an option" at bounding box center [551, 324] width 18 height 18
click at [720, 379] on span "Select an option" at bounding box center [716, 378] width 18 height 18
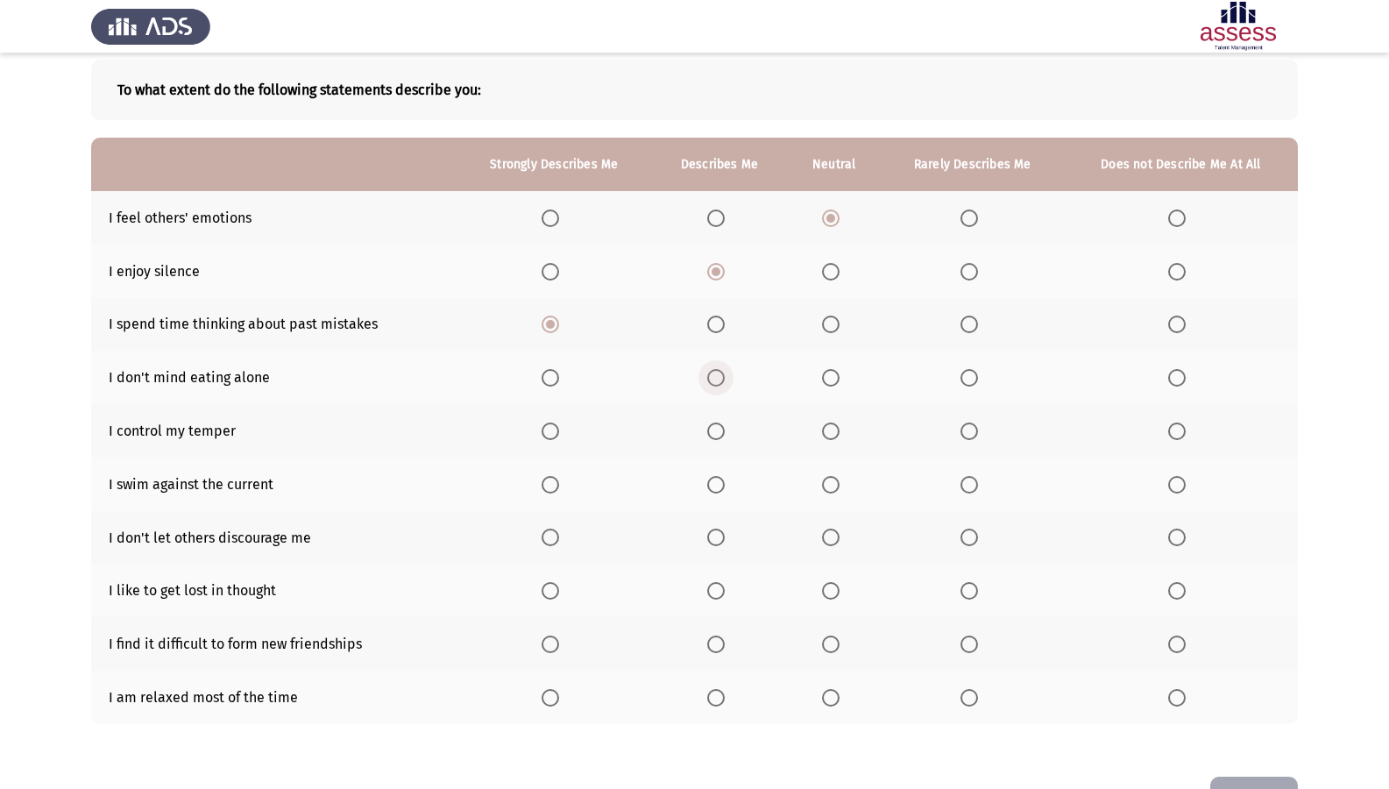
click at [720, 379] on input "Select an option" at bounding box center [716, 378] width 18 height 18
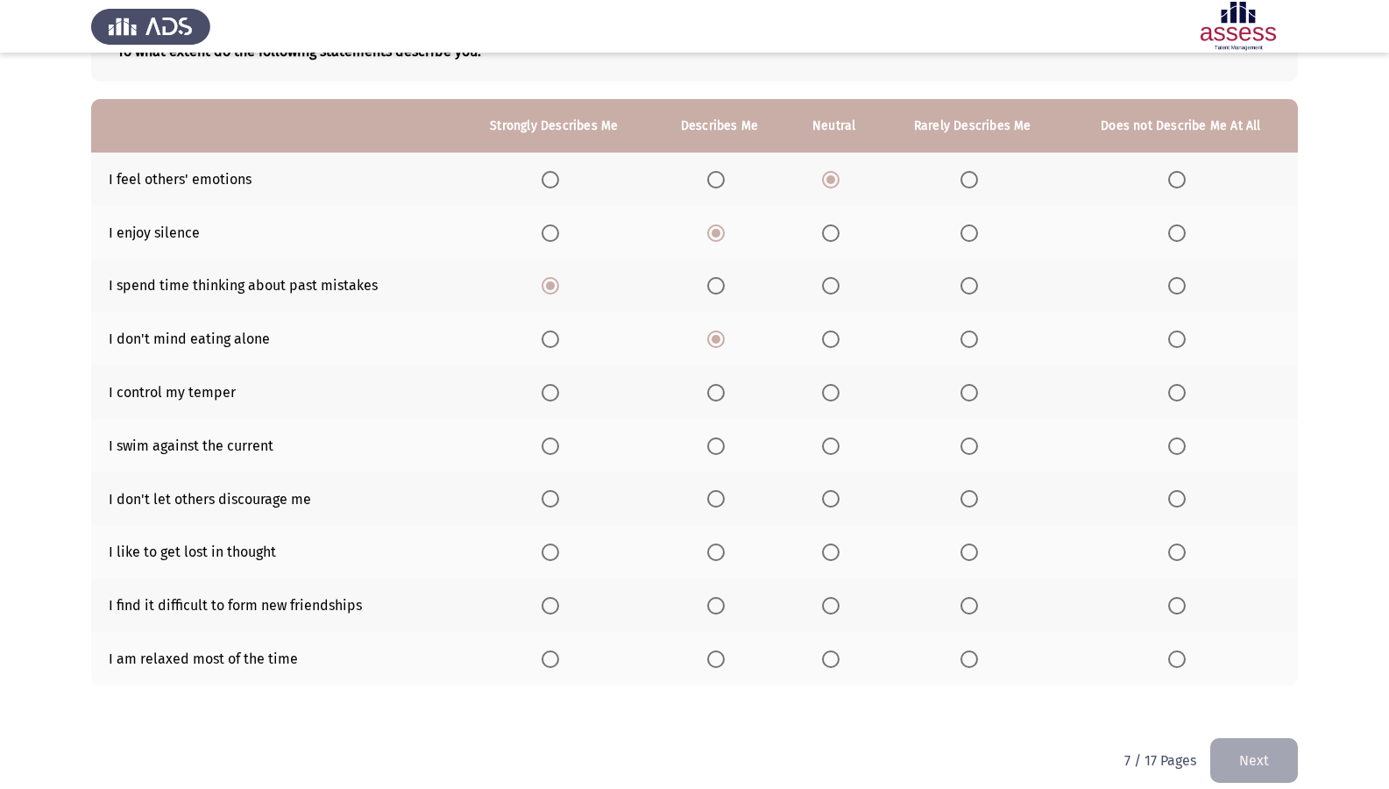
scroll to position [145, 0]
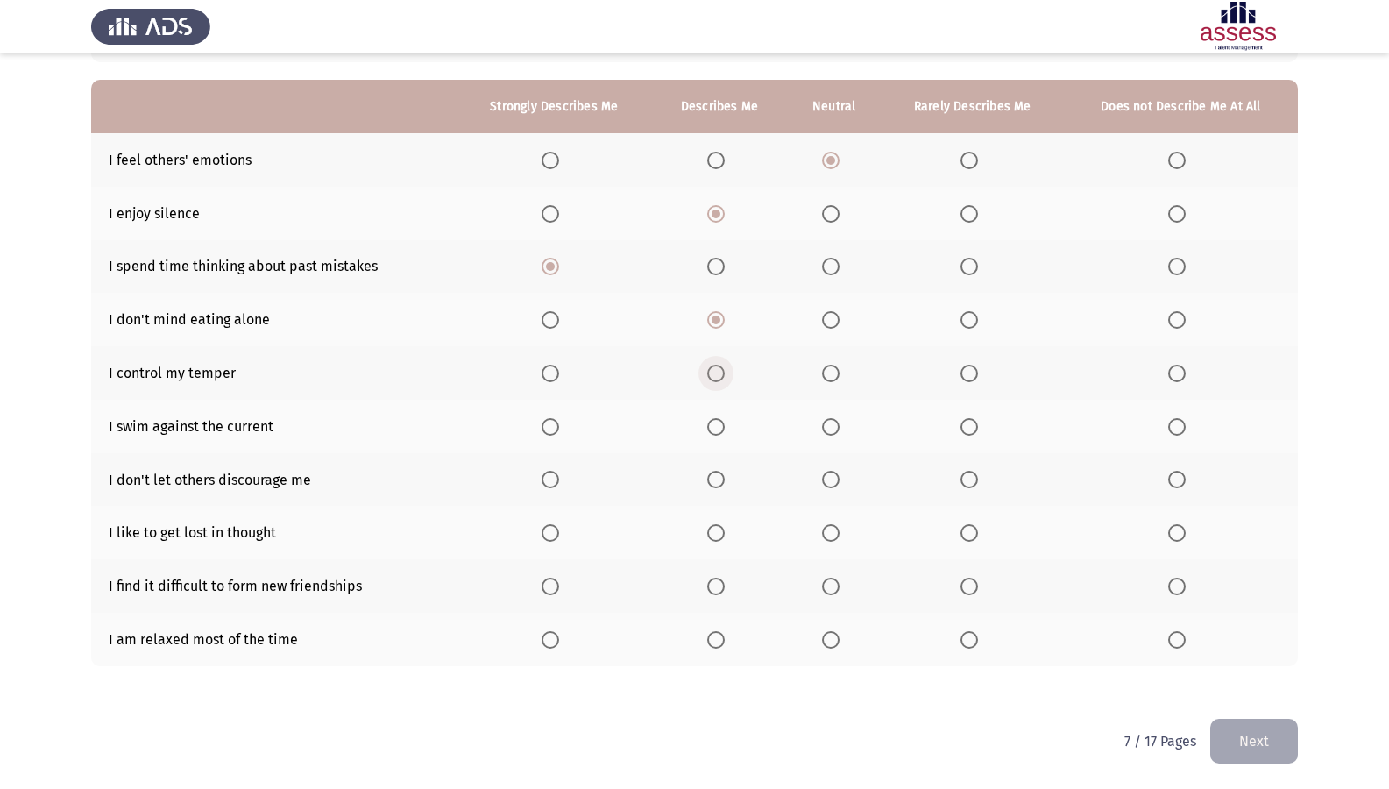
click at [719, 374] on span "Select an option" at bounding box center [716, 374] width 18 height 18
click at [719, 374] on input "Select an option" at bounding box center [716, 374] width 18 height 18
click at [830, 429] on span "Select an option" at bounding box center [831, 427] width 18 height 18
click at [830, 429] on input "Select an option" at bounding box center [831, 427] width 18 height 18
click at [713, 440] on th at bounding box center [719, 426] width 135 height 53
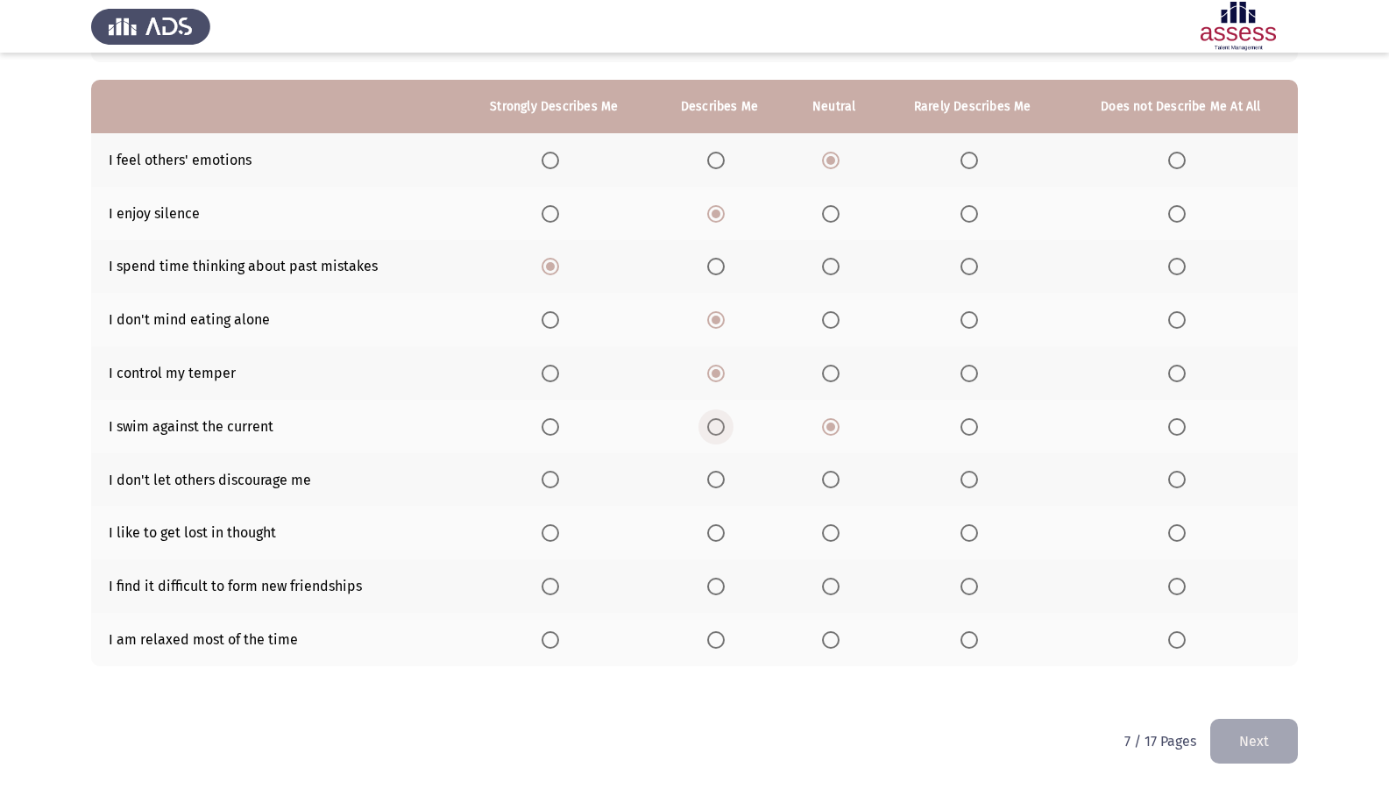
click at [715, 429] on span "Select an option" at bounding box center [716, 427] width 18 height 18
click at [715, 429] on input "Select an option" at bounding box center [716, 427] width 18 height 18
click at [539, 483] on th at bounding box center [553, 479] width 195 height 53
click at [549, 483] on span "Select an option" at bounding box center [551, 480] width 18 height 18
click at [549, 483] on input "Select an option" at bounding box center [551, 480] width 18 height 18
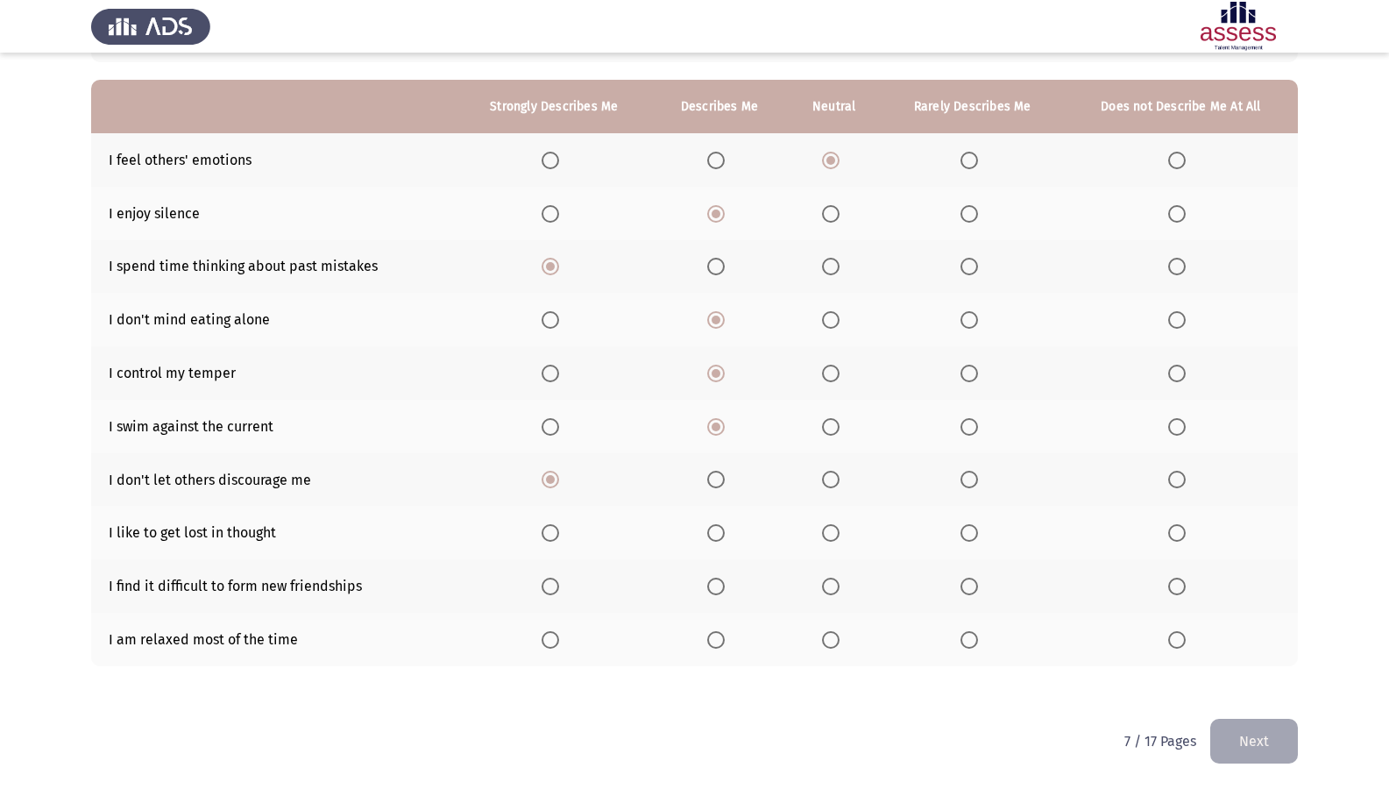
click at [715, 536] on span "Select an option" at bounding box center [716, 533] width 18 height 18
click at [715, 536] on input "Select an option" at bounding box center [716, 533] width 18 height 18
click at [1174, 590] on span "Select an option" at bounding box center [1177, 586] width 18 height 18
click at [1174, 590] on input "Select an option" at bounding box center [1177, 586] width 18 height 18
click at [717, 634] on span "Select an option" at bounding box center [716, 640] width 18 height 18
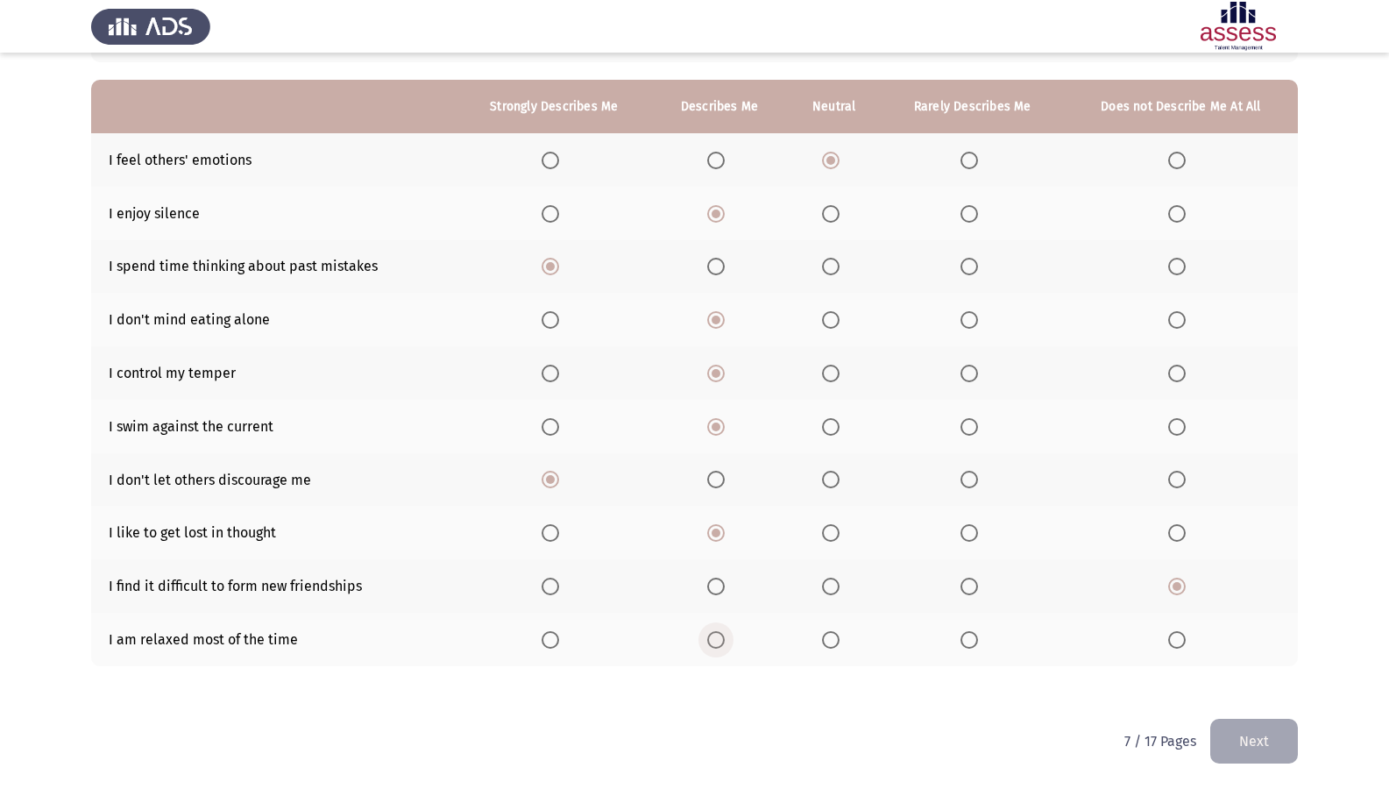
click at [717, 634] on input "Select an option" at bounding box center [716, 640] width 18 height 18
click at [1261, 677] on button "Next" at bounding box center [1254, 741] width 88 height 45
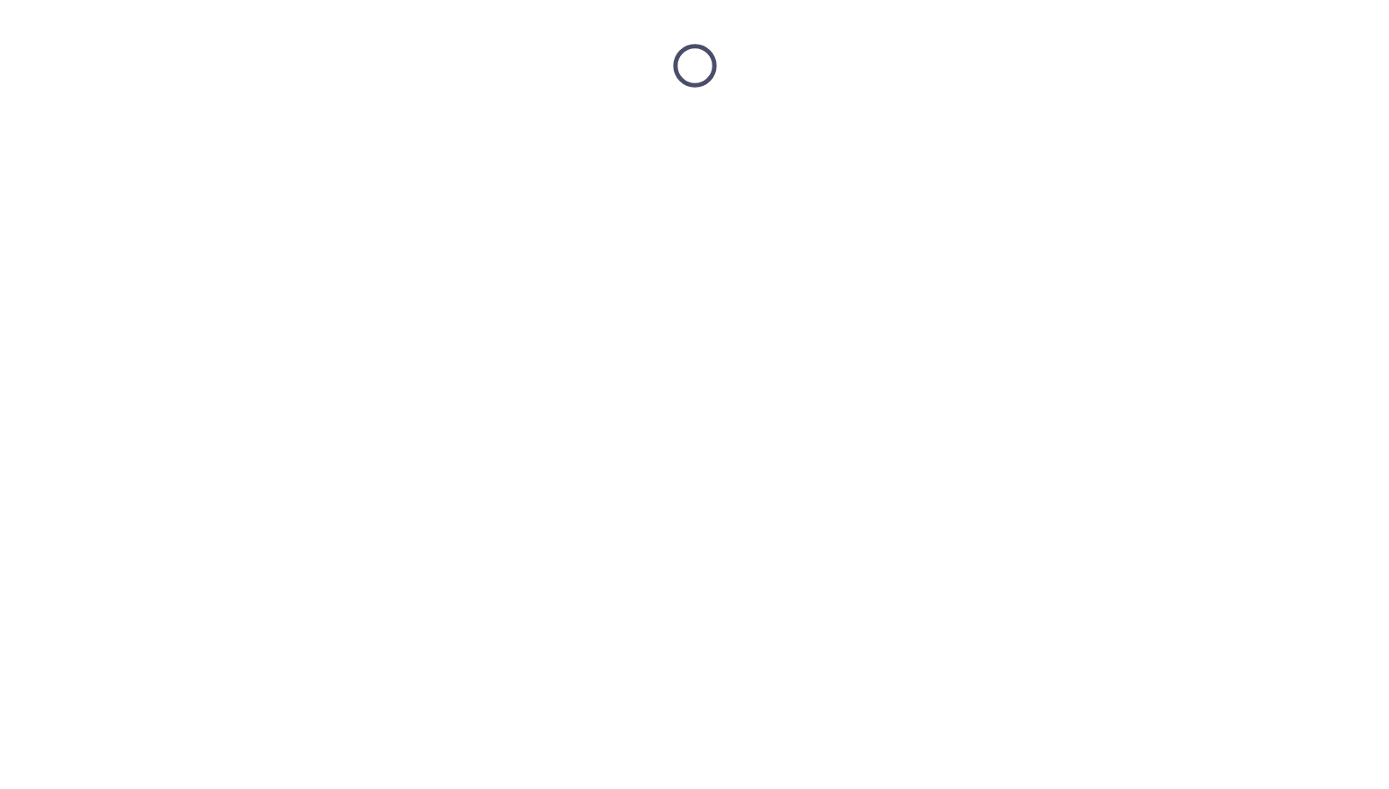
scroll to position [0, 0]
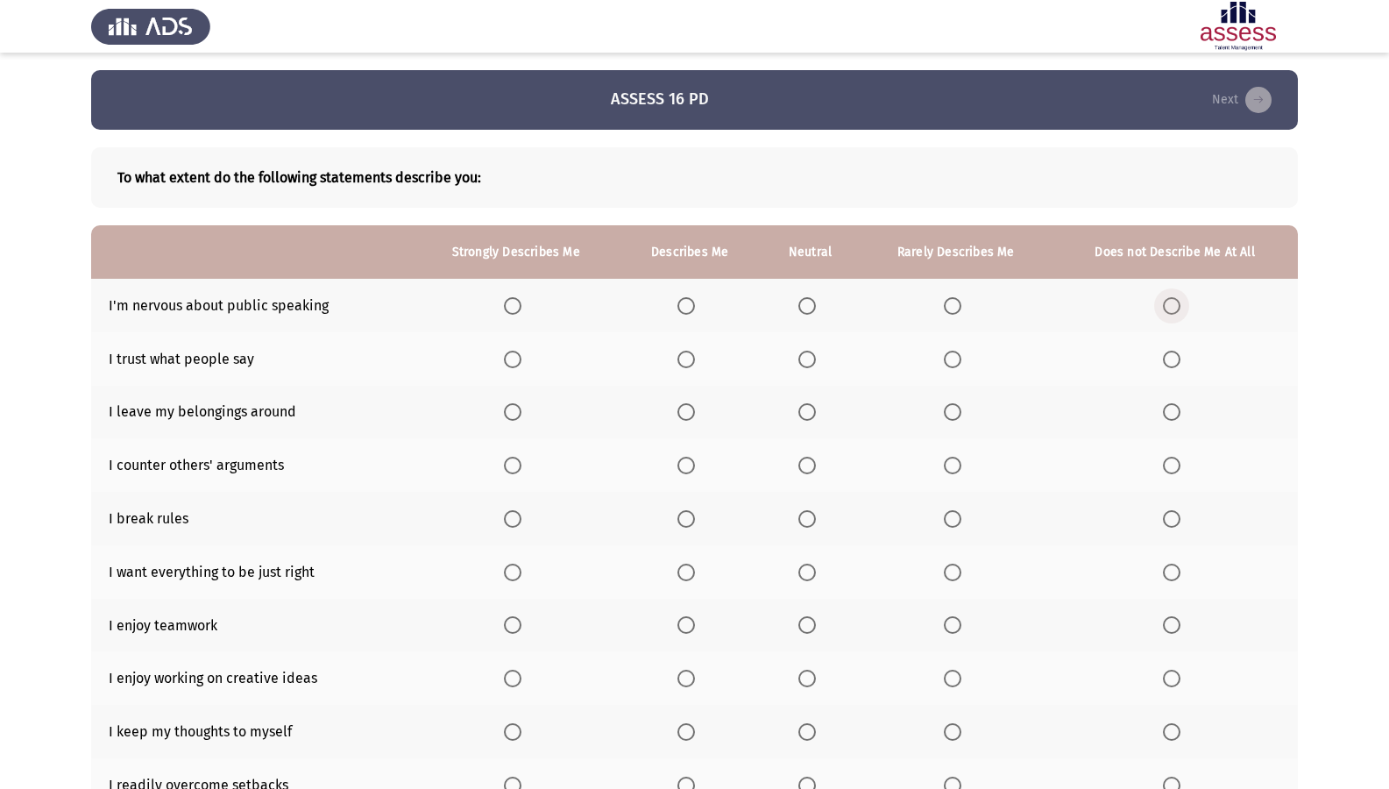
click at [1174, 298] on span "Select an option" at bounding box center [1172, 306] width 18 height 18
click at [1174, 298] on input "Select an option" at bounding box center [1172, 306] width 18 height 18
click at [953, 311] on span "Select an option" at bounding box center [953, 306] width 18 height 18
click at [953, 311] on input "Select an option" at bounding box center [953, 306] width 18 height 18
click at [807, 351] on span "Select an option" at bounding box center [807, 360] width 18 height 18
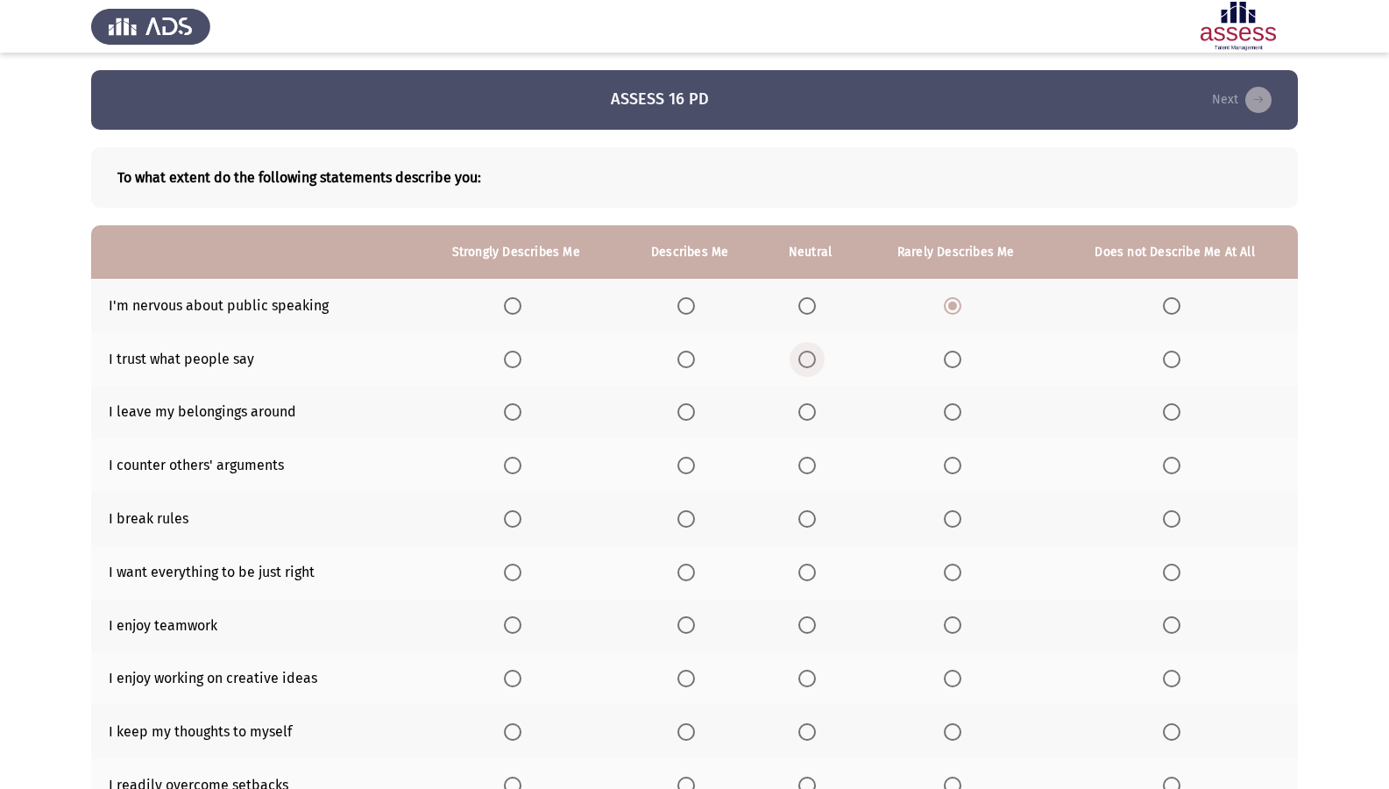
click at [807, 351] on input "Select an option" at bounding box center [807, 360] width 18 height 18
click at [695, 363] on span "Select an option" at bounding box center [686, 360] width 18 height 18
click at [695, 363] on input "Select an option" at bounding box center [686, 360] width 18 height 18
click at [694, 416] on span "Select an option" at bounding box center [686, 412] width 18 height 18
click at [694, 416] on input "Select an option" at bounding box center [686, 412] width 18 height 18
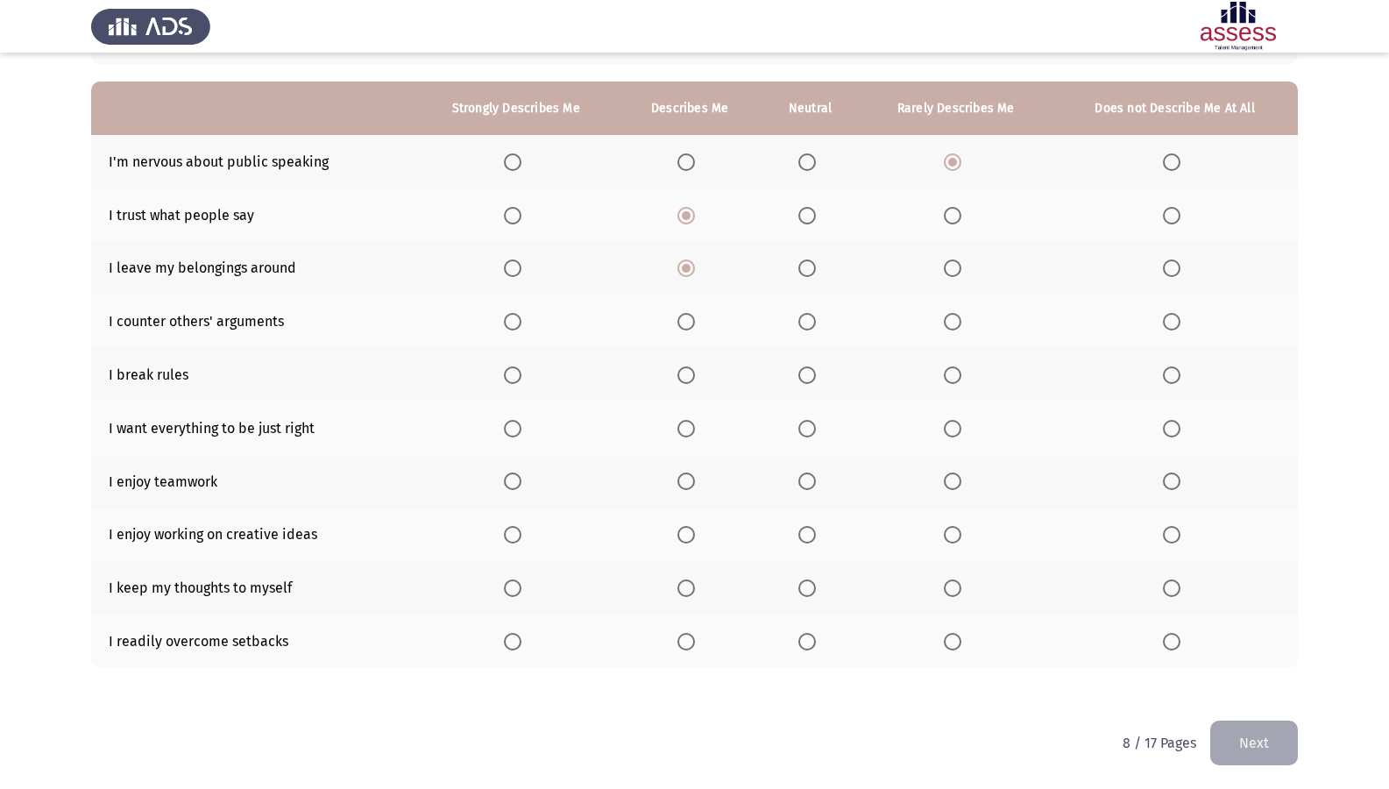
scroll to position [145, 0]
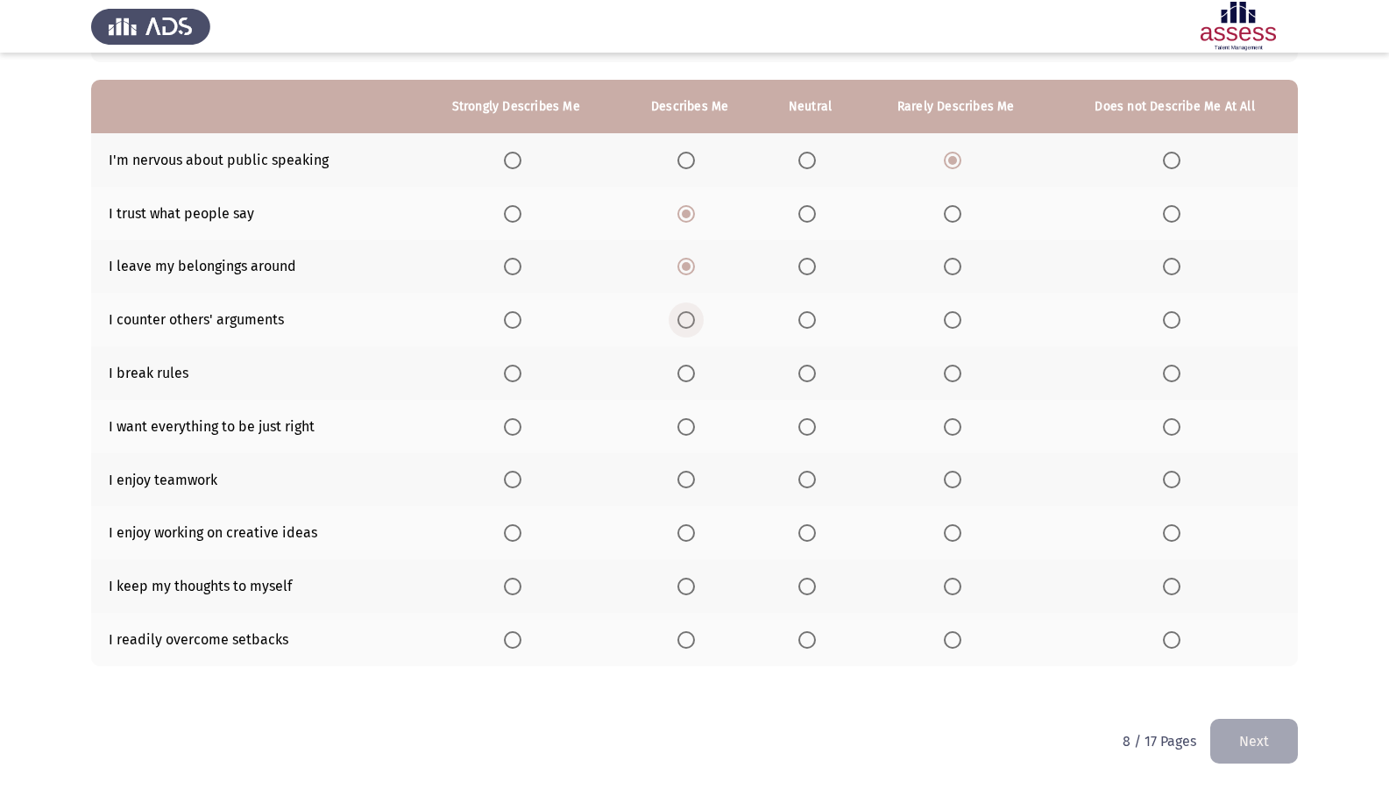
click at [689, 318] on span "Select an option" at bounding box center [686, 320] width 18 height 18
click at [689, 318] on input "Select an option" at bounding box center [686, 320] width 18 height 18
click at [952, 371] on span "Select an option" at bounding box center [953, 374] width 18 height 18
click at [952, 371] on input "Select an option" at bounding box center [953, 374] width 18 height 18
click at [1180, 365] on label "Select an option" at bounding box center [1175, 374] width 25 height 18
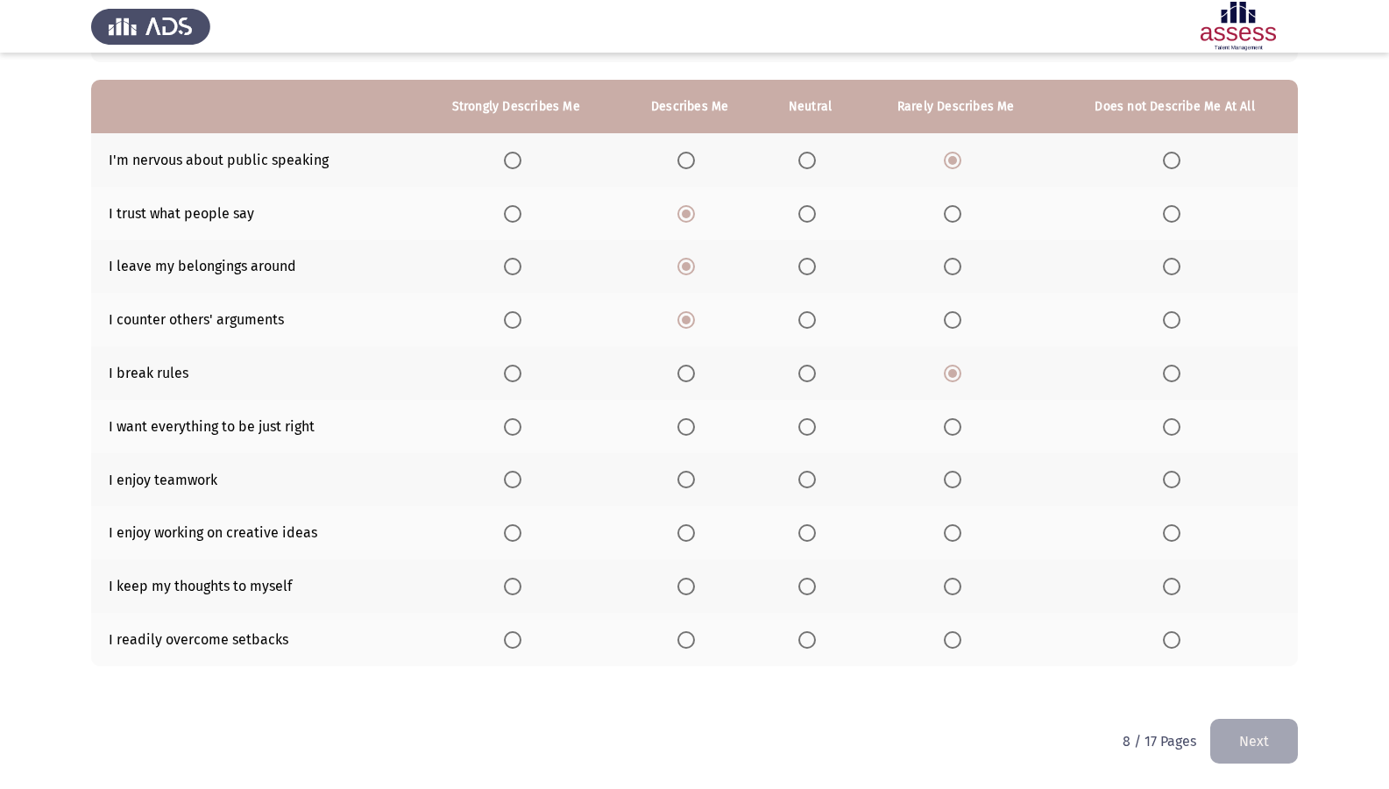
click at [1180, 365] on input "Select an option" at bounding box center [1172, 374] width 18 height 18
click at [524, 426] on label "Select an option" at bounding box center [516, 427] width 25 height 18
click at [521, 426] on input "Select an option" at bounding box center [513, 427] width 18 height 18
click at [513, 478] on span "Select an option" at bounding box center [513, 480] width 18 height 18
click at [513, 478] on input "Select an option" at bounding box center [513, 480] width 18 height 18
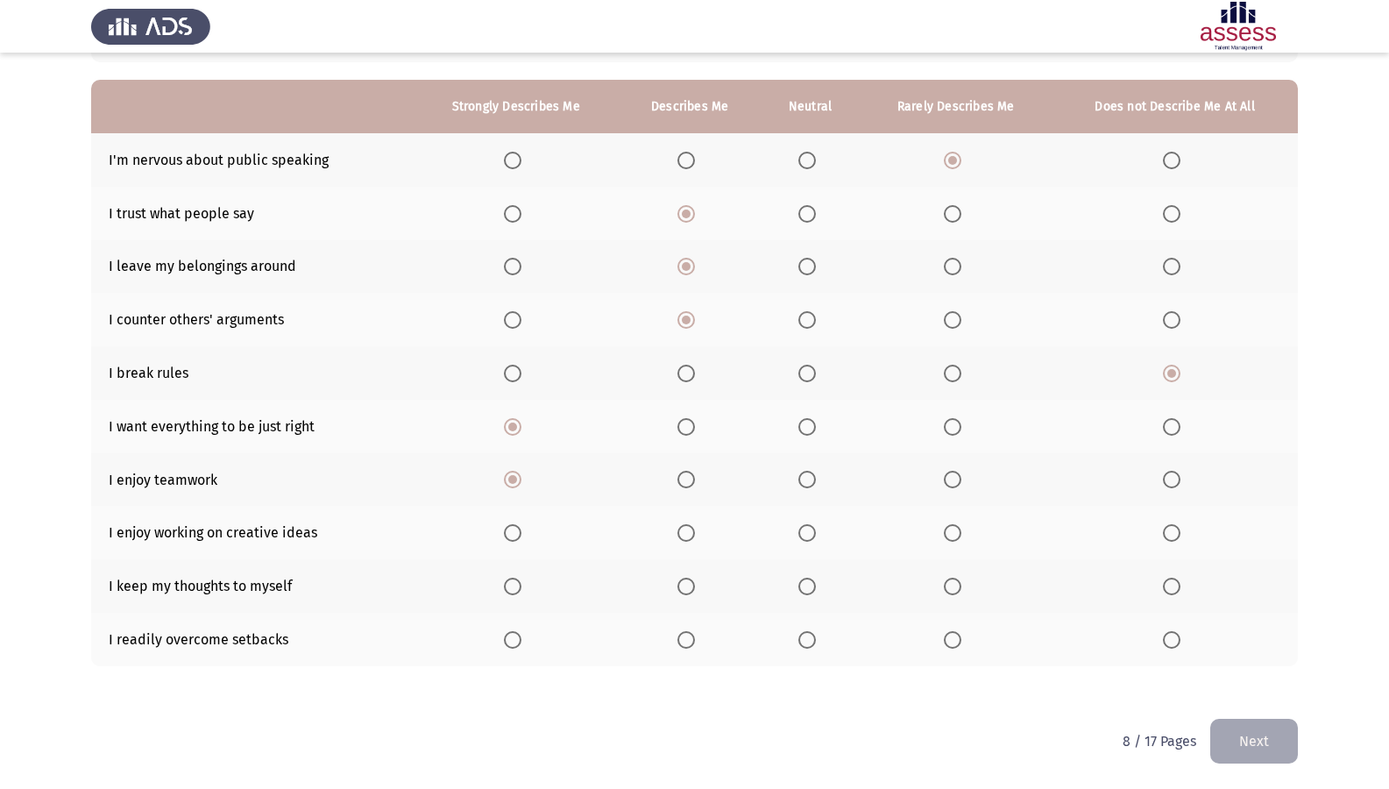
click at [515, 539] on span "Select an option" at bounding box center [513, 533] width 18 height 18
click at [515, 539] on input "Select an option" at bounding box center [513, 533] width 18 height 18
click at [1175, 592] on span "Select an option" at bounding box center [1172, 586] width 18 height 18
click at [1175, 592] on input "Select an option" at bounding box center [1172, 586] width 18 height 18
click at [512, 642] on span "Select an option" at bounding box center [513, 640] width 18 height 18
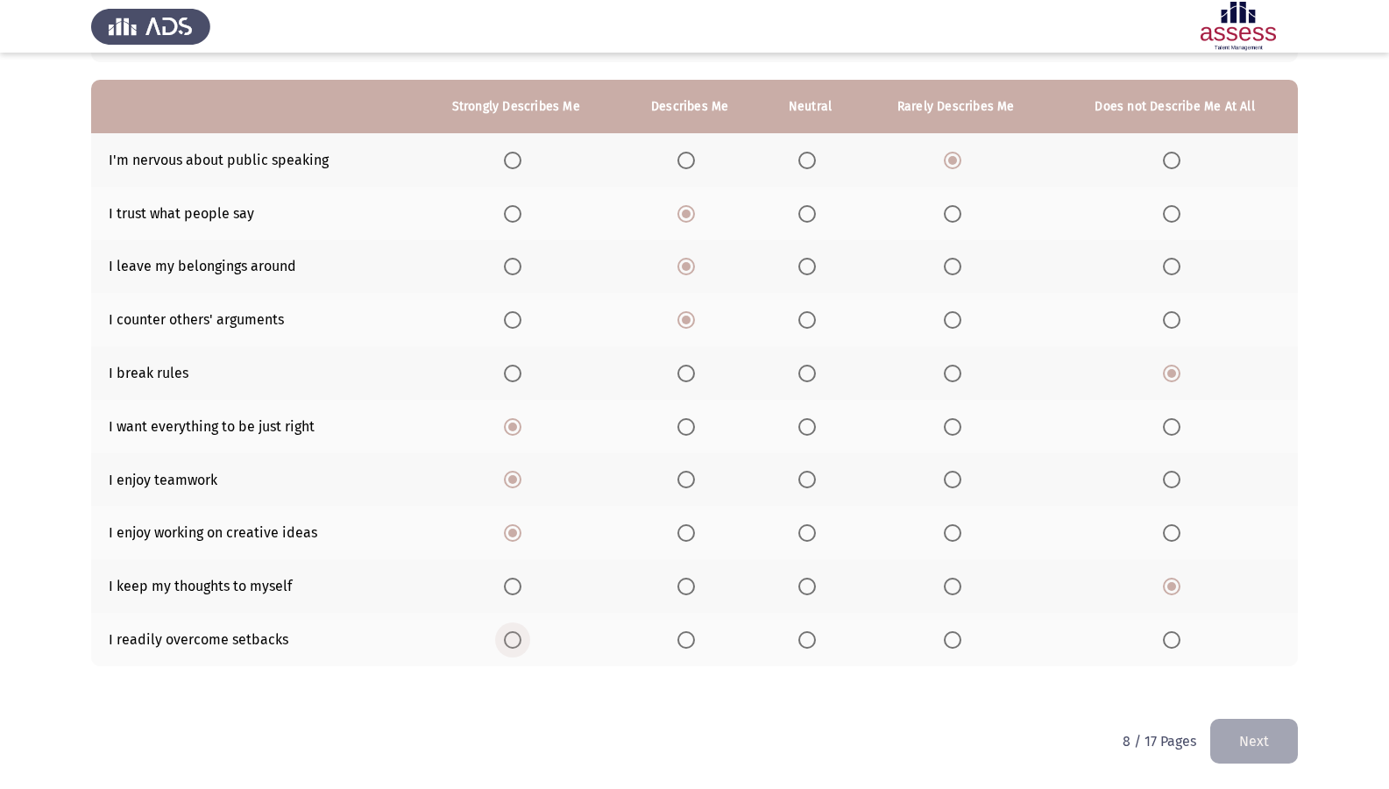
click at [512, 642] on input "Select an option" at bounding box center [513, 640] width 18 height 18
click at [1272, 677] on button "Next" at bounding box center [1254, 741] width 88 height 45
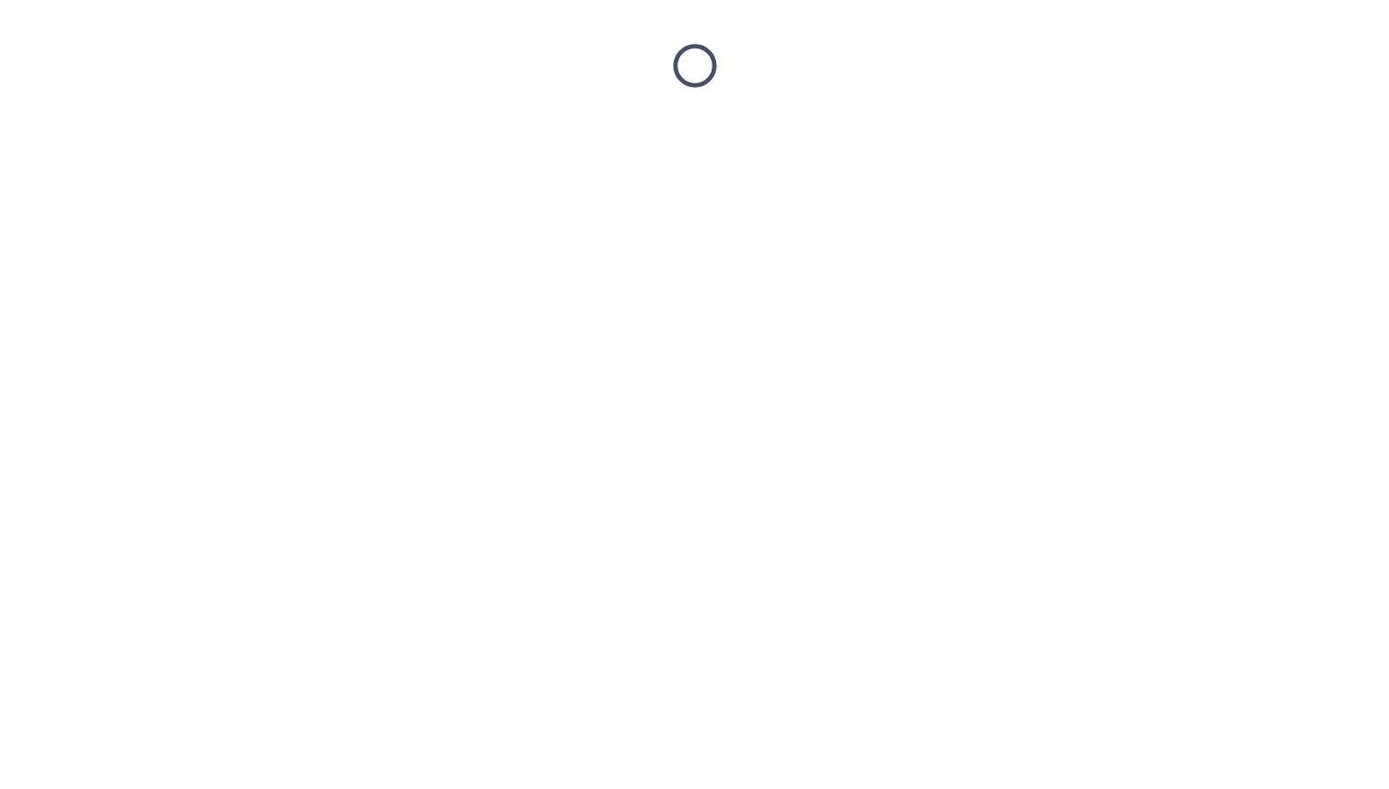
scroll to position [0, 0]
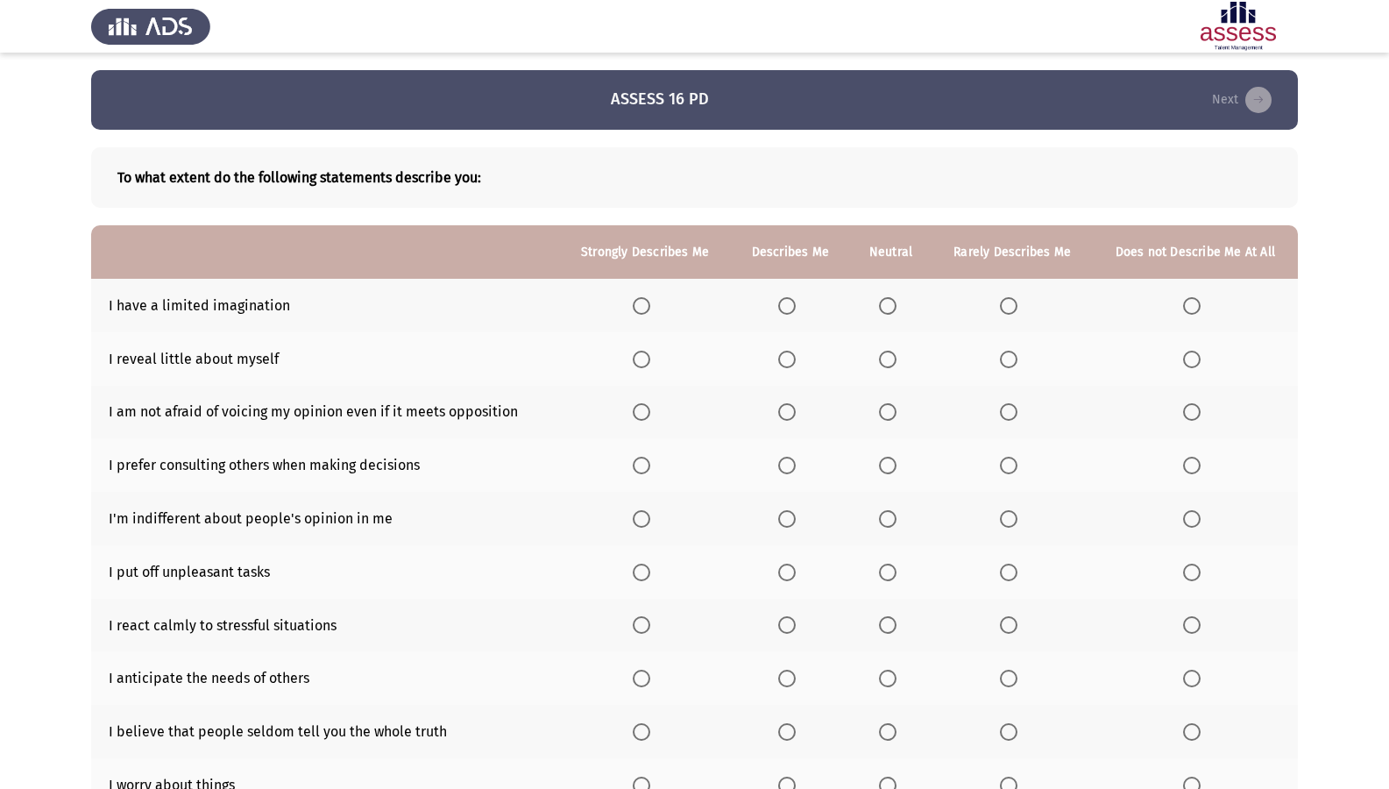
click at [1189, 303] on span "Select an option" at bounding box center [1192, 306] width 18 height 18
click at [1189, 303] on input "Select an option" at bounding box center [1192, 306] width 18 height 18
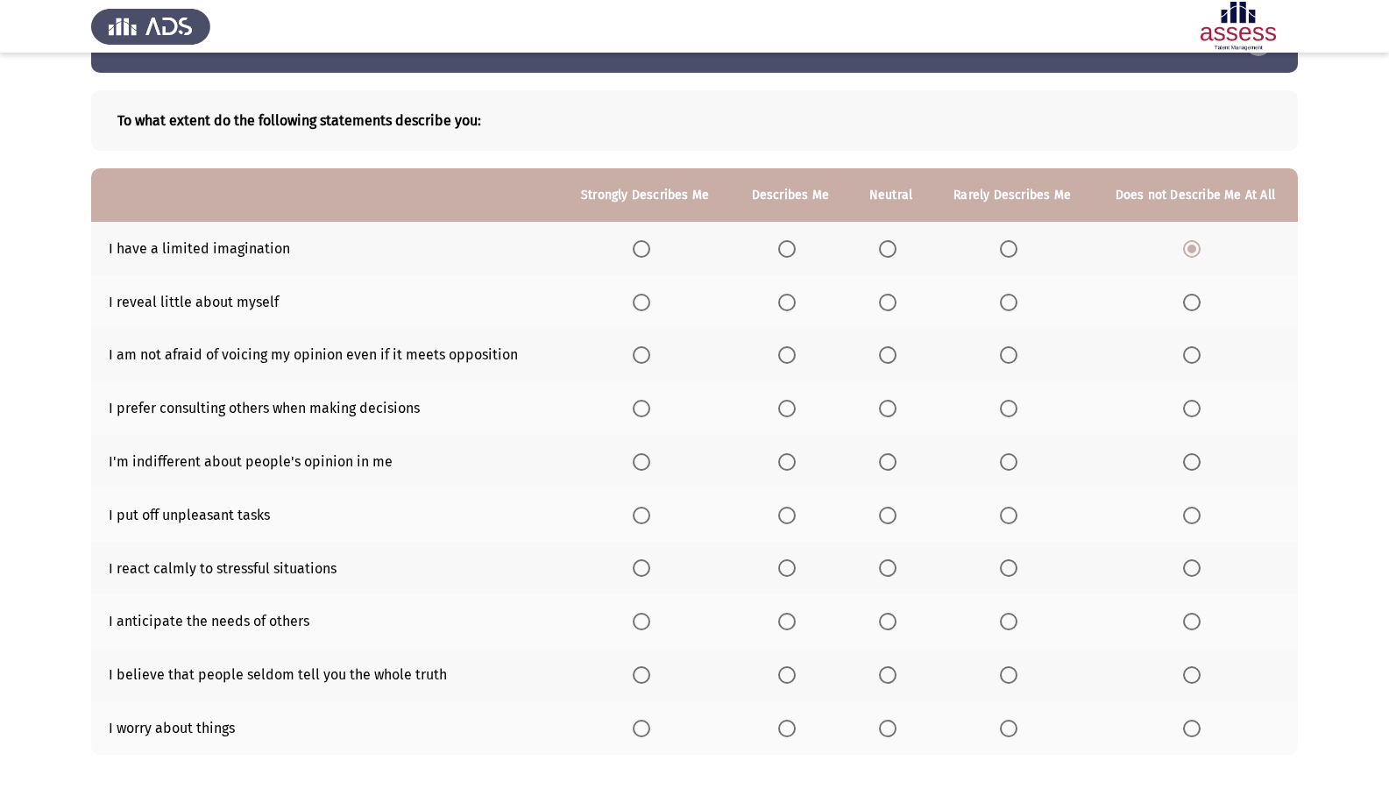
scroll to position [88, 0]
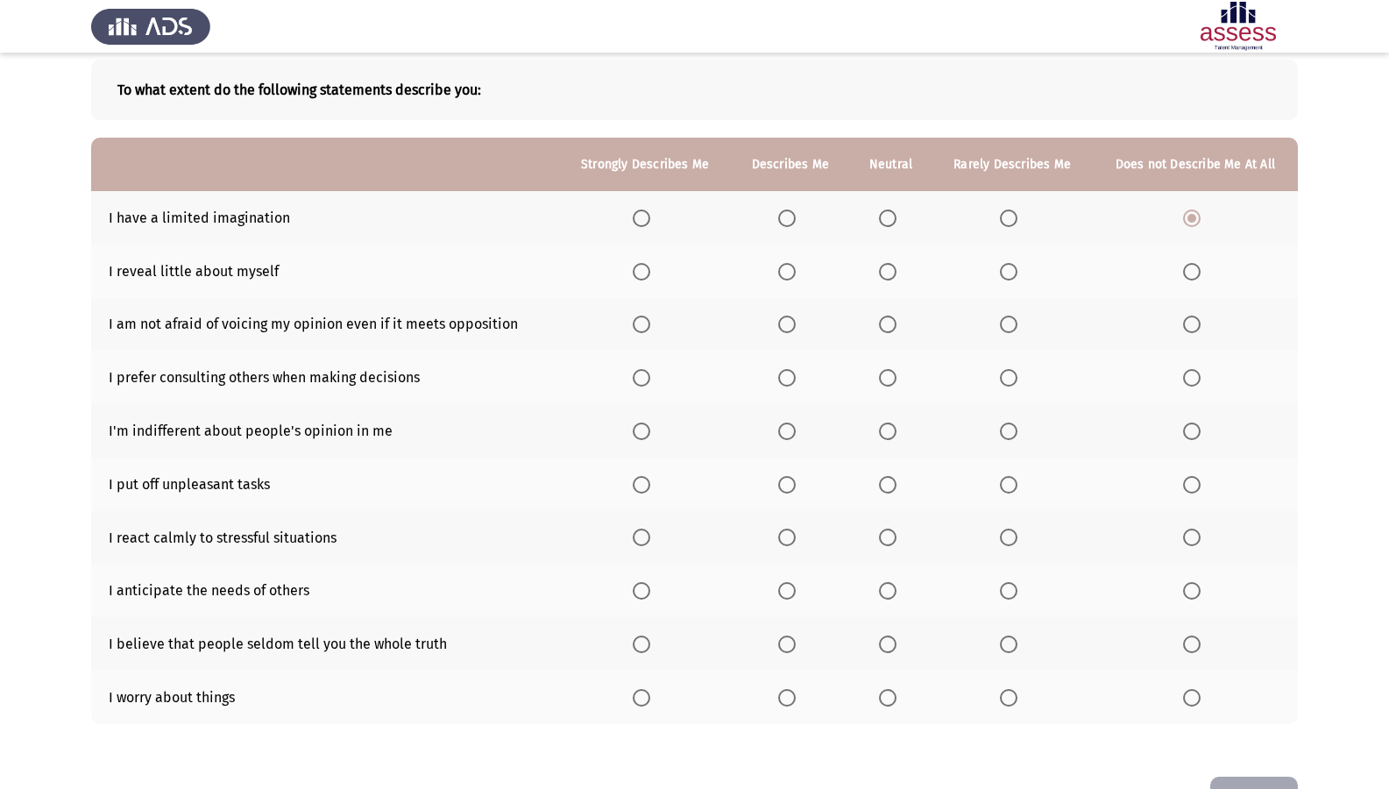
click at [892, 277] on span "Select an option" at bounding box center [888, 272] width 18 height 18
click at [892, 277] on input "Select an option" at bounding box center [888, 272] width 18 height 18
click at [1012, 275] on span "Select an option" at bounding box center [1009, 272] width 18 height 18
click at [1012, 275] on input "Select an option" at bounding box center [1009, 272] width 18 height 18
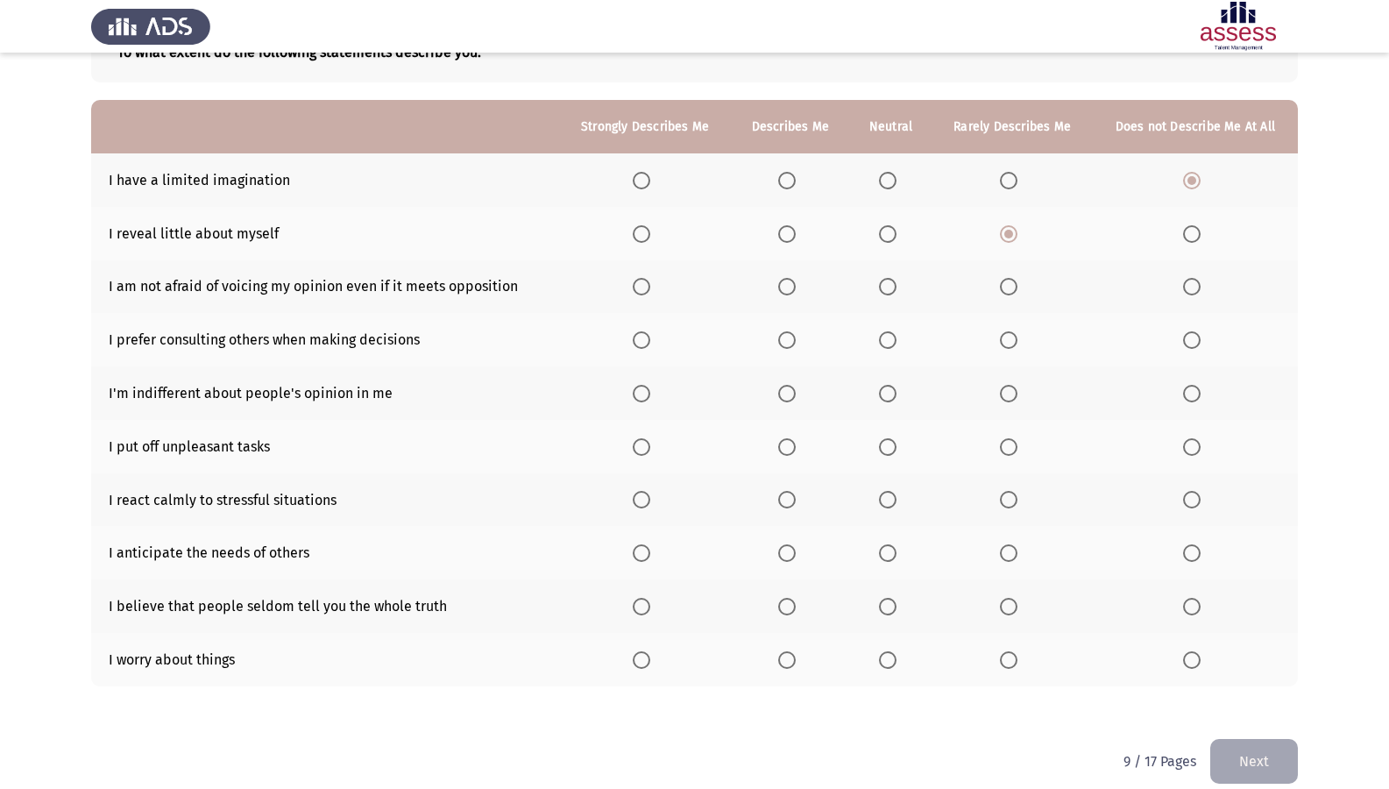
scroll to position [145, 0]
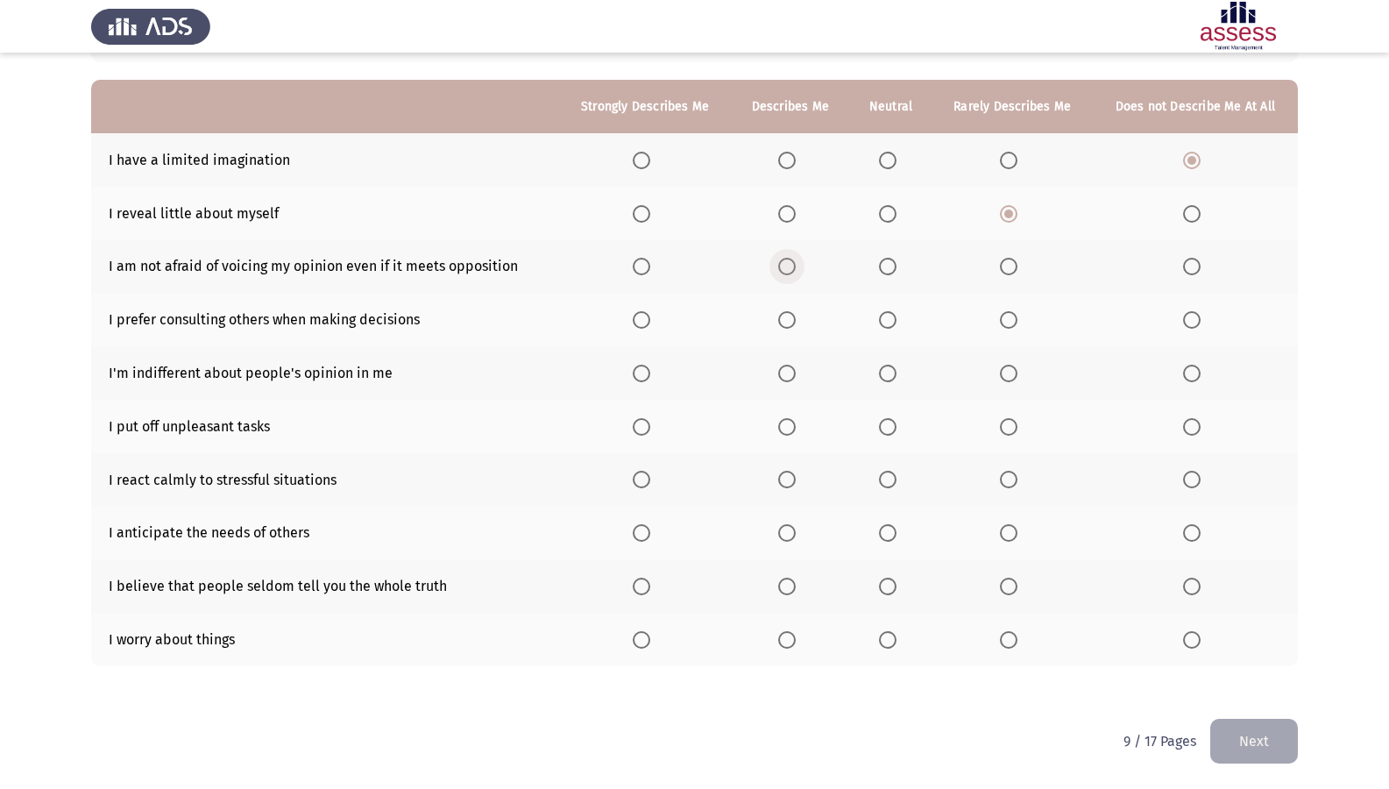
click at [786, 268] on span "Select an option" at bounding box center [787, 267] width 18 height 18
click at [786, 268] on input "Select an option" at bounding box center [787, 267] width 18 height 18
click at [642, 325] on span "Select an option" at bounding box center [642, 320] width 18 height 18
click at [642, 325] on input "Select an option" at bounding box center [642, 320] width 18 height 18
click at [805, 374] on th at bounding box center [790, 372] width 118 height 53
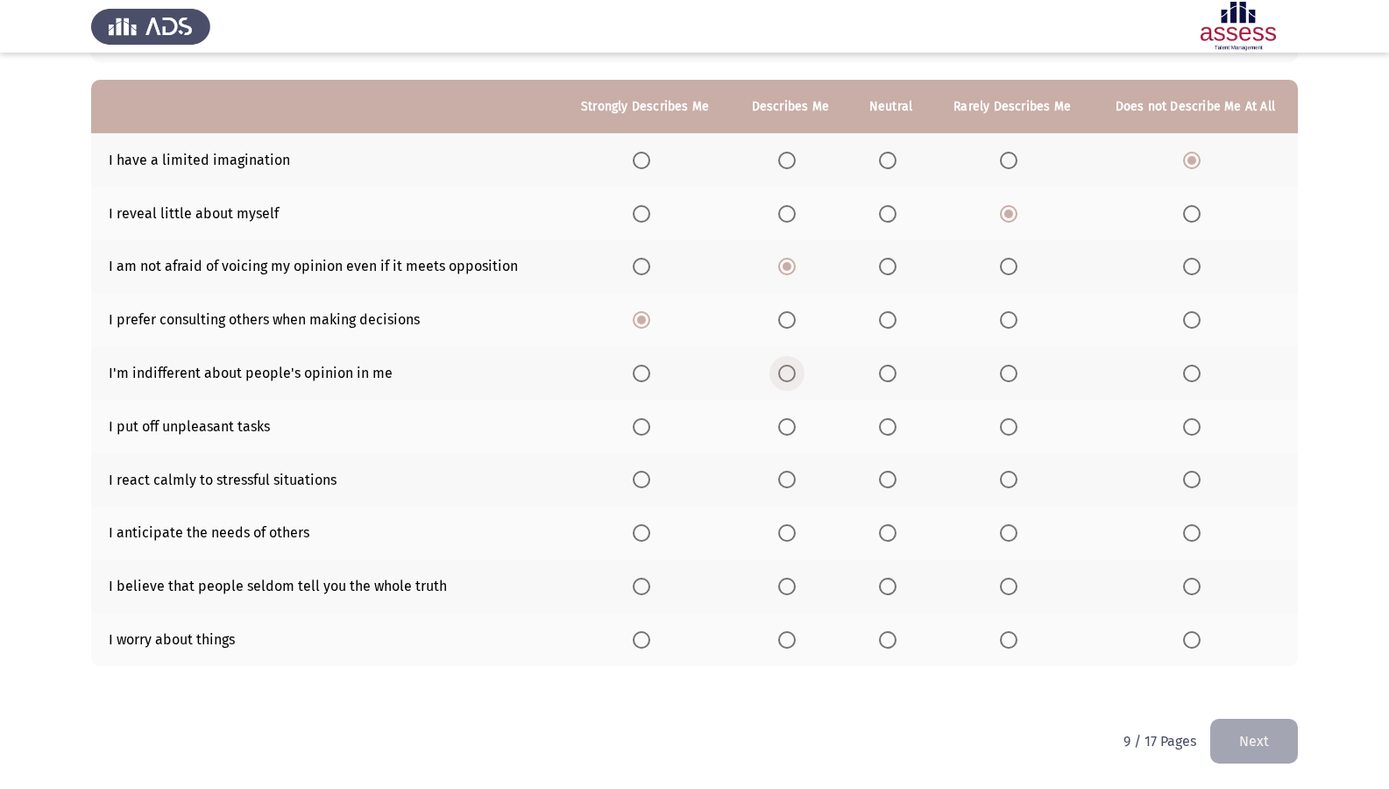
click at [793, 372] on span "Select an option" at bounding box center [787, 374] width 18 height 18
click at [793, 372] on input "Select an option" at bounding box center [787, 374] width 18 height 18
click at [892, 367] on span "Select an option" at bounding box center [888, 374] width 18 height 18
click at [892, 367] on input "Select an option" at bounding box center [888, 374] width 18 height 18
click at [1019, 430] on label "Select an option" at bounding box center [1012, 427] width 25 height 18
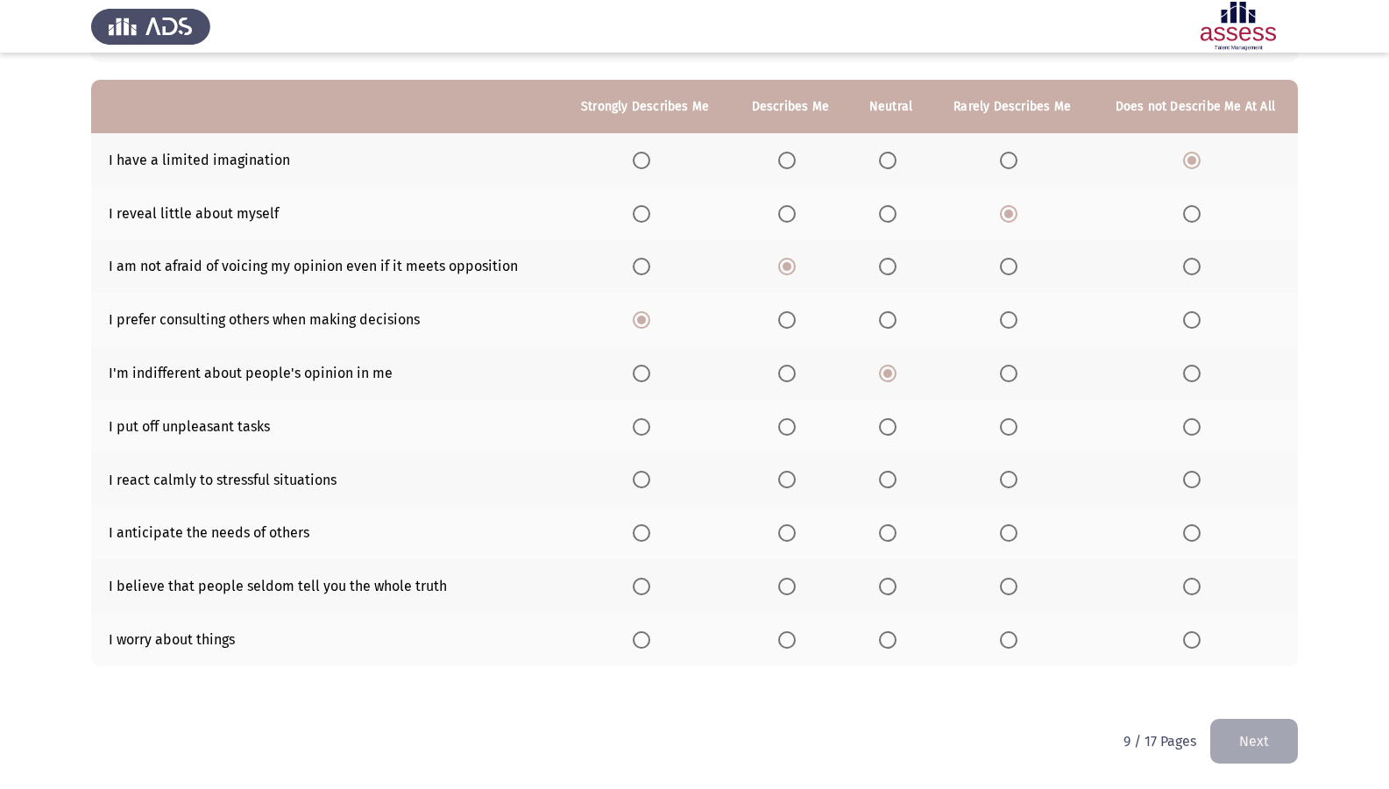
click at [1017, 430] on input "Select an option" at bounding box center [1009, 427] width 18 height 18
click at [646, 487] on span "Select an option" at bounding box center [642, 480] width 18 height 18
click at [646, 487] on input "Select an option" at bounding box center [642, 480] width 18 height 18
click at [650, 535] on span "Select an option" at bounding box center [642, 533] width 18 height 18
click at [650, 535] on input "Select an option" at bounding box center [642, 533] width 18 height 18
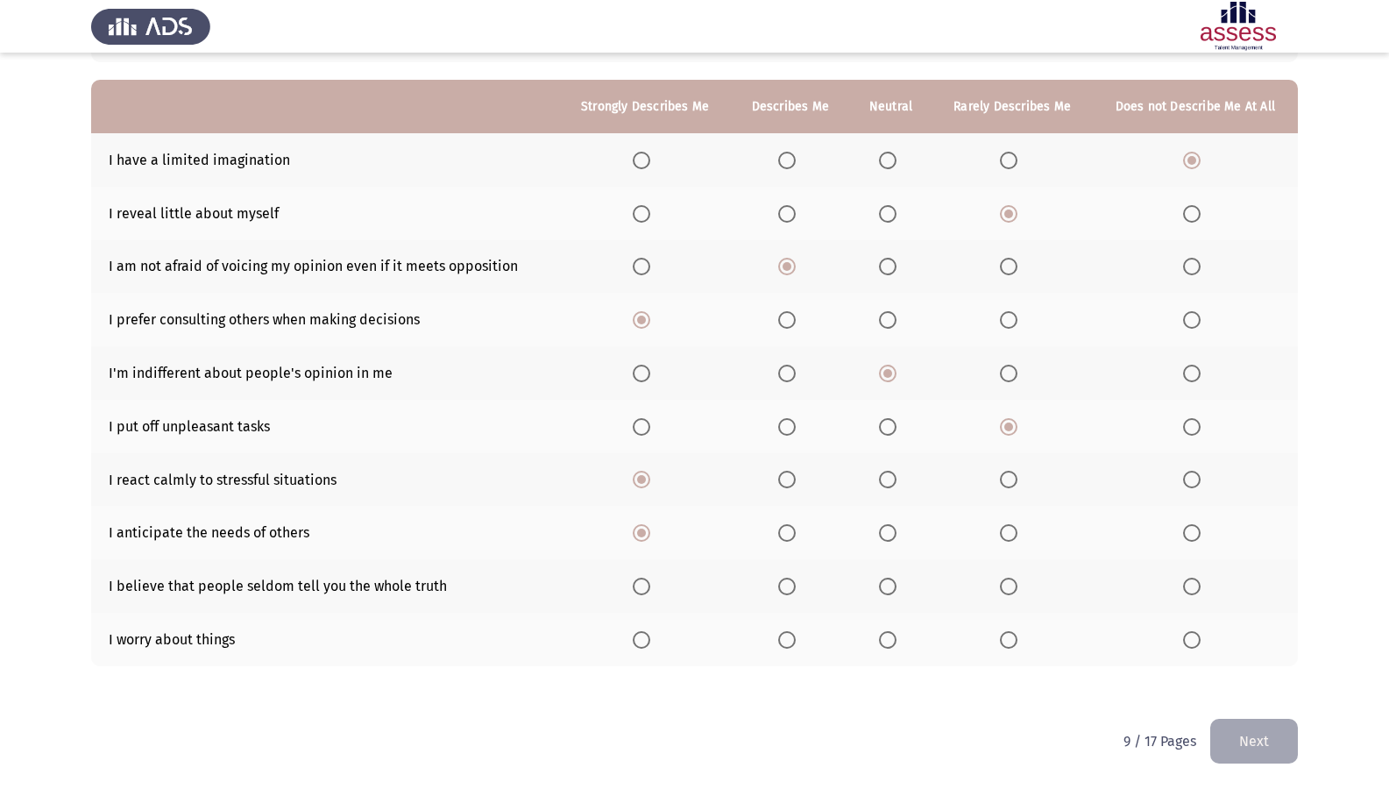
click at [639, 595] on span "Select an option" at bounding box center [642, 586] width 18 height 18
click at [639, 595] on input "Select an option" at bounding box center [642, 586] width 18 height 18
click at [790, 588] on span "Select an option" at bounding box center [787, 586] width 18 height 18
click at [790, 588] on input "Select an option" at bounding box center [787, 586] width 18 height 18
click at [882, 585] on span "Select an option" at bounding box center [888, 586] width 18 height 18
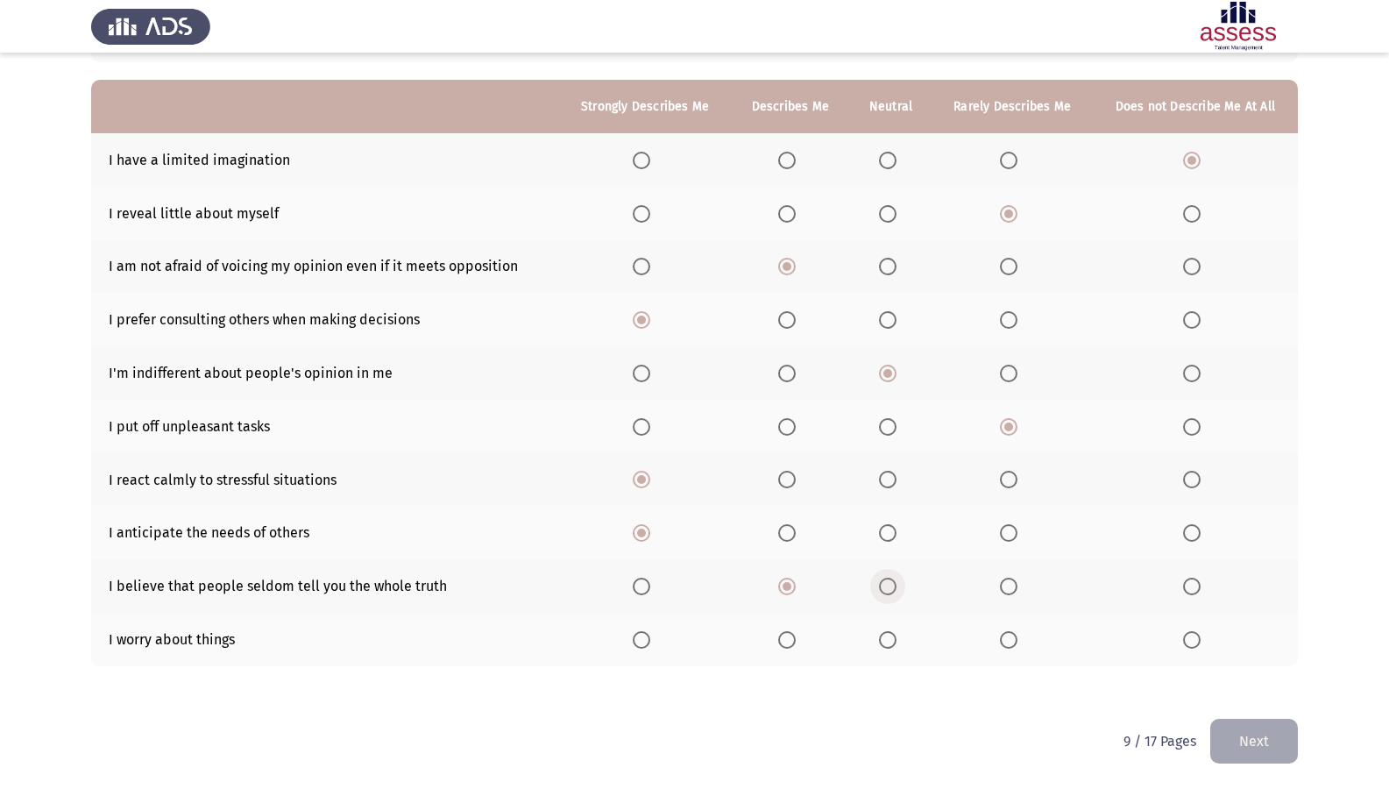
click at [882, 585] on input "Select an option" at bounding box center [888, 586] width 18 height 18
click at [793, 583] on span "Select an option" at bounding box center [787, 586] width 18 height 18
click at [793, 583] on input "Select an option" at bounding box center [787, 586] width 18 height 18
click at [649, 646] on span "Select an option" at bounding box center [642, 640] width 18 height 18
click at [649, 646] on input "Select an option" at bounding box center [642, 640] width 18 height 18
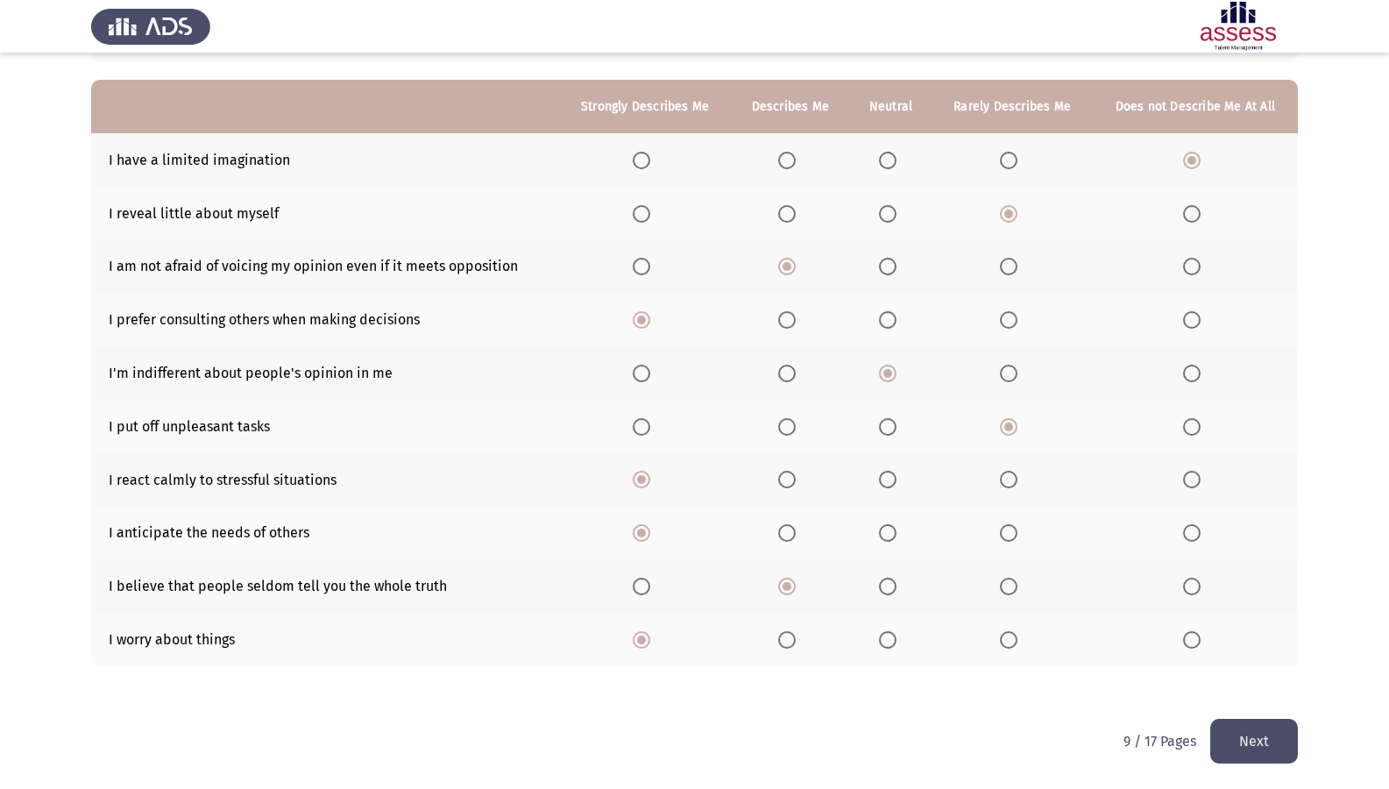
click at [1271, 677] on button "Next" at bounding box center [1254, 741] width 88 height 45
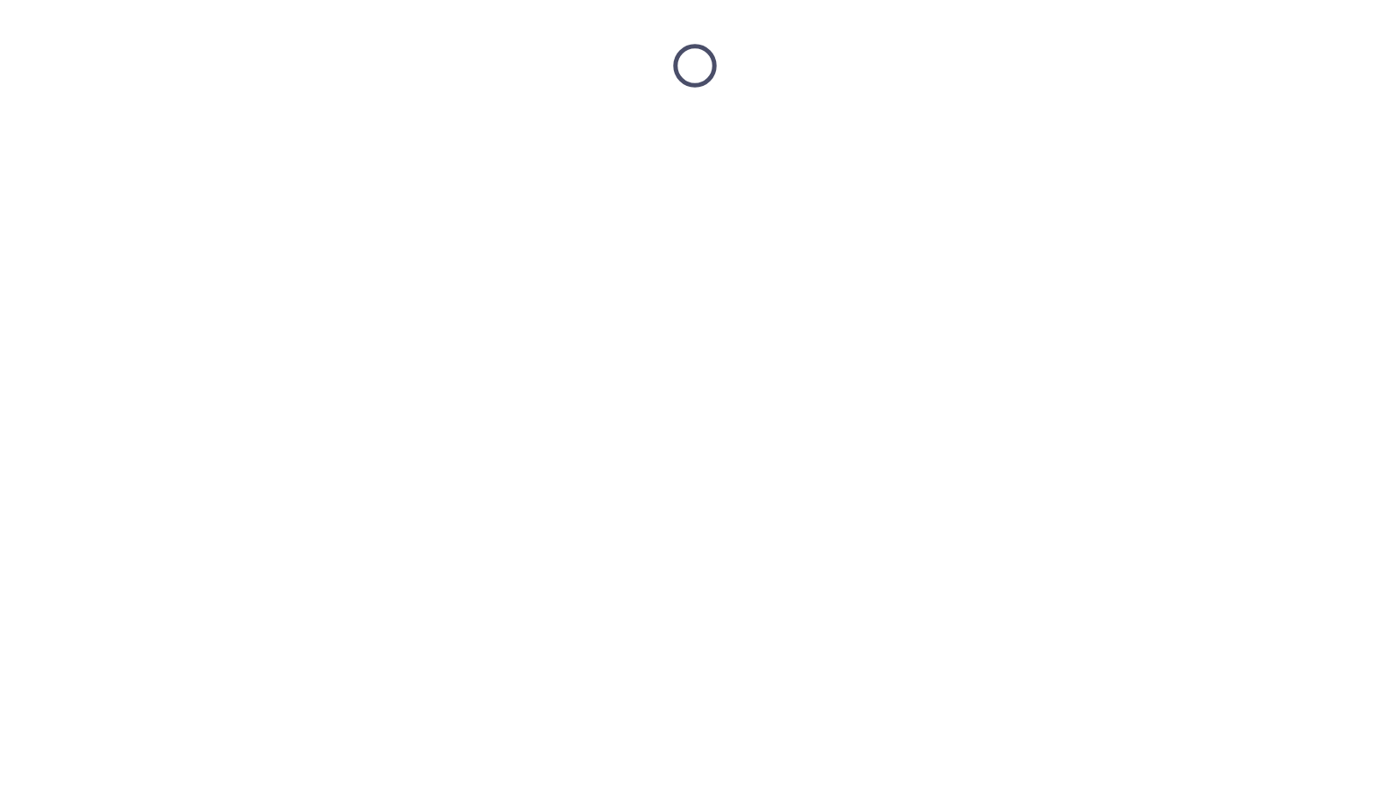
scroll to position [0, 0]
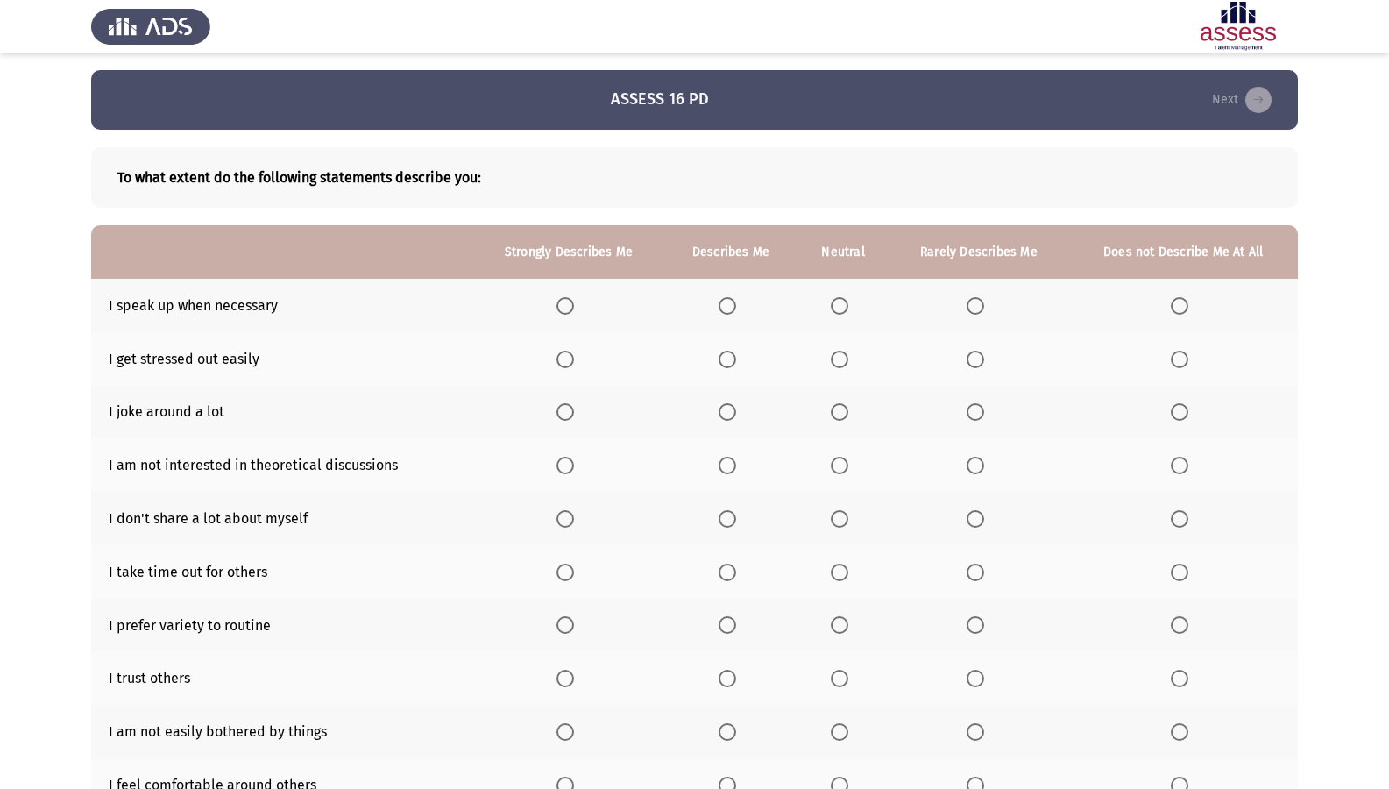
click at [564, 307] on span "Select an option" at bounding box center [565, 306] width 18 height 18
click at [564, 307] on input "Select an option" at bounding box center [565, 306] width 18 height 18
click at [974, 366] on span "Select an option" at bounding box center [976, 360] width 18 height 18
click at [974, 366] on input "Select an option" at bounding box center [976, 360] width 18 height 18
click at [726, 410] on span "Select an option" at bounding box center [728, 412] width 18 height 18
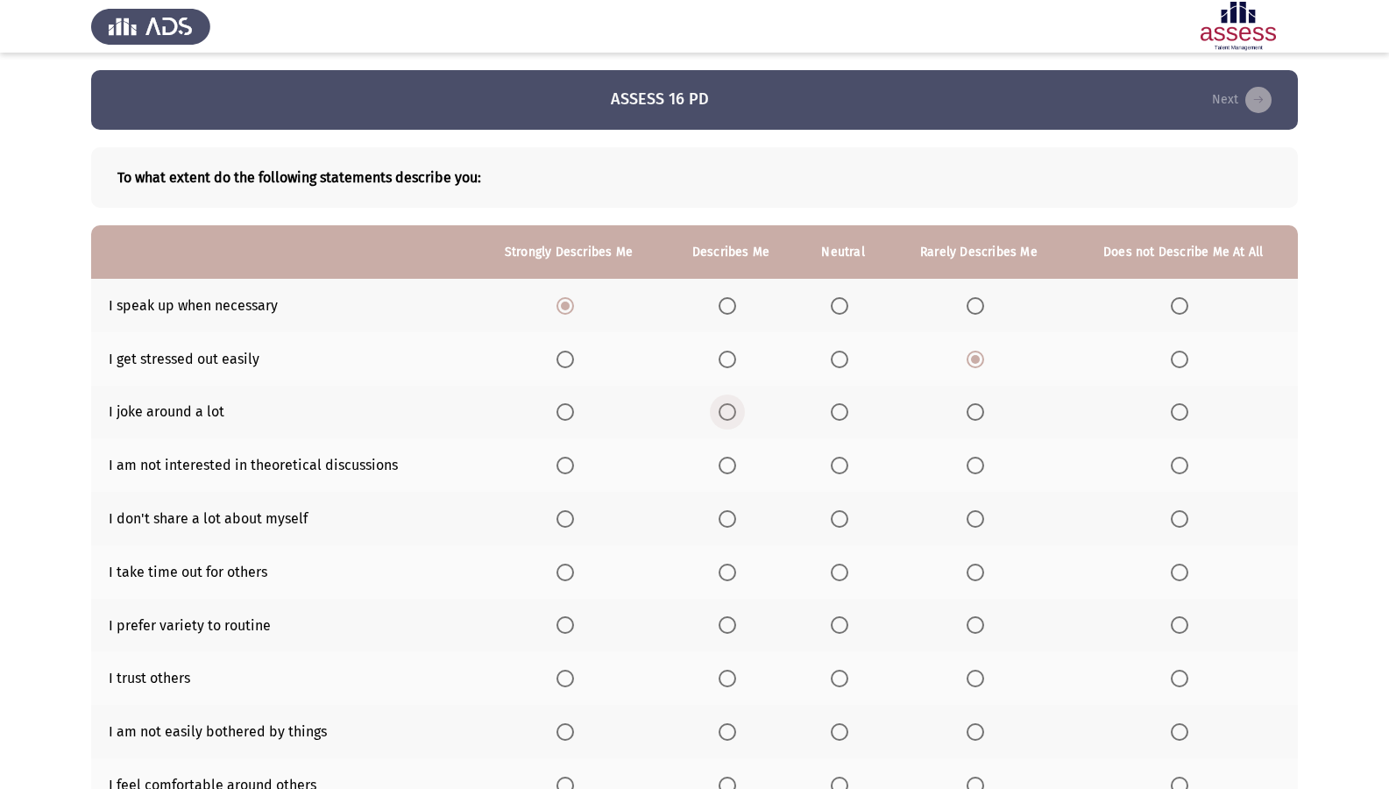
click at [726, 410] on input "Select an option" at bounding box center [728, 412] width 18 height 18
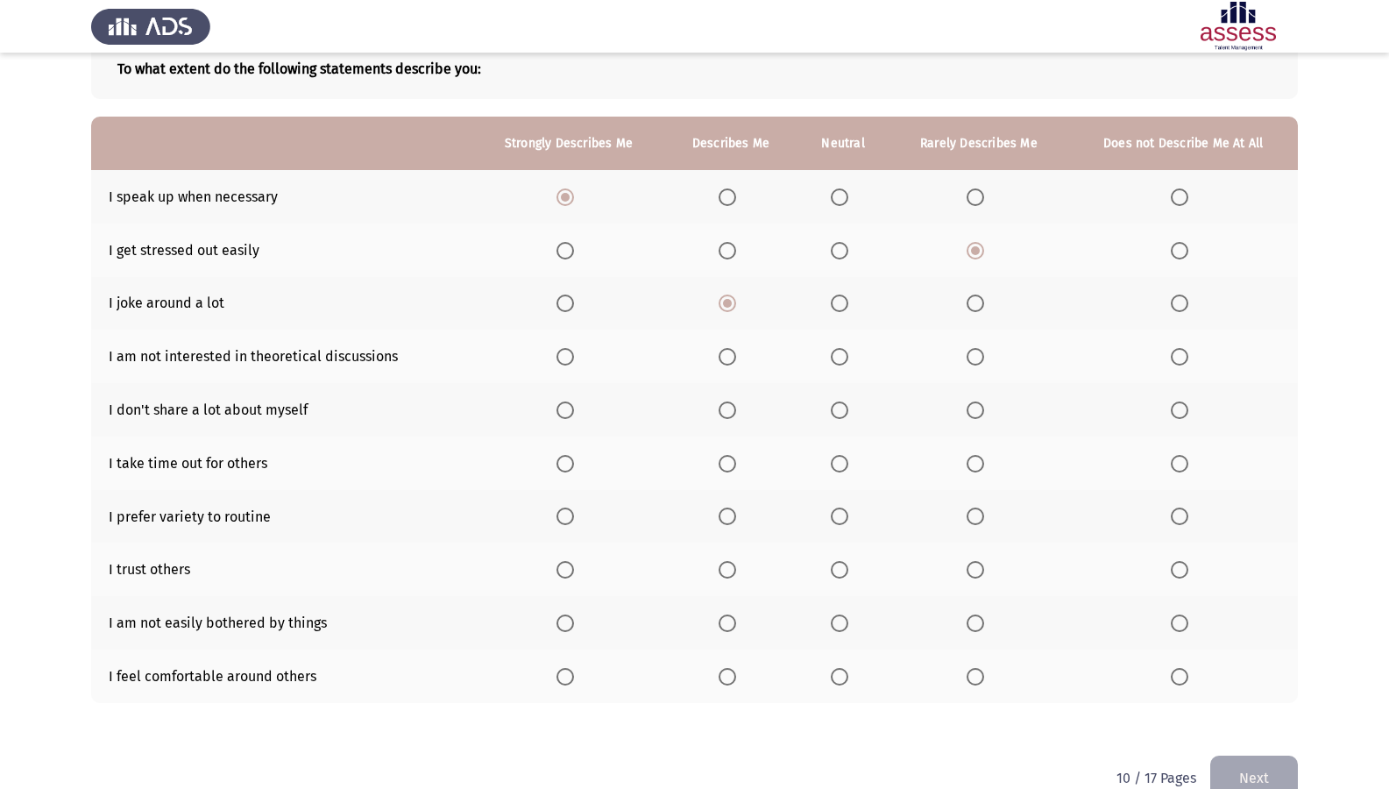
scroll to position [145, 0]
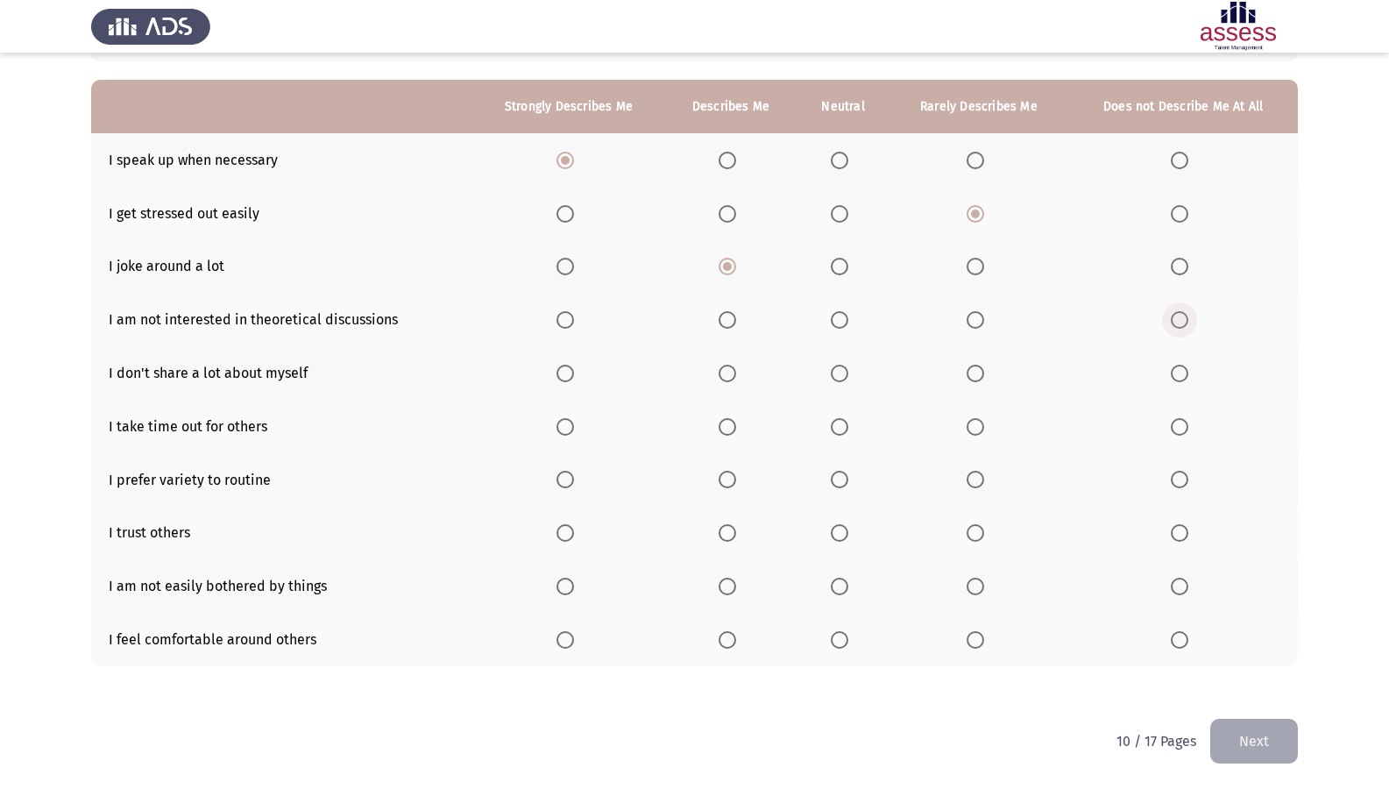
click at [1180, 312] on span "Select an option" at bounding box center [1180, 320] width 18 height 18
click at [1180, 312] on input "Select an option" at bounding box center [1180, 320] width 18 height 18
click at [1183, 368] on span "Select an option" at bounding box center [1180, 374] width 18 height 18
click at [1183, 368] on input "Select an option" at bounding box center [1180, 374] width 18 height 18
click at [841, 427] on span "Select an option" at bounding box center [840, 427] width 18 height 18
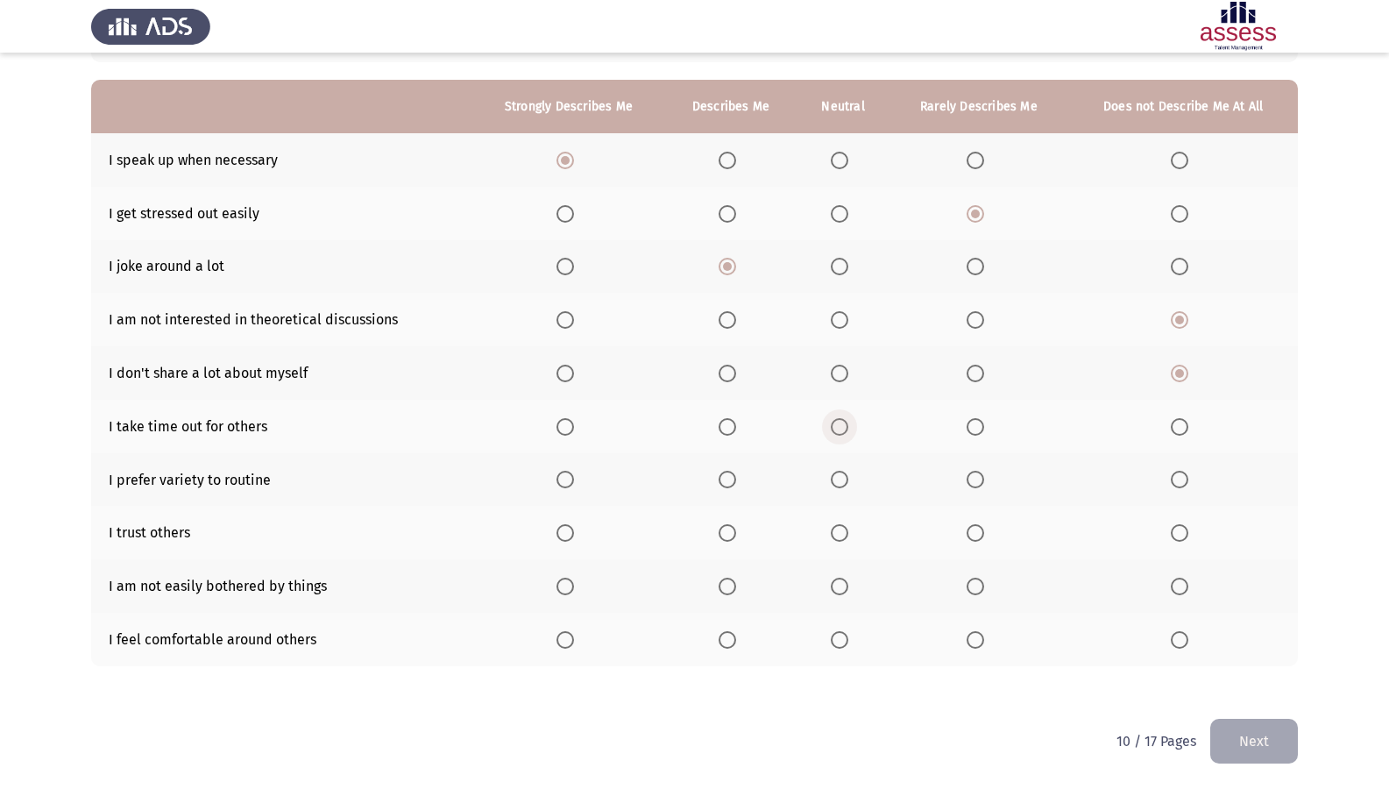
click at [841, 427] on input "Select an option" at bounding box center [840, 427] width 18 height 18
click at [740, 475] on label "Select an option" at bounding box center [731, 480] width 25 height 18
click at [736, 475] on input "Select an option" at bounding box center [728, 480] width 18 height 18
click at [572, 529] on span "Select an option" at bounding box center [565, 533] width 18 height 18
click at [572, 529] on input "Select an option" at bounding box center [565, 533] width 18 height 18
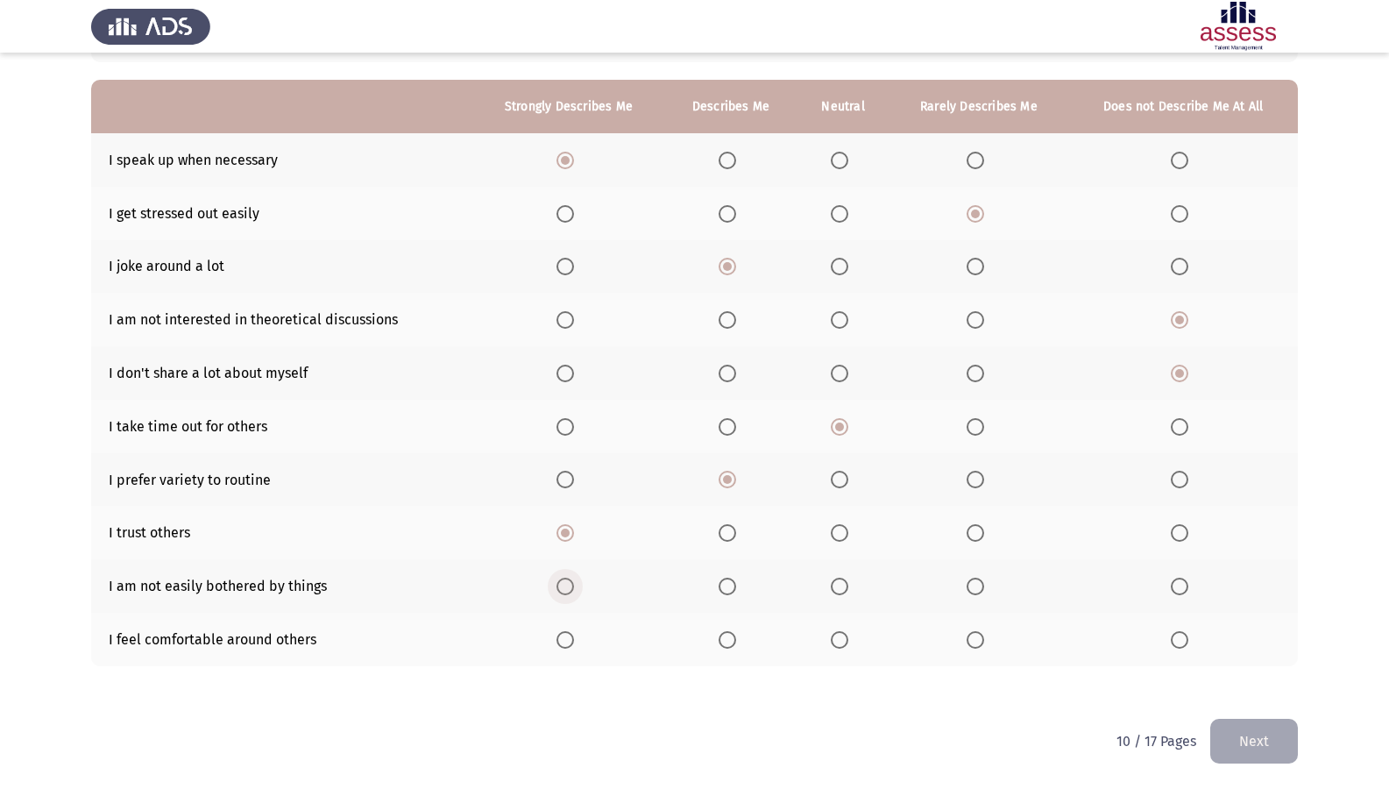
click at [570, 585] on span "Select an option" at bounding box center [565, 586] width 18 height 18
click at [570, 585] on input "Select an option" at bounding box center [565, 586] width 18 height 18
click at [736, 589] on span "Select an option" at bounding box center [728, 586] width 18 height 18
click at [736, 589] on input "Select an option" at bounding box center [728, 586] width 18 height 18
click at [577, 634] on label "Select an option" at bounding box center [568, 640] width 25 height 18
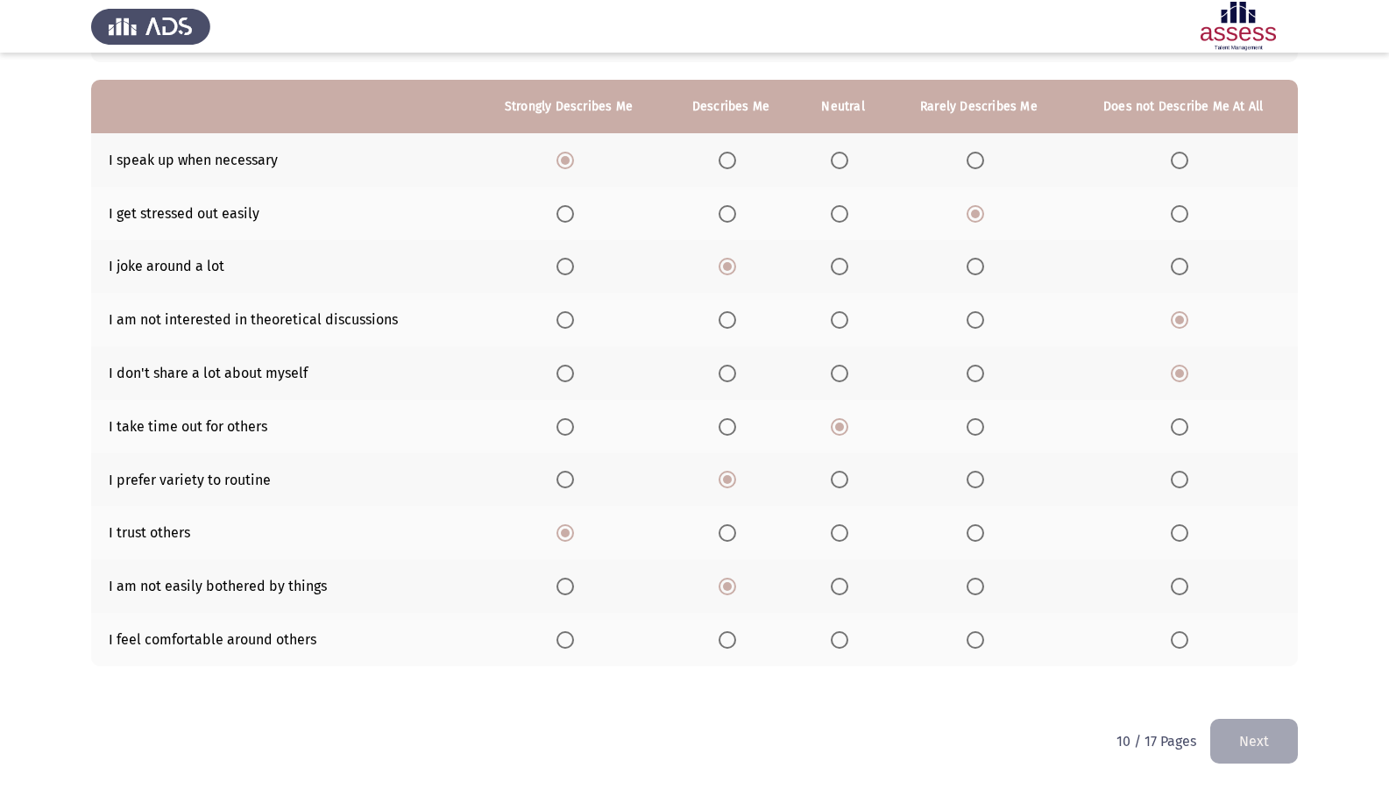
click at [574, 634] on input "Select an option" at bounding box center [565, 640] width 18 height 18
click at [1265, 677] on button "Next" at bounding box center [1254, 741] width 88 height 45
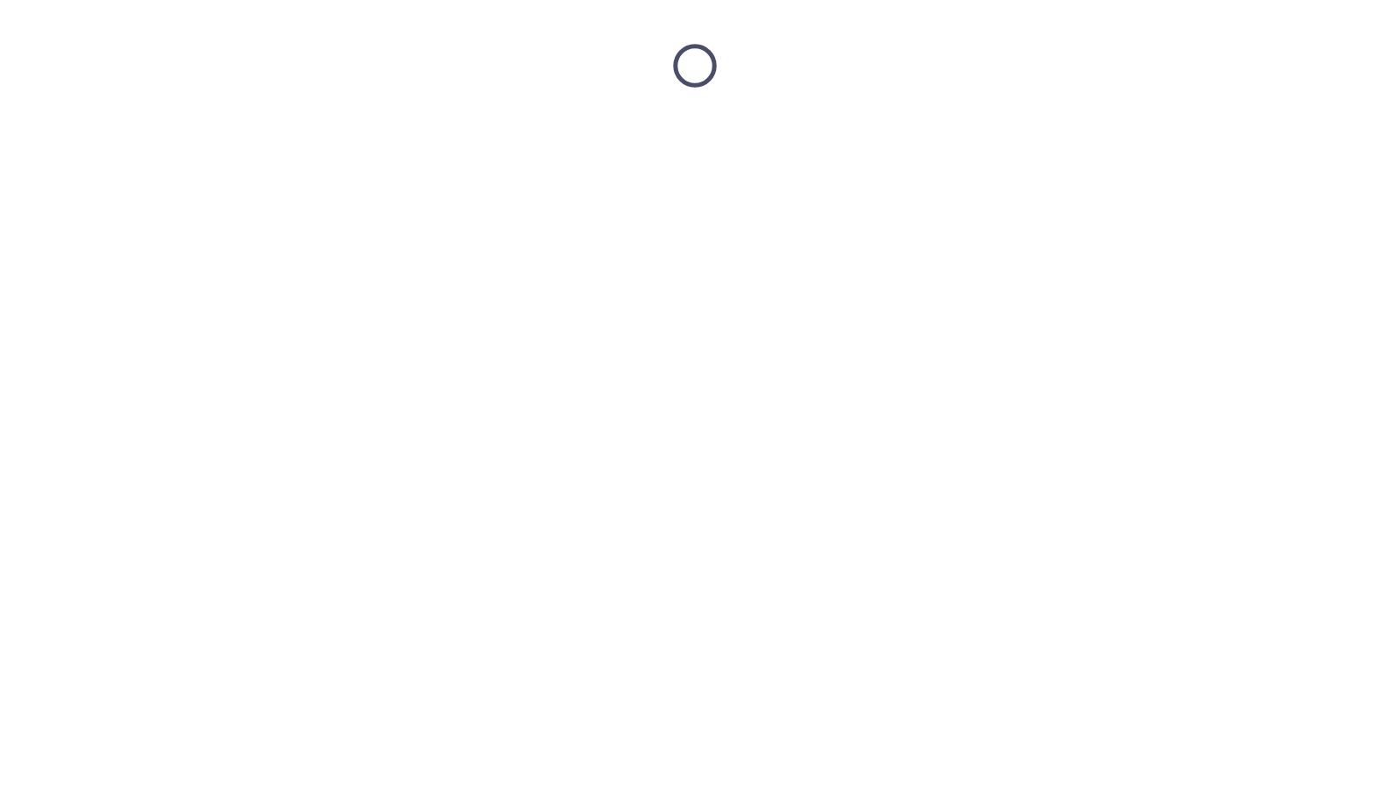
scroll to position [0, 0]
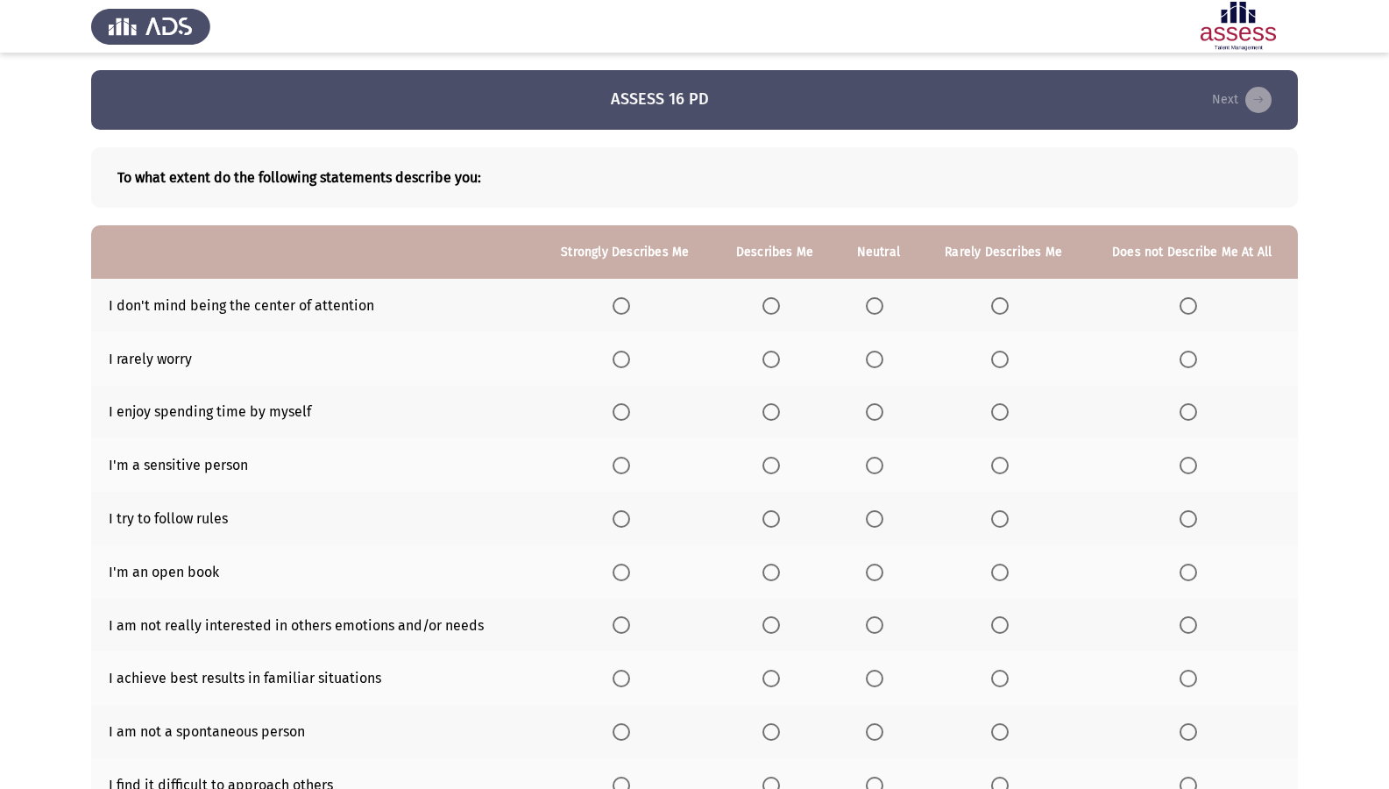
click at [790, 307] on th at bounding box center [774, 305] width 122 height 53
click at [779, 305] on span "Select an option" at bounding box center [771, 306] width 18 height 18
click at [779, 305] on input "Select an option" at bounding box center [771, 306] width 18 height 18
click at [776, 360] on span "Select an option" at bounding box center [771, 360] width 18 height 18
click at [776, 360] on input "Select an option" at bounding box center [771, 360] width 18 height 18
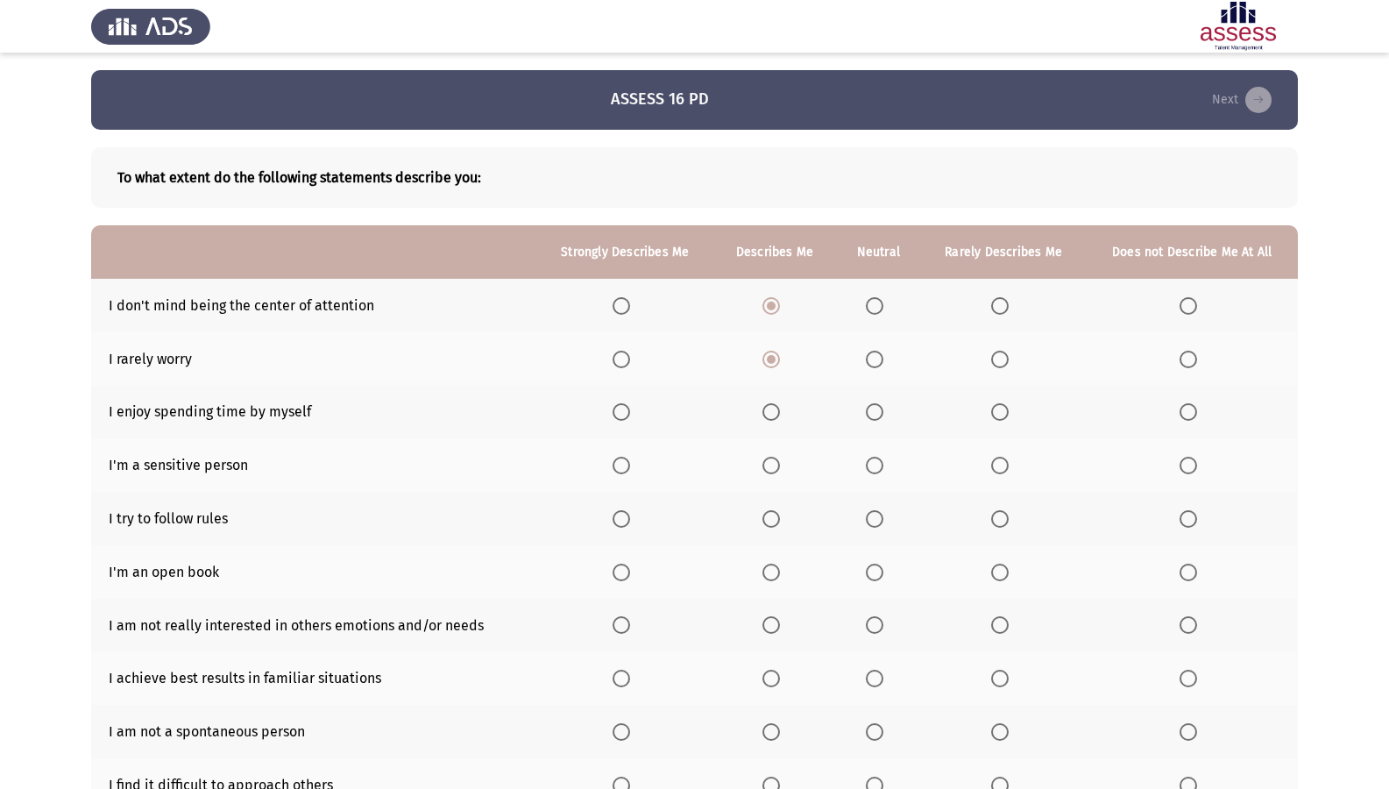
click at [778, 413] on span "Select an option" at bounding box center [771, 412] width 18 height 18
click at [778, 413] on input "Select an option" at bounding box center [771, 412] width 18 height 18
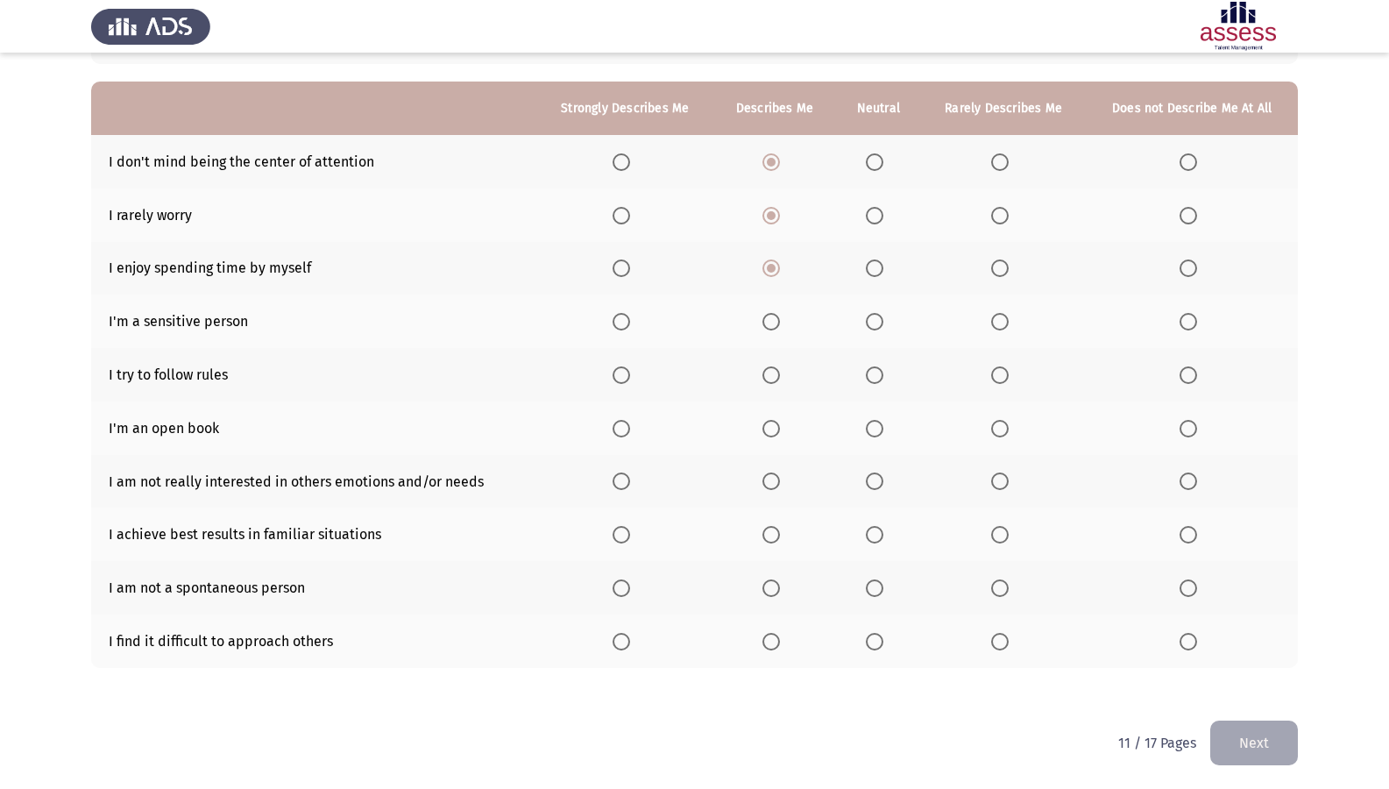
scroll to position [145, 0]
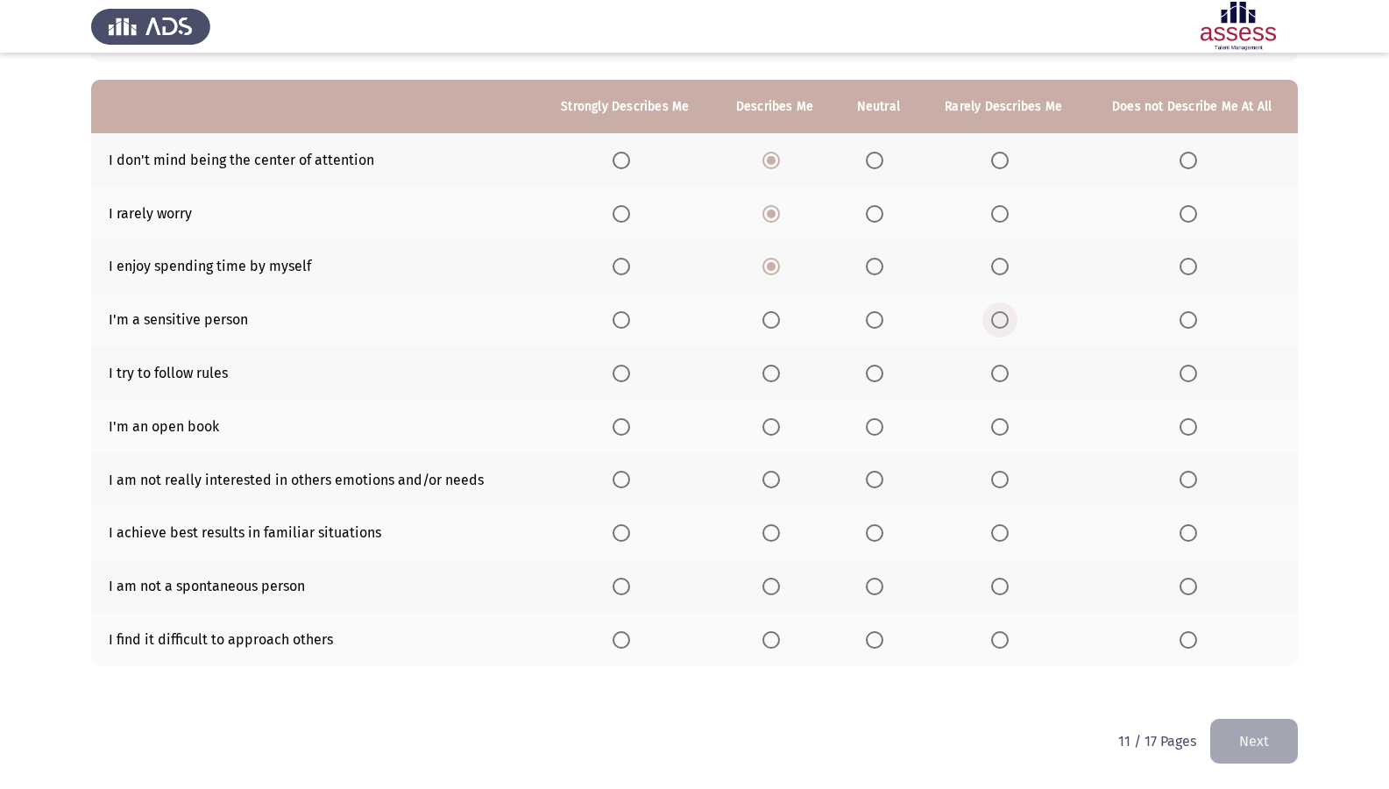
click at [1004, 322] on span "Select an option" at bounding box center [1000, 320] width 18 height 18
click at [1004, 322] on input "Select an option" at bounding box center [1000, 320] width 18 height 18
click at [630, 374] on span "Select an option" at bounding box center [622, 374] width 18 height 18
click at [630, 374] on input "Select an option" at bounding box center [622, 374] width 18 height 18
click at [875, 429] on span "Select an option" at bounding box center [875, 427] width 18 height 18
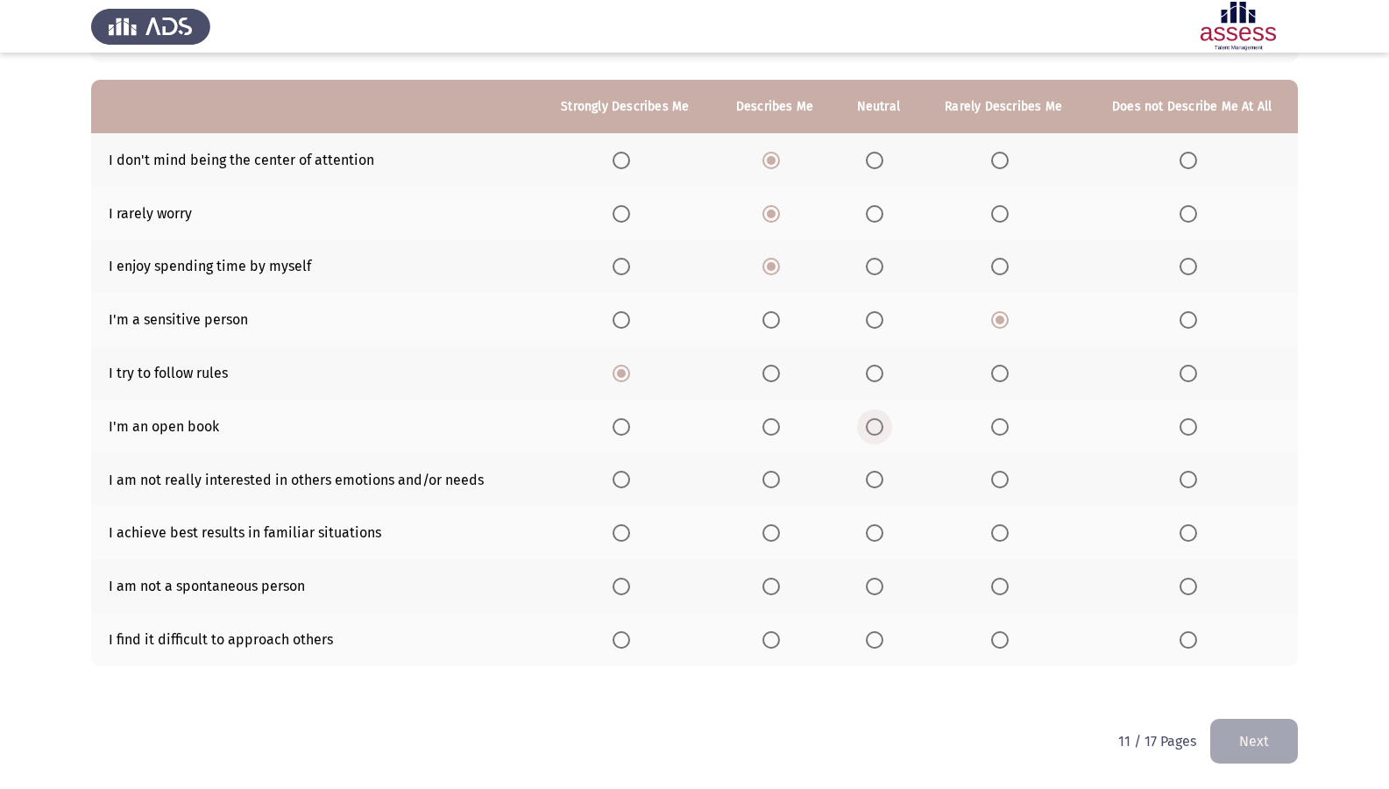
click at [875, 429] on input "Select an option" at bounding box center [875, 427] width 18 height 18
click at [769, 424] on span "Select an option" at bounding box center [771, 427] width 18 height 18
click at [769, 424] on input "Select an option" at bounding box center [771, 427] width 18 height 18
click at [1192, 475] on span "Select an option" at bounding box center [1189, 480] width 18 height 18
click at [1192, 475] on input "Select an option" at bounding box center [1189, 480] width 18 height 18
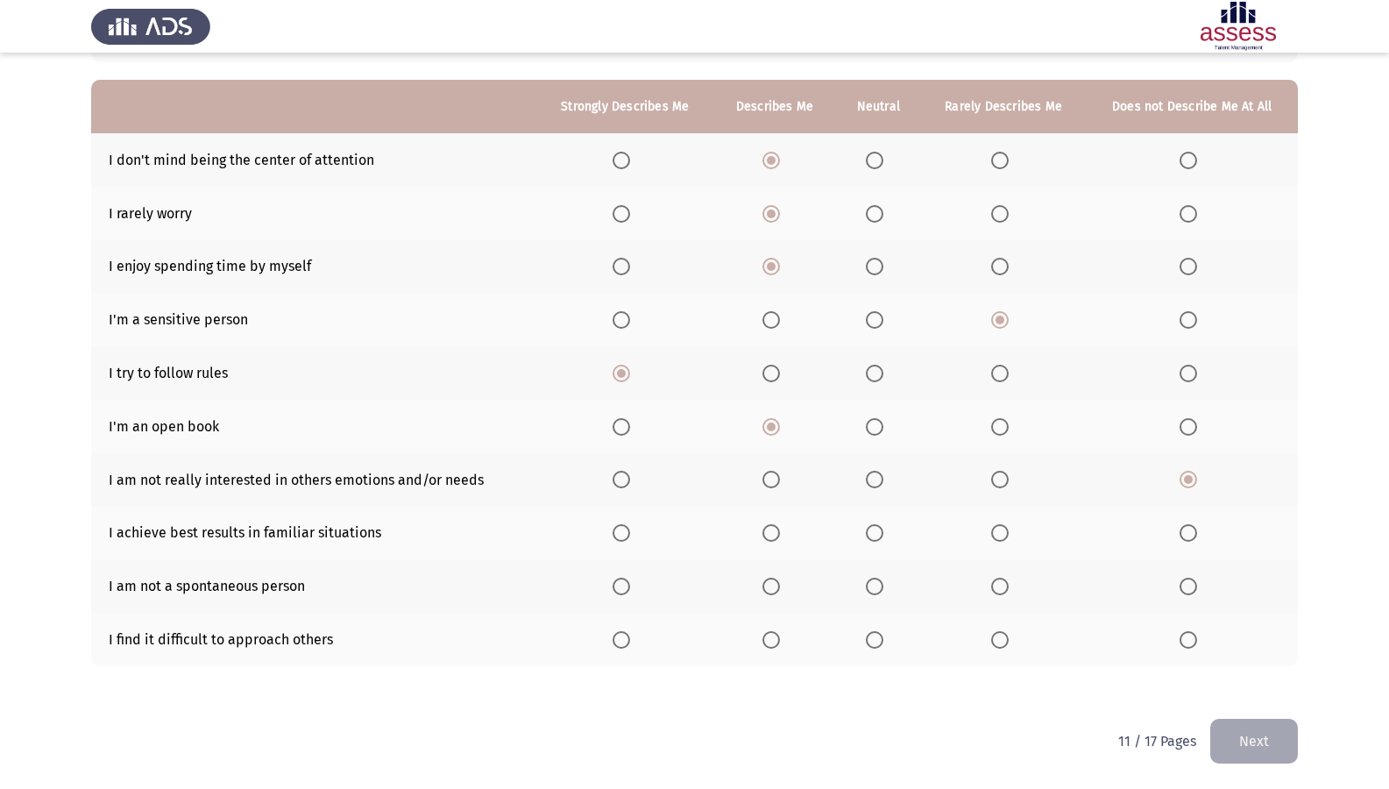
click at [623, 535] on span "Select an option" at bounding box center [622, 533] width 18 height 18
click at [623, 535] on input "Select an option" at bounding box center [622, 533] width 18 height 18
click at [772, 585] on span "Select an option" at bounding box center [771, 586] width 18 height 18
click at [772, 585] on input "Select an option" at bounding box center [771, 586] width 18 height 18
click at [621, 586] on span "Select an option" at bounding box center [622, 586] width 18 height 18
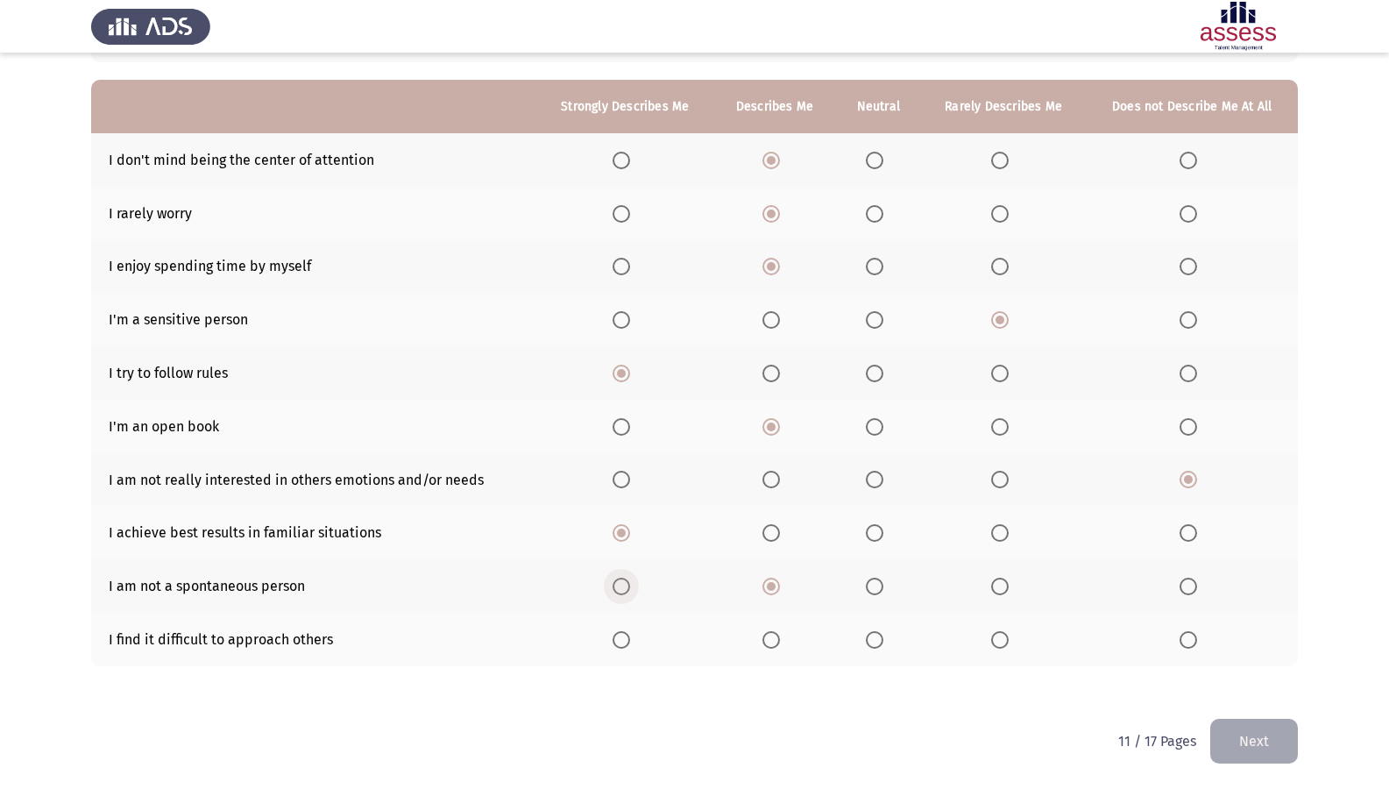
click at [621, 586] on input "Select an option" at bounding box center [622, 586] width 18 height 18
click at [1197, 650] on th at bounding box center [1192, 639] width 212 height 53
click at [1188, 641] on span "Select an option" at bounding box center [1189, 640] width 18 height 18
click at [1188, 641] on input "Select an option" at bounding box center [1189, 640] width 18 height 18
click at [1242, 677] on button "Next" at bounding box center [1254, 741] width 88 height 45
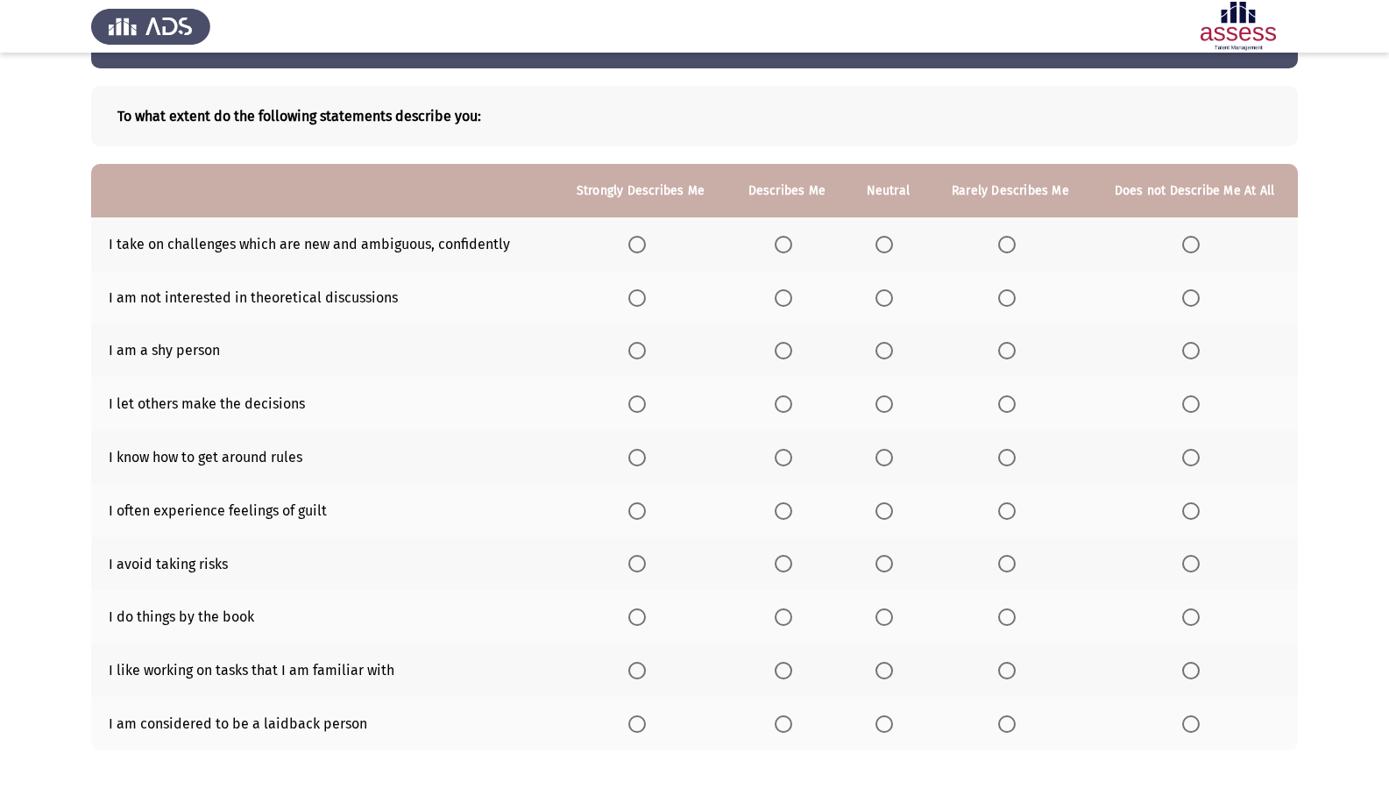
scroll to position [88, 0]
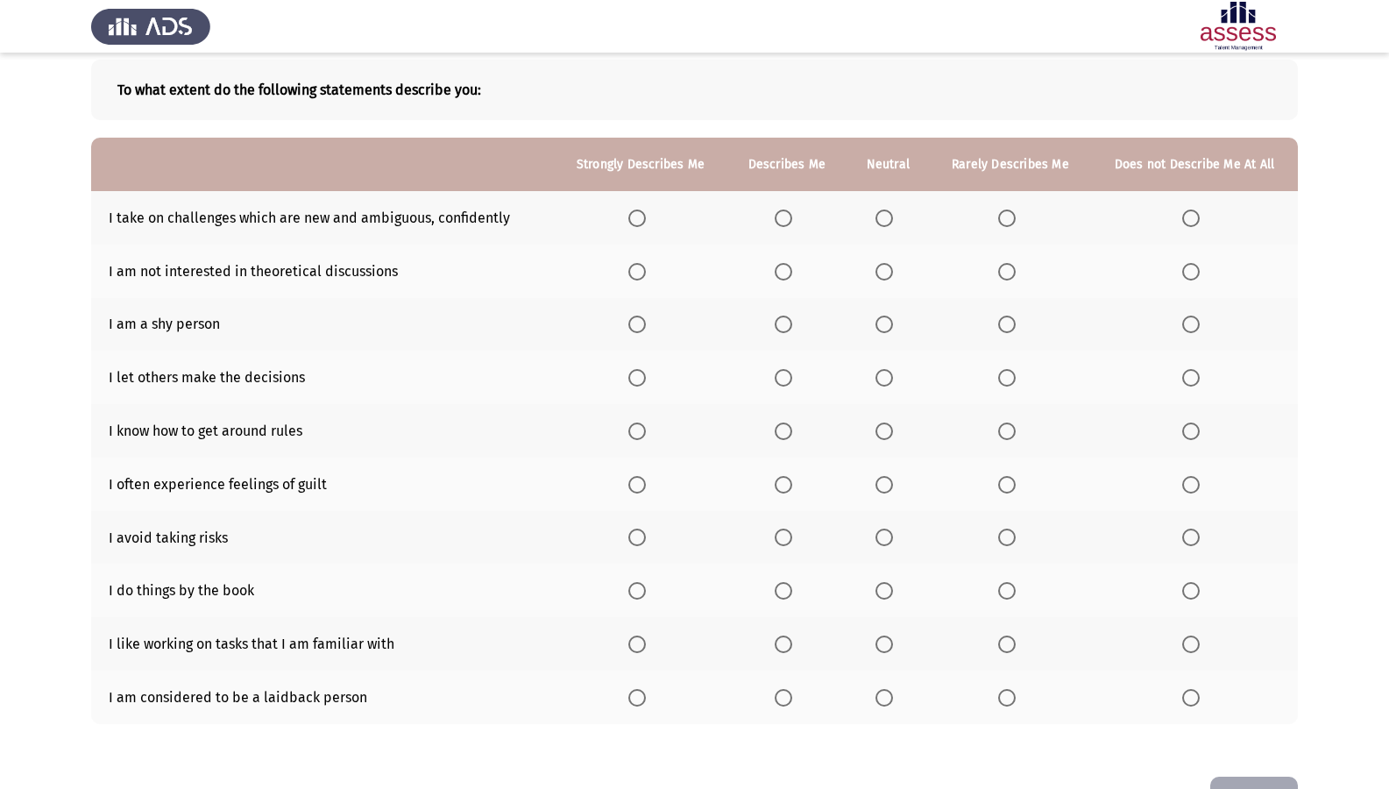
click at [803, 218] on th at bounding box center [786, 217] width 119 height 53
click at [788, 216] on span "Select an option" at bounding box center [784, 218] width 18 height 18
click at [788, 216] on input "Select an option" at bounding box center [784, 218] width 18 height 18
click at [1191, 270] on span "Select an option" at bounding box center [1191, 272] width 18 height 18
click at [1191, 270] on input "Select an option" at bounding box center [1191, 272] width 18 height 18
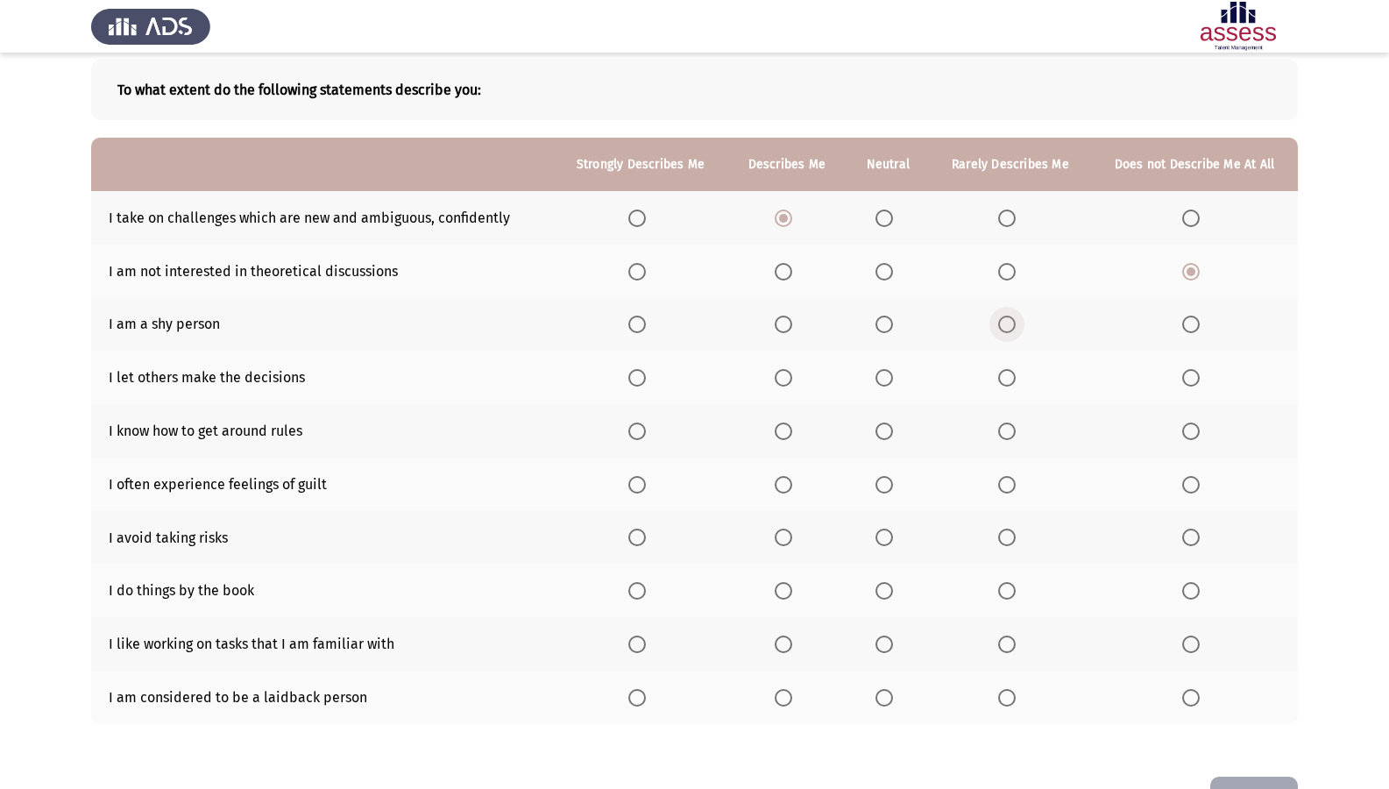
click at [1010, 328] on span "Select an option" at bounding box center [1007, 324] width 18 height 18
click at [1010, 328] on input "Select an option" at bounding box center [1007, 324] width 18 height 18
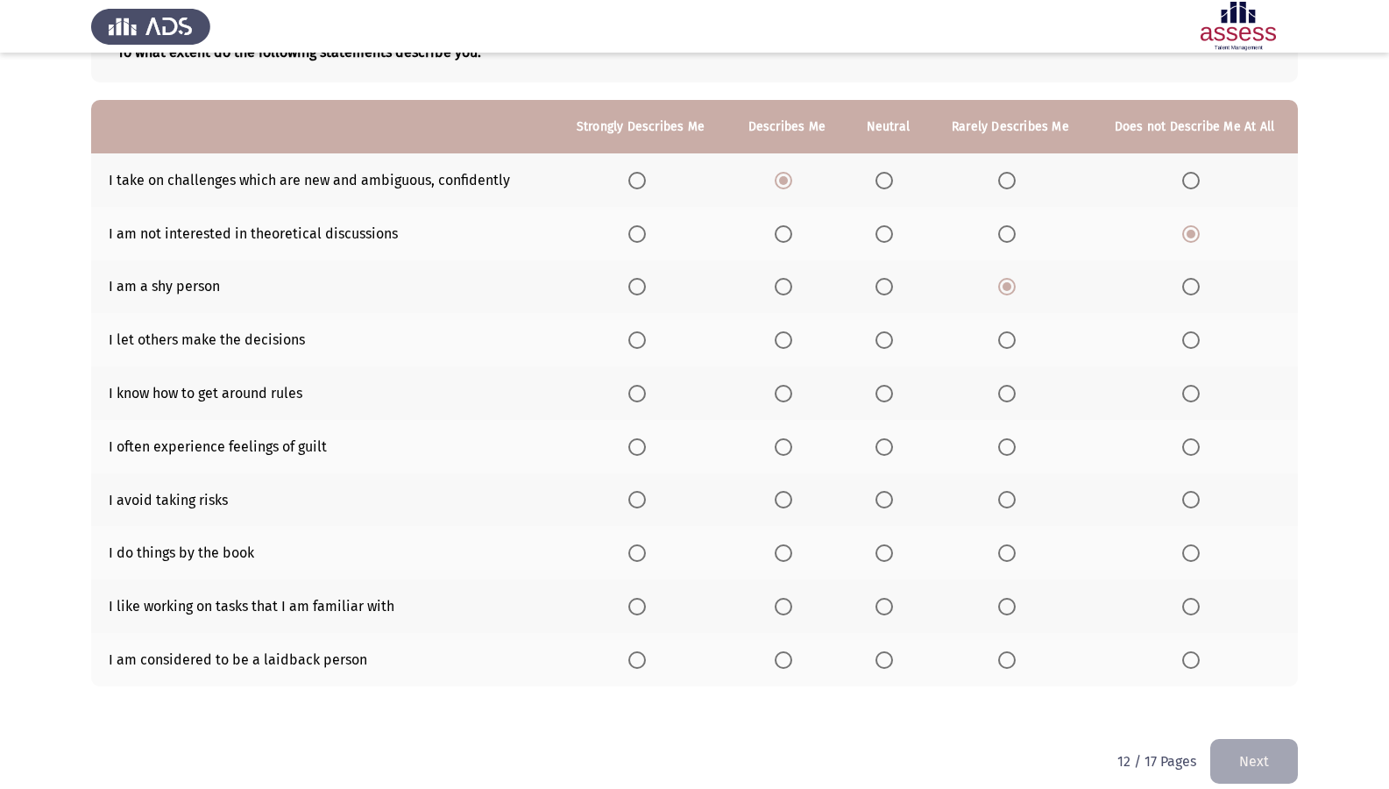
scroll to position [145, 0]
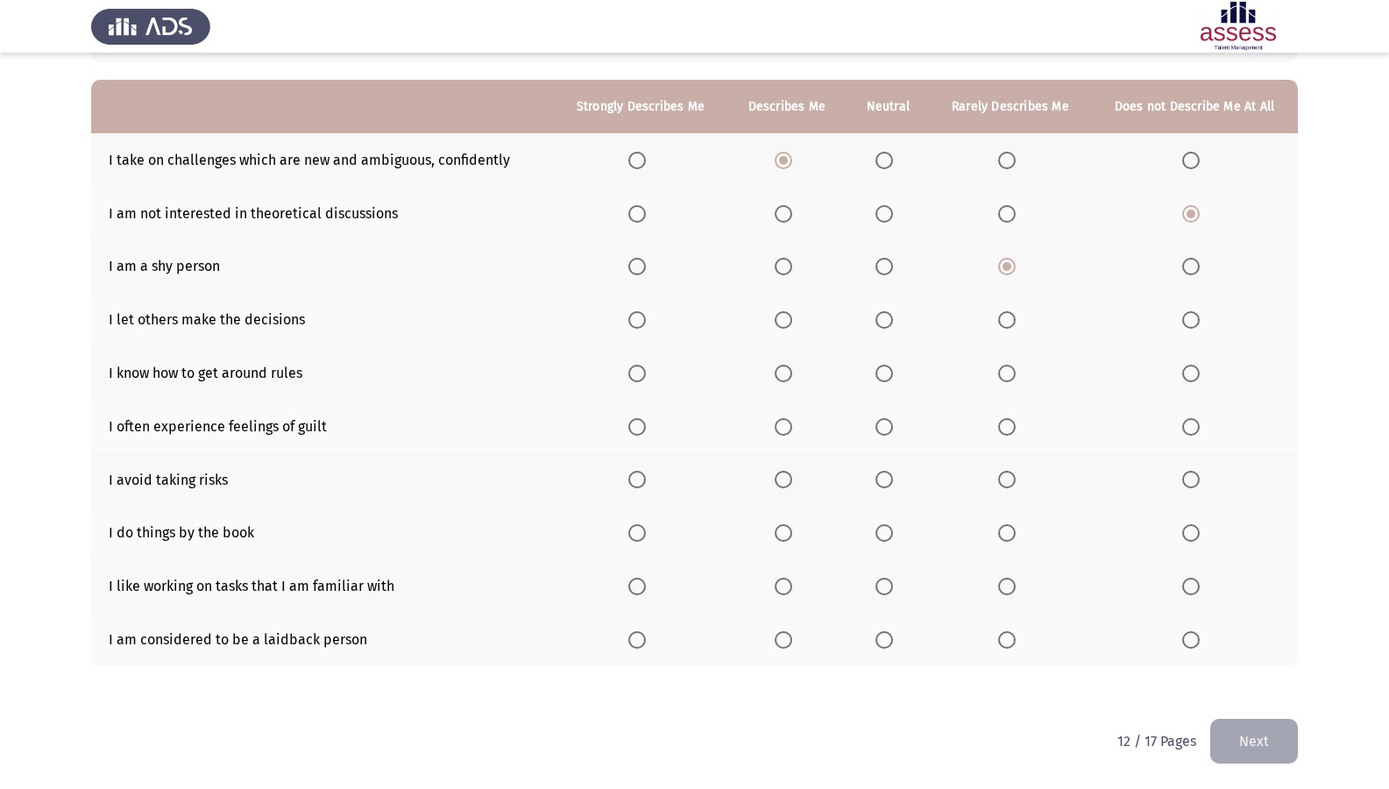
click at [788, 315] on span "Select an option" at bounding box center [784, 320] width 18 height 18
click at [788, 315] on input "Select an option" at bounding box center [784, 320] width 18 height 18
click at [891, 312] on span "Select an option" at bounding box center [884, 320] width 18 height 18
click at [891, 312] on input "Select an option" at bounding box center [884, 320] width 18 height 18
click at [884, 360] on th at bounding box center [888, 372] width 83 height 53
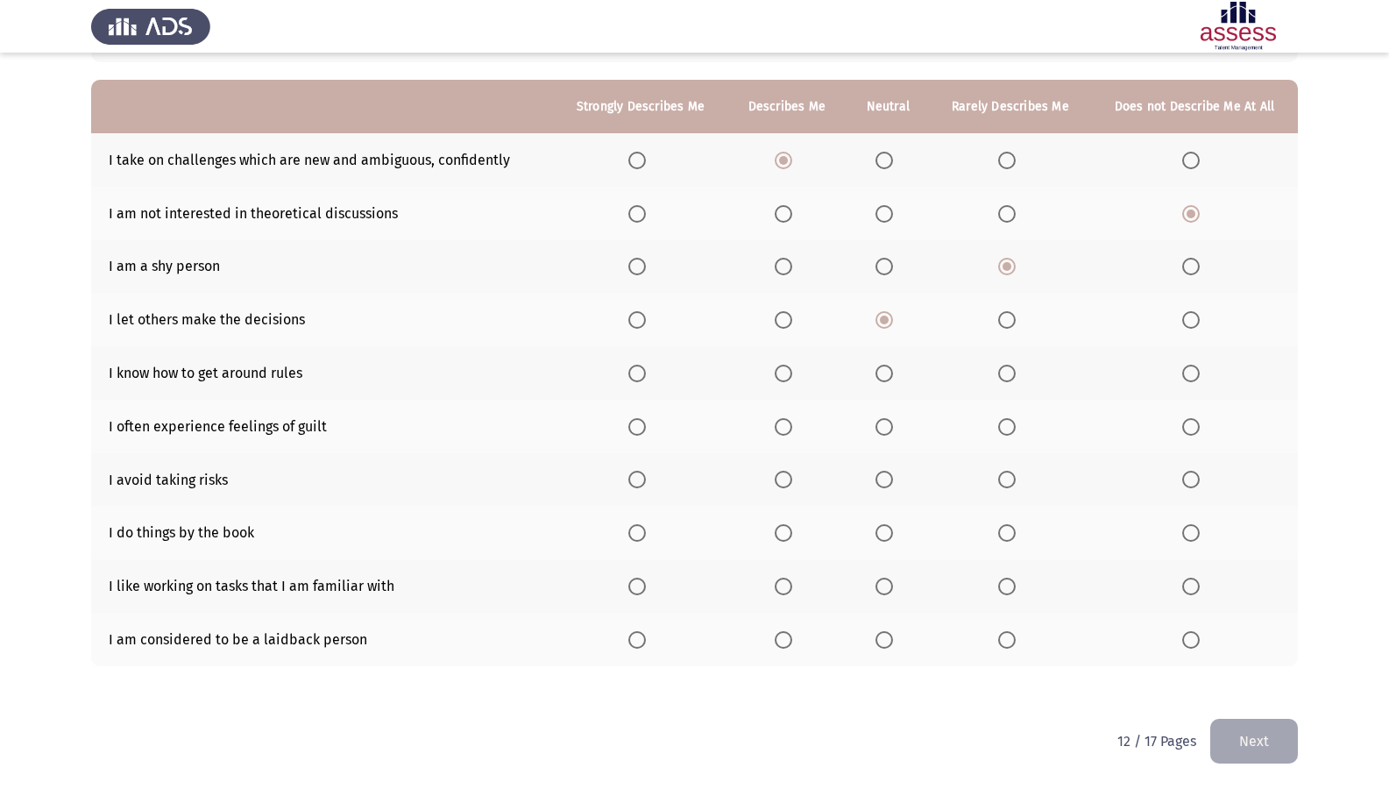
click at [885, 369] on span "Select an option" at bounding box center [884, 374] width 18 height 18
click at [885, 369] on input "Select an option" at bounding box center [884, 374] width 18 height 18
click at [643, 430] on span "Select an option" at bounding box center [637, 427] width 18 height 18
click at [643, 430] on input "Select an option" at bounding box center [637, 427] width 18 height 18
click at [1194, 476] on span "Select an option" at bounding box center [1191, 480] width 18 height 18
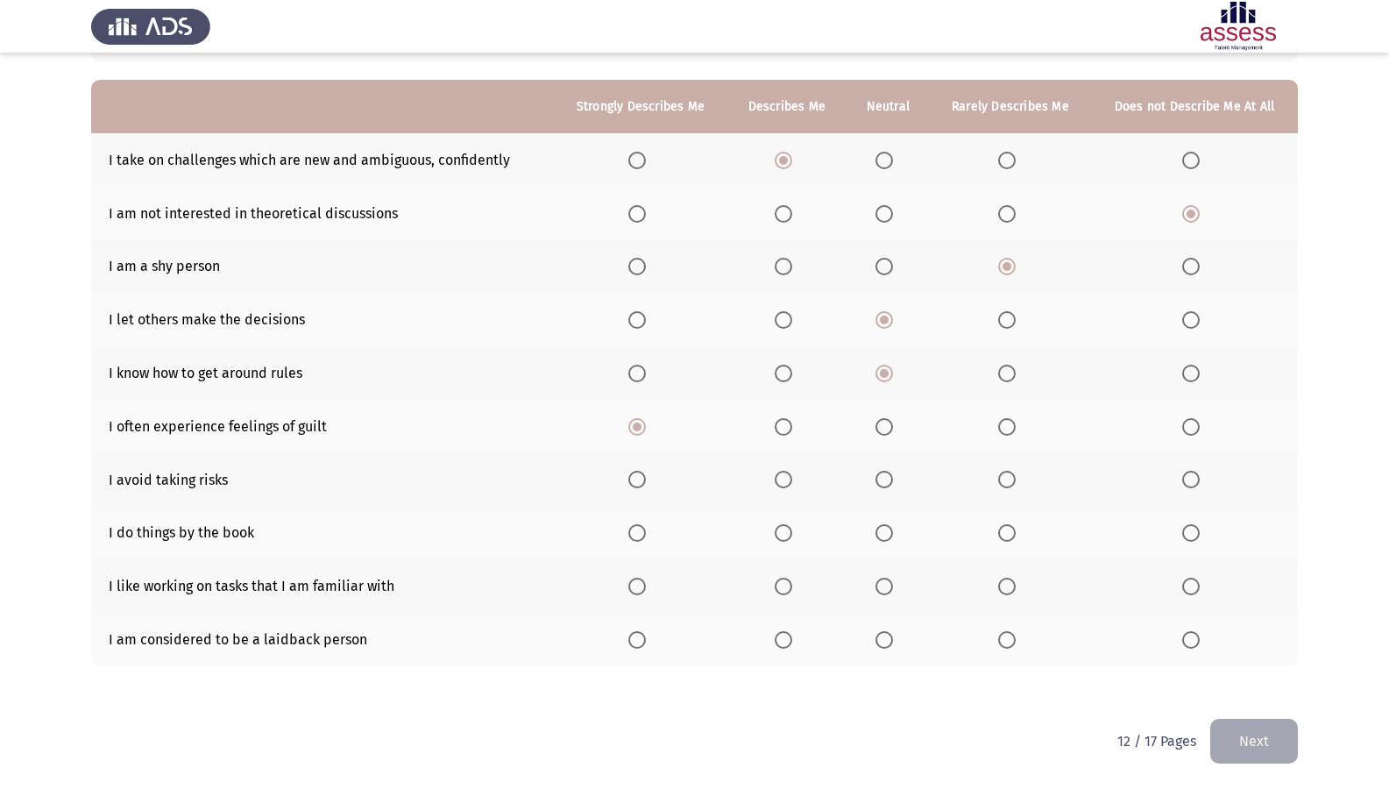
click at [1194, 476] on input "Select an option" at bounding box center [1191, 480] width 18 height 18
click at [884, 529] on span "Select an option" at bounding box center [884, 533] width 18 height 18
click at [884, 529] on input "Select an option" at bounding box center [884, 533] width 18 height 18
click at [788, 521] on th at bounding box center [786, 532] width 119 height 53
click at [789, 531] on span "Select an option" at bounding box center [784, 533] width 18 height 18
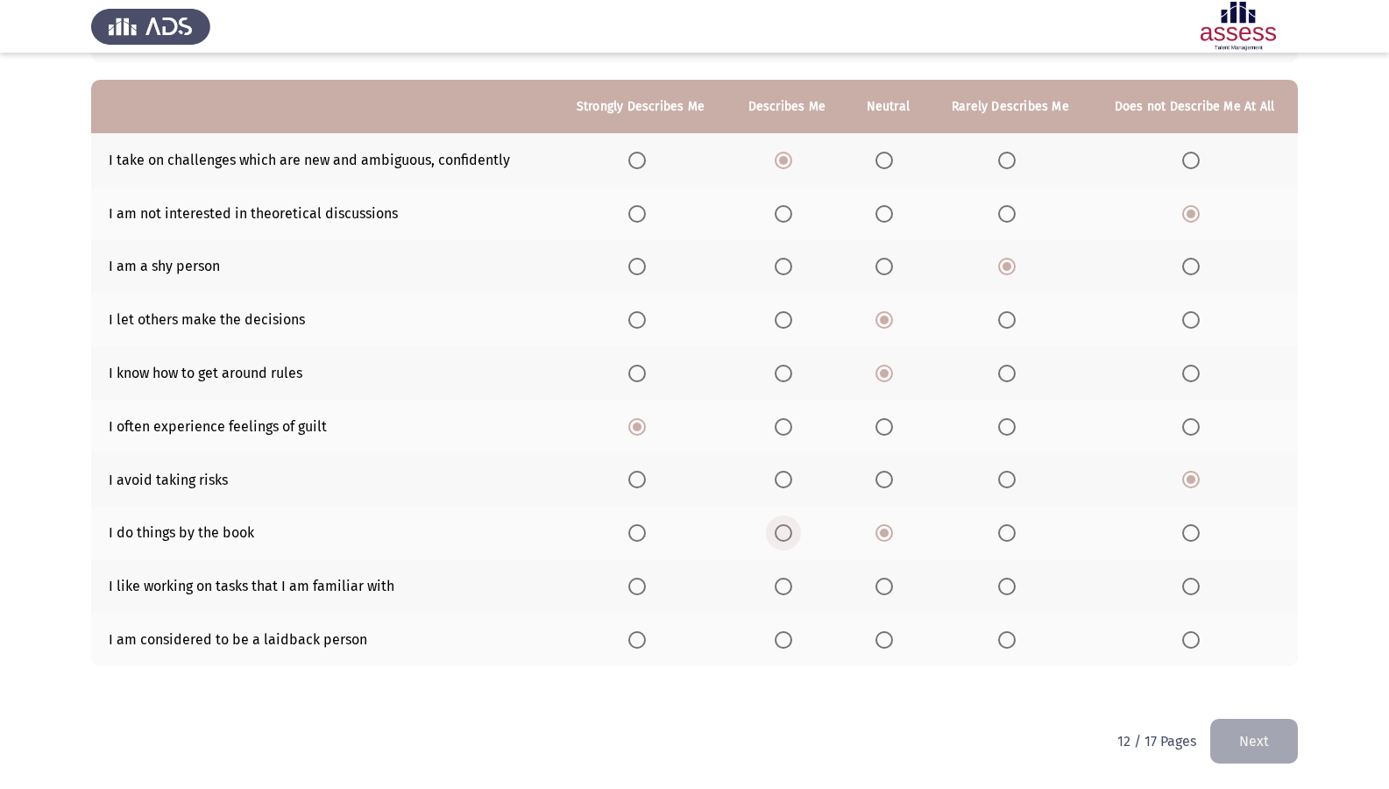
click at [789, 531] on input "Select an option" at bounding box center [784, 533] width 18 height 18
click at [790, 583] on span "Select an option" at bounding box center [784, 586] width 18 height 18
click at [790, 583] on input "Select an option" at bounding box center [784, 586] width 18 height 18
click at [885, 644] on span "Select an option" at bounding box center [884, 640] width 18 height 18
click at [885, 644] on input "Select an option" at bounding box center [884, 640] width 18 height 18
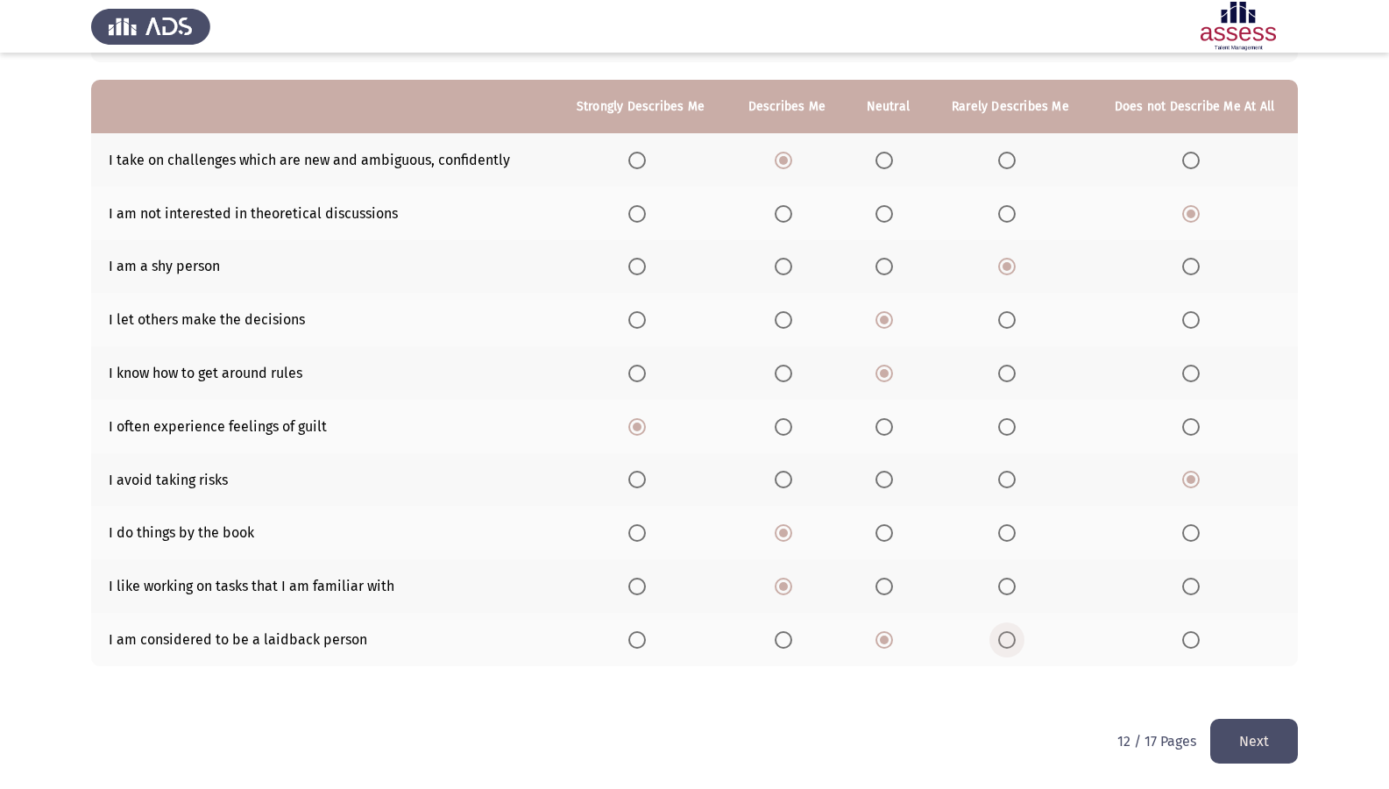
click at [1008, 645] on span "Select an option" at bounding box center [1007, 640] width 18 height 18
click at [1008, 645] on input "Select an option" at bounding box center [1007, 640] width 18 height 18
click at [899, 636] on label "Select an option" at bounding box center [887, 640] width 25 height 18
click at [893, 636] on input "Select an option" at bounding box center [884, 640] width 18 height 18
click at [1242, 677] on button "Next" at bounding box center [1254, 741] width 88 height 45
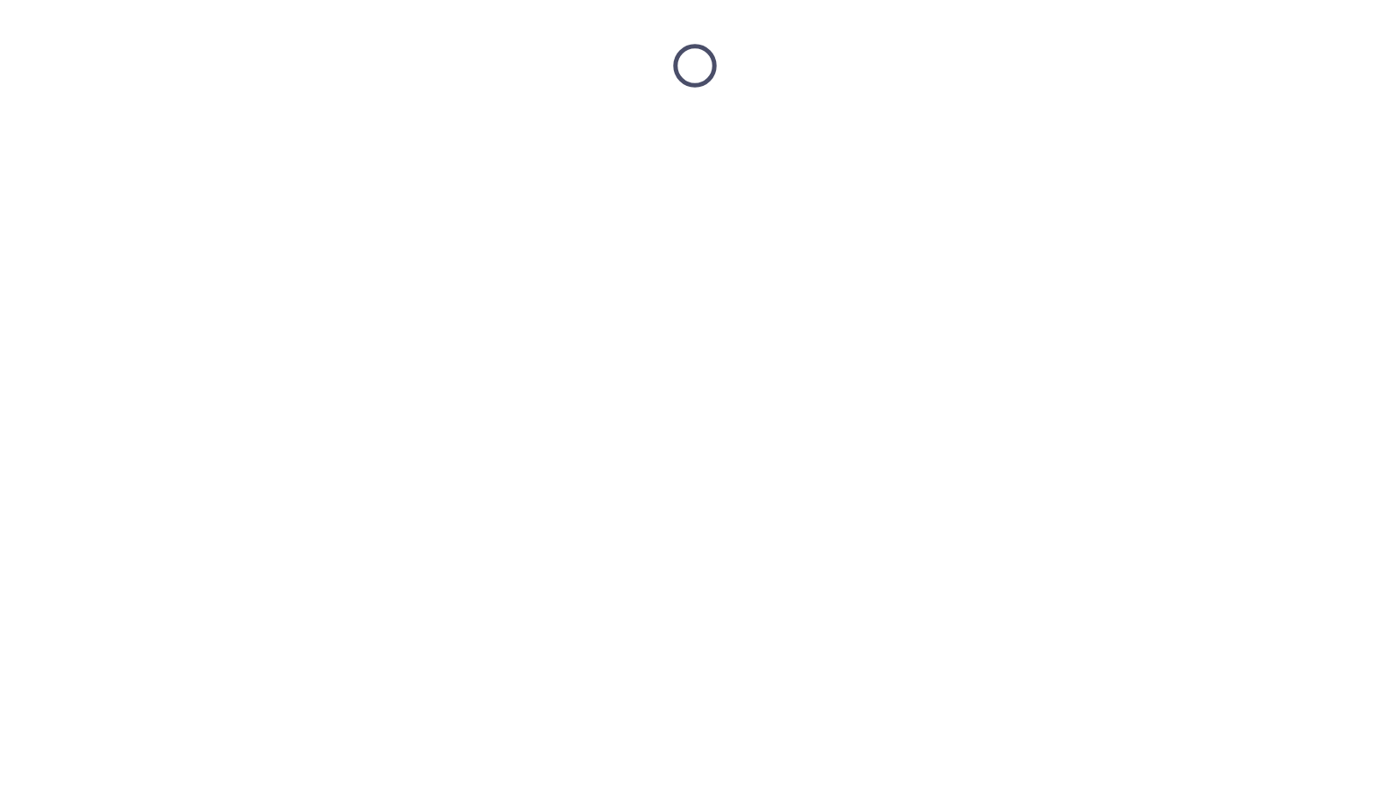
scroll to position [0, 0]
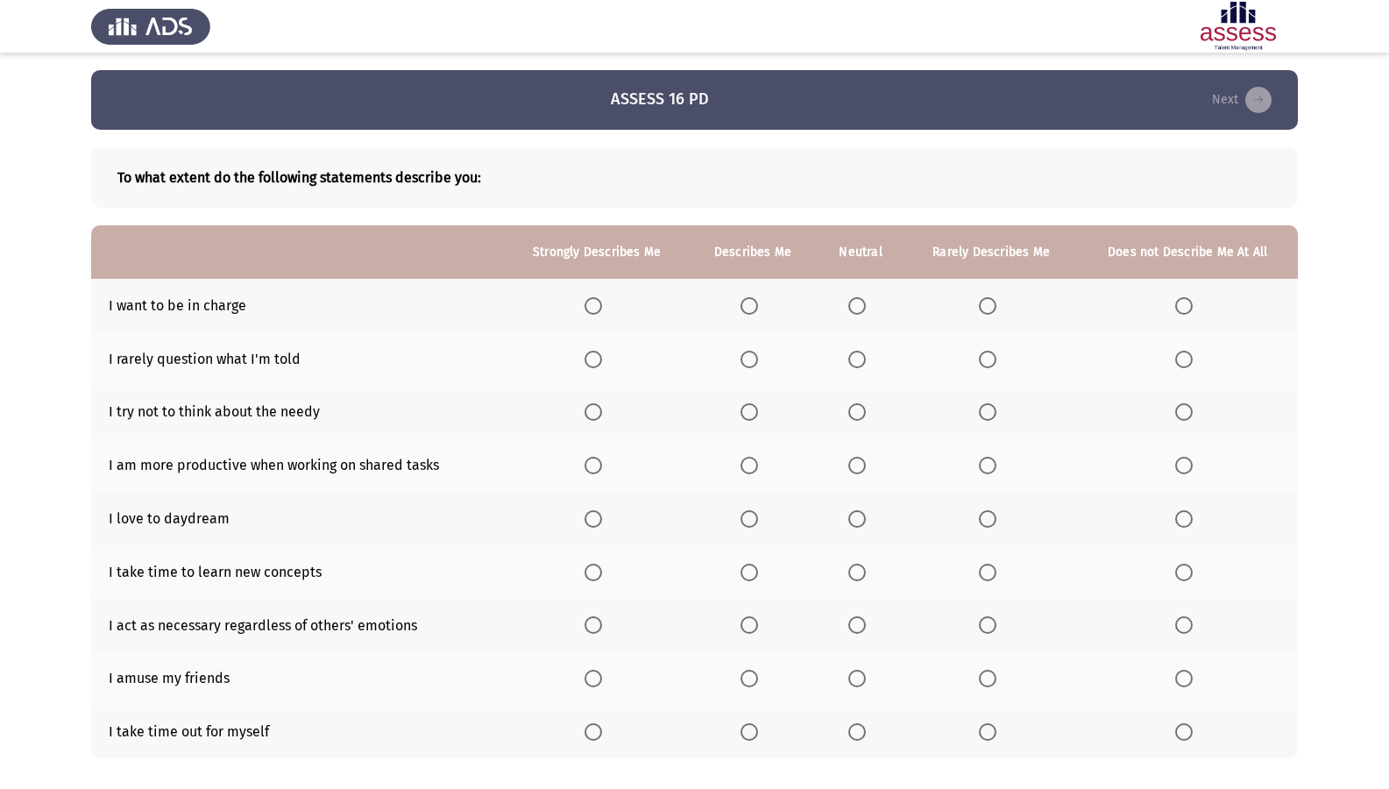
click at [599, 304] on span "Select an option" at bounding box center [594, 306] width 18 height 18
click at [599, 304] on input "Select an option" at bounding box center [594, 306] width 18 height 18
click at [1187, 355] on span "Select an option" at bounding box center [1184, 360] width 18 height 18
click at [1187, 355] on input "Select an option" at bounding box center [1184, 360] width 18 height 18
click at [1185, 405] on span "Select an option" at bounding box center [1184, 412] width 18 height 18
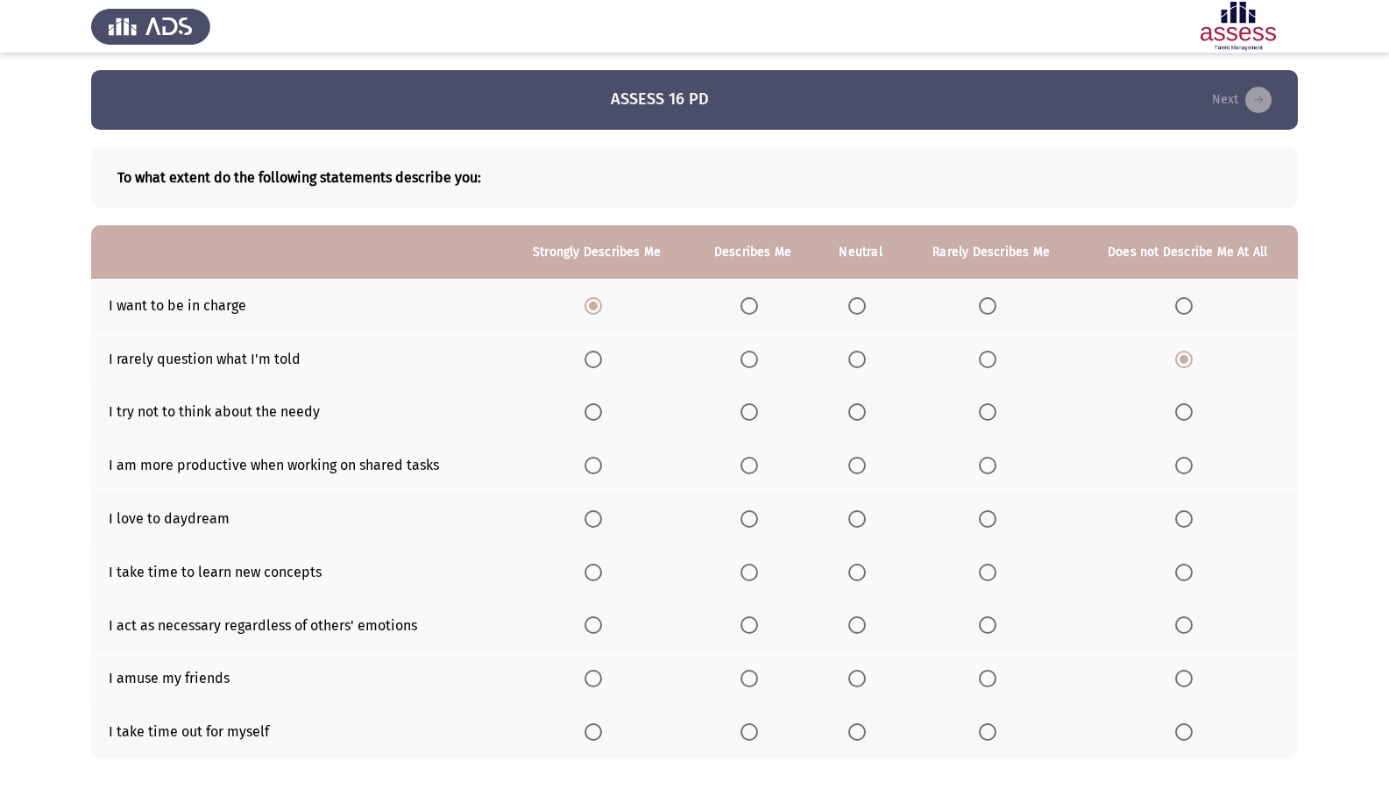
click at [1185, 405] on input "Select an option" at bounding box center [1184, 412] width 18 height 18
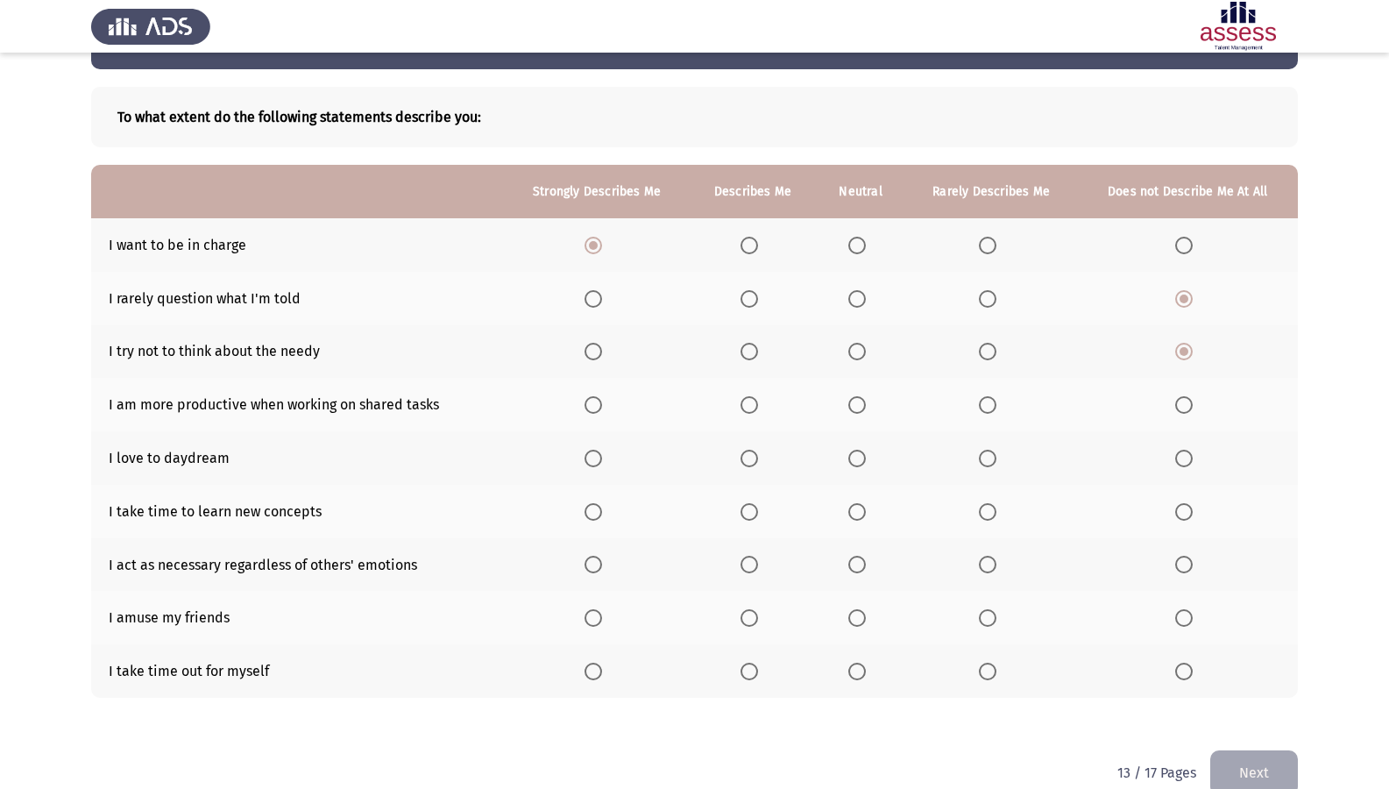
scroll to position [92, 0]
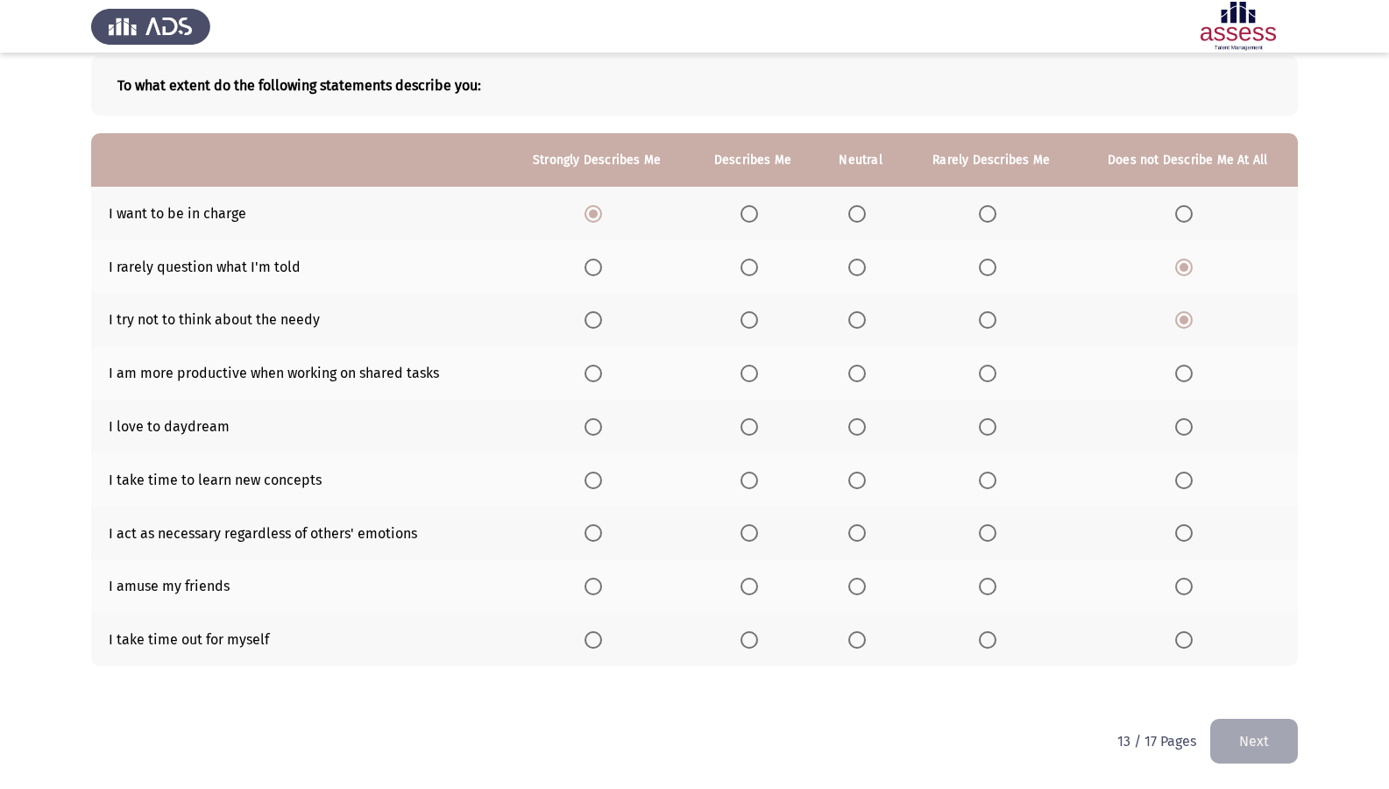
click at [756, 369] on span "Select an option" at bounding box center [749, 374] width 18 height 18
click at [756, 369] on input "Select an option" at bounding box center [749, 374] width 18 height 18
click at [600, 432] on span "Select an option" at bounding box center [594, 427] width 18 height 18
click at [600, 432] on input "Select an option" at bounding box center [594, 427] width 18 height 18
click at [758, 485] on span "Select an option" at bounding box center [749, 480] width 18 height 18
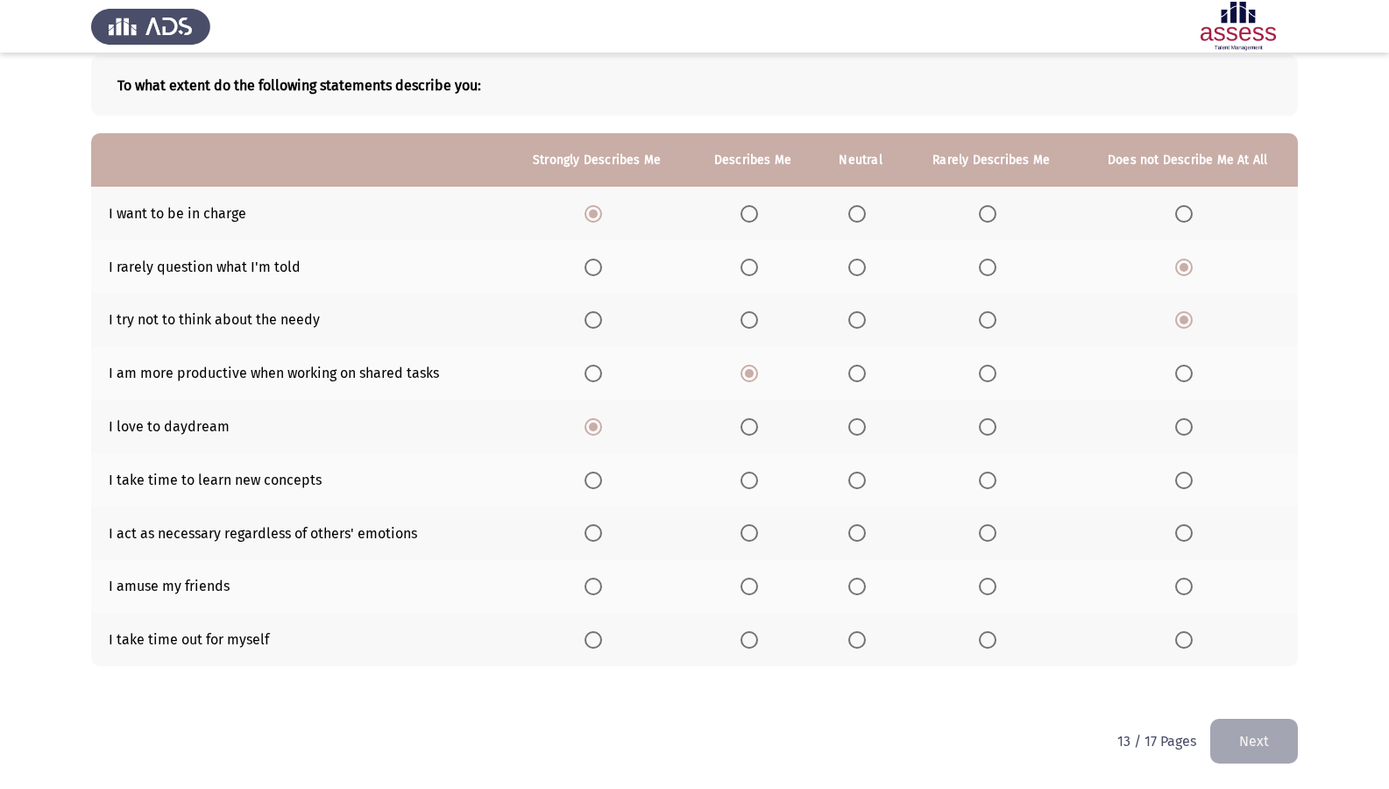
click at [758, 485] on input "Select an option" at bounding box center [749, 480] width 18 height 18
click at [853, 485] on span "Select an option" at bounding box center [857, 480] width 18 height 18
click at [853, 485] on input "Select an option" at bounding box center [857, 480] width 18 height 18
click at [994, 530] on span "Select an option" at bounding box center [988, 533] width 18 height 18
click at [994, 530] on input "Select an option" at bounding box center [988, 533] width 18 height 18
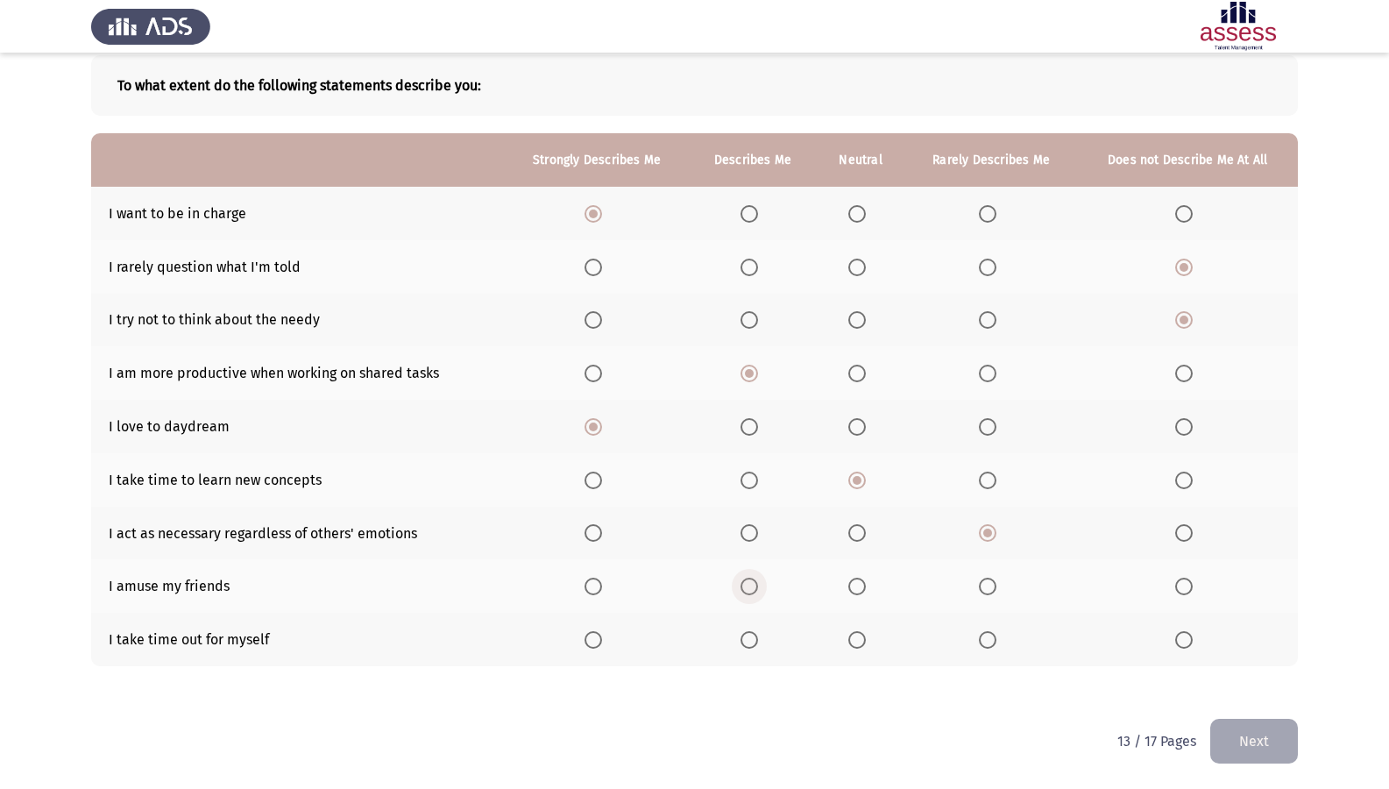
click at [755, 590] on span "Select an option" at bounding box center [749, 586] width 18 height 18
click at [755, 590] on input "Select an option" at bounding box center [749, 586] width 18 height 18
click at [854, 637] on span "Select an option" at bounding box center [857, 640] width 18 height 18
click at [854, 637] on input "Select an option" at bounding box center [857, 640] width 18 height 18
click at [1290, 677] on button "Next" at bounding box center [1254, 741] width 88 height 45
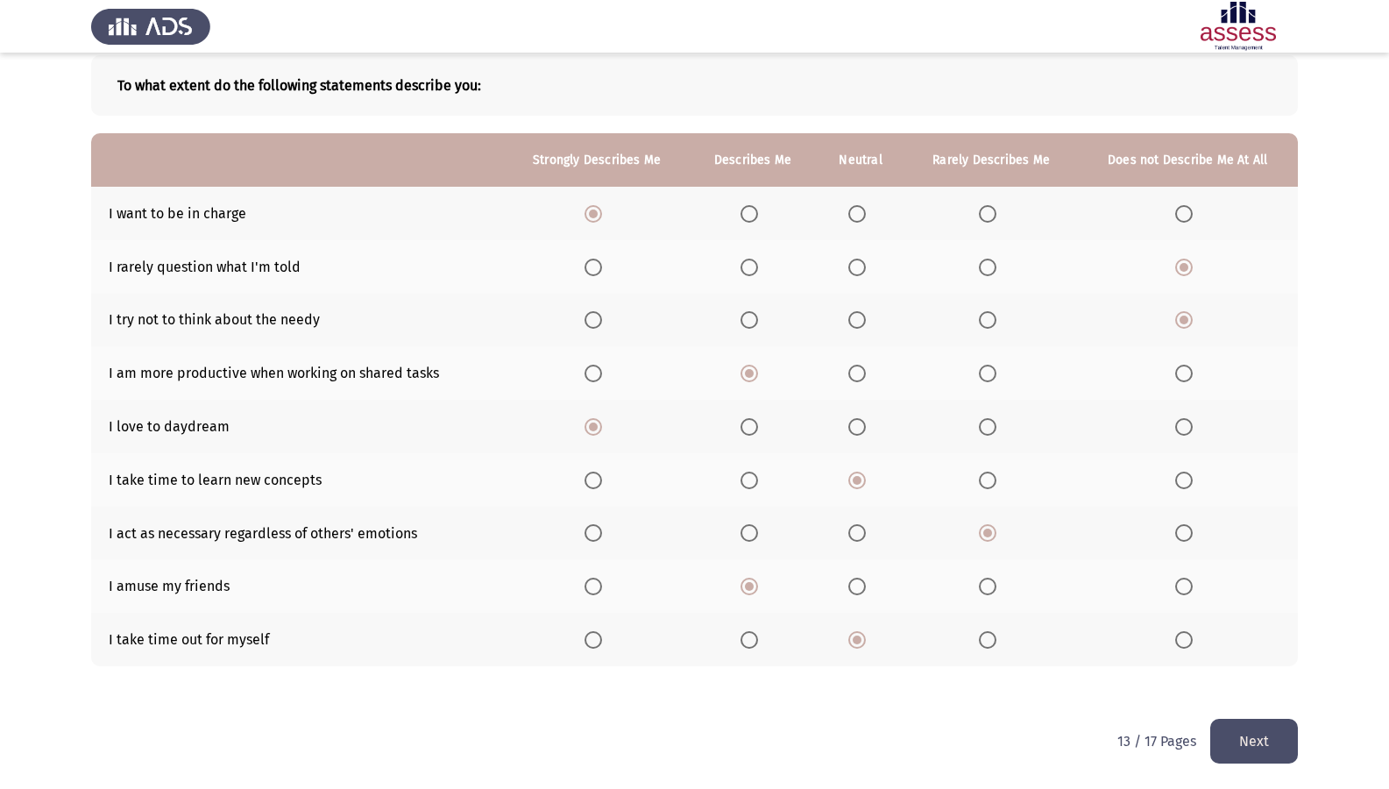
scroll to position [0, 0]
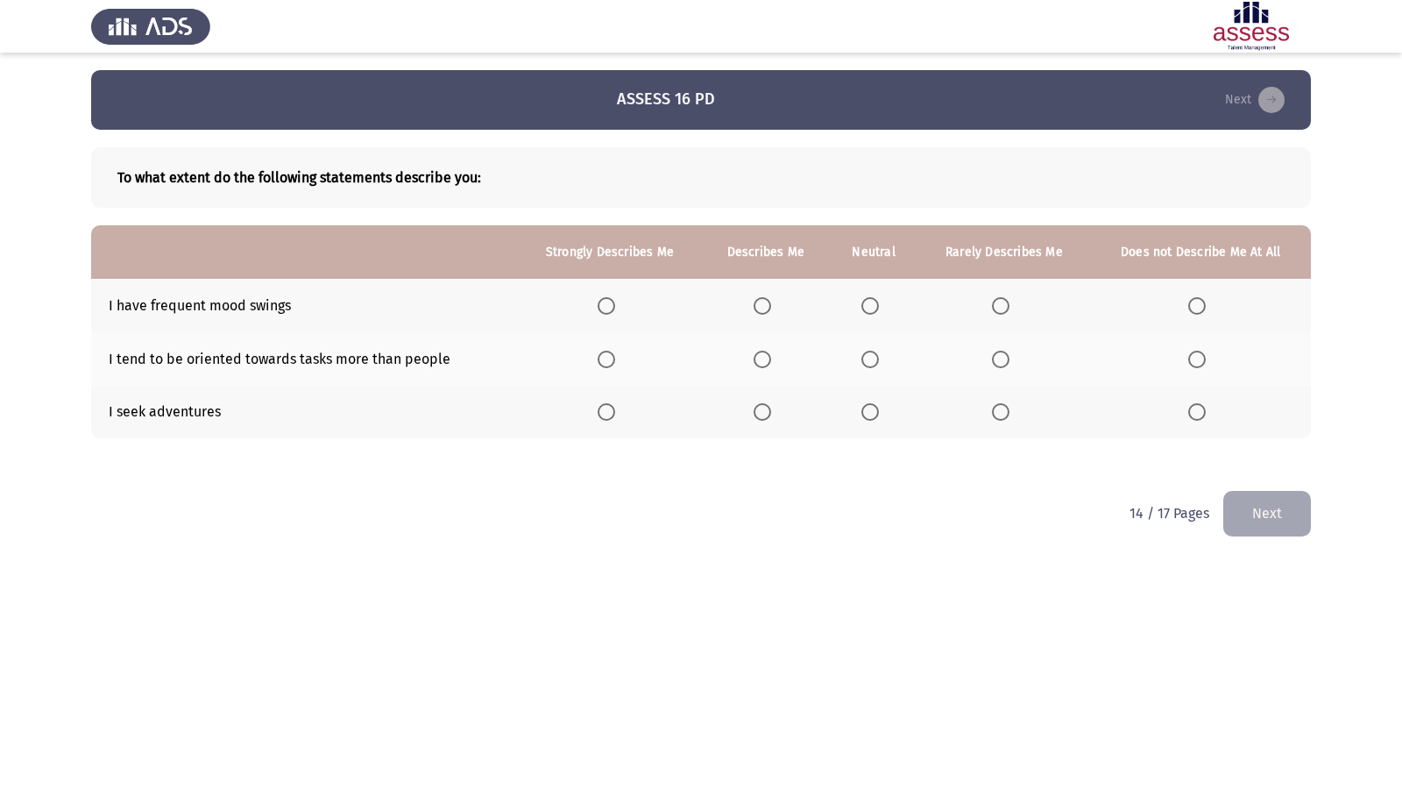
click at [1002, 307] on span "Select an option" at bounding box center [1001, 306] width 18 height 18
click at [1002, 307] on input "Select an option" at bounding box center [1001, 306] width 18 height 18
click at [883, 362] on label "Select an option" at bounding box center [873, 360] width 25 height 18
click at [879, 362] on input "Select an option" at bounding box center [870, 360] width 18 height 18
click at [619, 407] on label "Select an option" at bounding box center [610, 412] width 25 height 18
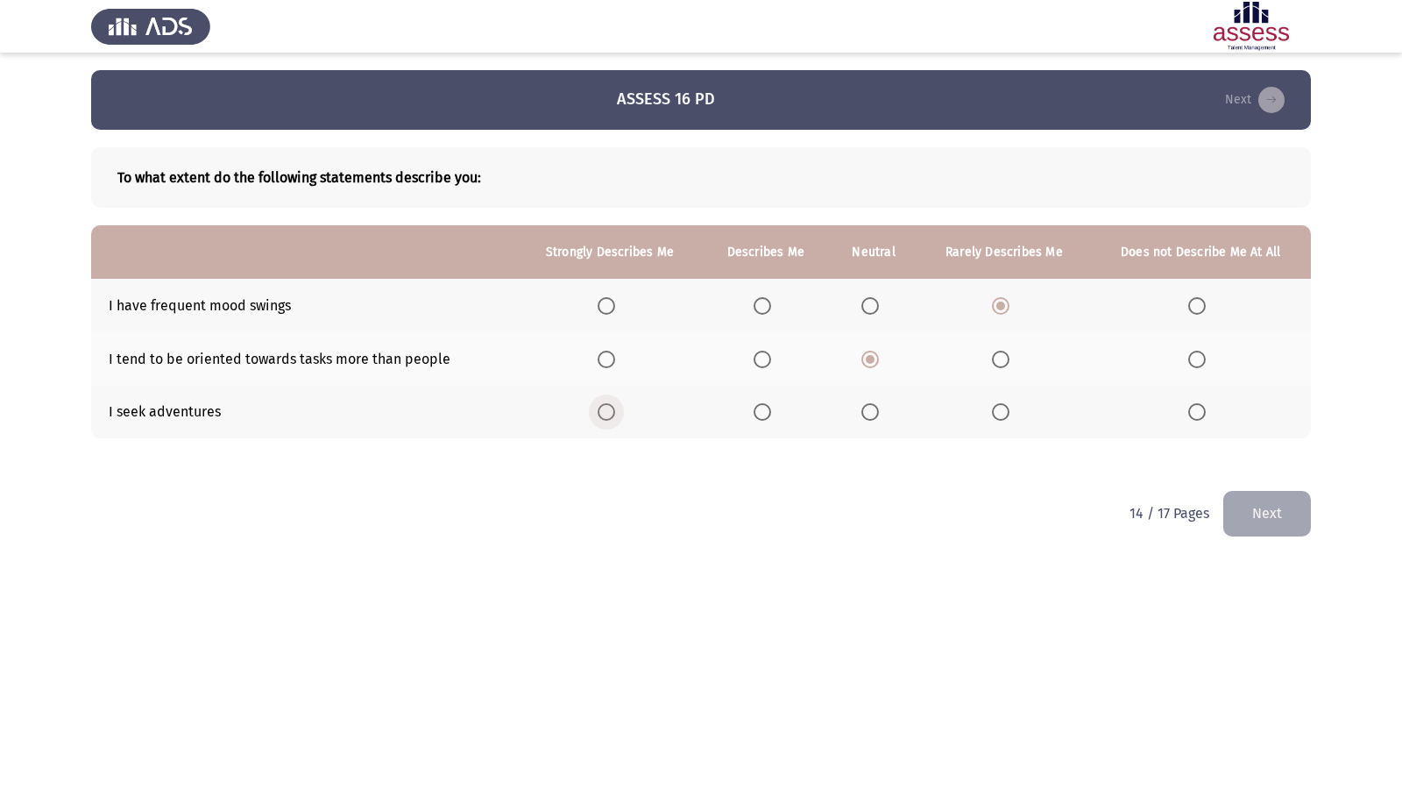
click at [615, 407] on input "Select an option" at bounding box center [607, 412] width 18 height 18
click at [1299, 514] on button "Next" at bounding box center [1267, 513] width 88 height 45
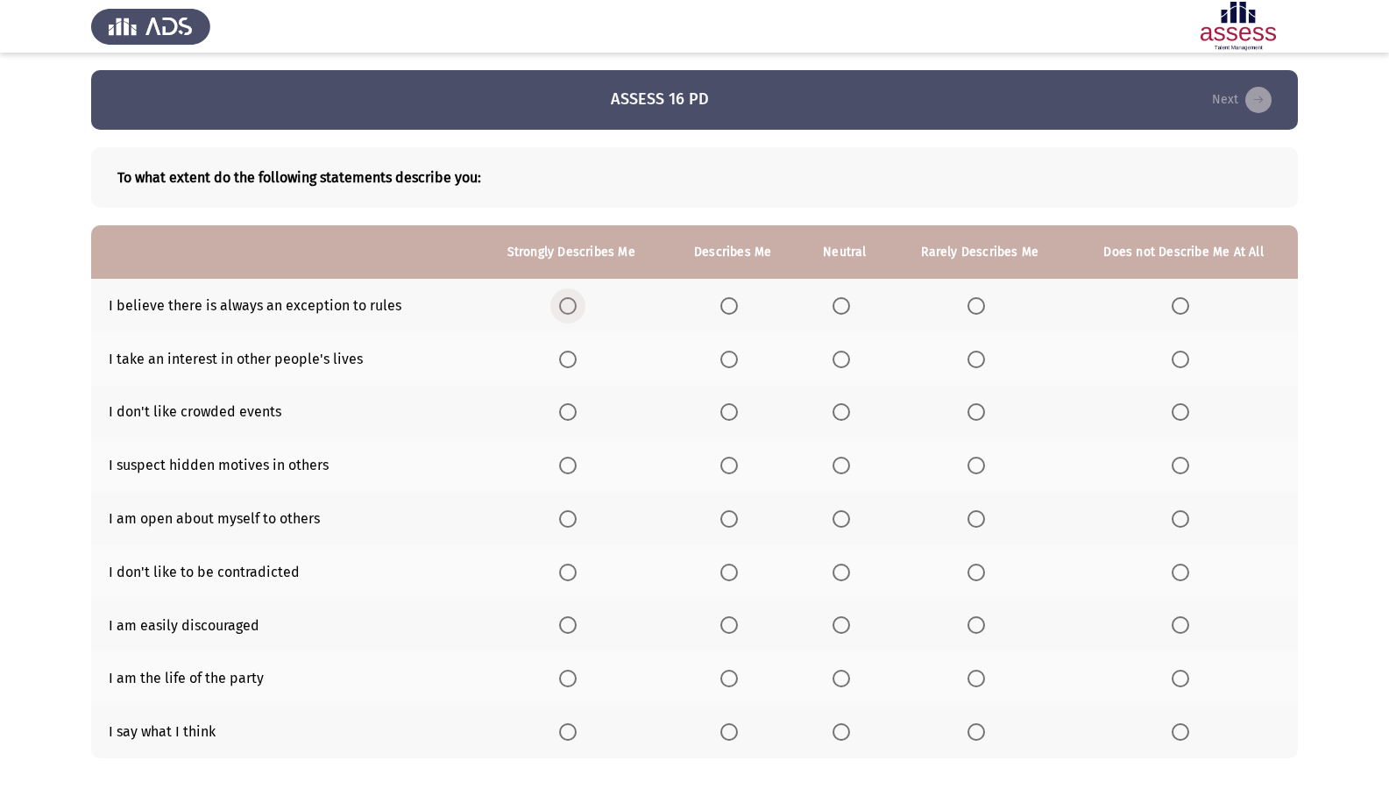
click at [571, 308] on span "Select an option" at bounding box center [568, 306] width 18 height 18
click at [571, 308] on input "Select an option" at bounding box center [568, 306] width 18 height 18
click at [570, 364] on span "Select an option" at bounding box center [568, 360] width 18 height 18
click at [570, 364] on input "Select an option" at bounding box center [568, 360] width 18 height 18
click at [725, 412] on span "Select an option" at bounding box center [729, 412] width 18 height 18
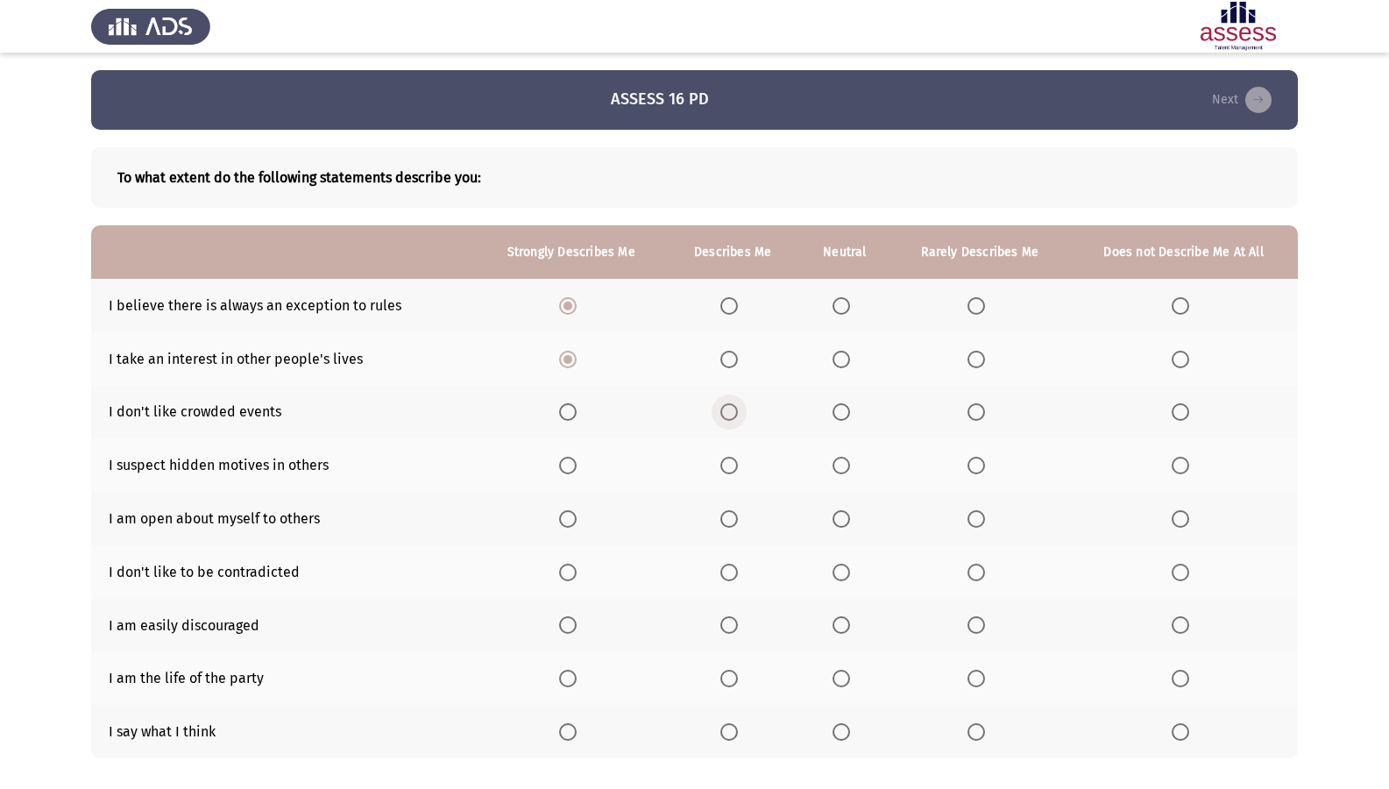
click at [725, 412] on input "Select an option" at bounding box center [729, 412] width 18 height 18
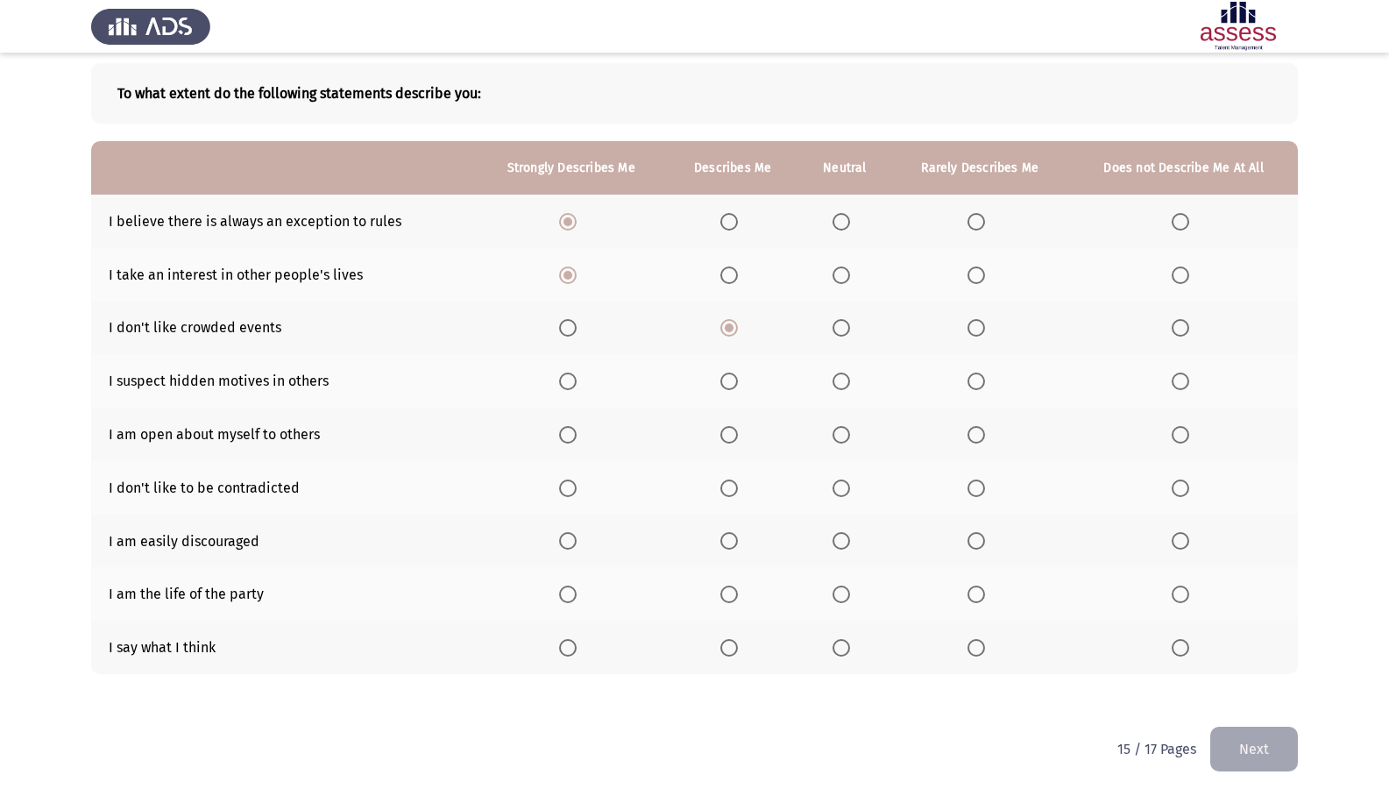
scroll to position [92, 0]
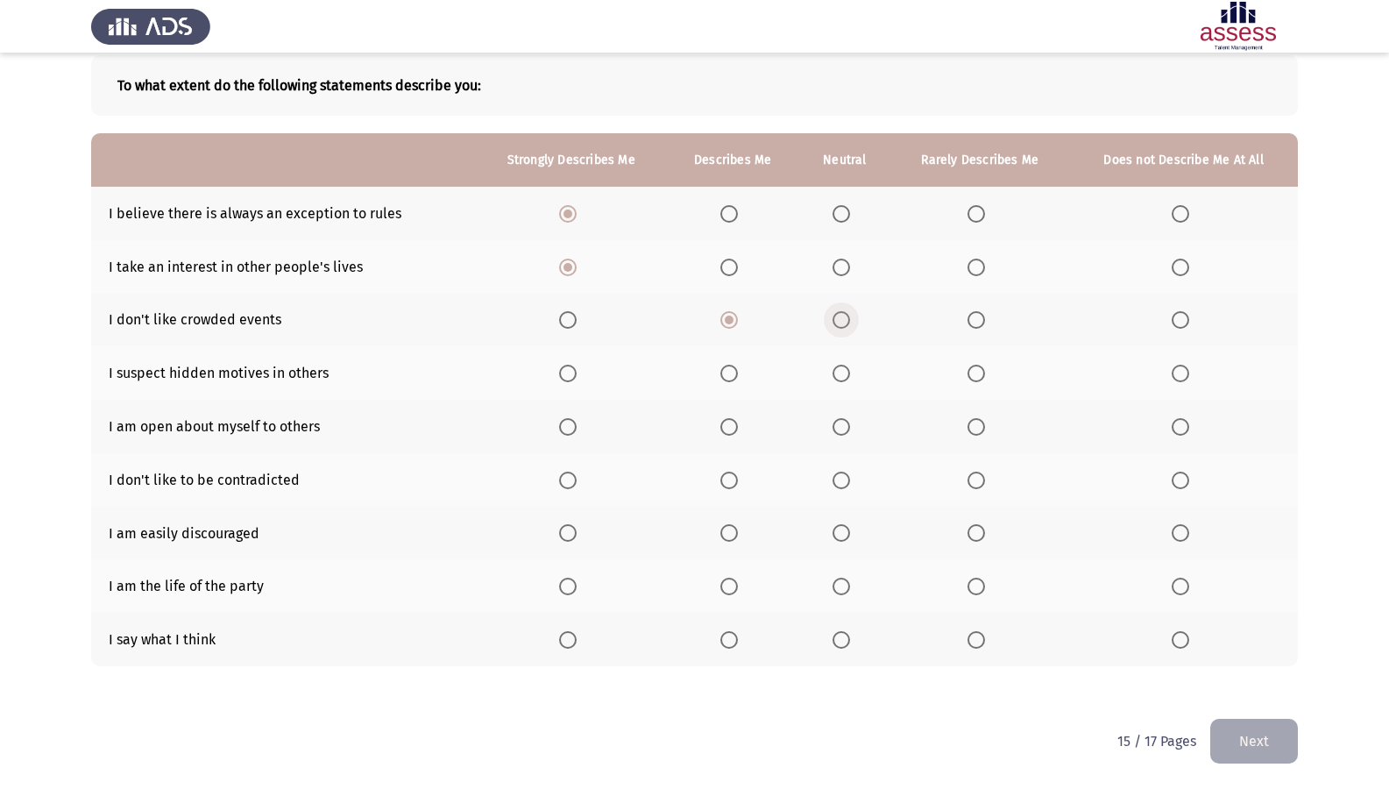
click at [848, 313] on span "Select an option" at bounding box center [842, 320] width 18 height 18
click at [848, 313] on input "Select an option" at bounding box center [842, 320] width 18 height 18
click at [839, 367] on span "Select an option" at bounding box center [842, 374] width 18 height 18
click at [839, 367] on input "Select an option" at bounding box center [842, 374] width 18 height 18
click at [738, 428] on span "Select an option" at bounding box center [729, 427] width 18 height 18
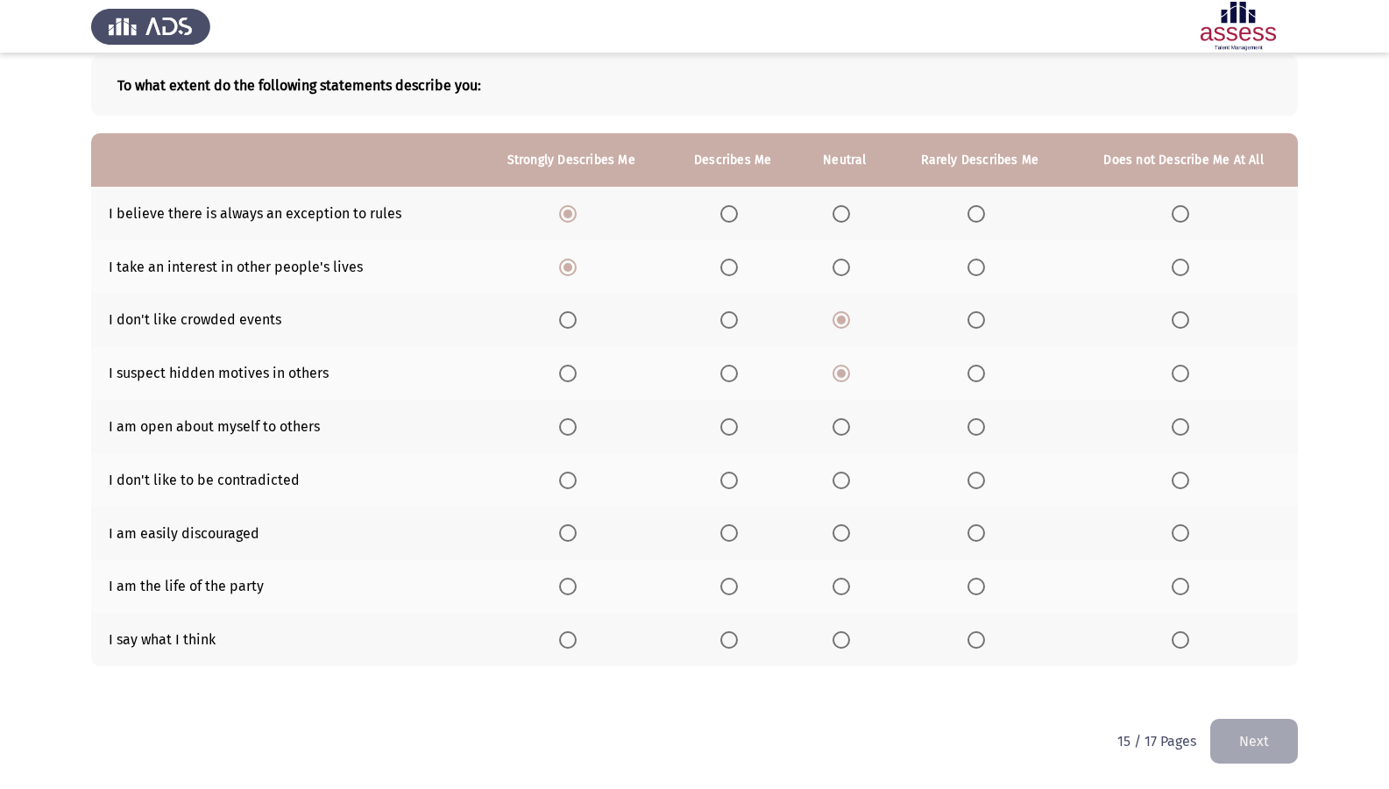
click at [738, 428] on input "Select an option" at bounding box center [729, 427] width 18 height 18
click at [974, 474] on span "Select an option" at bounding box center [976, 480] width 18 height 18
click at [974, 474] on input "Select an option" at bounding box center [976, 480] width 18 height 18
click at [1173, 538] on span "Select an option" at bounding box center [1181, 533] width 18 height 18
click at [1173, 538] on input "Select an option" at bounding box center [1181, 533] width 18 height 18
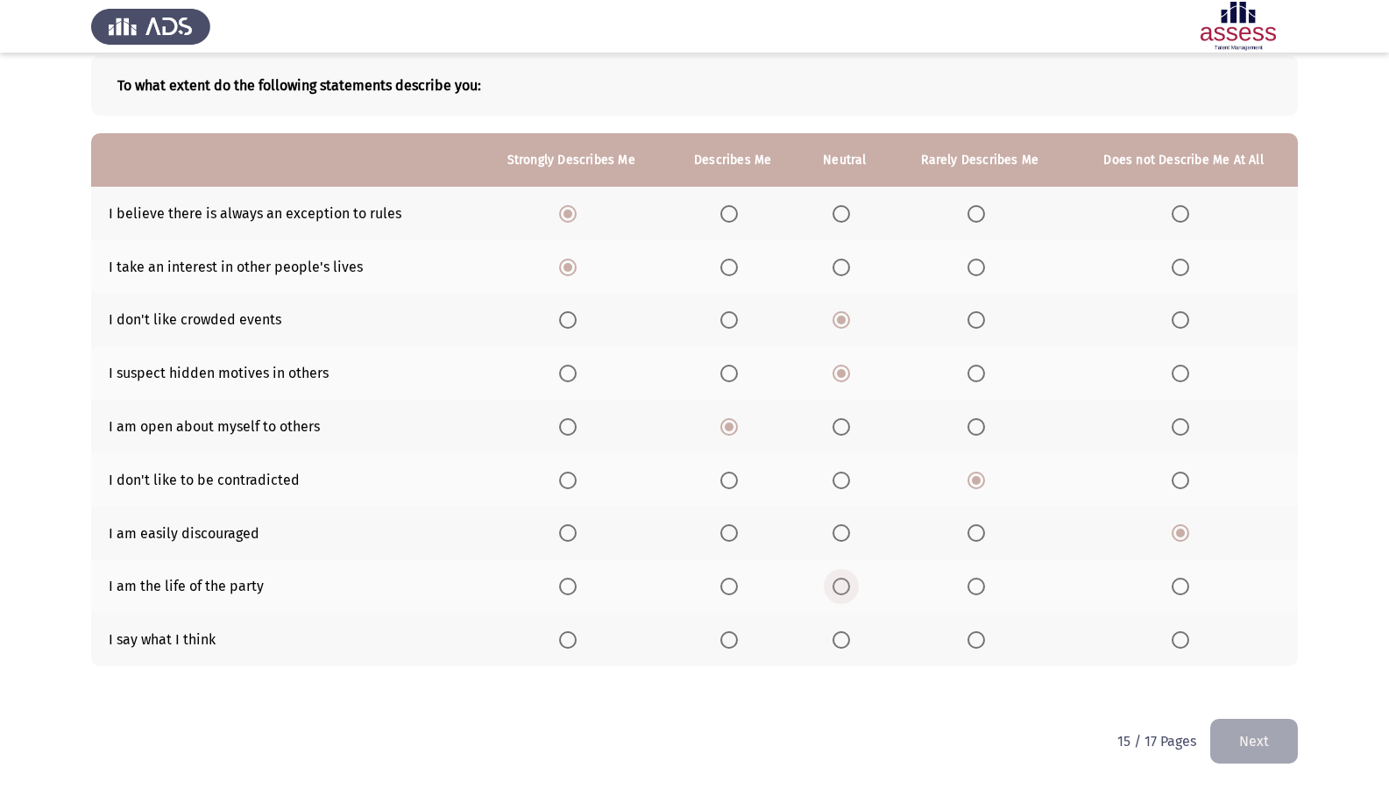
click at [848, 588] on span "Select an option" at bounding box center [842, 586] width 18 height 18
click at [848, 588] on input "Select an option" at bounding box center [842, 586] width 18 height 18
click at [720, 638] on span "Select an option" at bounding box center [729, 640] width 18 height 18
click at [720, 638] on input "Select an option" at bounding box center [729, 640] width 18 height 18
click at [1249, 677] on button "Next" at bounding box center [1254, 741] width 88 height 45
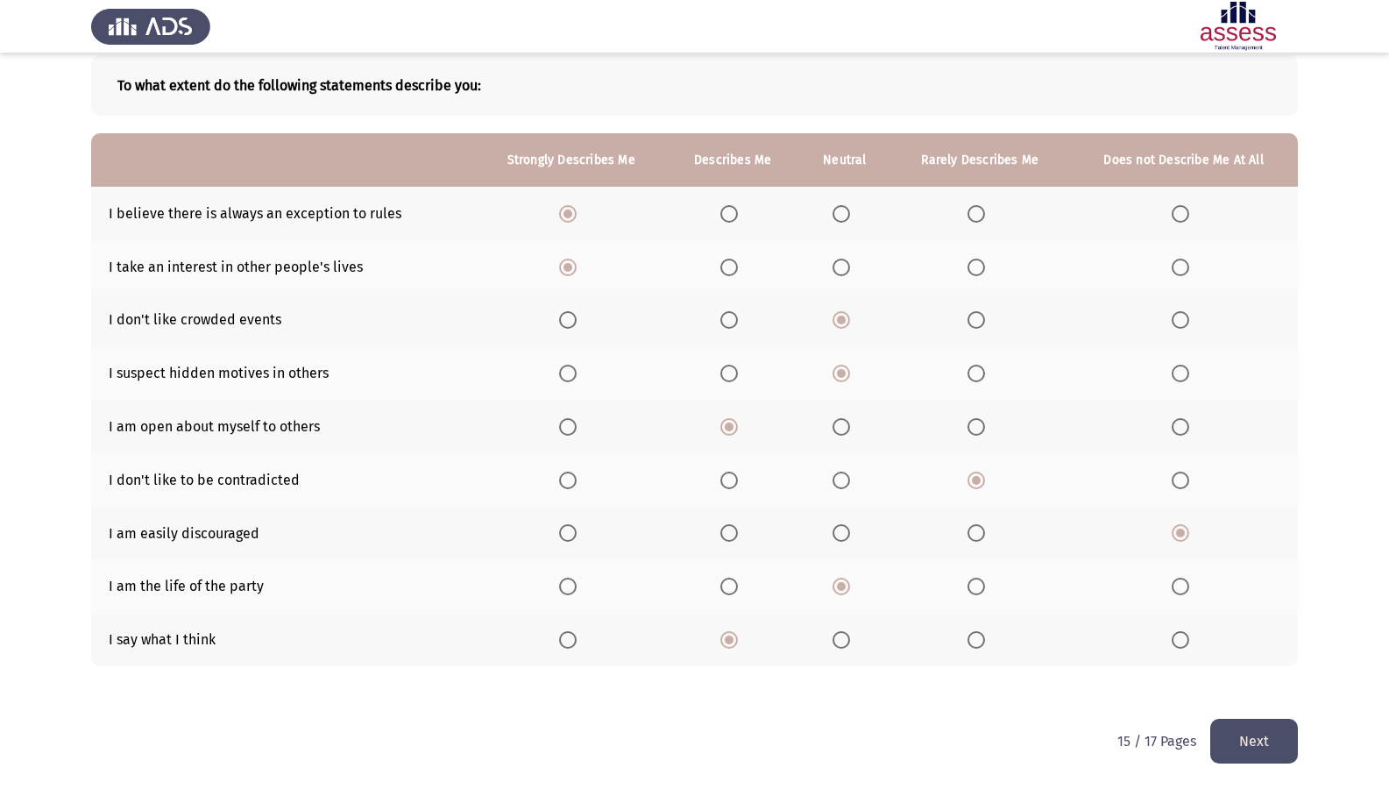
scroll to position [0, 0]
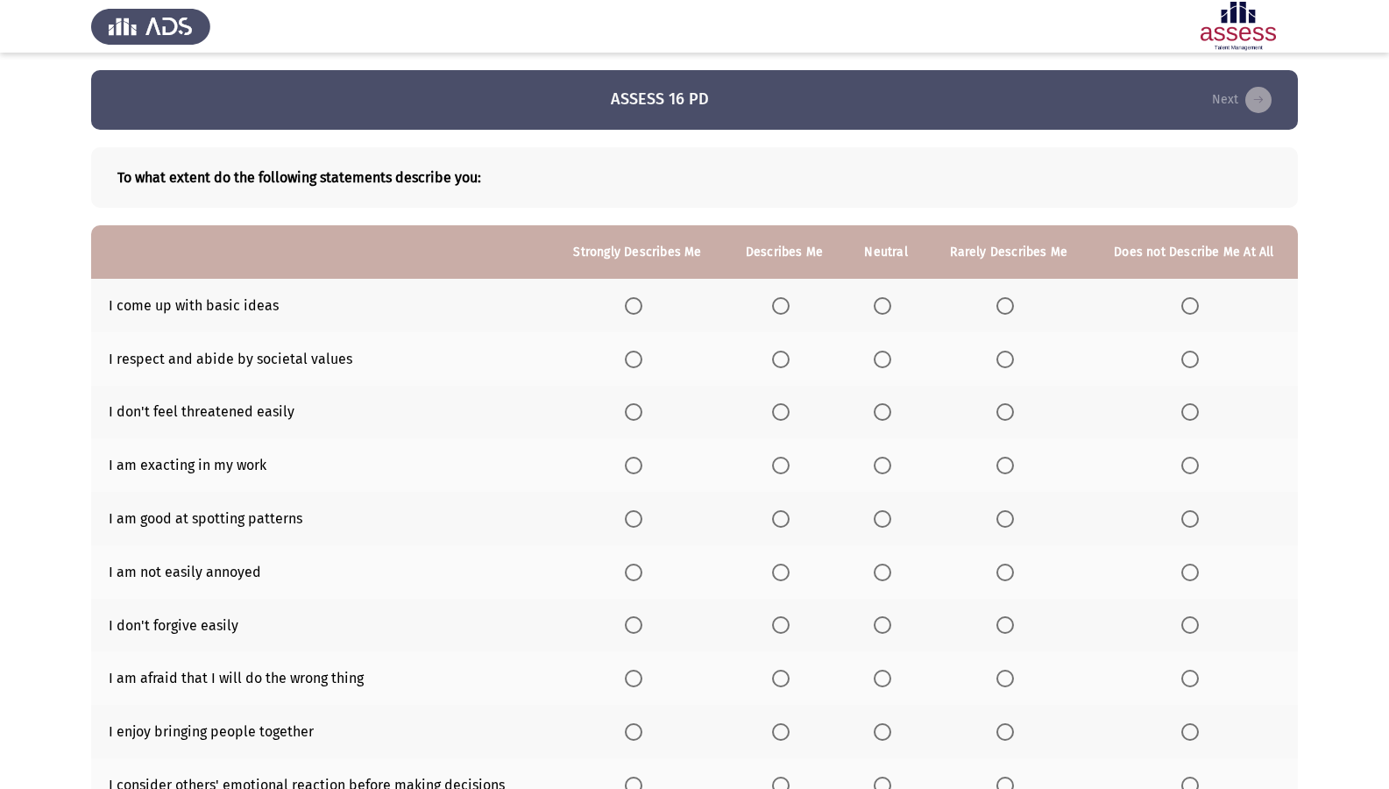
click at [884, 310] on span "Select an option" at bounding box center [883, 306] width 18 height 18
click at [884, 310] on input "Select an option" at bounding box center [883, 306] width 18 height 18
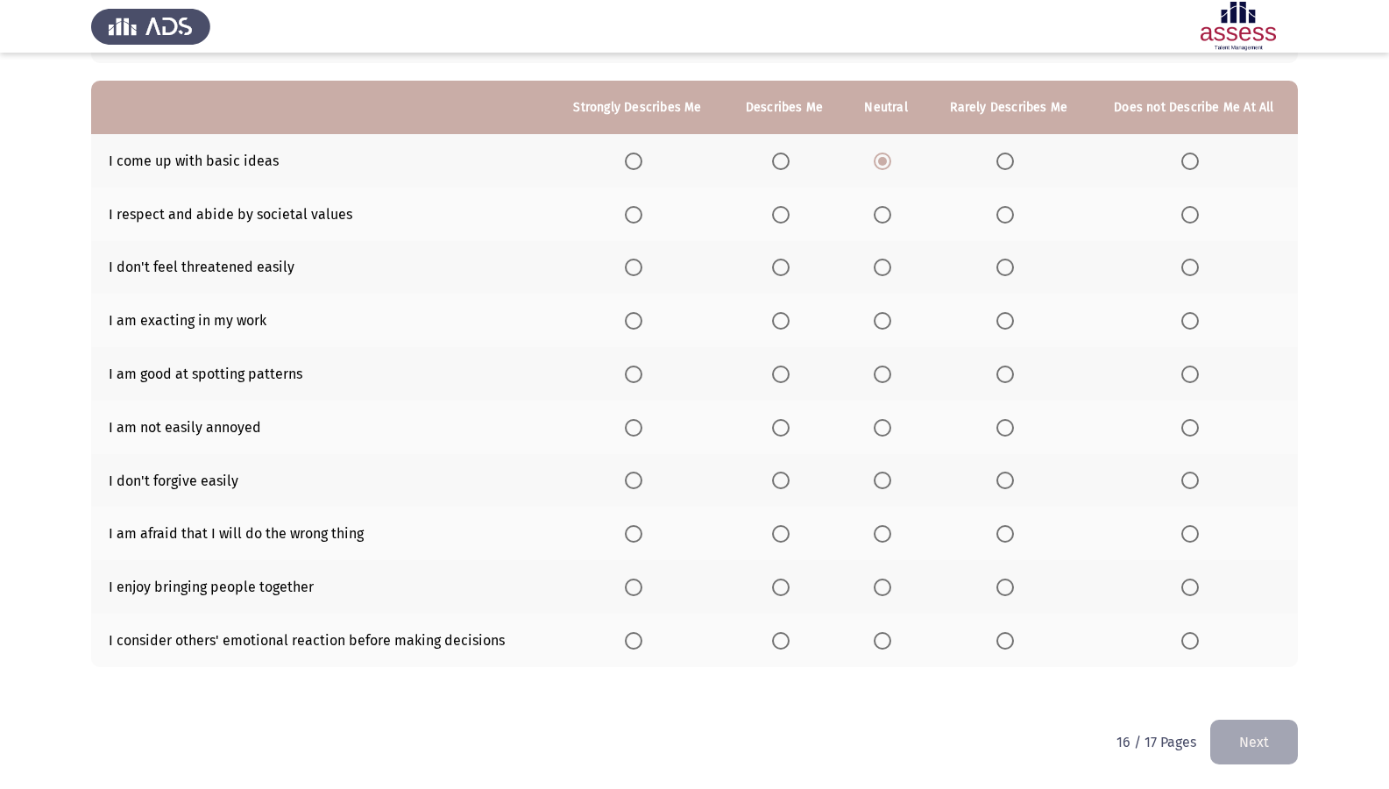
scroll to position [145, 0]
click at [646, 222] on label "Select an option" at bounding box center [637, 214] width 25 height 18
click at [642, 222] on input "Select an option" at bounding box center [634, 214] width 18 height 18
click at [635, 276] on th at bounding box center [637, 266] width 174 height 53
click at [640, 263] on span "Select an option" at bounding box center [634, 267] width 18 height 18
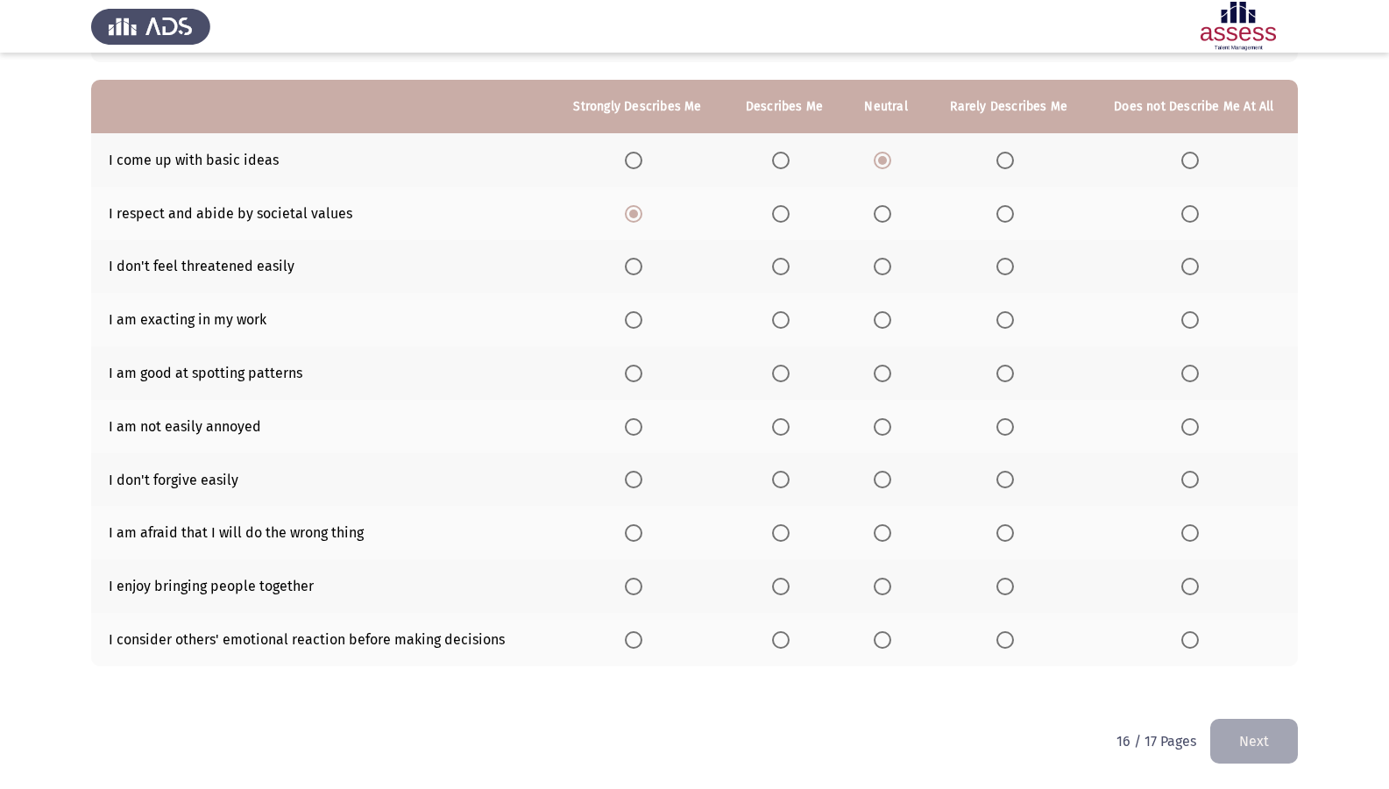
click at [640, 263] on input "Select an option" at bounding box center [634, 267] width 18 height 18
click at [784, 326] on span "Select an option" at bounding box center [781, 320] width 18 height 18
click at [784, 326] on input "Select an option" at bounding box center [781, 320] width 18 height 18
click at [637, 368] on span "Select an option" at bounding box center [634, 374] width 18 height 18
click at [637, 368] on input "Select an option" at bounding box center [634, 374] width 18 height 18
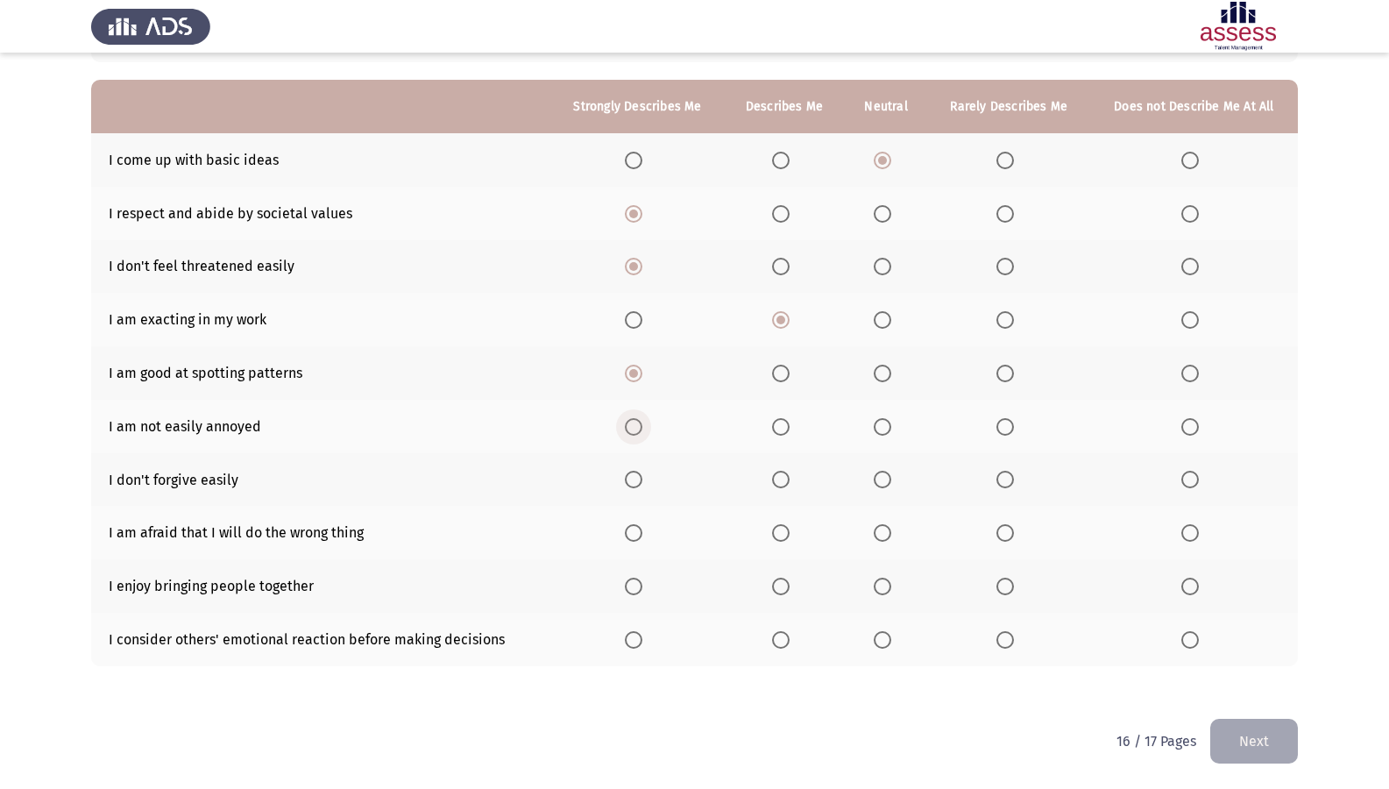
click at [641, 425] on span "Select an option" at bounding box center [634, 427] width 18 height 18
click at [641, 425] on input "Select an option" at bounding box center [634, 427] width 18 height 18
click at [1196, 476] on span "Select an option" at bounding box center [1190, 480] width 18 height 18
click at [1196, 476] on input "Select an option" at bounding box center [1190, 480] width 18 height 18
click at [786, 533] on span "Select an option" at bounding box center [781, 533] width 18 height 18
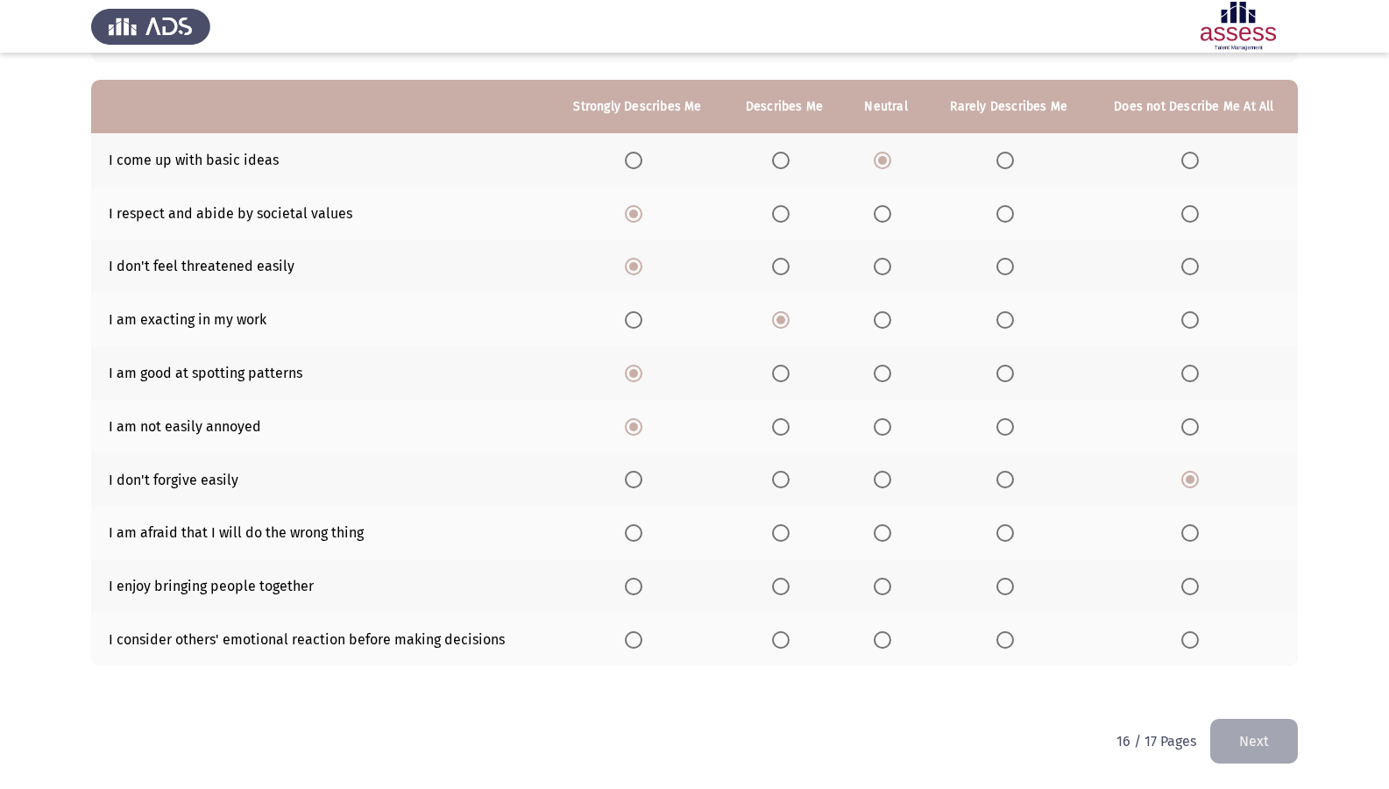
click at [786, 533] on input "Select an option" at bounding box center [781, 533] width 18 height 18
click at [635, 584] on span "Select an option" at bounding box center [634, 586] width 18 height 18
click at [635, 584] on input "Select an option" at bounding box center [634, 586] width 18 height 18
click at [634, 639] on span "Select an option" at bounding box center [634, 640] width 18 height 18
click at [634, 639] on input "Select an option" at bounding box center [634, 640] width 18 height 18
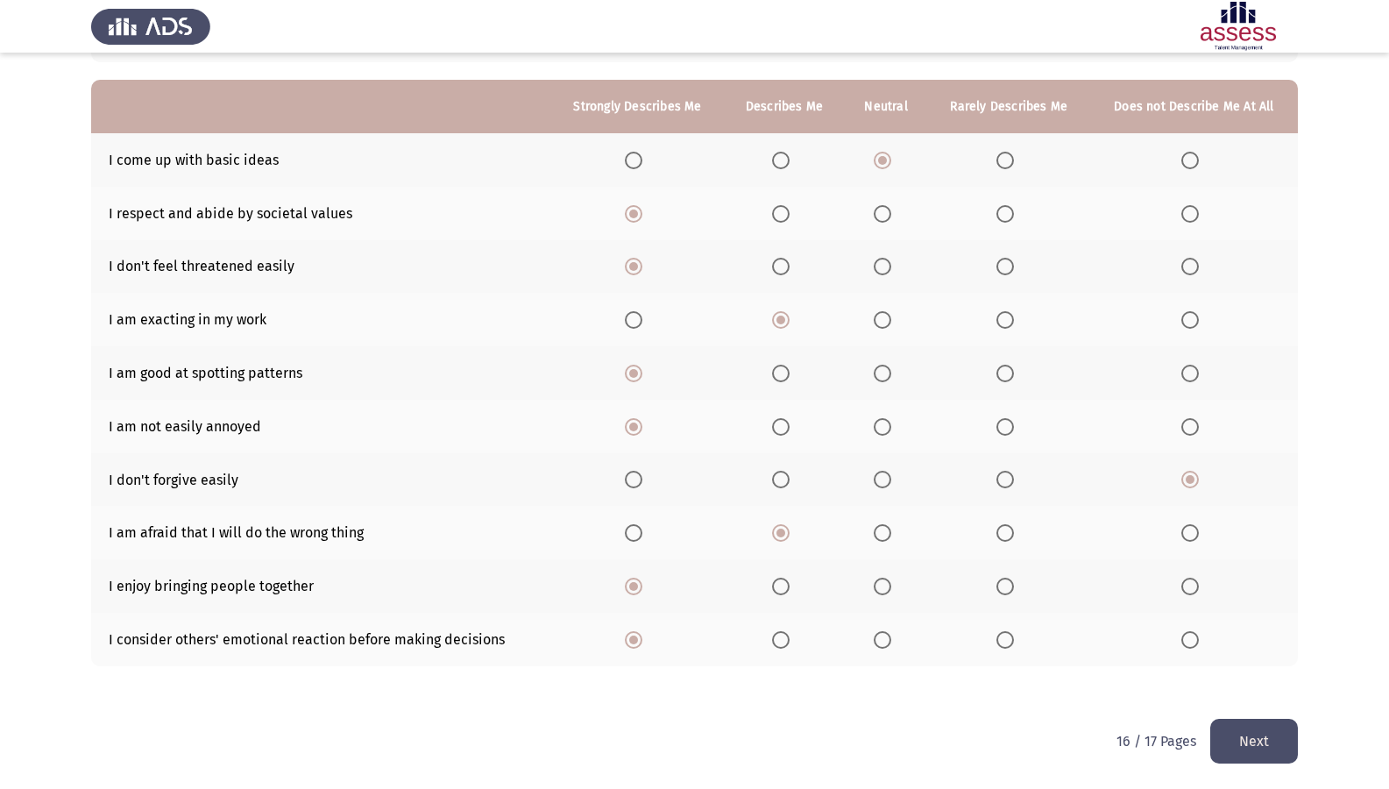
click at [1273, 677] on button "Next" at bounding box center [1254, 741] width 88 height 45
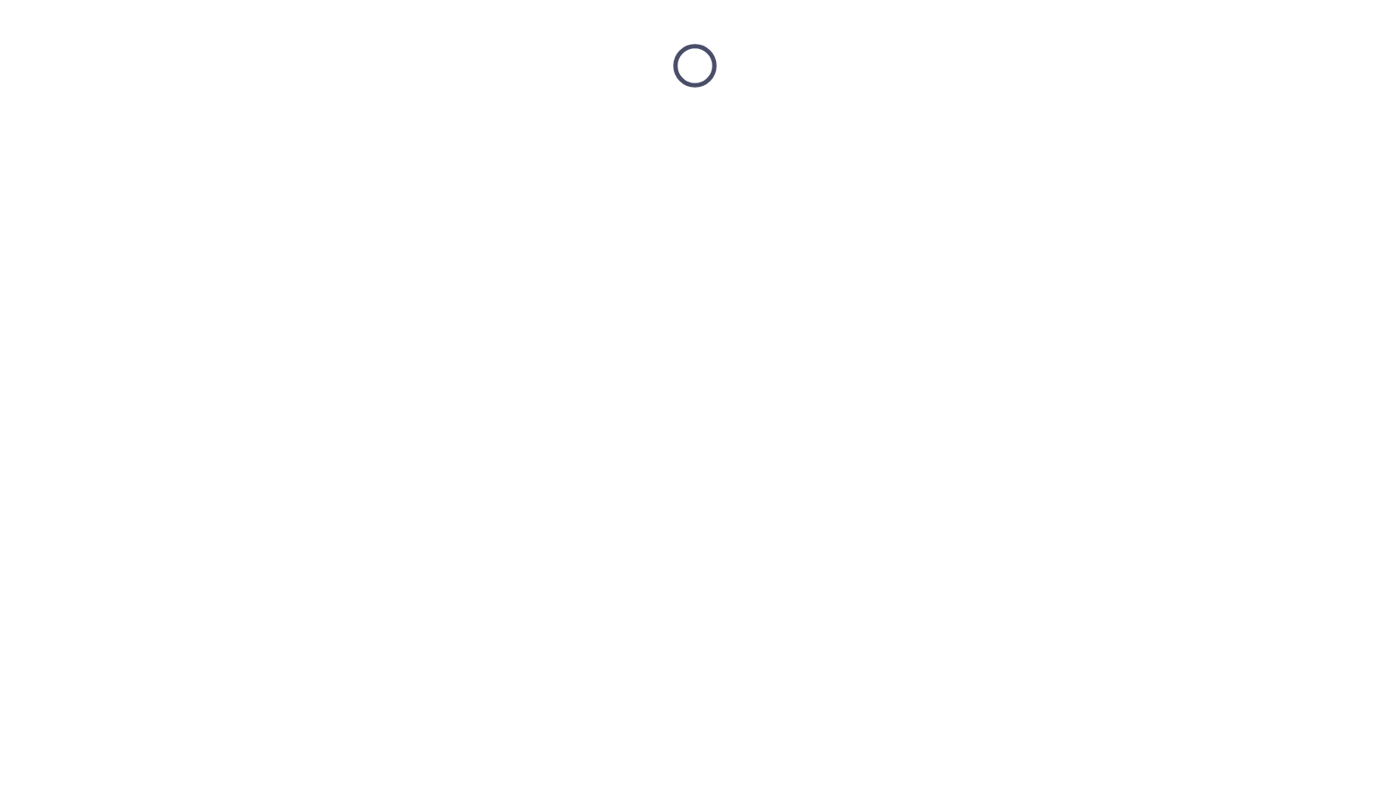
scroll to position [0, 0]
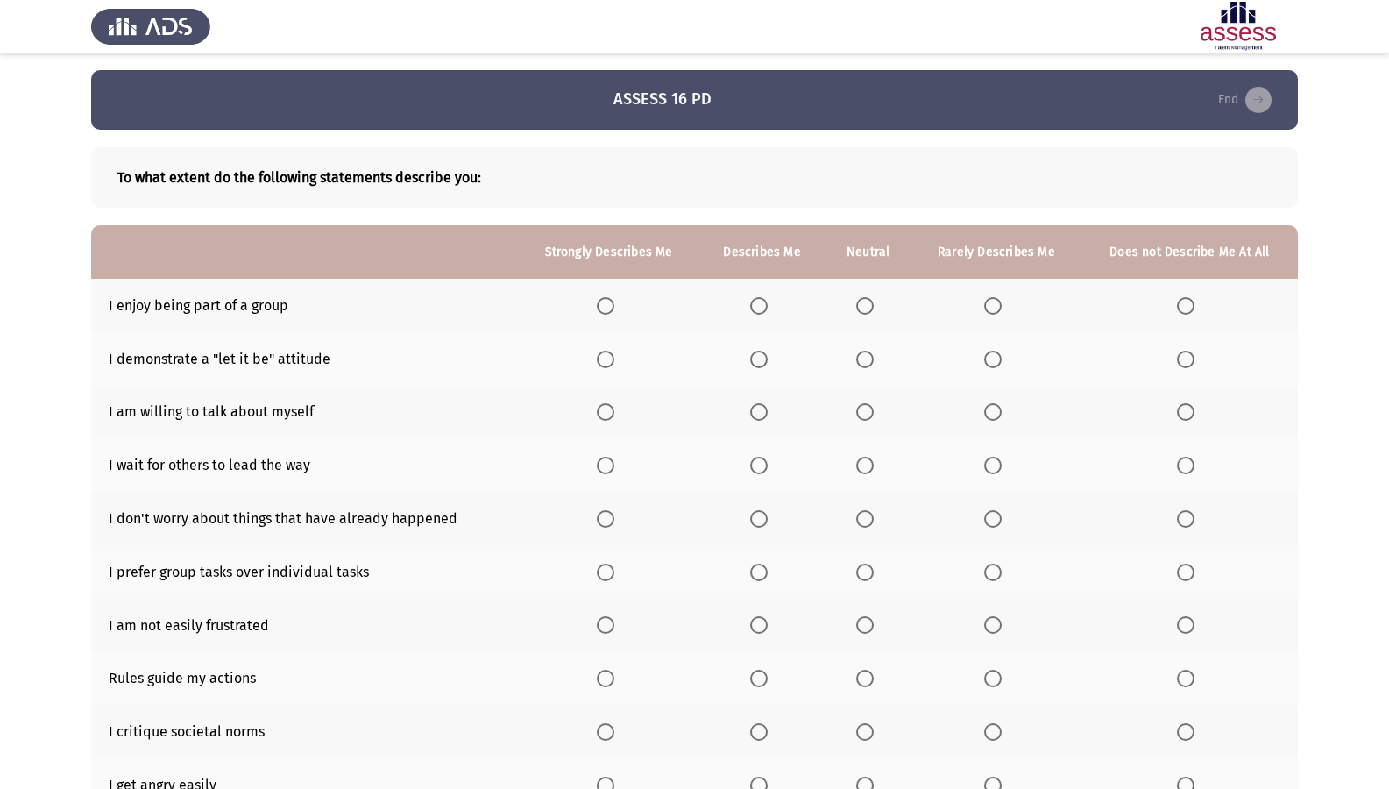
click at [762, 311] on span "Select an option" at bounding box center [759, 306] width 18 height 18
click at [762, 311] on input "Select an option" at bounding box center [759, 306] width 18 height 18
click at [757, 366] on span "Select an option" at bounding box center [759, 360] width 18 height 18
click at [757, 366] on input "Select an option" at bounding box center [759, 360] width 18 height 18
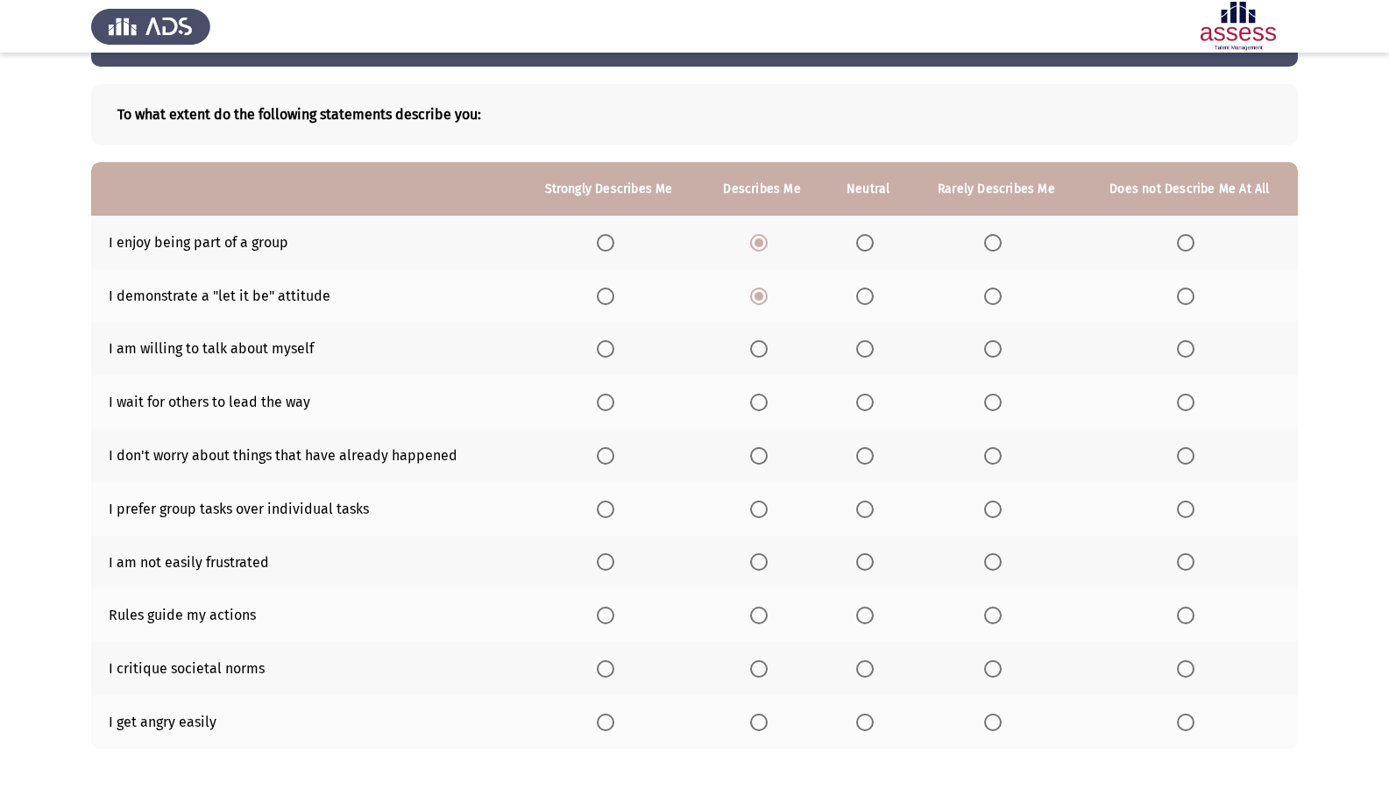
scroll to position [145, 0]
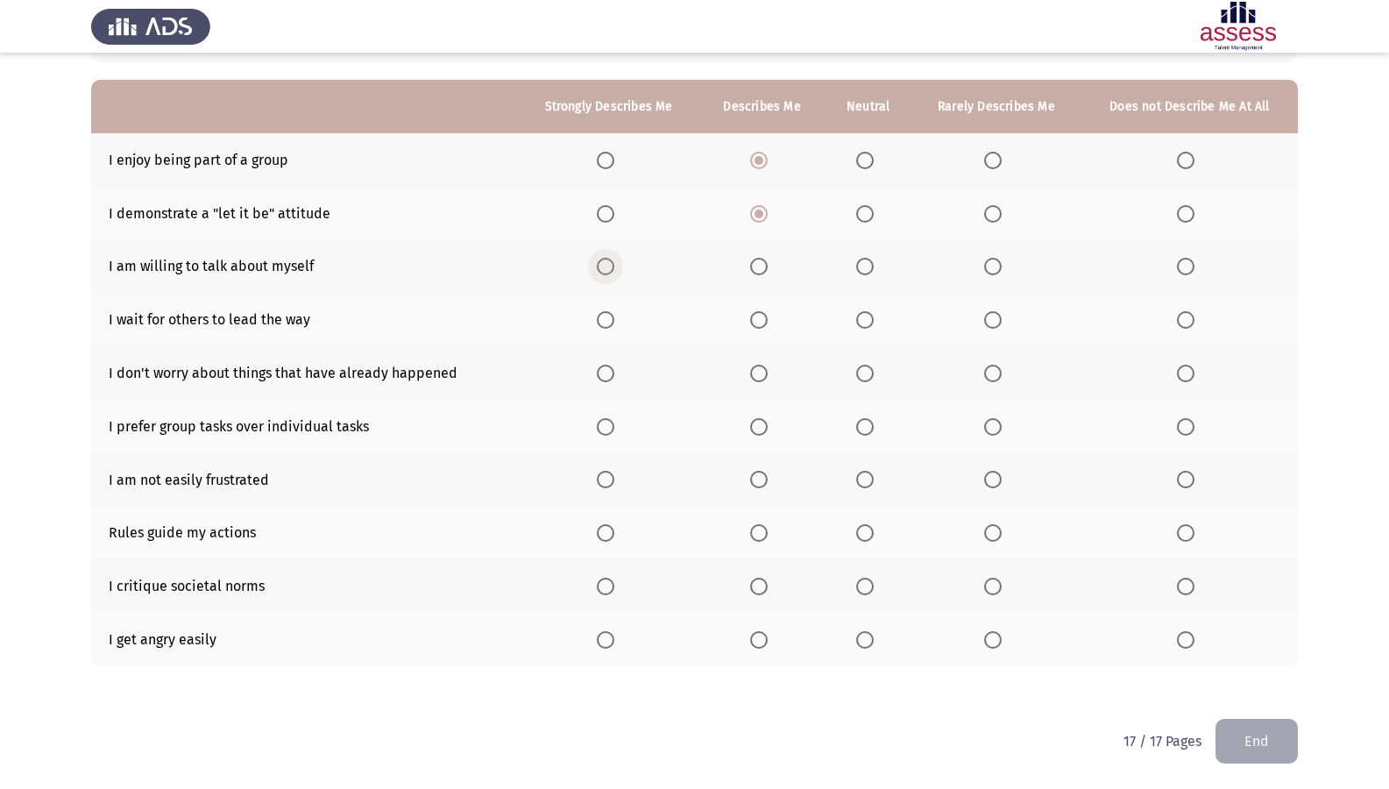
click at [614, 272] on span "Select an option" at bounding box center [606, 267] width 18 height 18
click at [614, 272] on input "Select an option" at bounding box center [606, 267] width 18 height 18
click at [877, 315] on label "Select an option" at bounding box center [868, 320] width 25 height 18
click at [874, 315] on input "Select an option" at bounding box center [865, 320] width 18 height 18
click at [600, 367] on span "Select an option" at bounding box center [606, 374] width 18 height 18
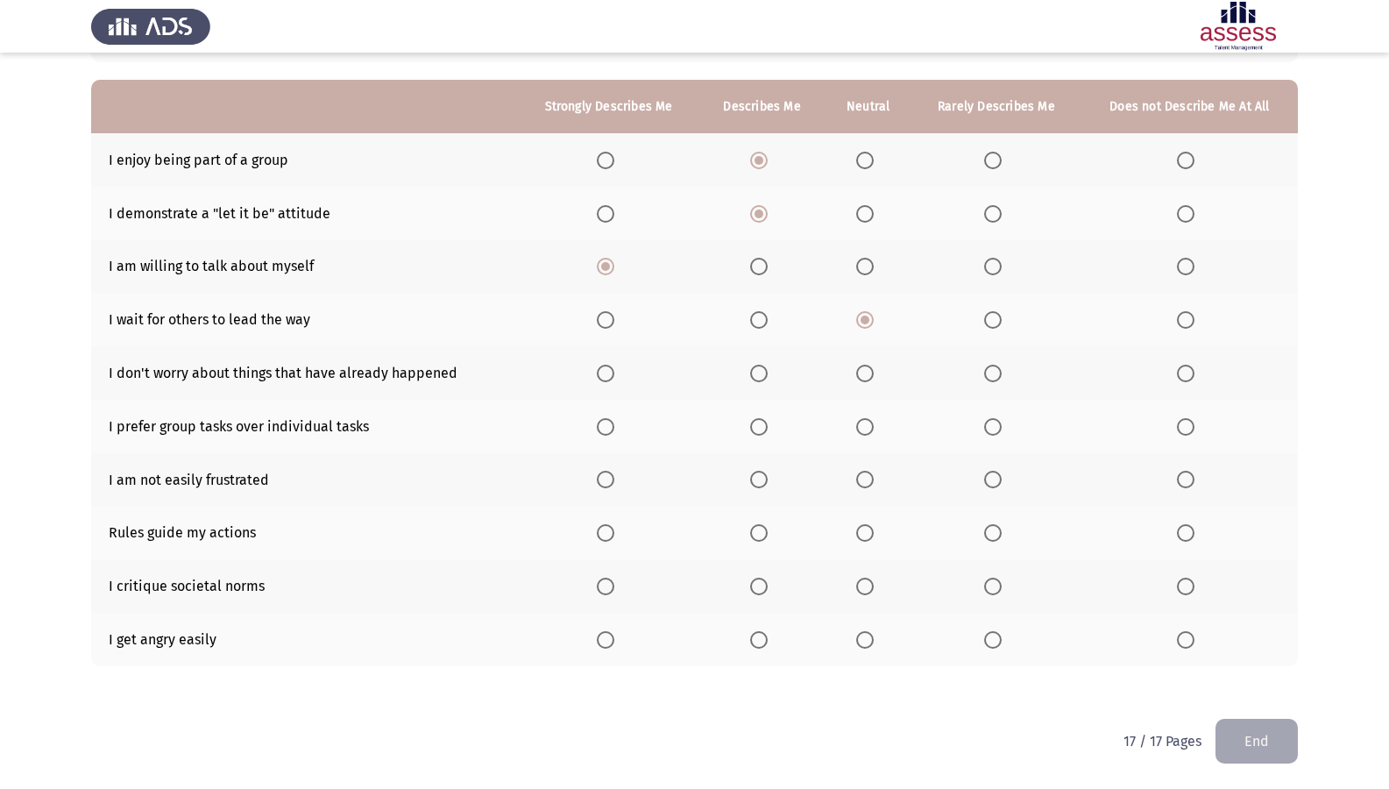
click at [600, 367] on input "Select an option" at bounding box center [606, 374] width 18 height 18
click at [765, 425] on span "Select an option" at bounding box center [759, 427] width 18 height 18
click at [765, 425] on input "Select an option" at bounding box center [759, 427] width 18 height 18
click at [606, 483] on span "Select an option" at bounding box center [606, 480] width 18 height 18
click at [606, 483] on input "Select an option" at bounding box center [606, 480] width 18 height 18
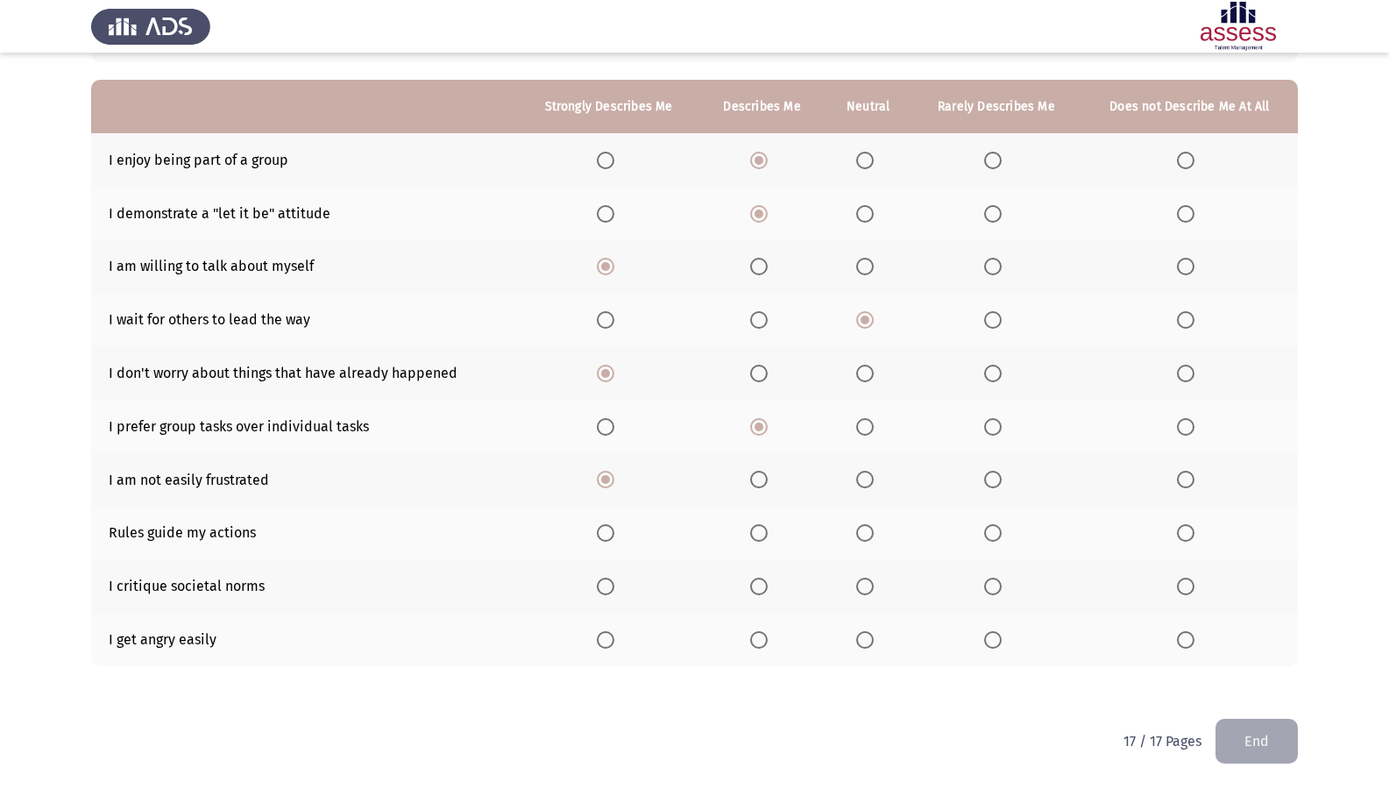
click at [760, 534] on span "Select an option" at bounding box center [759, 533] width 18 height 18
click at [760, 534] on input "Select an option" at bounding box center [759, 533] width 18 height 18
click at [997, 585] on span "Select an option" at bounding box center [993, 586] width 18 height 18
click at [997, 585] on input "Select an option" at bounding box center [993, 586] width 18 height 18
click at [1000, 647] on span "Select an option" at bounding box center [993, 640] width 18 height 18
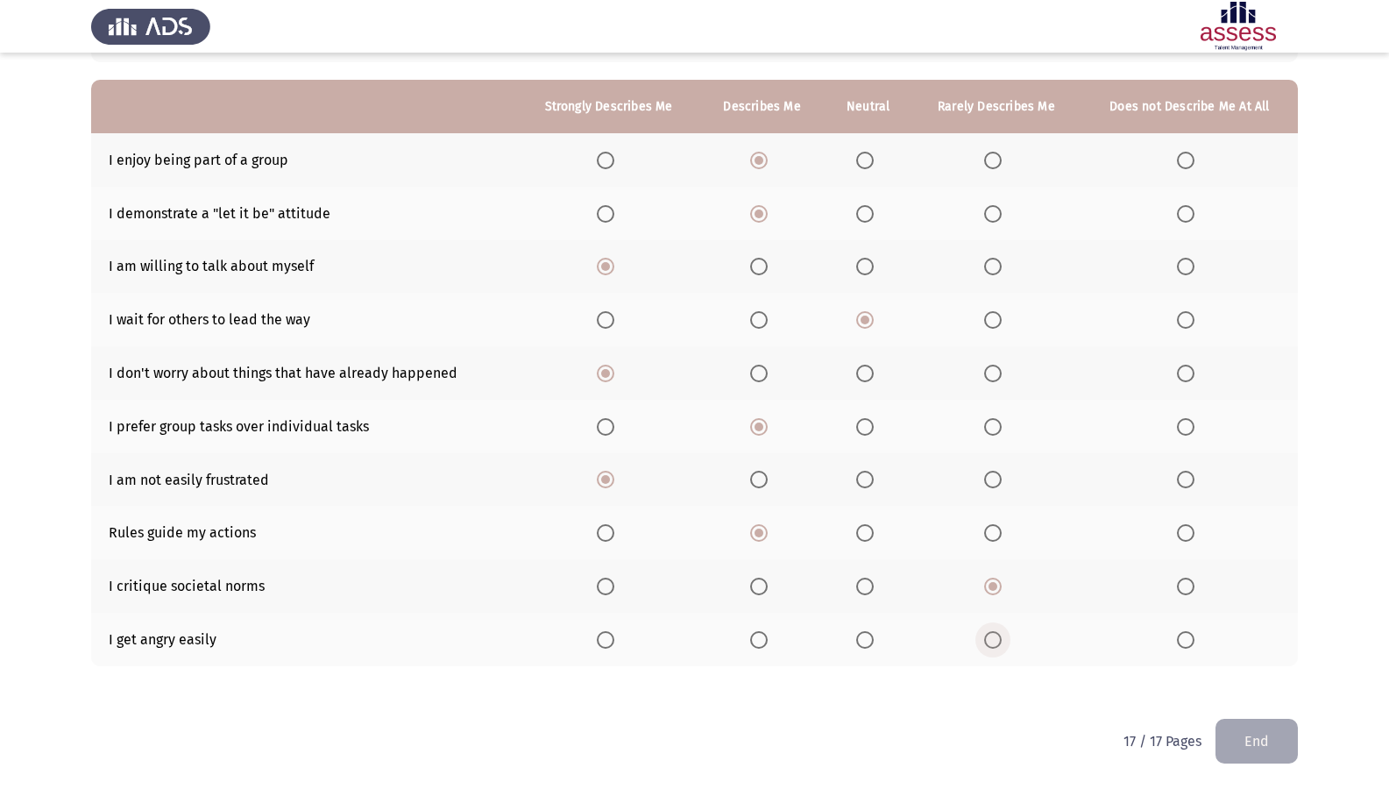
click at [1000, 647] on input "Select an option" at bounding box center [993, 640] width 18 height 18
click at [1270, 677] on button "End" at bounding box center [1256, 741] width 82 height 45
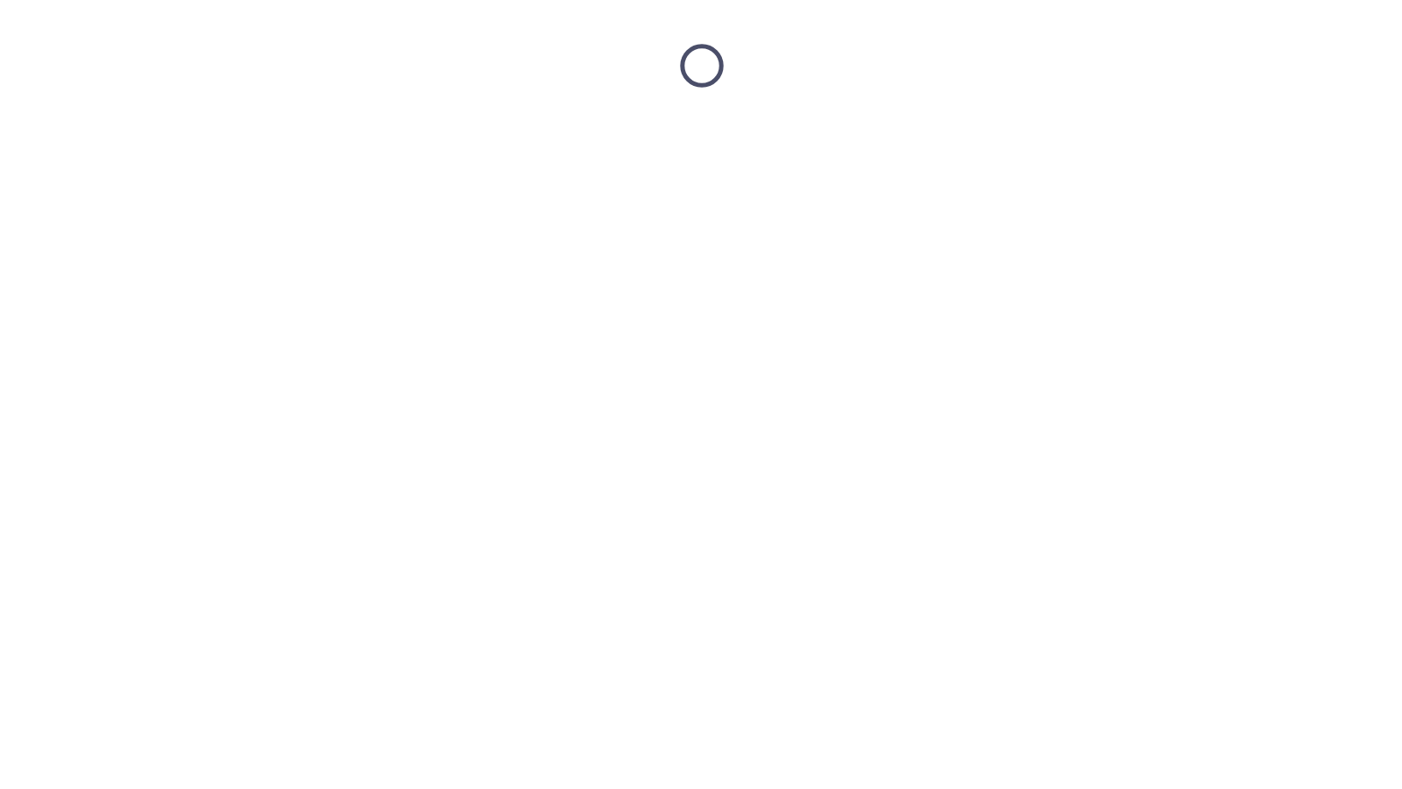
scroll to position [0, 0]
